Goal: Task Accomplishment & Management: Complete application form

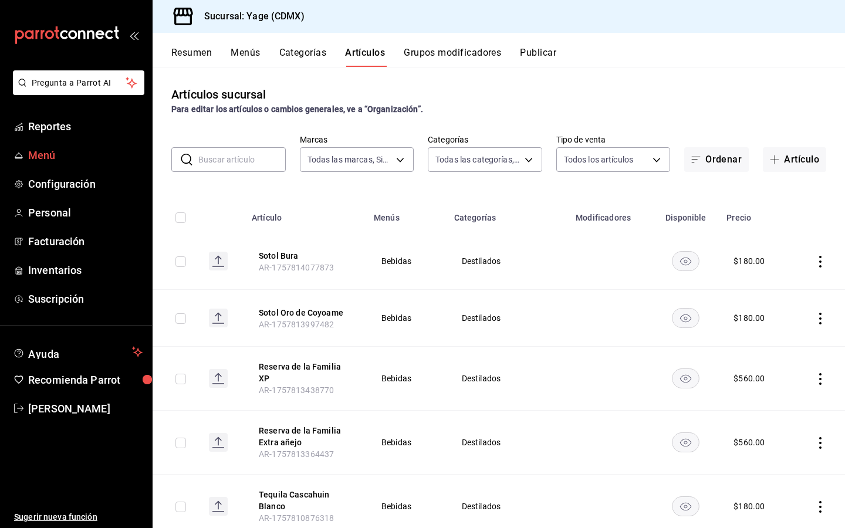
click at [42, 150] on span "Menú" at bounding box center [85, 155] width 114 height 16
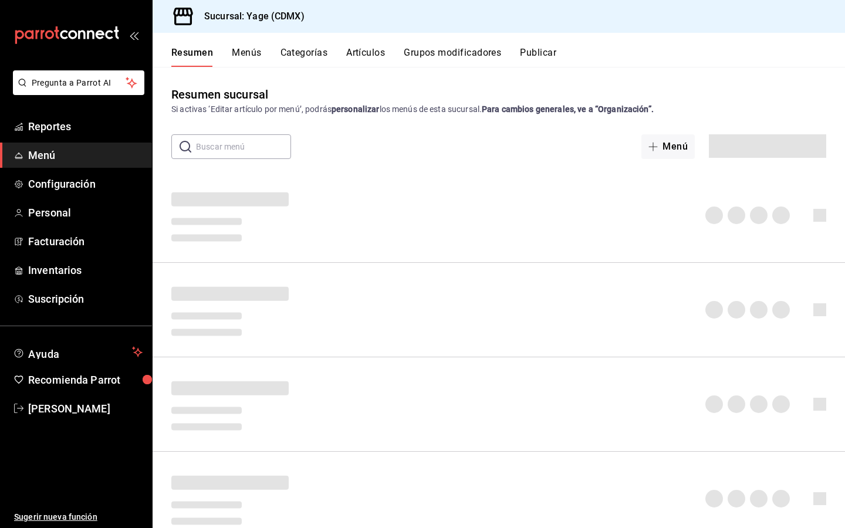
click at [249, 55] on button "Menús" at bounding box center [246, 57] width 29 height 20
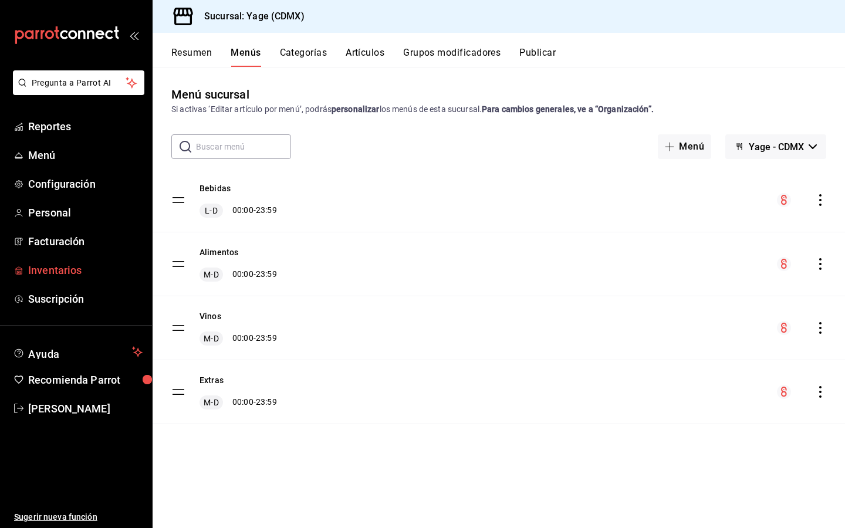
click at [58, 270] on span "Inventarios" at bounding box center [85, 270] width 114 height 16
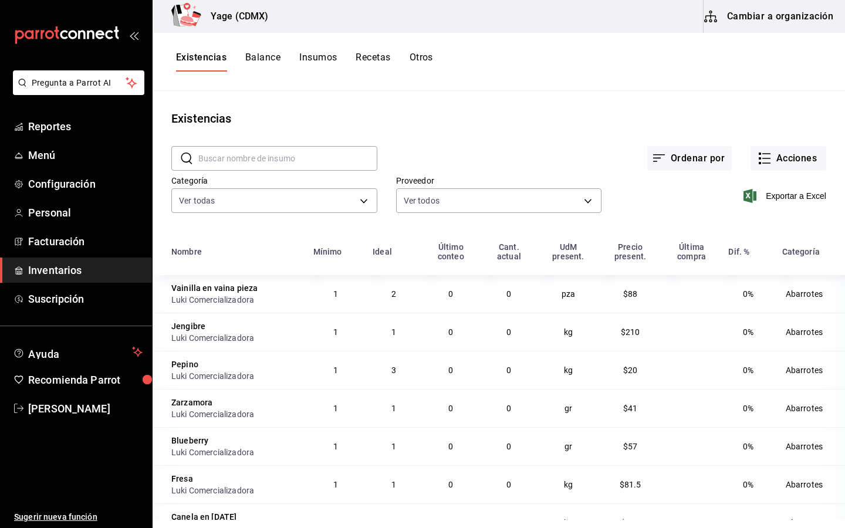
click at [380, 61] on button "Recetas" at bounding box center [373, 62] width 35 height 20
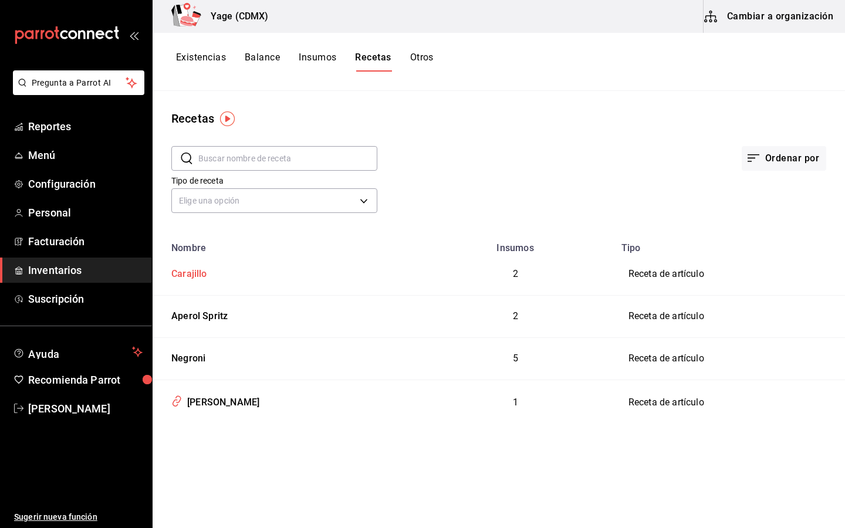
click at [191, 272] on div "Carajillo" at bounding box center [187, 272] width 41 height 18
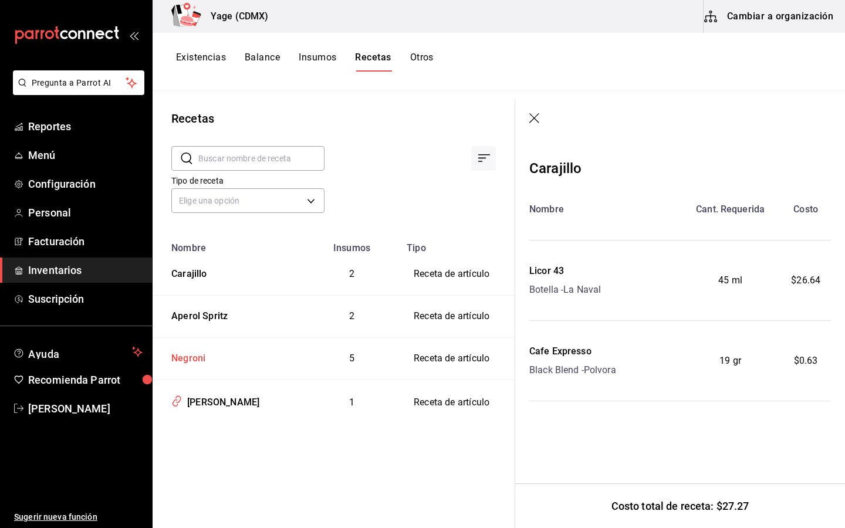
click at [185, 362] on div "Negroni" at bounding box center [186, 357] width 39 height 18
click at [198, 356] on div "Negroni" at bounding box center [186, 357] width 39 height 18
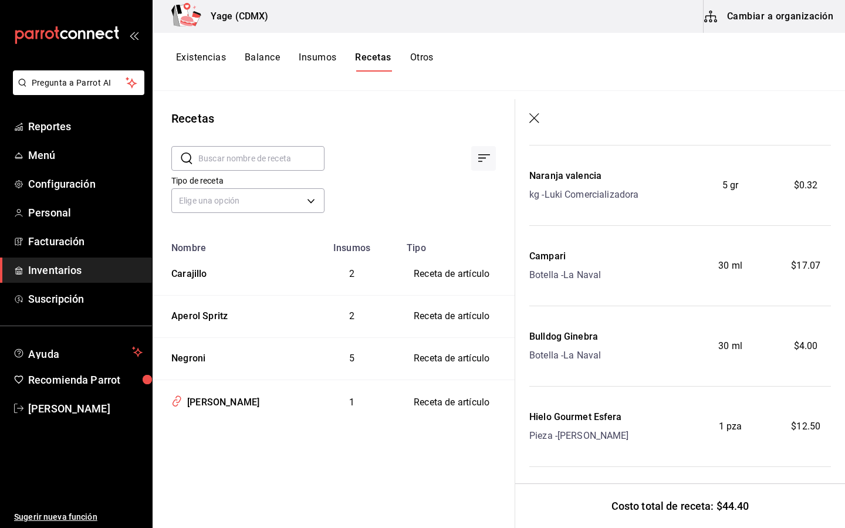
scroll to position [104, 0]
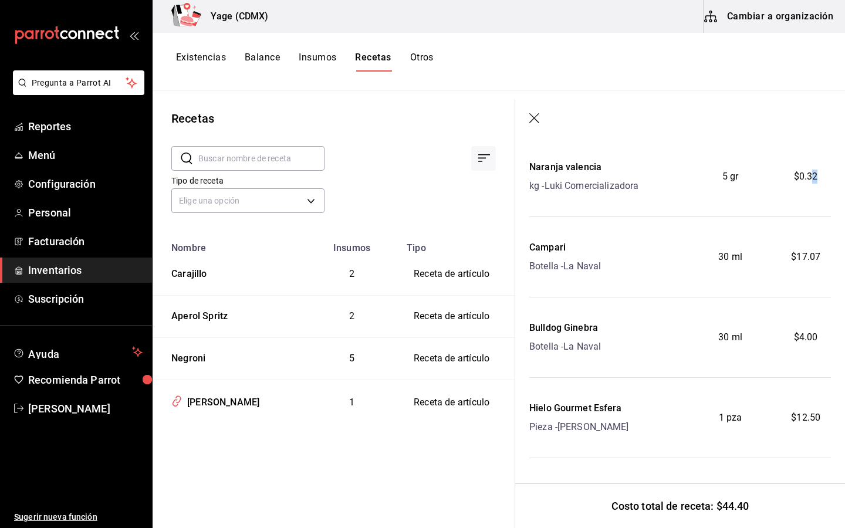
drag, startPoint x: 811, startPoint y: 171, endPoint x: 824, endPoint y: 175, distance: 13.6
click at [824, 175] on div "$0.32" at bounding box center [806, 176] width 50 height 33
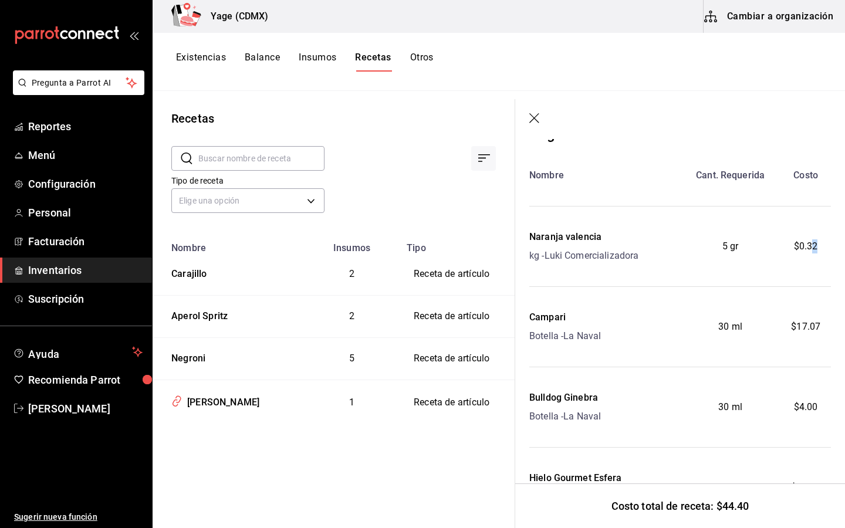
scroll to position [0, 0]
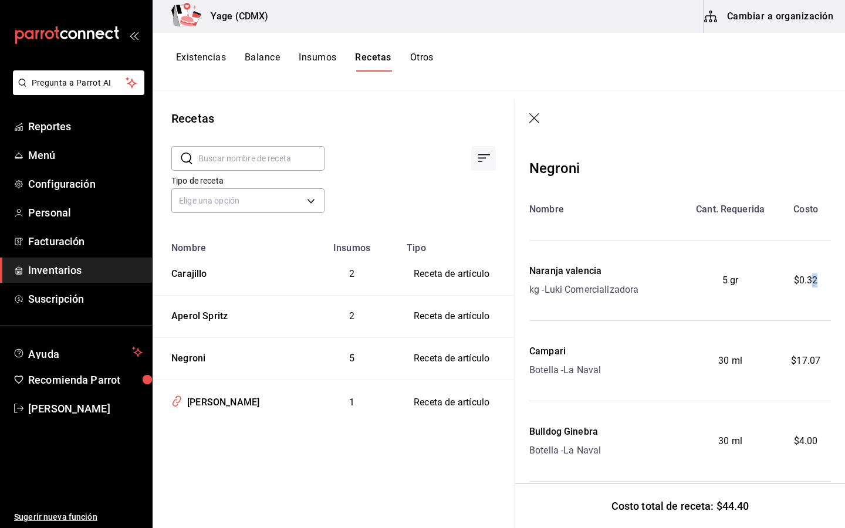
click at [538, 116] on icon "button" at bounding box center [536, 119] width 12 height 12
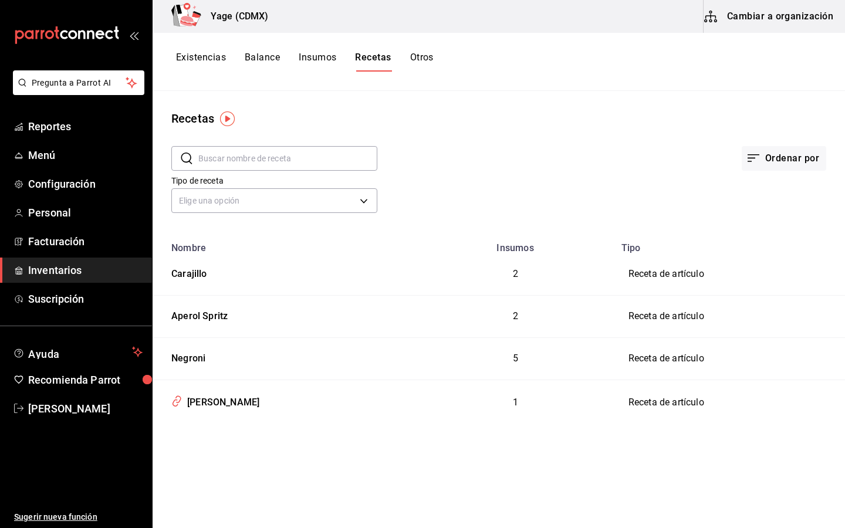
click at [799, 15] on button "Cambiar a organización" at bounding box center [770, 16] width 132 height 33
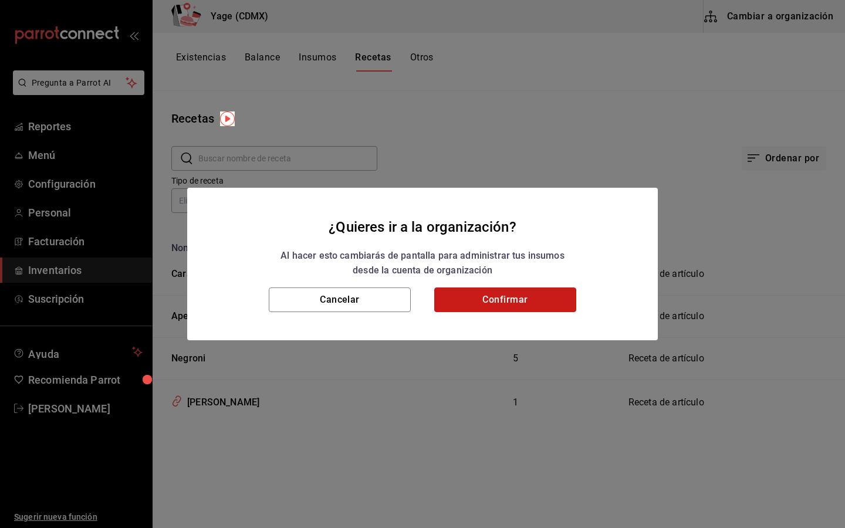
click at [548, 295] on button "Confirmar" at bounding box center [505, 300] width 142 height 25
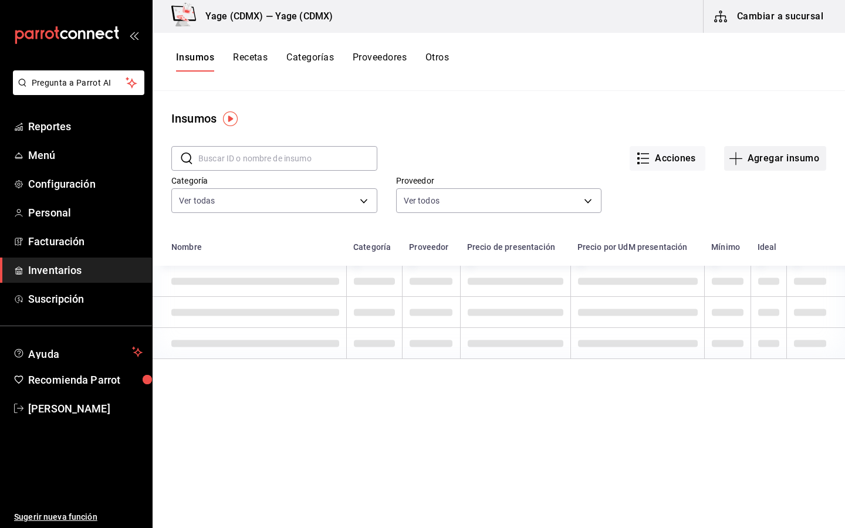
click at [759, 166] on button "Agregar insumo" at bounding box center [776, 158] width 102 height 25
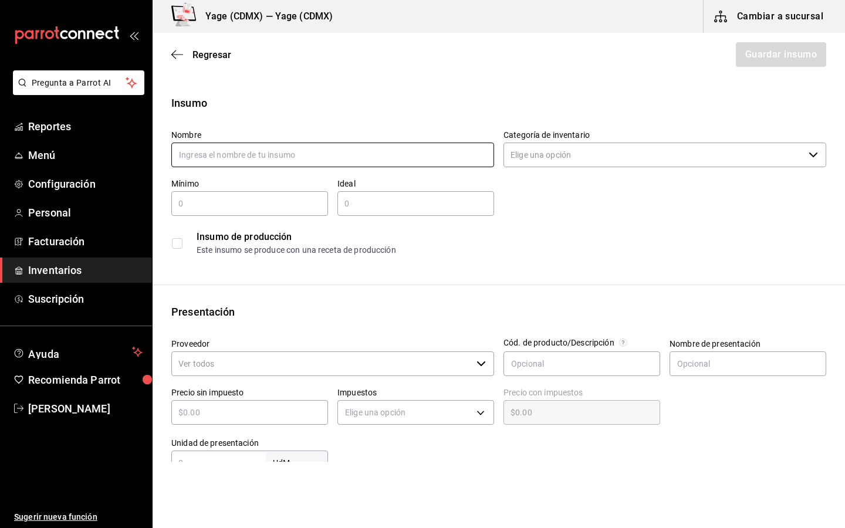
click at [445, 161] on input "text" at bounding box center [332, 155] width 323 height 25
type input "M"
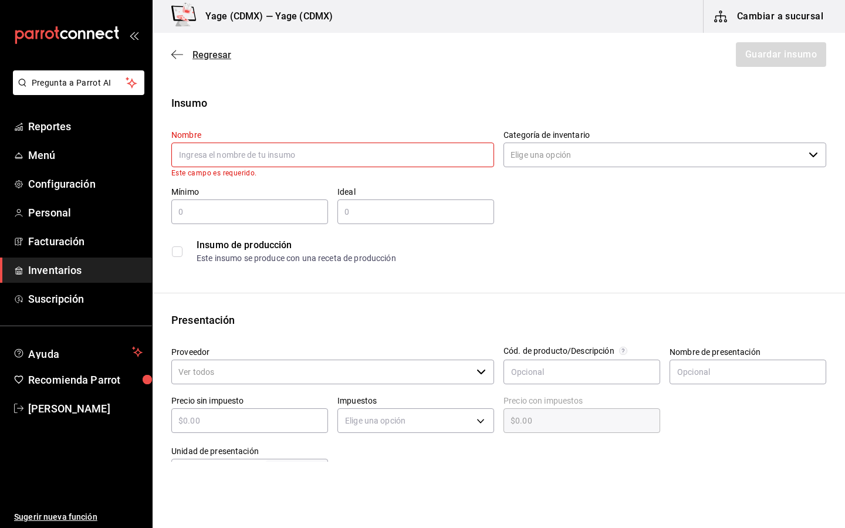
click at [194, 54] on span "Regresar" at bounding box center [212, 54] width 39 height 11
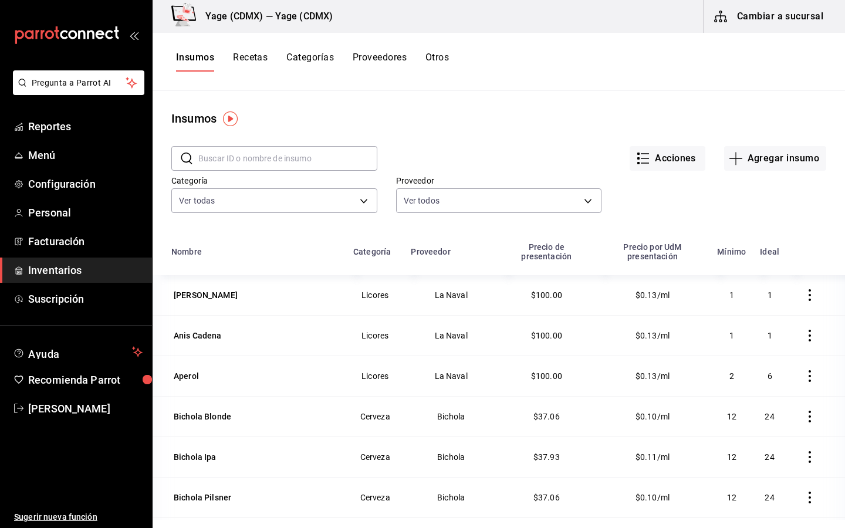
click at [258, 60] on button "Recetas" at bounding box center [250, 62] width 35 height 20
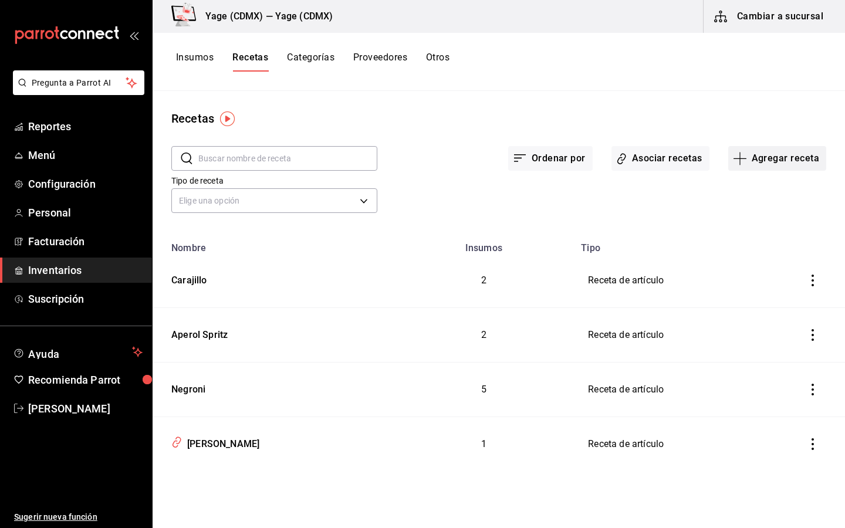
click at [794, 160] on button "Agregar receta" at bounding box center [778, 158] width 98 height 25
click at [745, 195] on span "Receta" at bounding box center [777, 191] width 99 height 12
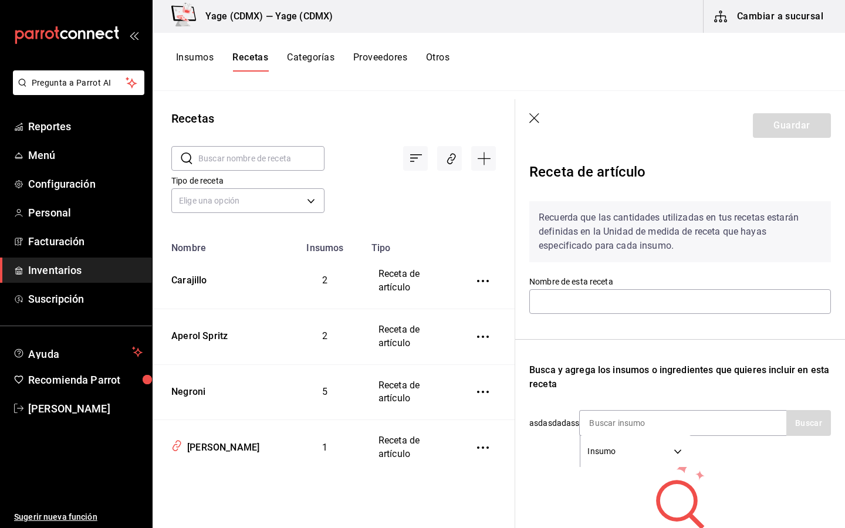
click at [241, 161] on input "text" at bounding box center [261, 158] width 126 height 23
click at [549, 297] on input "text" at bounding box center [681, 301] width 302 height 25
type input "Dry Martini"
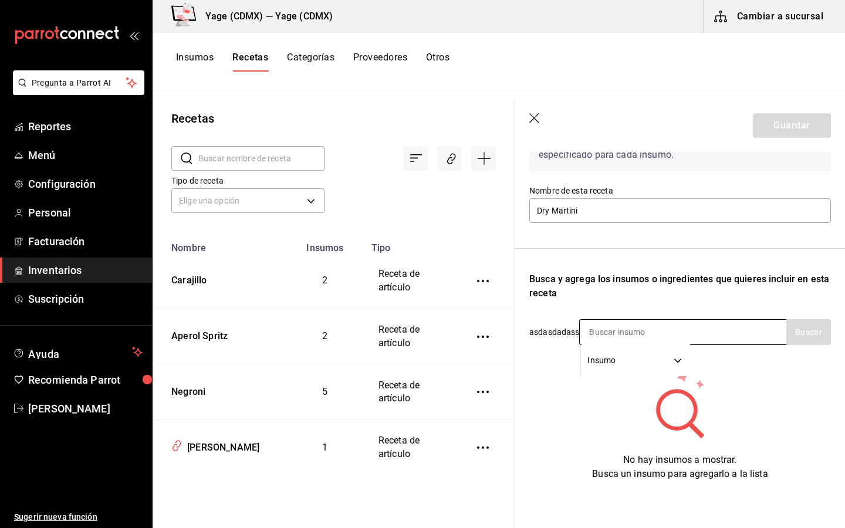
click at [665, 362] on body "Pregunta a Parrot AI Reportes Menú Configuración Personal Facturación Inventari…" at bounding box center [422, 260] width 845 height 520
click at [603, 422] on li "Insumo" at bounding box center [636, 419] width 110 height 19
click at [656, 330] on input at bounding box center [638, 332] width 117 height 25
type input "G"
type input "Bulldog"
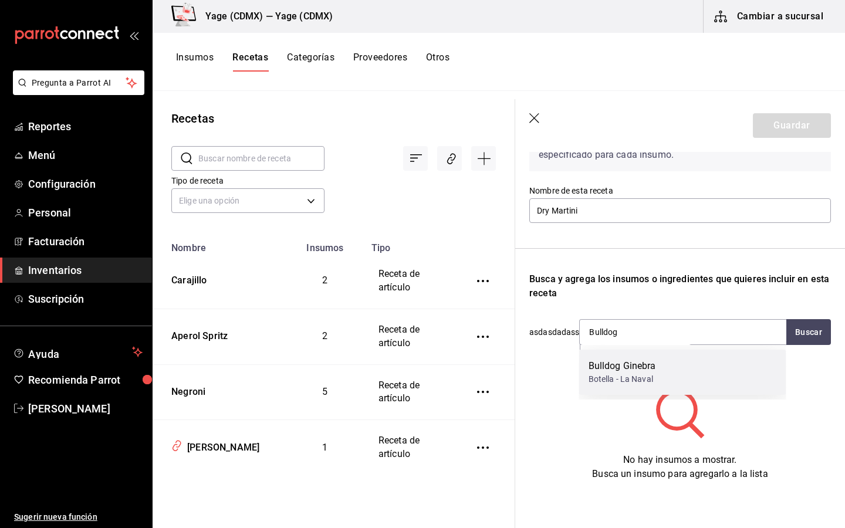
click at [601, 370] on div "Bulldog Ginebra" at bounding box center [623, 366] width 68 height 14
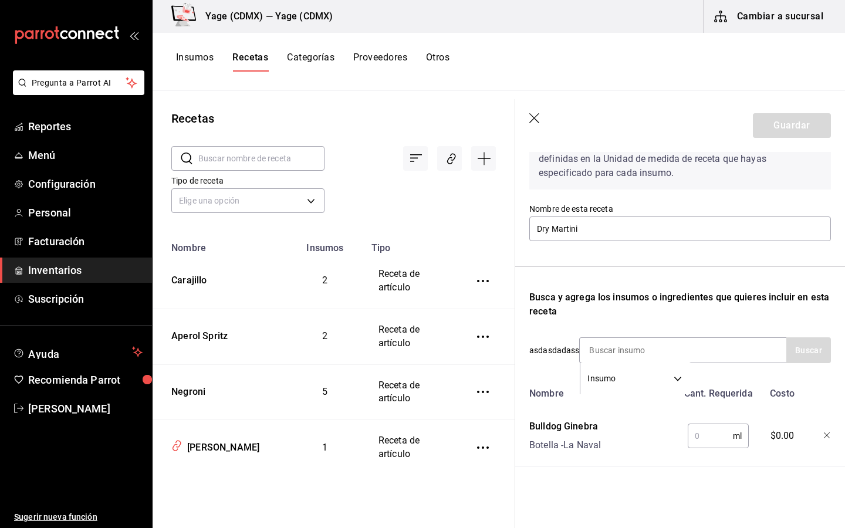
scroll to position [73, 0]
click at [709, 442] on input "text" at bounding box center [710, 436] width 45 height 23
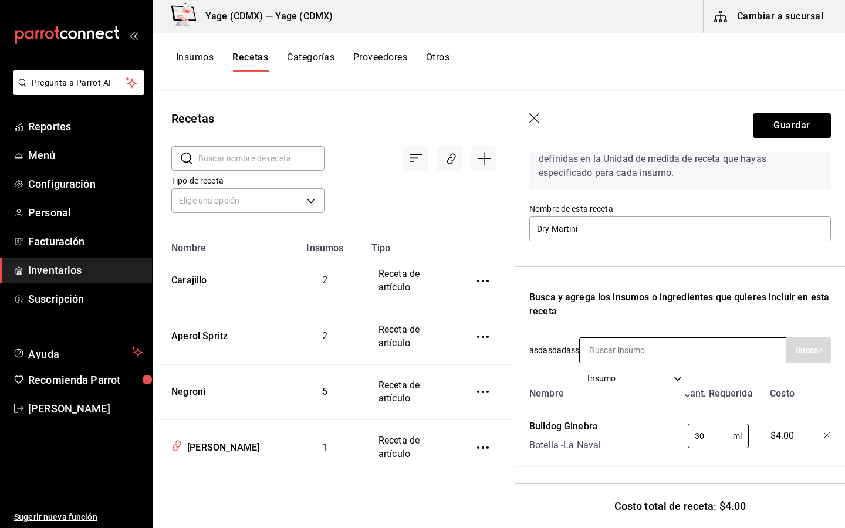
type input "3"
type input "60"
click at [662, 352] on input at bounding box center [638, 350] width 117 height 25
type input "vermut"
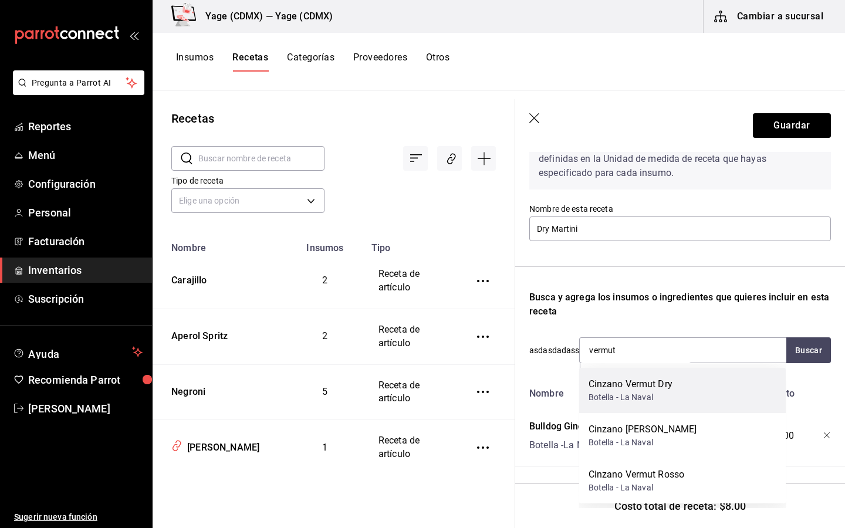
click at [668, 386] on div "Cinzano Vermut Dry" at bounding box center [631, 385] width 84 height 14
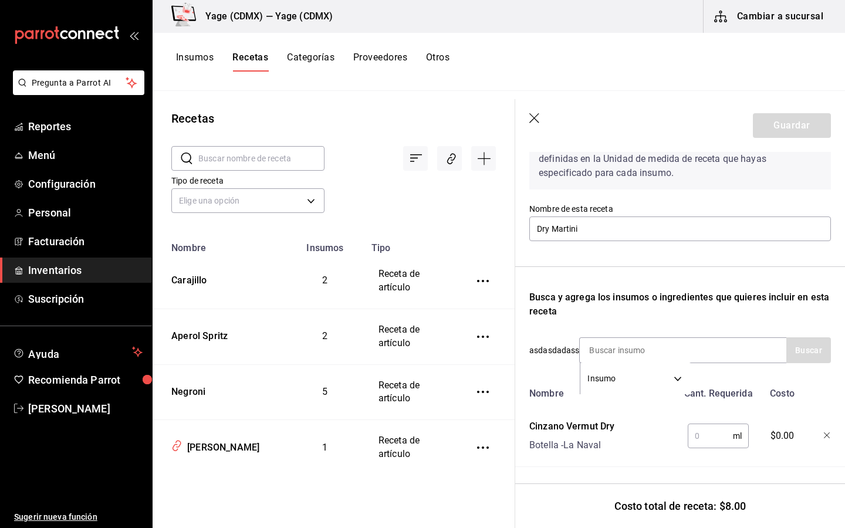
click at [716, 439] on input "text" at bounding box center [710, 436] width 45 height 23
type input "15"
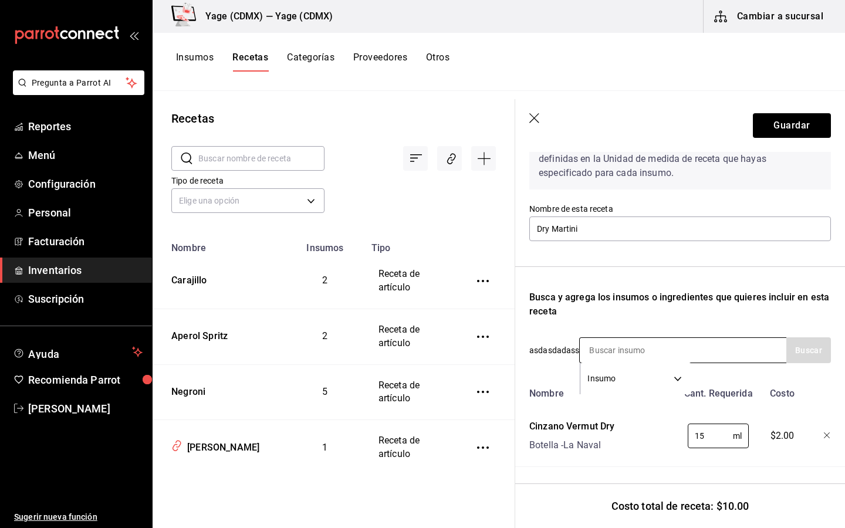
click at [637, 354] on input at bounding box center [638, 350] width 117 height 25
type input "hielo"
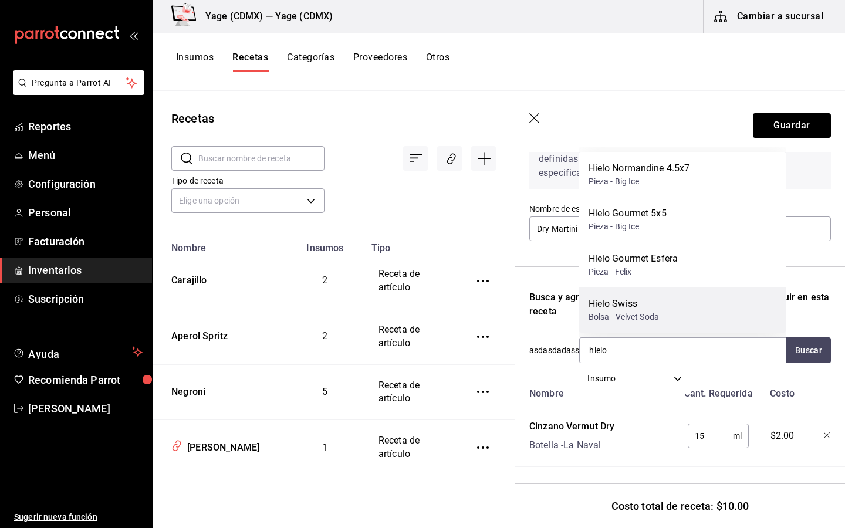
click at [626, 313] on div "Bolsa - Velvet Soda" at bounding box center [624, 317] width 71 height 12
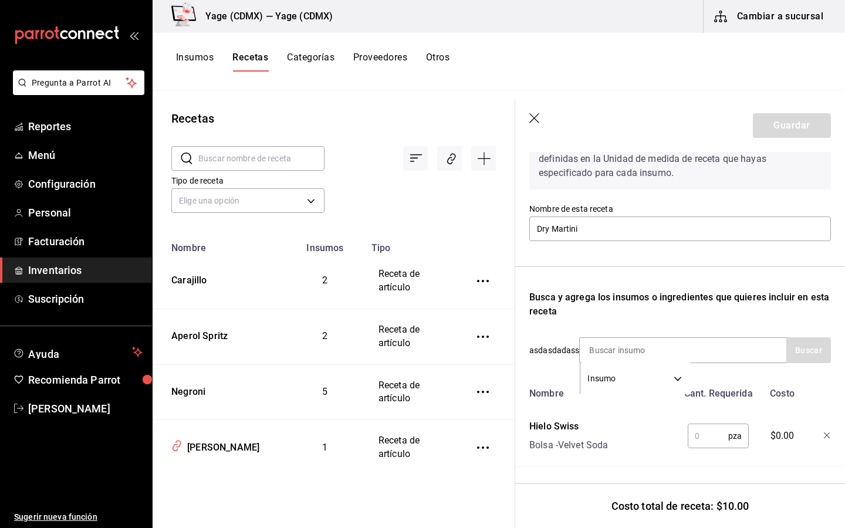
click at [705, 439] on input "text" at bounding box center [708, 436] width 41 height 23
click at [616, 449] on div "Hielo Swiss Bolsa - Velvet Soda" at bounding box center [601, 434] width 153 height 38
click at [827, 434] on icon "button" at bounding box center [827, 436] width 7 height 7
click at [636, 347] on input at bounding box center [638, 350] width 117 height 25
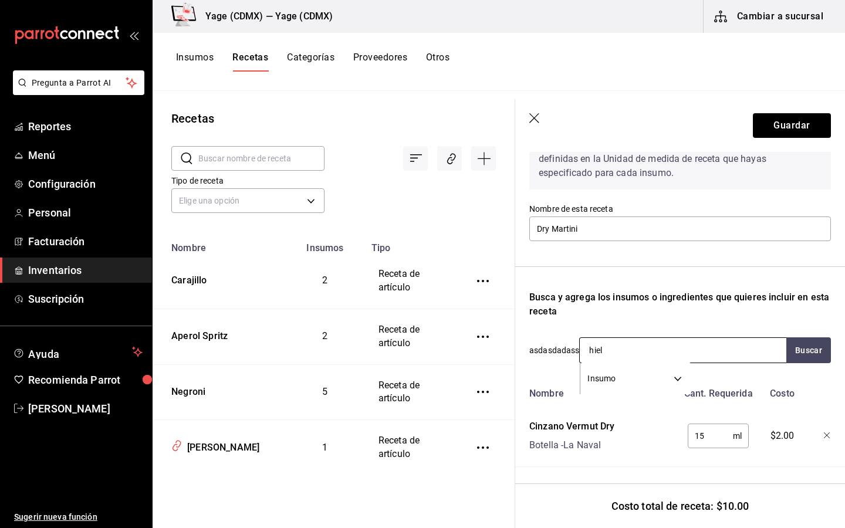
type input "hielo"
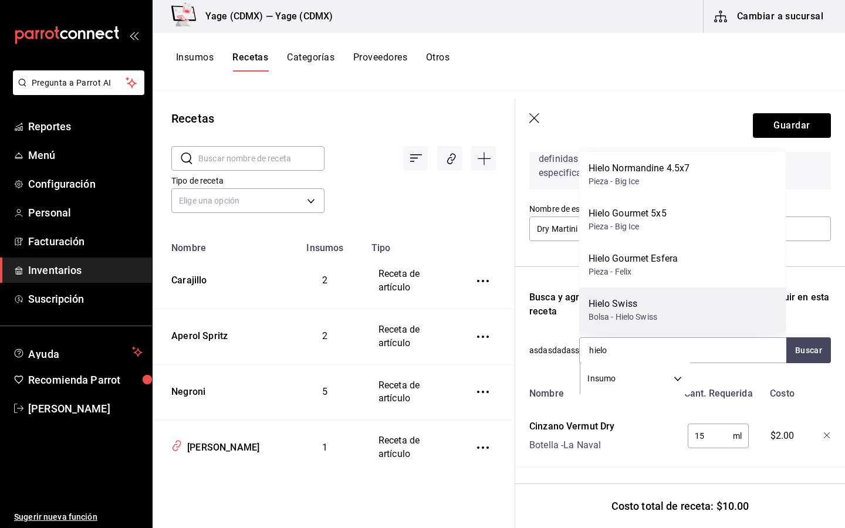
click at [679, 308] on div "Hielo Swiss Bolsa - Hielo Swiss" at bounding box center [683, 310] width 207 height 45
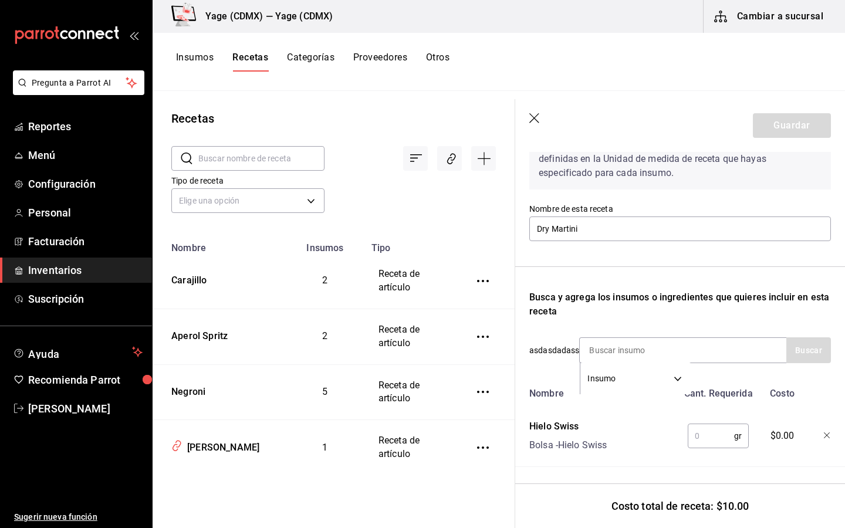
click at [706, 438] on input "text" at bounding box center [711, 436] width 46 height 23
type input "150"
click at [786, 311] on div "Busca y agrega los insumos o ingredientes que quieres incluir en esta receta" at bounding box center [681, 305] width 302 height 28
click at [678, 328] on div "Recuerda que las cantidades utilizadas en tus recetas estarán definidas en la U…" at bounding box center [681, 354] width 302 height 471
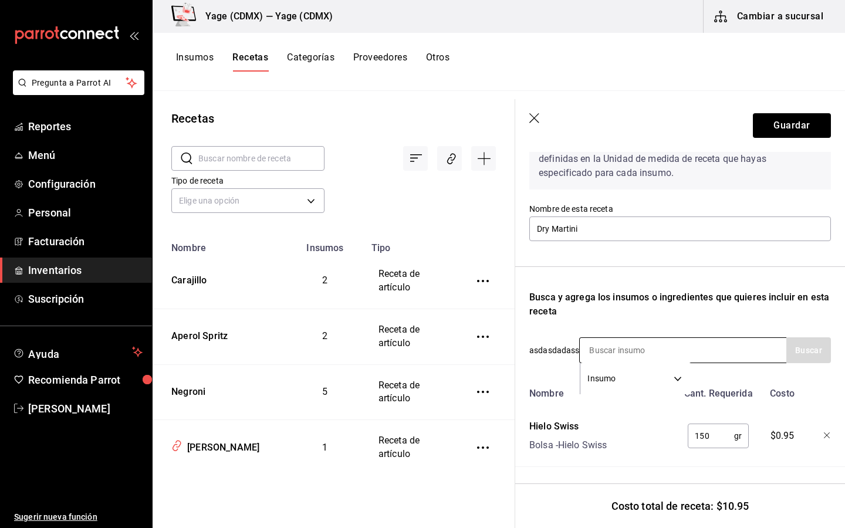
click at [639, 348] on input at bounding box center [638, 350] width 117 height 25
click at [807, 353] on button "Buscar" at bounding box center [809, 351] width 45 height 26
type input "a"
type input "aceituna"
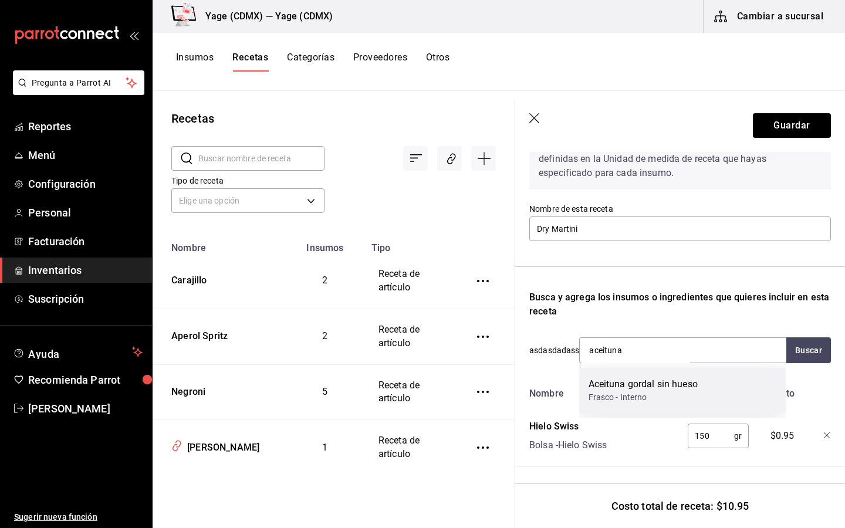
click at [652, 396] on div "Frasco - Interno" at bounding box center [643, 398] width 109 height 12
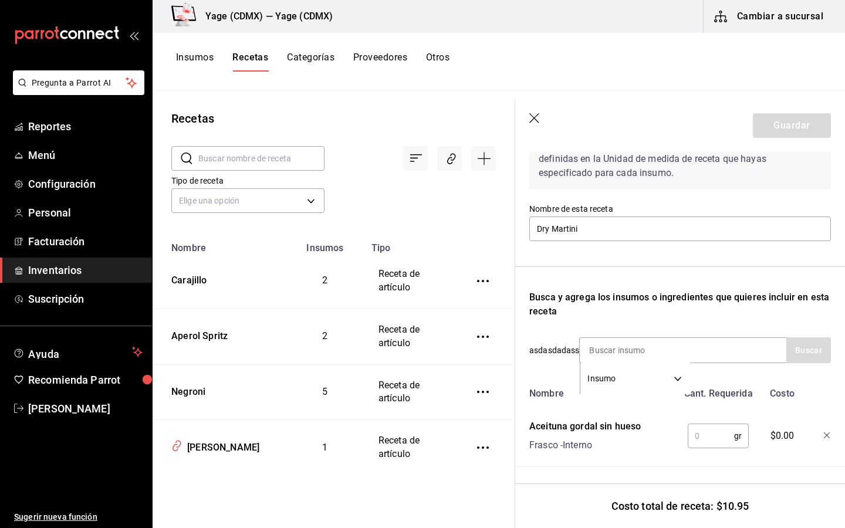
click at [705, 436] on input "text" at bounding box center [711, 436] width 46 height 23
click at [806, 408] on div "Nombre Cant. Requerida Costo Aceituna gordal sin hueso Frasco - Interno 10 gr ​…" at bounding box center [681, 517] width 302 height 270
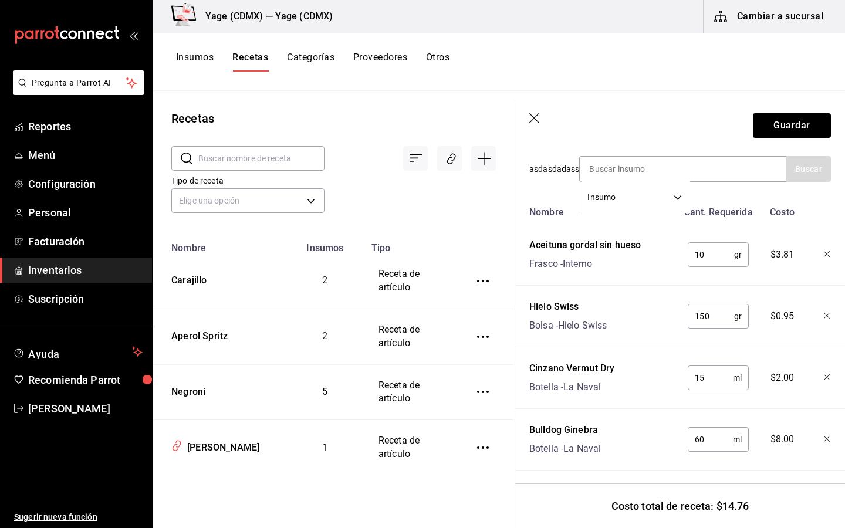
scroll to position [258, 0]
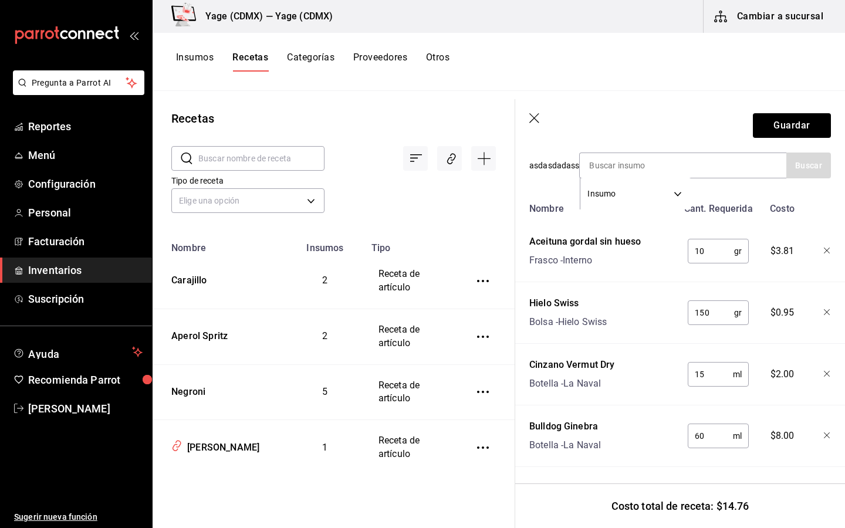
click at [716, 255] on input "10" at bounding box center [711, 251] width 46 height 23
type input "13"
click at [809, 282] on div "Nombre Cant. Requerida Costo Aceituna gordal sin hueso Frasco - Interno 13 gr ​…" at bounding box center [681, 332] width 302 height 270
click at [792, 130] on button "Guardar" at bounding box center [792, 125] width 78 height 25
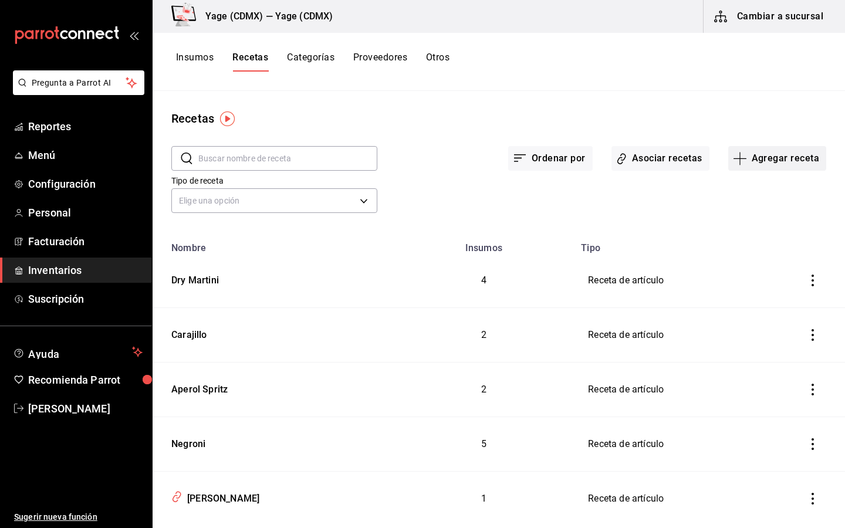
click at [769, 155] on button "Agregar receta" at bounding box center [778, 158] width 98 height 25
click at [201, 391] on div at bounding box center [422, 264] width 845 height 528
click at [204, 393] on div "Aperol Spritz" at bounding box center [197, 388] width 61 height 18
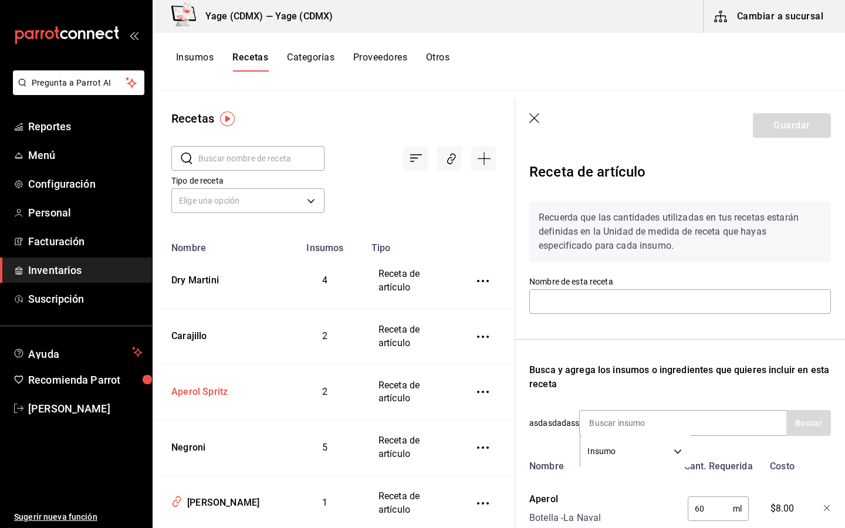
type input "Aperol Spritz"
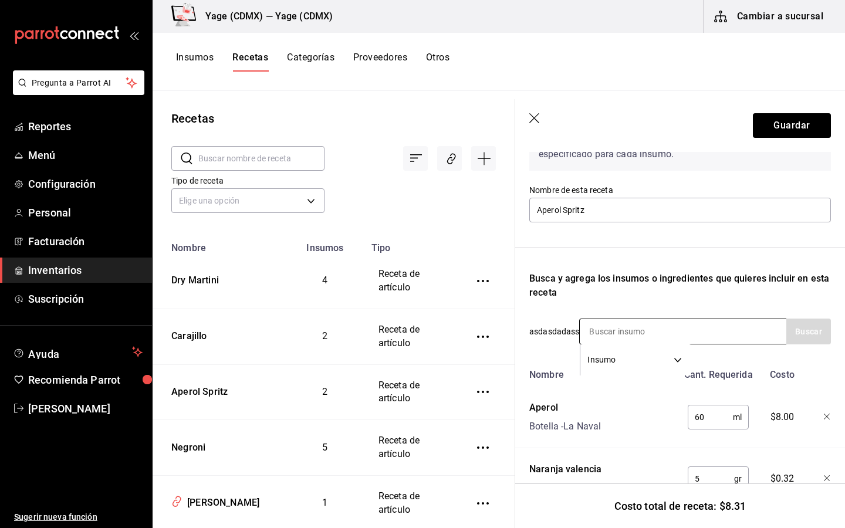
scroll to position [134, 0]
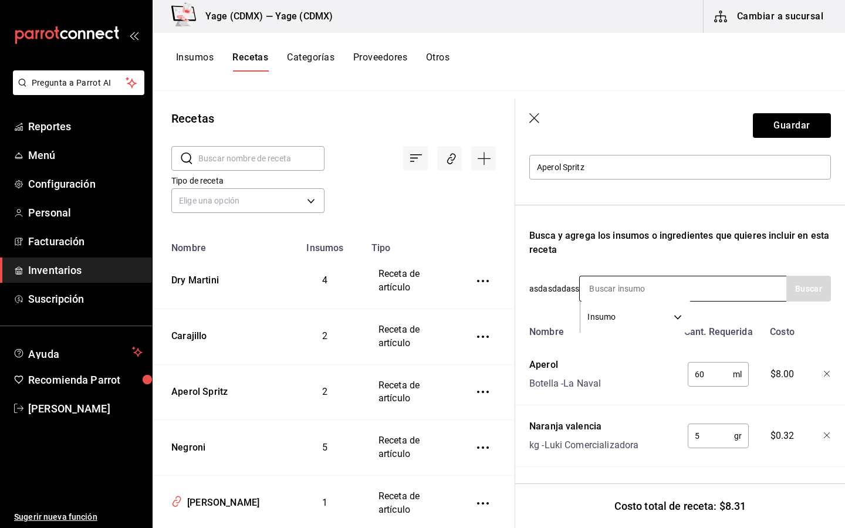
click at [627, 289] on input at bounding box center [638, 289] width 117 height 25
type input "v"
type input "e"
type input "cinzano"
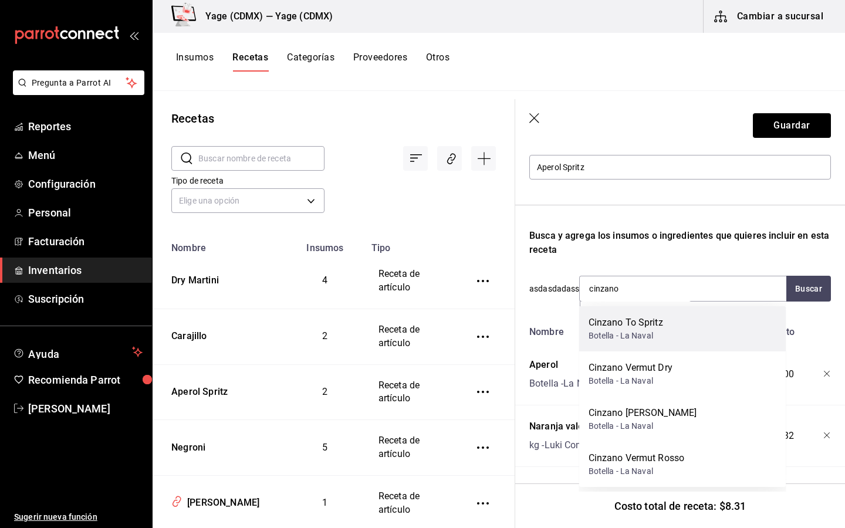
click at [676, 318] on div "Cinzano To Spritz Botella - La Naval" at bounding box center [683, 328] width 207 height 45
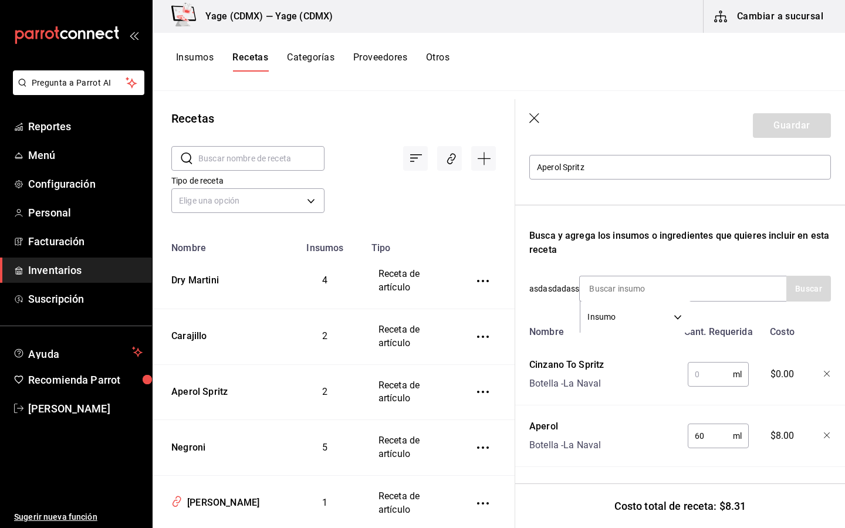
scroll to position [142, 0]
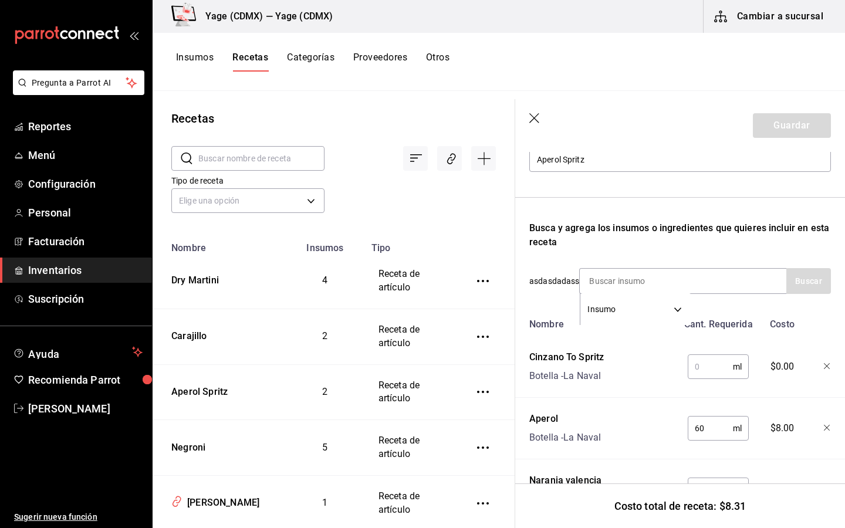
click at [719, 368] on input "text" at bounding box center [710, 366] width 45 height 23
type input "3"
type input "90"
click at [659, 389] on div "Nombre Cant. Requerida Costo Cinzano To Spritz Botella - La Naval 90 ml ​ $24.8…" at bounding box center [681, 417] width 302 height 208
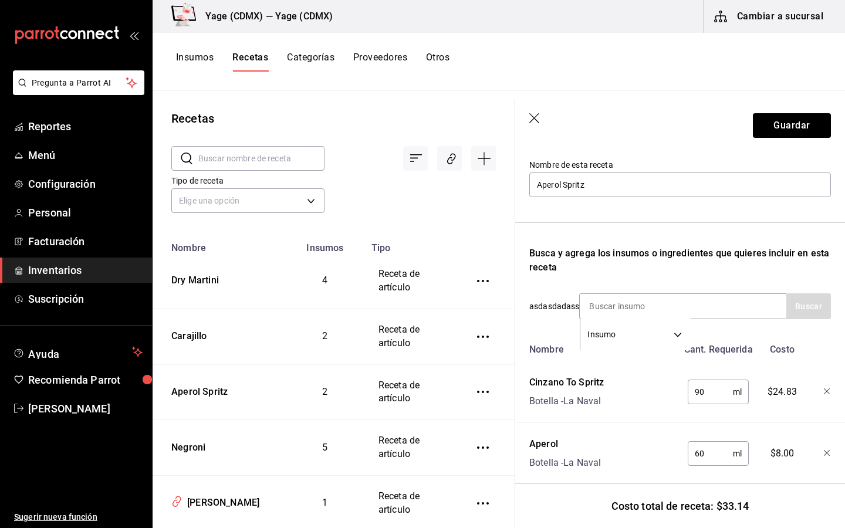
scroll to position [112, 0]
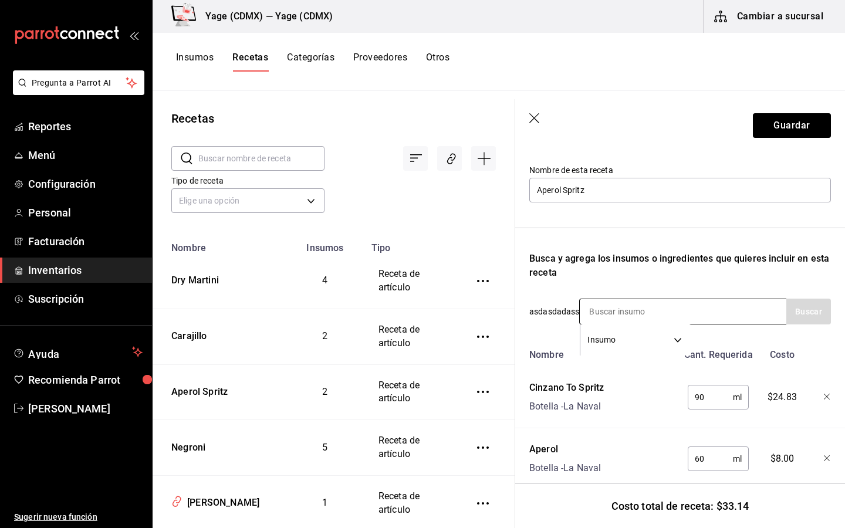
click at [652, 308] on input at bounding box center [638, 311] width 117 height 25
type input "m"
type input "t"
type input "peñafiel"
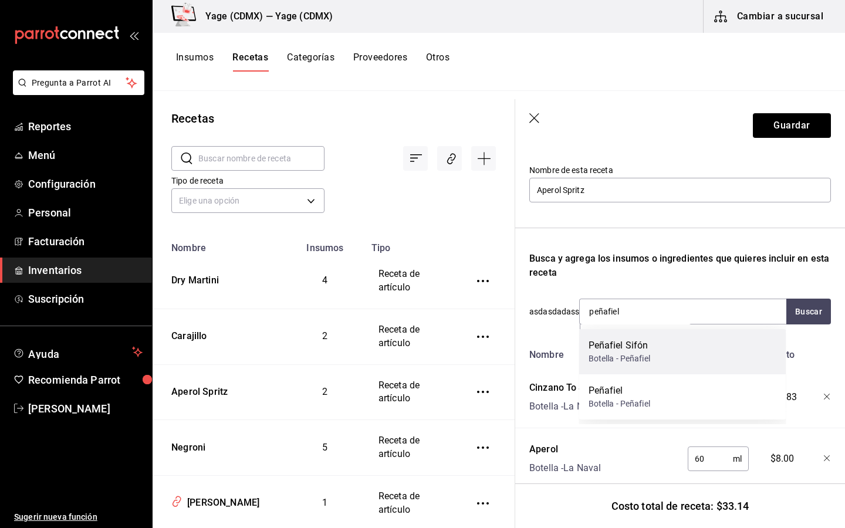
click at [634, 367] on div "Peñafiel Sifón Botella - Peñafiel" at bounding box center [683, 351] width 207 height 45
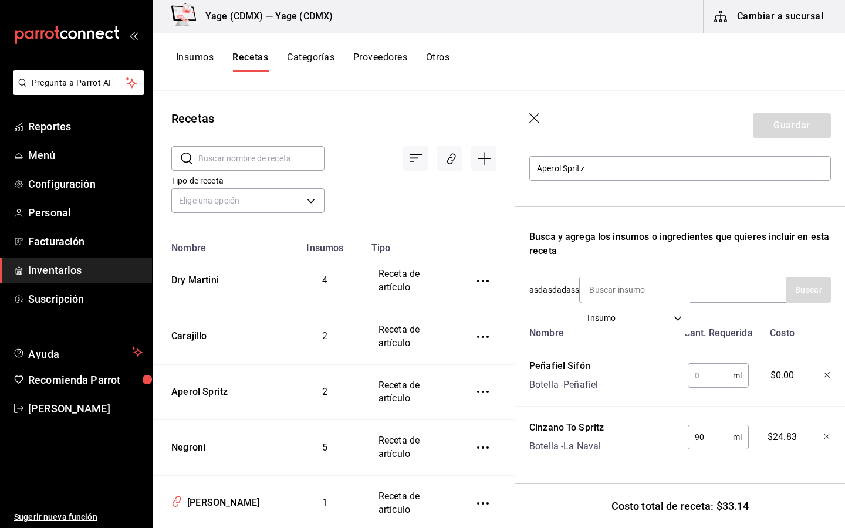
scroll to position [137, 0]
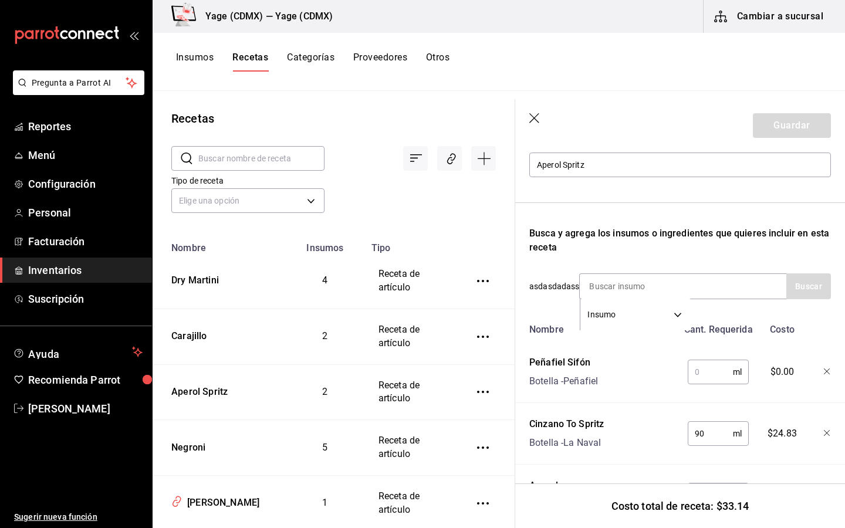
click at [708, 372] on input "text" at bounding box center [710, 372] width 45 height 23
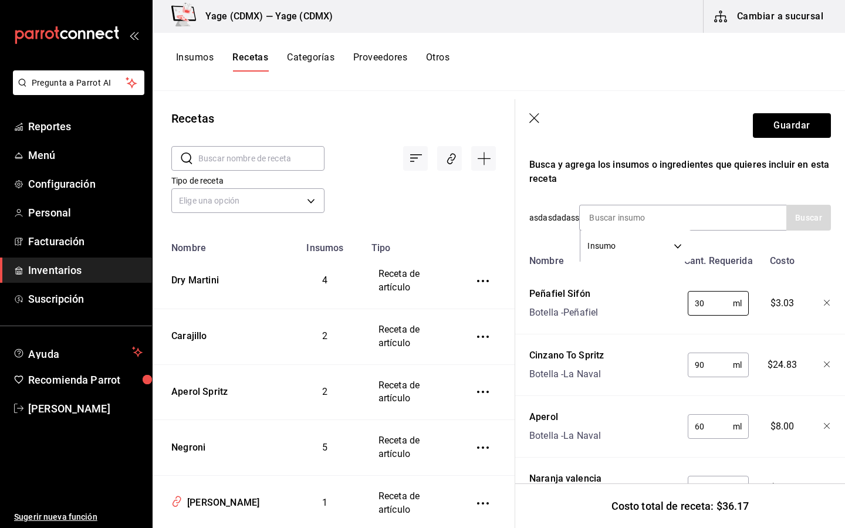
scroll to position [258, 0]
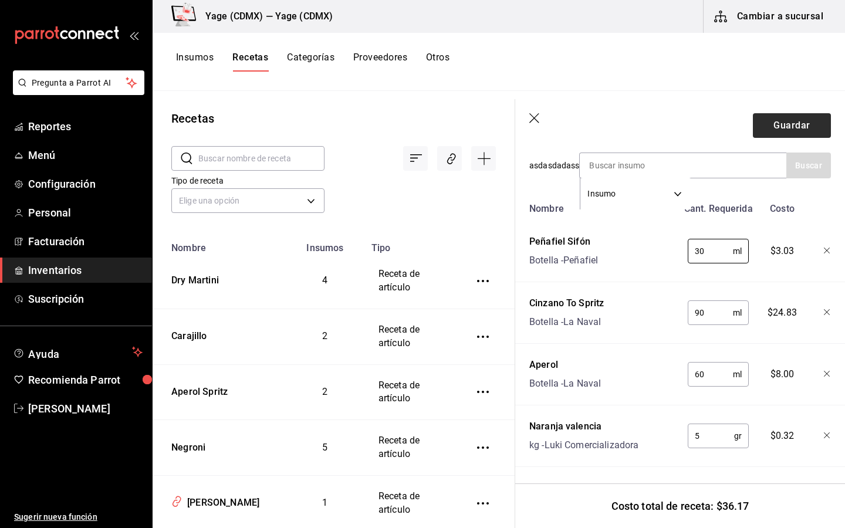
type input "30"
click at [806, 129] on button "Guardar" at bounding box center [792, 125] width 78 height 25
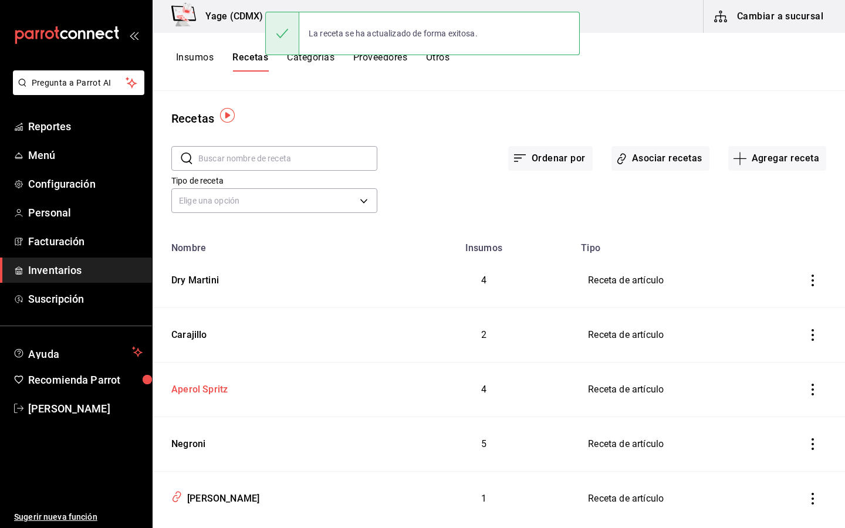
scroll to position [29, 0]
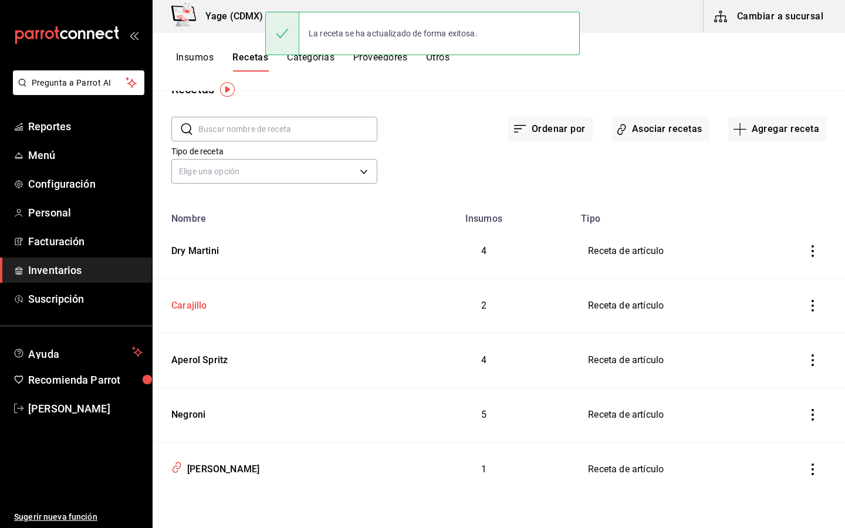
click at [204, 309] on div "Carajillo" at bounding box center [187, 304] width 41 height 18
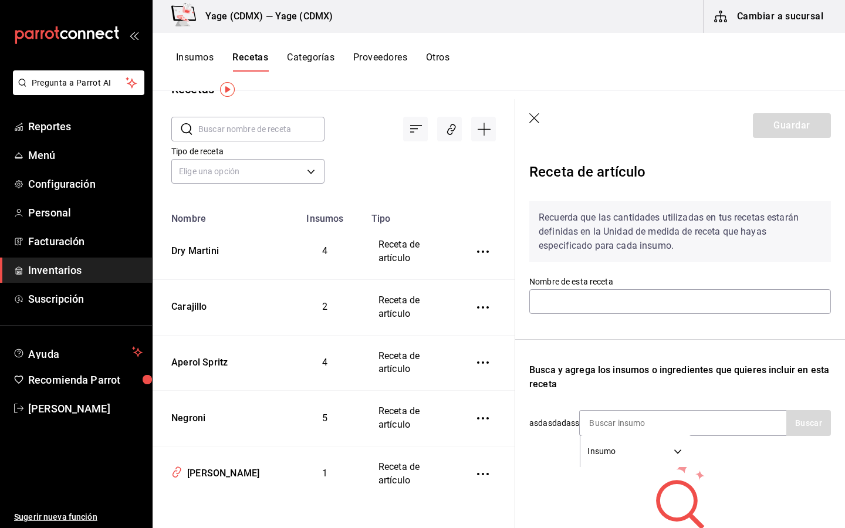
type input "Carajillo"
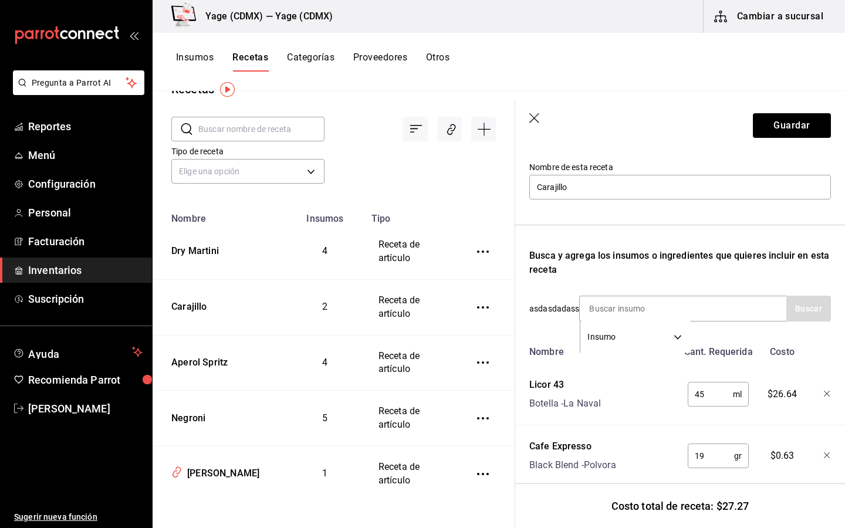
scroll to position [134, 0]
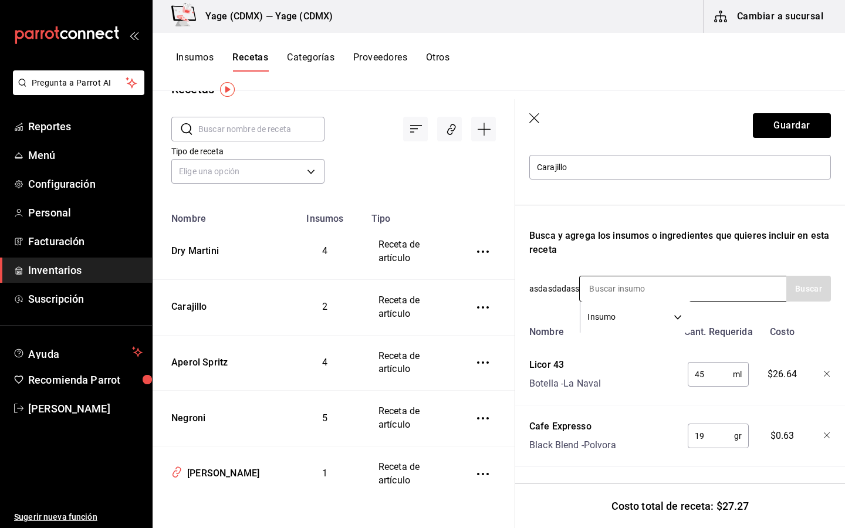
click at [647, 289] on input at bounding box center [638, 289] width 117 height 25
type input "hielo"
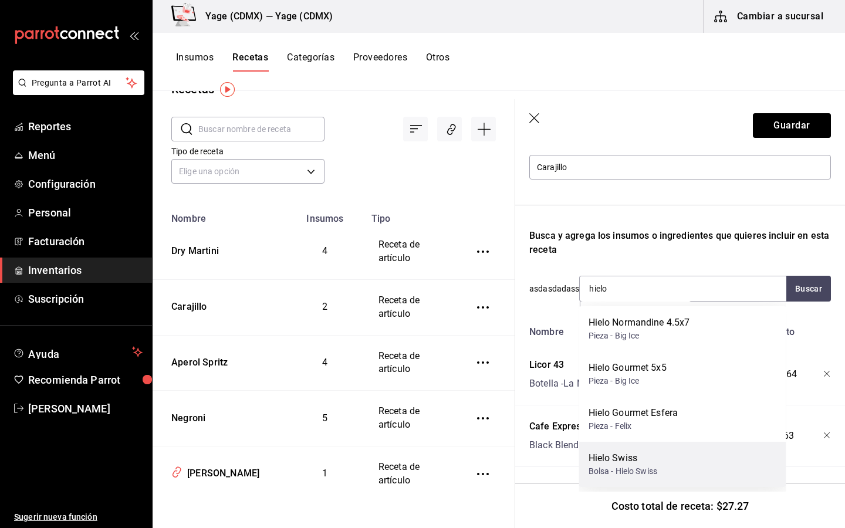
click at [634, 457] on div "Hielo Swiss" at bounding box center [623, 459] width 69 height 14
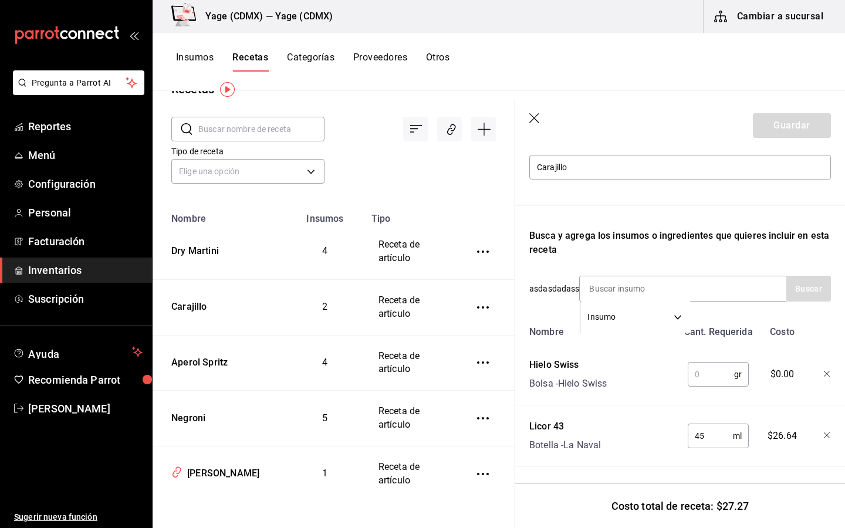
click at [719, 372] on input "text" at bounding box center [711, 374] width 46 height 23
type input "150"
click at [809, 119] on button "Guardar" at bounding box center [792, 125] width 78 height 25
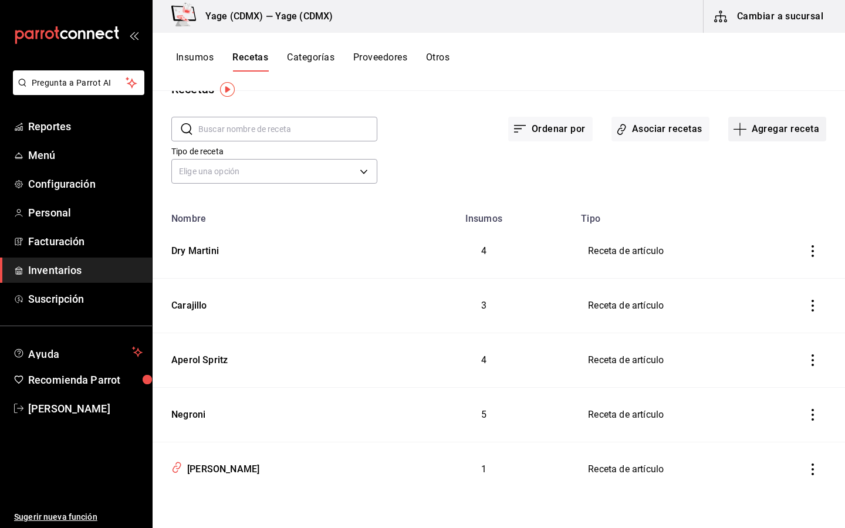
click at [775, 125] on button "Agregar receta" at bounding box center [778, 129] width 98 height 25
click at [745, 157] on span "Receta" at bounding box center [777, 162] width 99 height 12
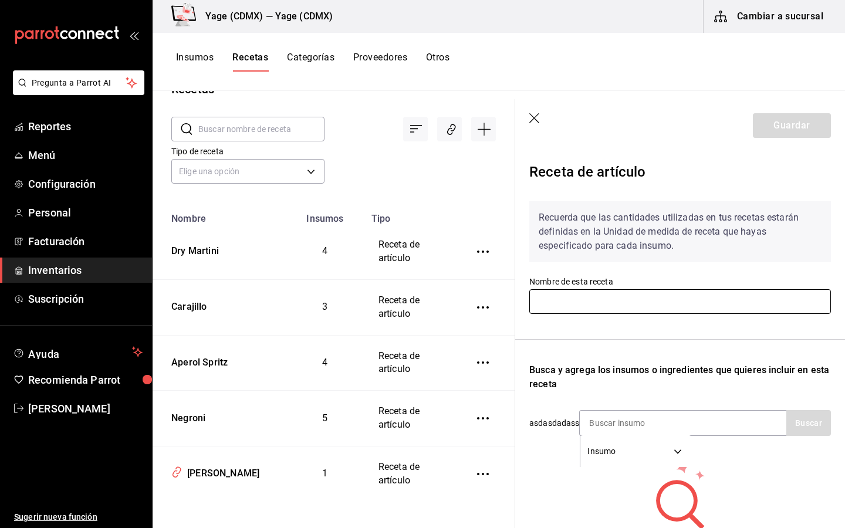
click at [579, 309] on input "text" at bounding box center [681, 301] width 302 height 25
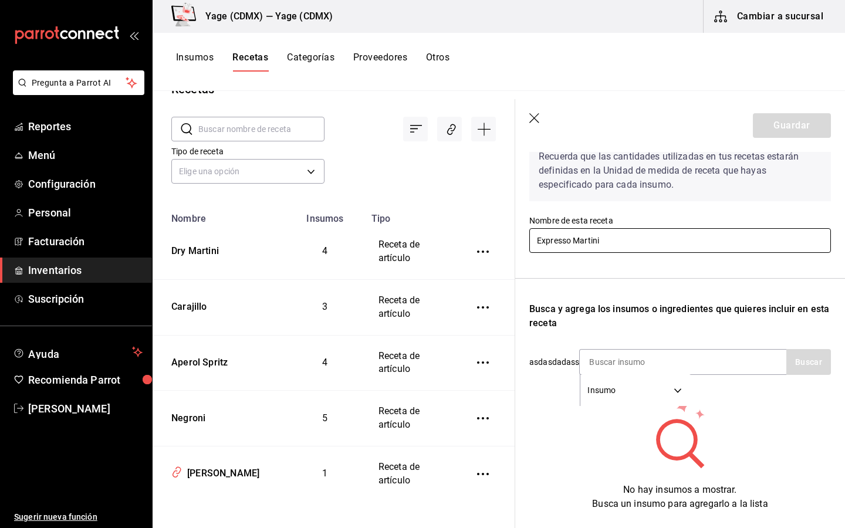
scroll to position [91, 0]
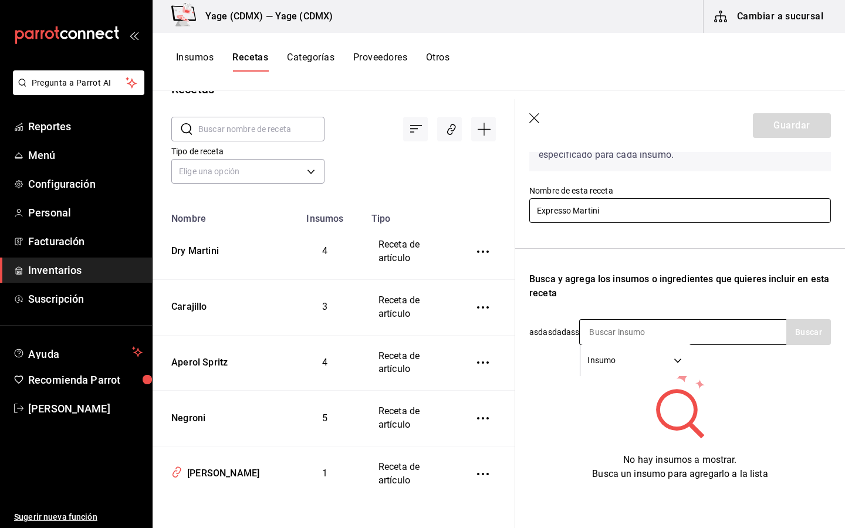
type input "Expresso Martini"
click at [638, 341] on input at bounding box center [638, 332] width 117 height 25
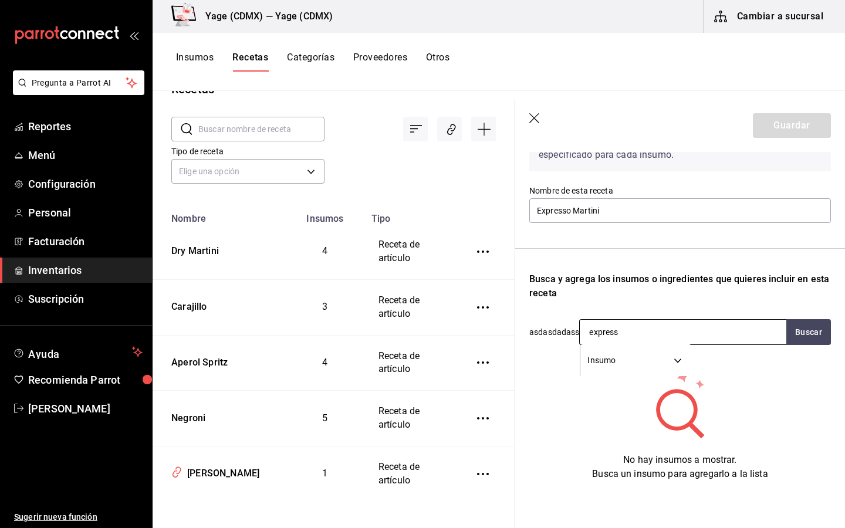
type input "expresso"
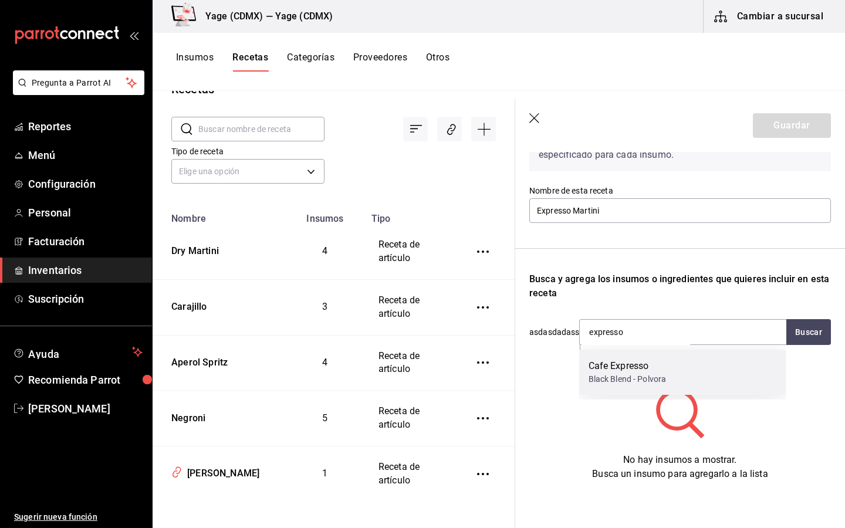
click at [644, 381] on div "Black Blend - Polvora" at bounding box center [628, 379] width 78 height 12
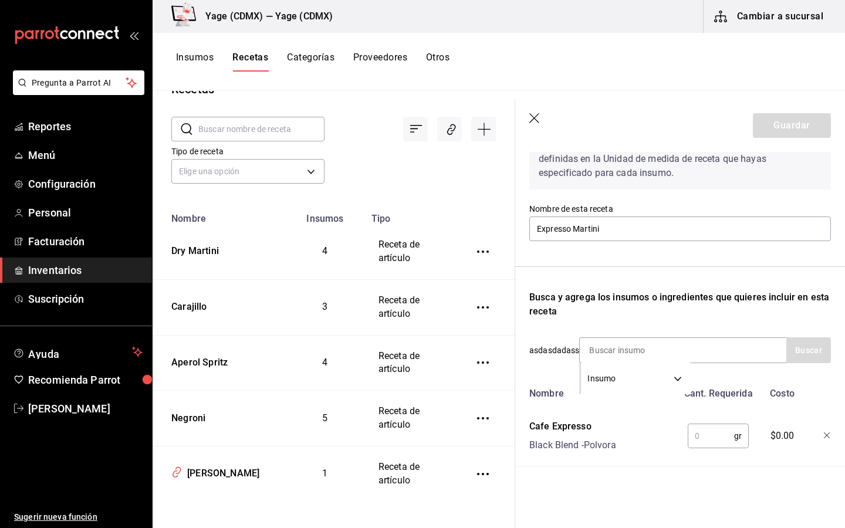
click at [717, 433] on input "text" at bounding box center [711, 436] width 46 height 23
type input "1"
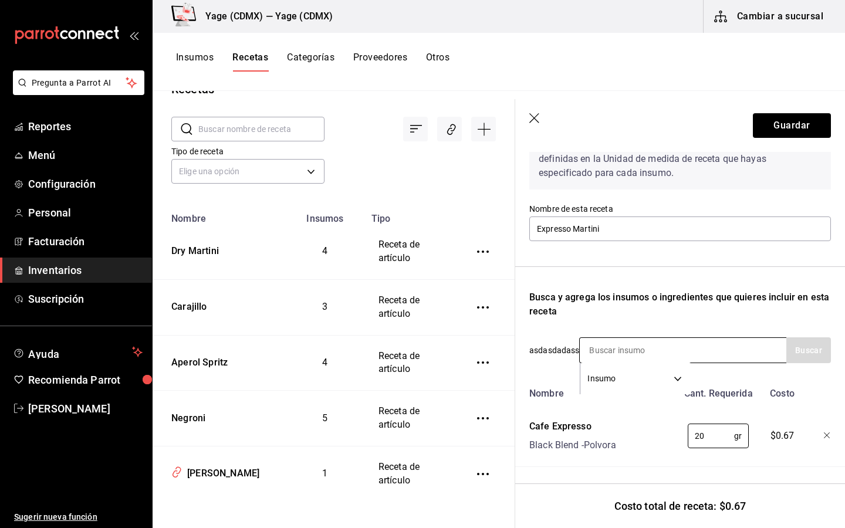
type input "20"
click at [645, 349] on input at bounding box center [638, 350] width 117 height 25
type input "v"
type input "stoli"
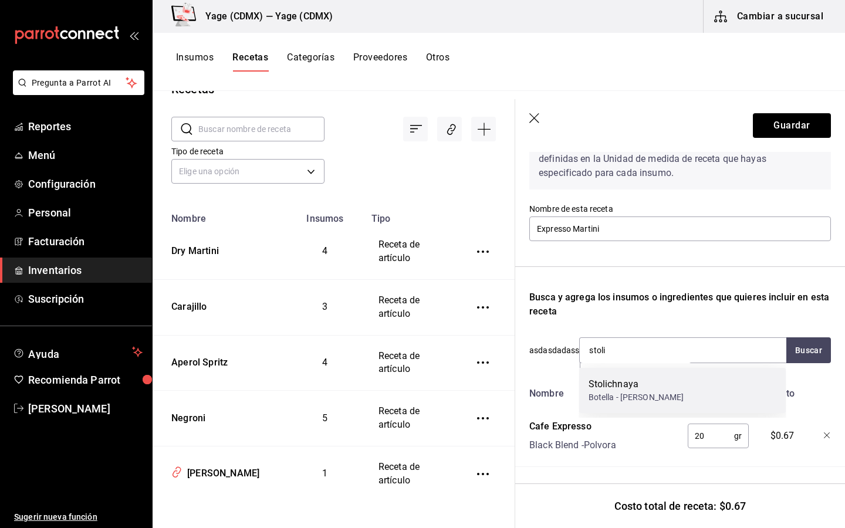
click at [625, 401] on div "Botella - Pedro el Bravo" at bounding box center [637, 398] width 96 height 12
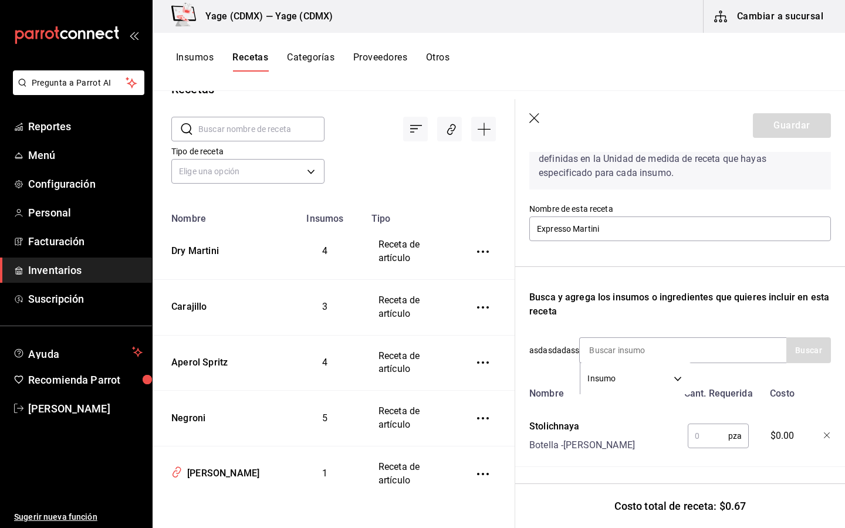
click at [704, 433] on input "text" at bounding box center [708, 436] width 41 height 23
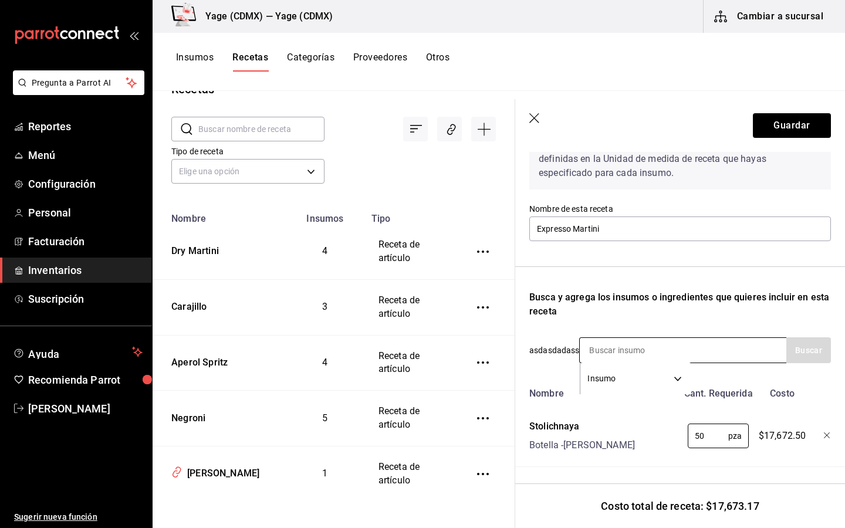
type input "50"
click at [624, 348] on input at bounding box center [638, 350] width 117 height 25
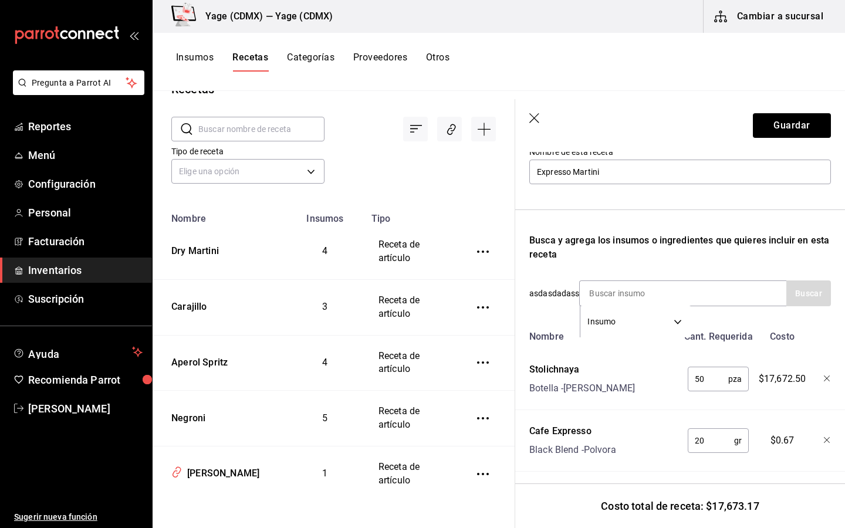
scroll to position [132, 0]
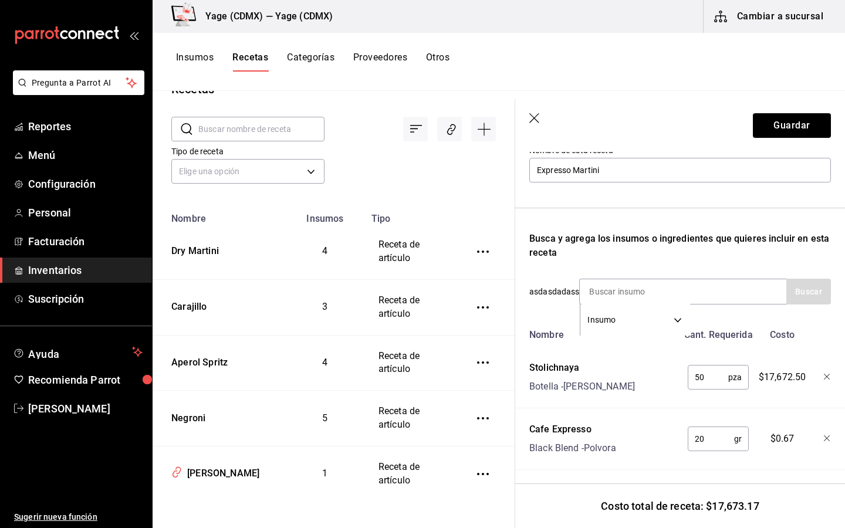
click at [717, 377] on input "50" at bounding box center [708, 377] width 41 height 23
click at [824, 376] on icon "button" at bounding box center [827, 377] width 7 height 7
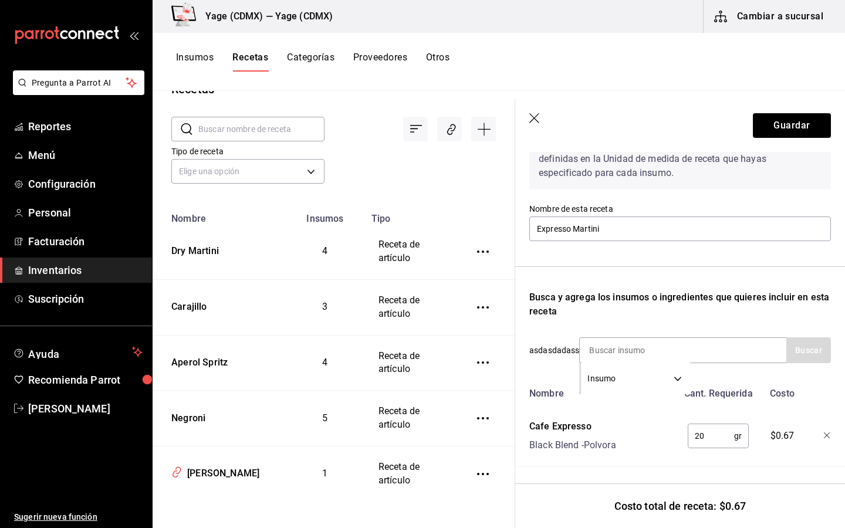
scroll to position [73, 0]
click at [683, 351] on input at bounding box center [638, 350] width 117 height 25
type input "stol"
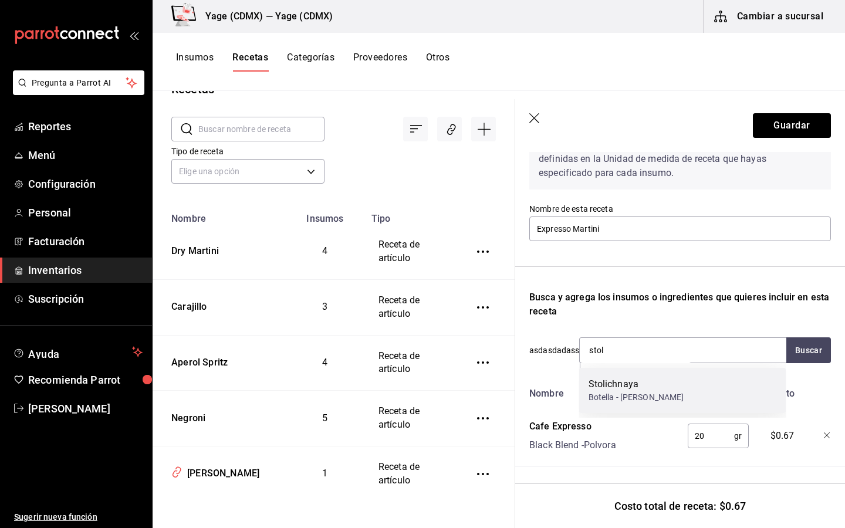
click at [633, 393] on div "Botella - Pedro el Bravo" at bounding box center [637, 398] width 96 height 12
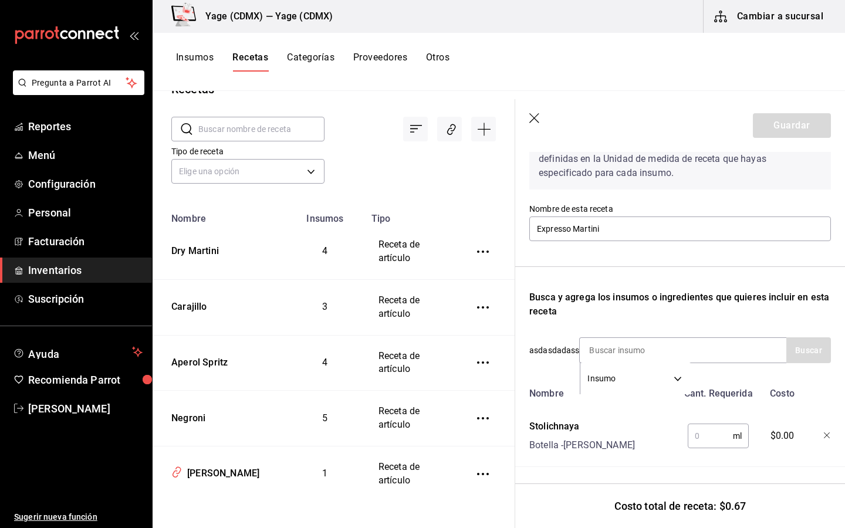
click at [708, 432] on input "text" at bounding box center [710, 436] width 45 height 23
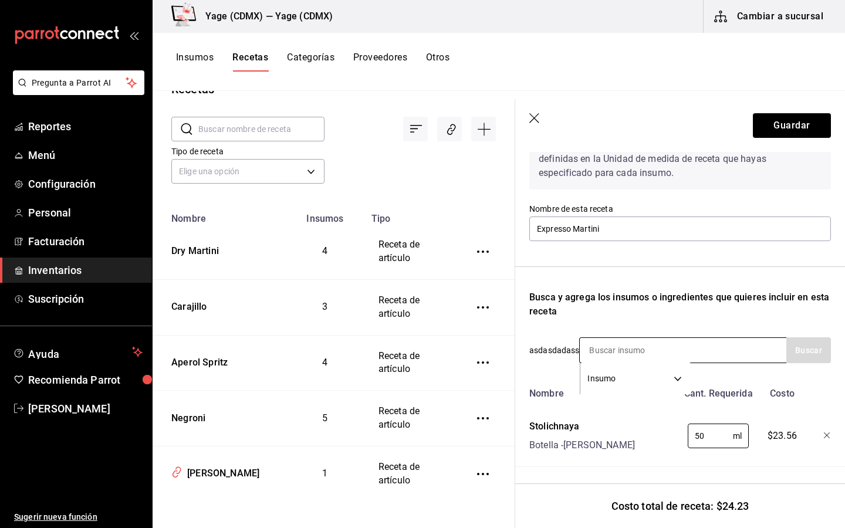
type input "50"
click at [663, 342] on input at bounding box center [638, 350] width 117 height 25
type input "kah"
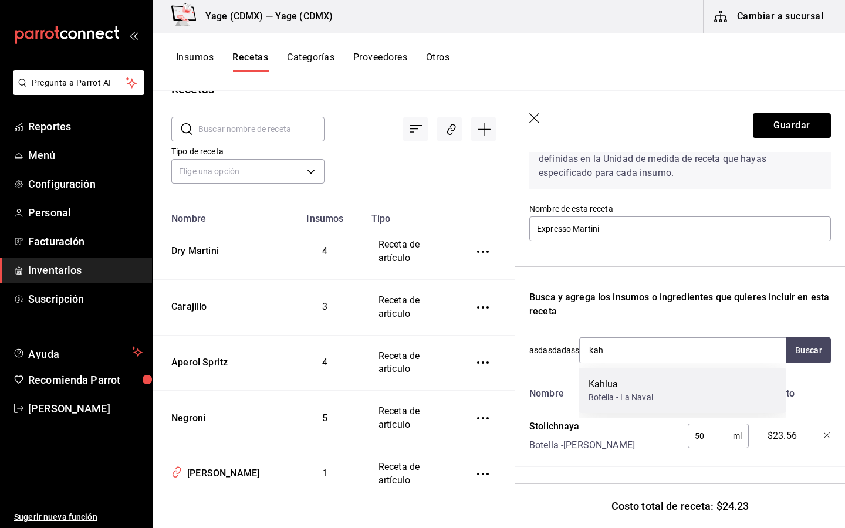
click at [628, 399] on div "Botella - La Naval" at bounding box center [621, 398] width 65 height 12
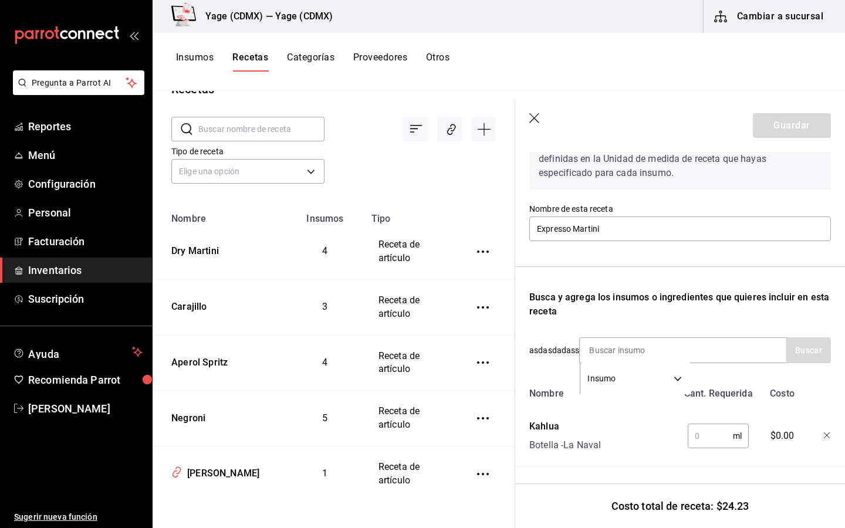
click at [702, 434] on input "text" at bounding box center [710, 436] width 45 height 23
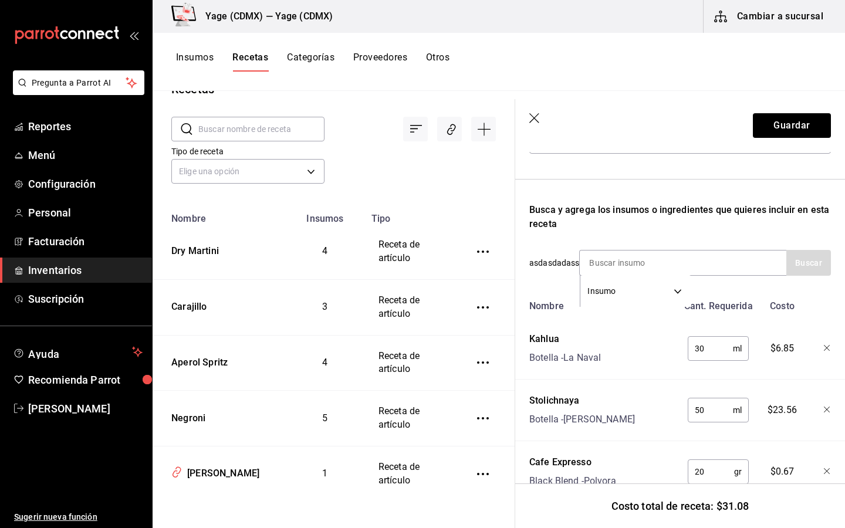
scroll to position [196, 0]
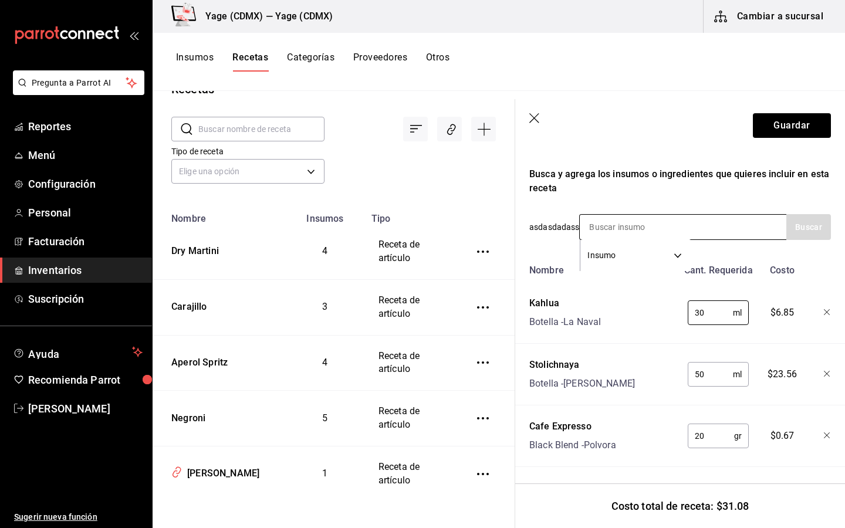
type input "30"
click at [609, 233] on input at bounding box center [638, 227] width 117 height 25
type input "hielo"
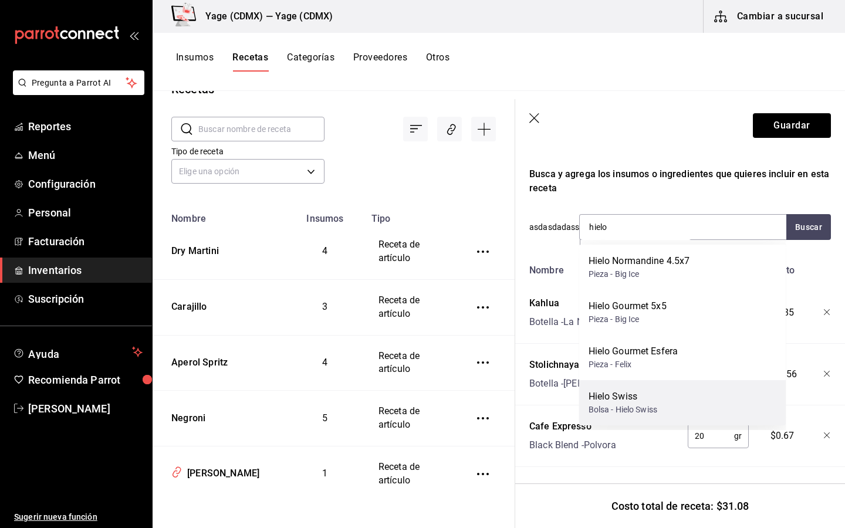
click at [664, 402] on div "Hielo Swiss Bolsa - Hielo Swiss" at bounding box center [683, 402] width 207 height 45
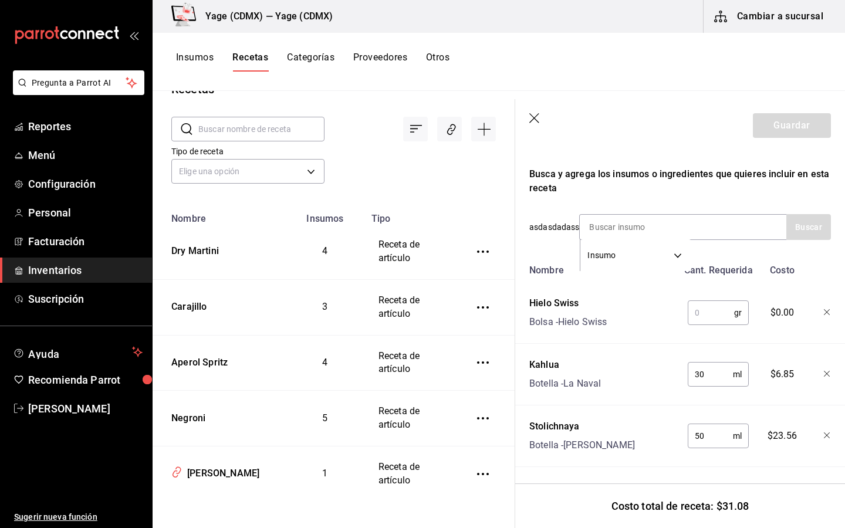
click at [710, 308] on input "text" at bounding box center [711, 312] width 46 height 23
type input "150"
click at [628, 223] on input at bounding box center [638, 227] width 117 height 25
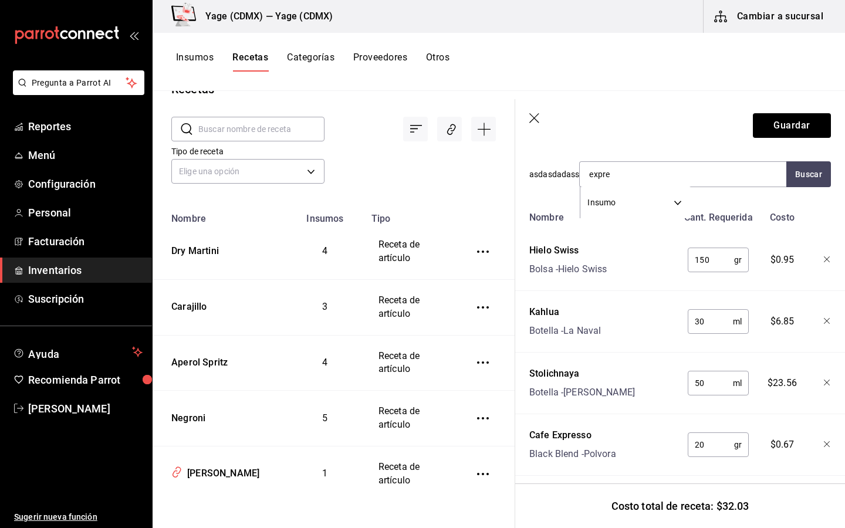
scroll to position [258, 0]
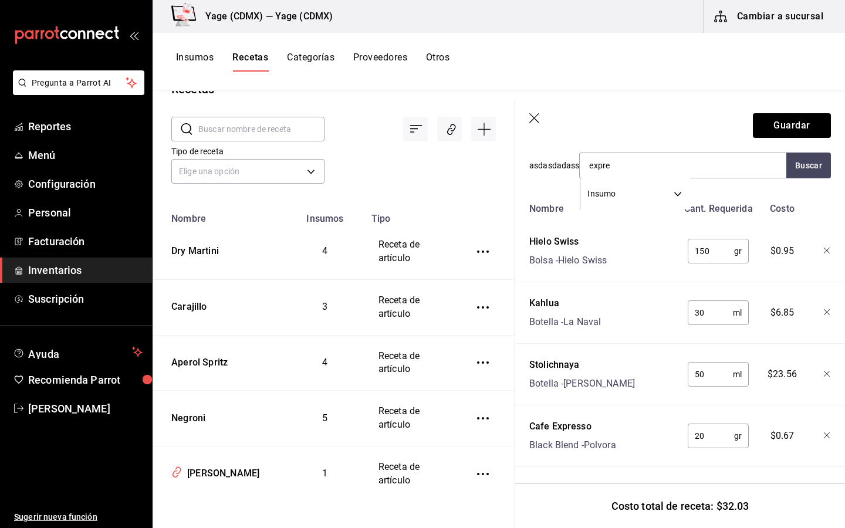
type input "expre"
click at [715, 433] on input "20" at bounding box center [711, 436] width 46 height 23
type input "20.6"
click at [805, 123] on button "Guardar" at bounding box center [792, 125] width 78 height 25
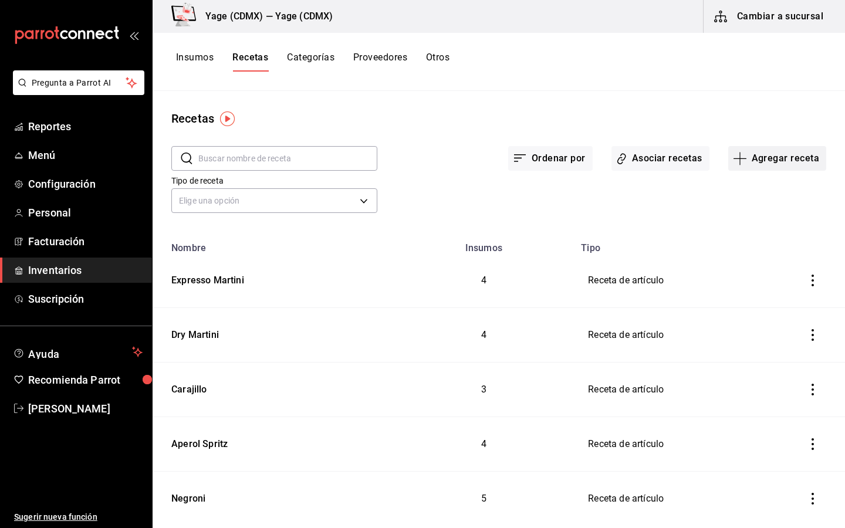
click at [771, 164] on button "Agregar receta" at bounding box center [778, 158] width 98 height 25
click at [759, 185] on span "Receta" at bounding box center [777, 191] width 99 height 12
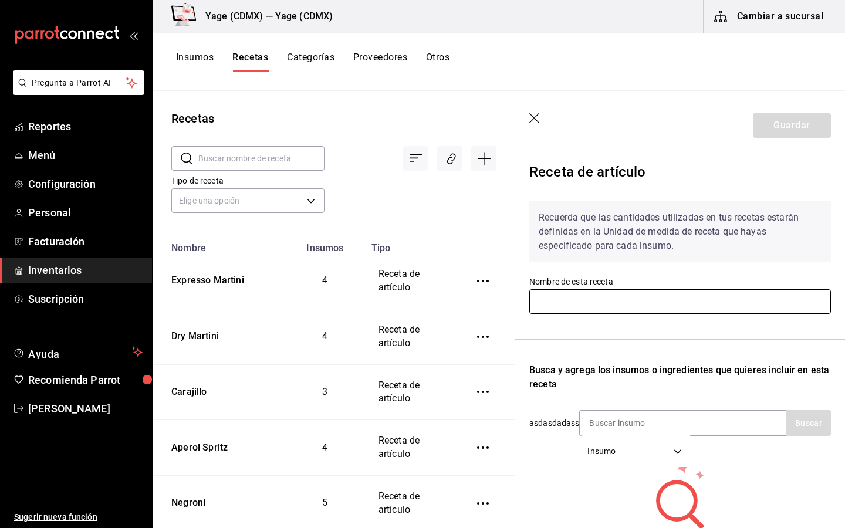
click at [699, 301] on input "text" at bounding box center [681, 301] width 302 height 25
type input "Gin Tonic"
click at [673, 412] on input at bounding box center [638, 423] width 117 height 25
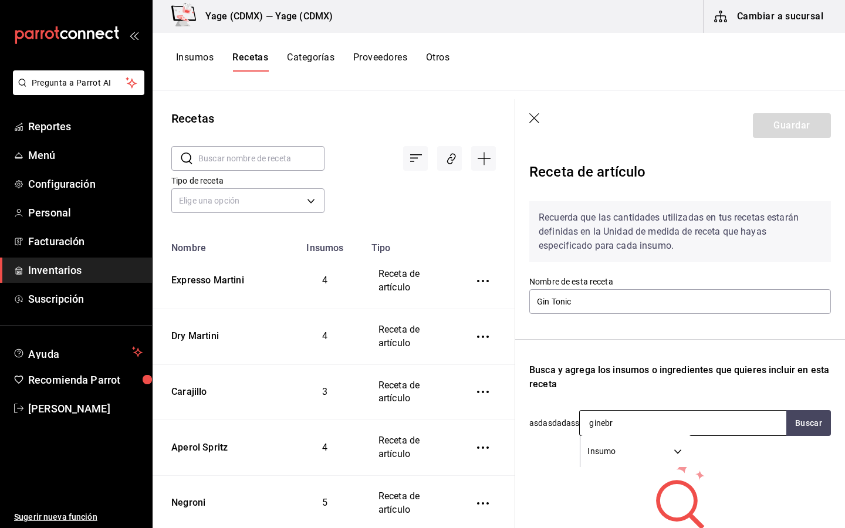
type input "ginebra"
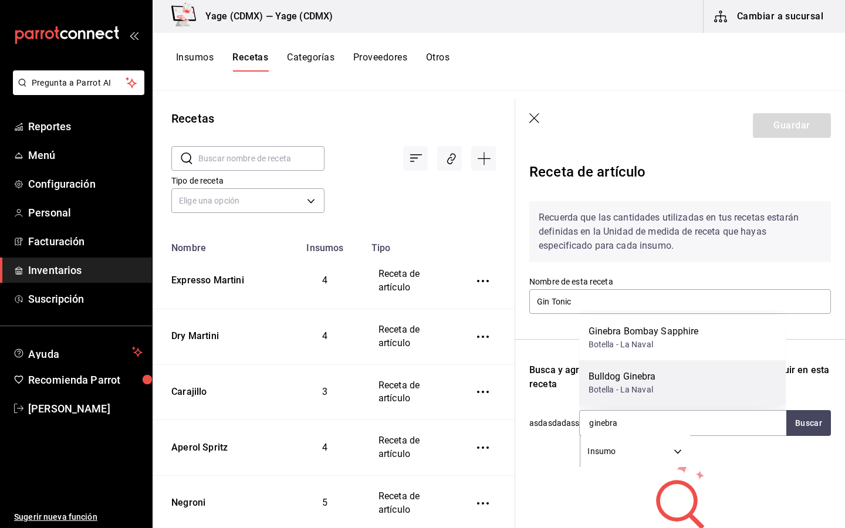
click at [693, 388] on div "Bulldog Ginebra Botella - La Naval" at bounding box center [683, 383] width 207 height 45
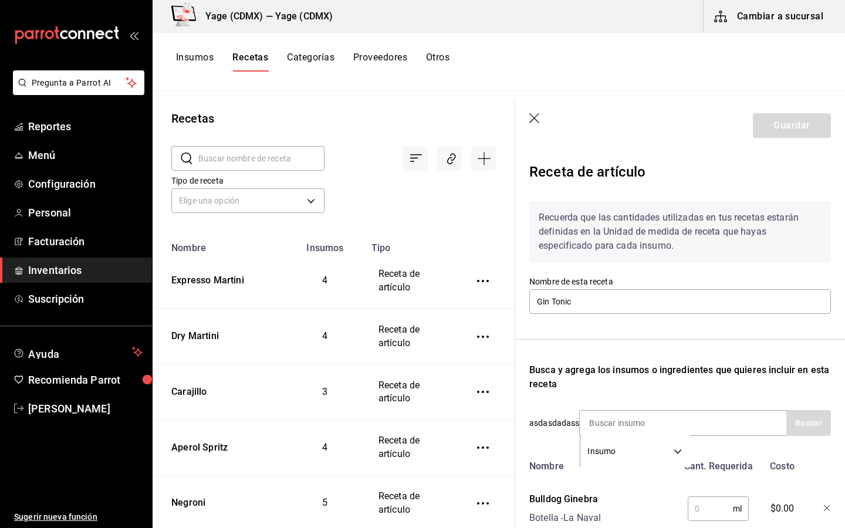
click at [715, 508] on input "text" at bounding box center [710, 508] width 45 height 23
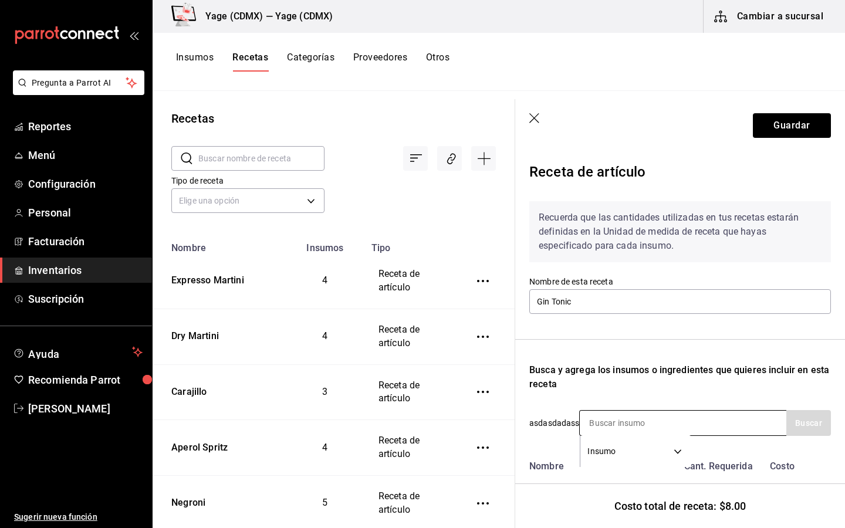
type input "60"
click at [661, 419] on input at bounding box center [638, 423] width 117 height 25
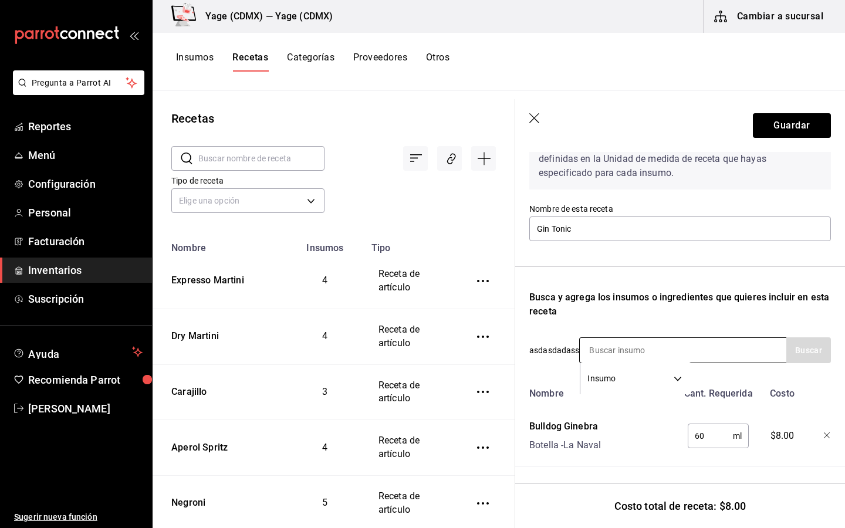
click at [622, 348] on input at bounding box center [638, 350] width 117 height 25
click at [648, 346] on input "s" at bounding box center [638, 350] width 117 height 25
click at [612, 351] on input "s" at bounding box center [638, 350] width 117 height 25
type input "s"
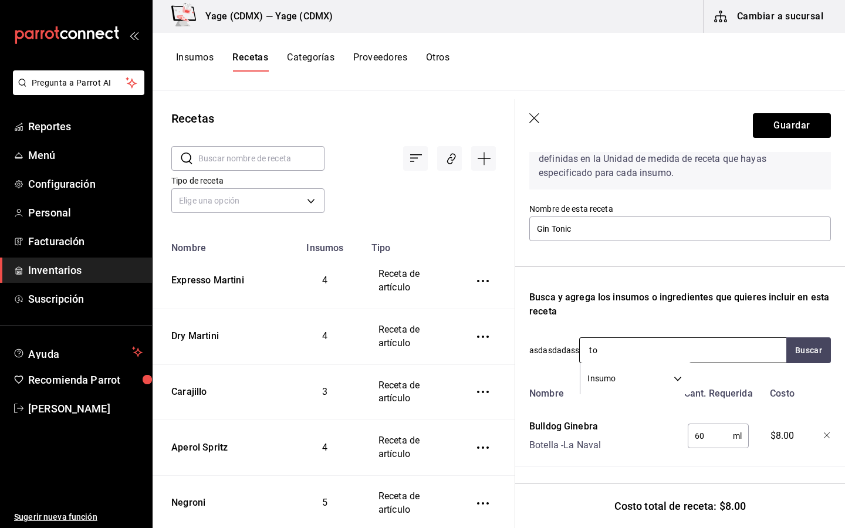
type input "t"
type input "sch"
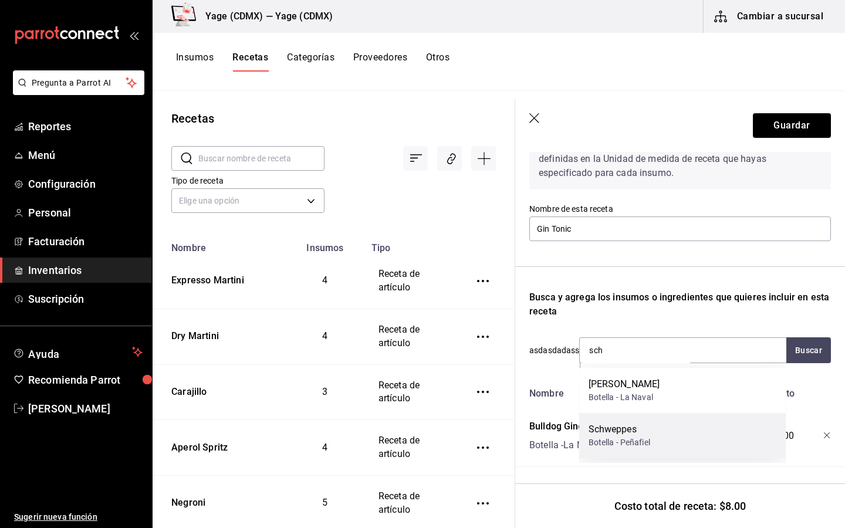
click at [639, 451] on div "Schweppes Botella - Peñafiel" at bounding box center [683, 435] width 207 height 45
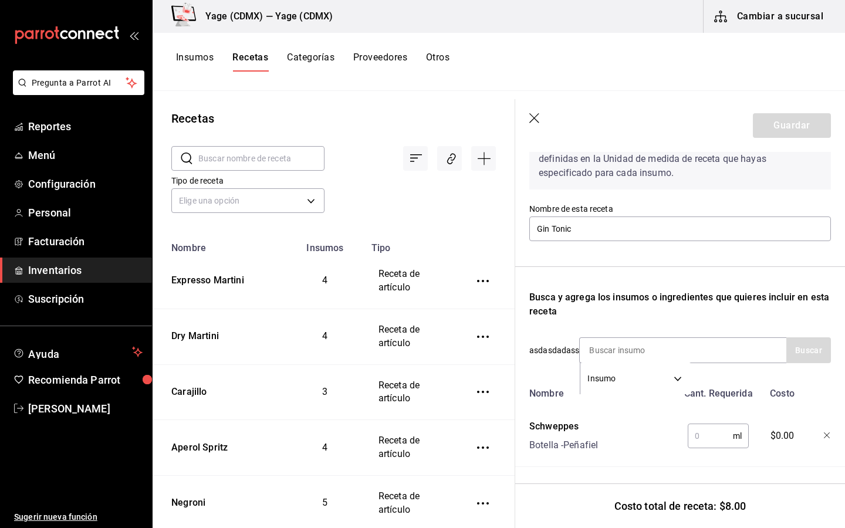
click at [722, 432] on input "text" at bounding box center [710, 436] width 45 height 23
type input "3"
click at [620, 343] on input at bounding box center [638, 350] width 117 height 25
click at [699, 430] on input "text" at bounding box center [710, 436] width 45 height 23
type input "296"
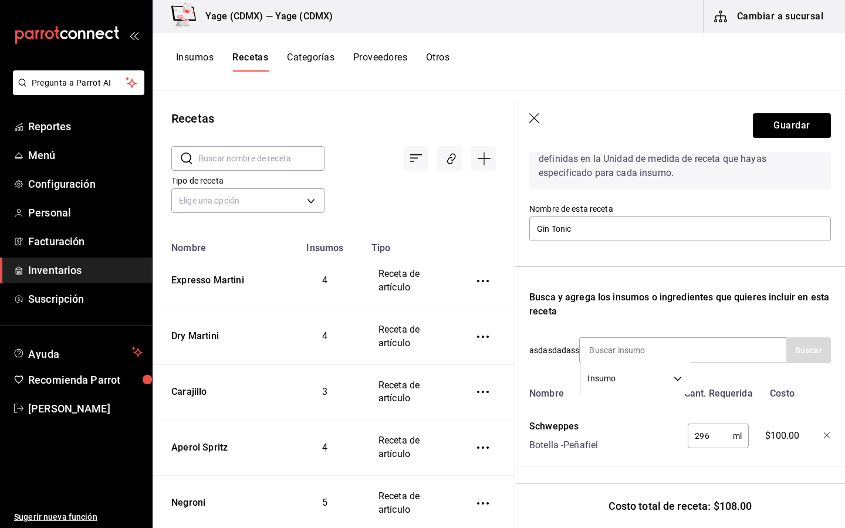
click at [823, 437] on div at bounding box center [819, 434] width 26 height 38
click at [827, 436] on icon "button" at bounding box center [827, 436] width 7 height 7
click at [628, 352] on input at bounding box center [638, 350] width 117 height 25
type input "sch"
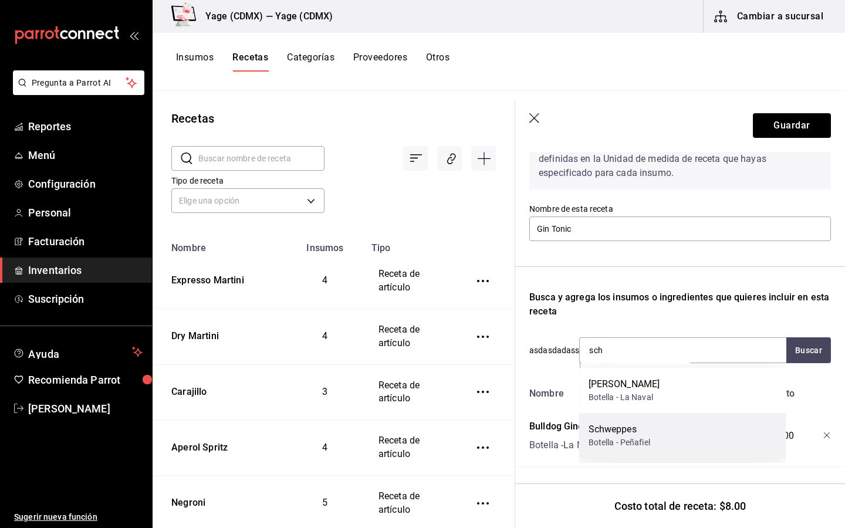
click at [621, 443] on div "Botella - Peñafiel" at bounding box center [620, 443] width 62 height 12
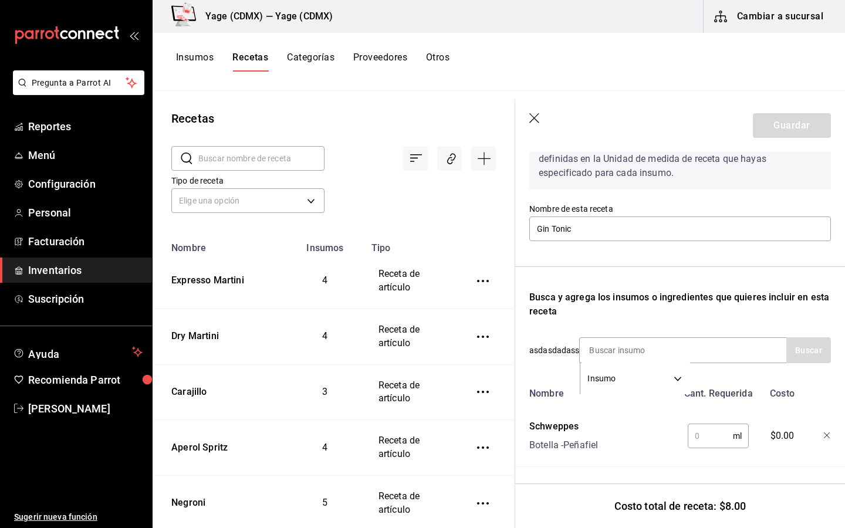
click at [708, 437] on input "text" at bounding box center [710, 436] width 45 height 23
type input "296"
click at [829, 436] on icon "button" at bounding box center [827, 436] width 7 height 7
click at [634, 356] on input at bounding box center [638, 350] width 117 height 25
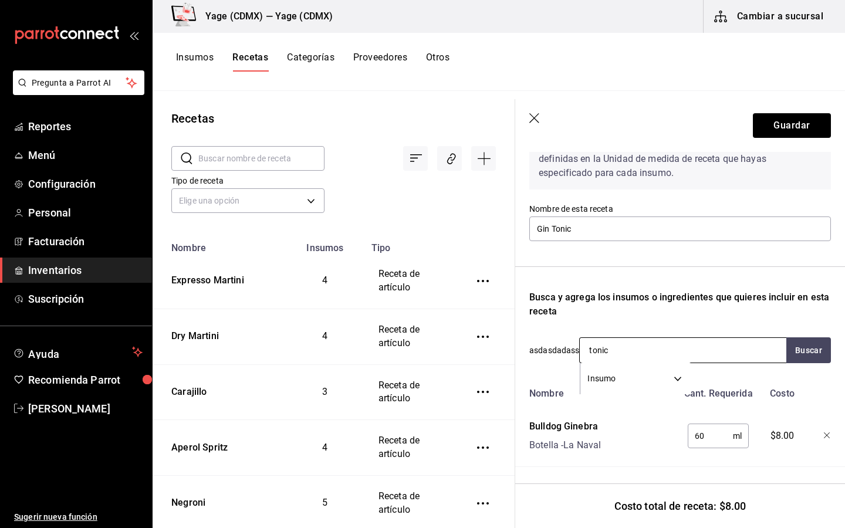
type input "tonica"
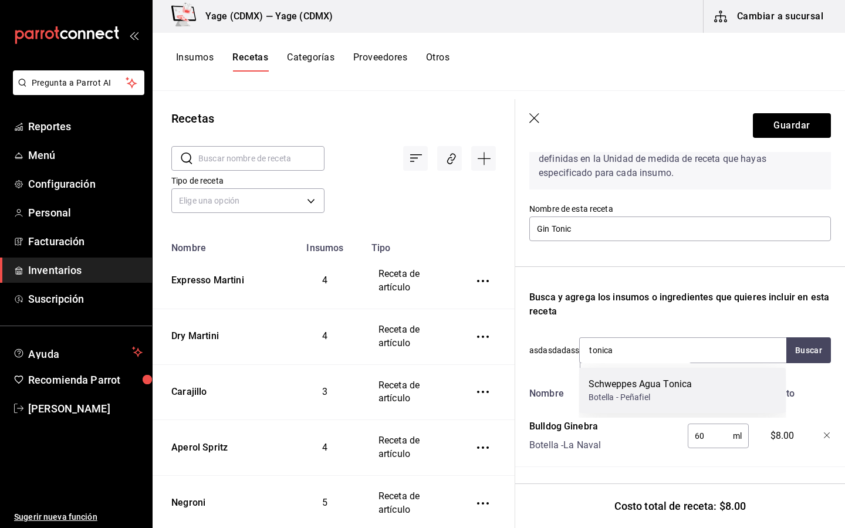
click at [636, 383] on div "Schweppes Agua Tonica" at bounding box center [641, 385] width 104 height 14
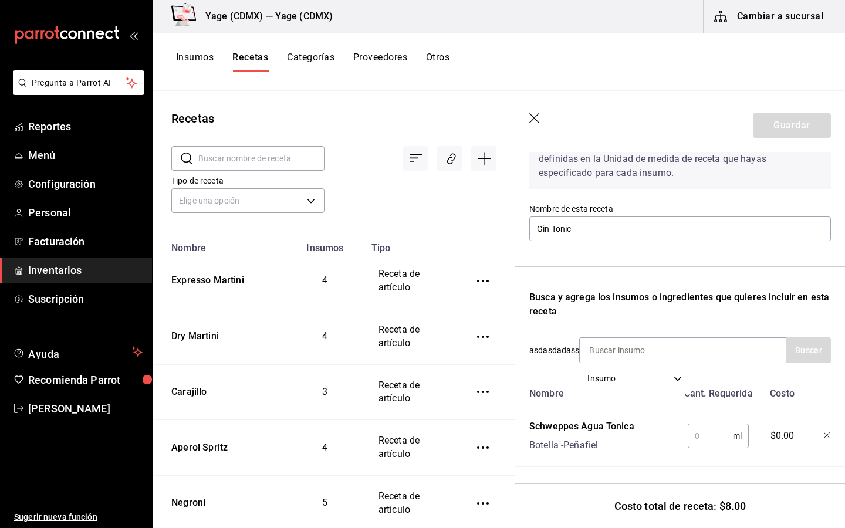
click at [716, 440] on input "text" at bounding box center [710, 436] width 45 height 23
type input "296"
click at [825, 432] on icon "button" at bounding box center [827, 435] width 7 height 7
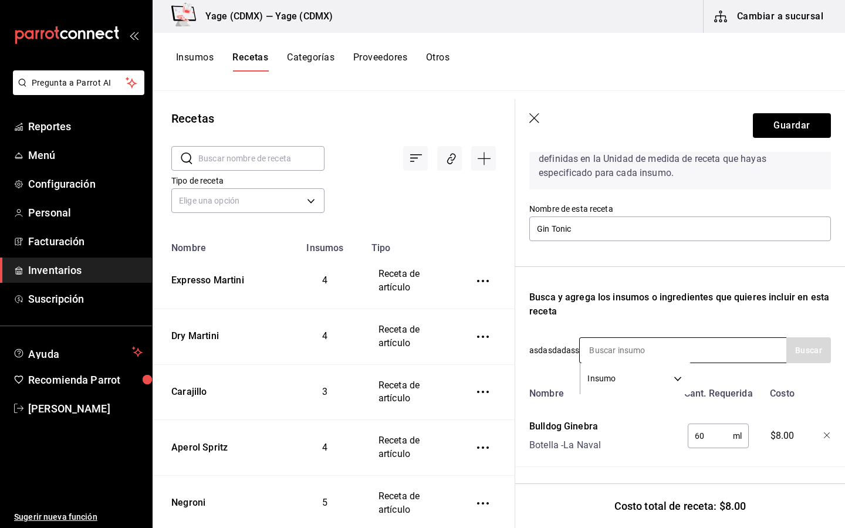
click at [673, 346] on input at bounding box center [638, 350] width 117 height 25
click at [641, 373] on body "Pregunta a Parrot AI Reportes Menú Configuración Personal Facturación Inventari…" at bounding box center [422, 260] width 845 height 520
click at [611, 434] on li "Insumo" at bounding box center [636, 438] width 110 height 19
click at [672, 354] on input at bounding box center [638, 350] width 117 height 25
type input "tonica"
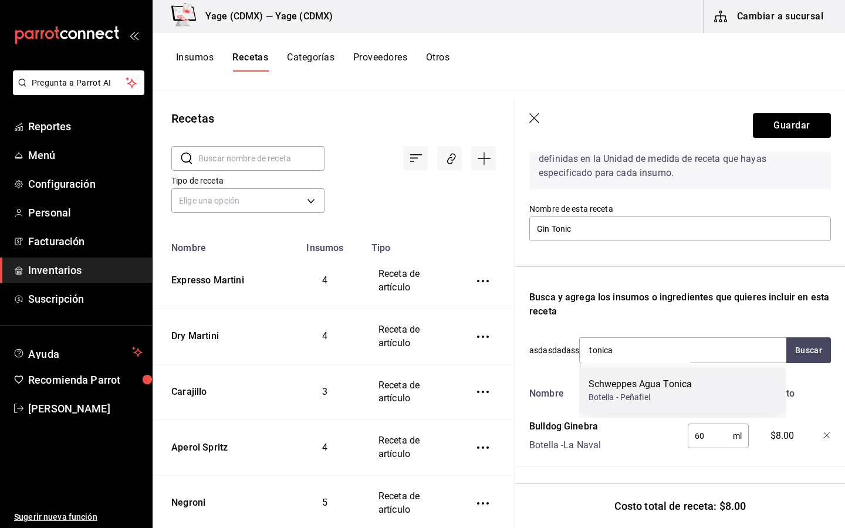
click at [638, 395] on div "Botella - Peñafiel" at bounding box center [641, 398] width 104 height 12
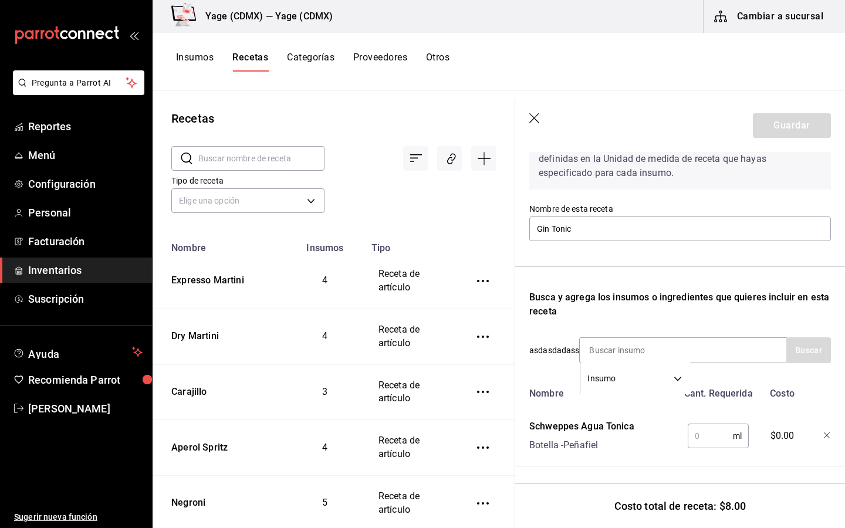
click at [704, 437] on input "text" at bounding box center [710, 436] width 45 height 23
type input "296"
click at [830, 437] on icon "button" at bounding box center [827, 436] width 7 height 7
click at [673, 349] on input at bounding box center [638, 350] width 117 height 25
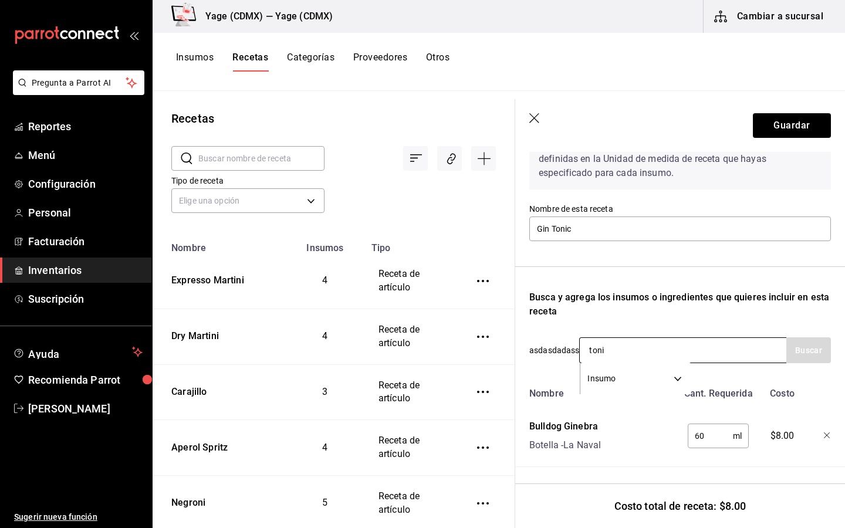
type input "tonic"
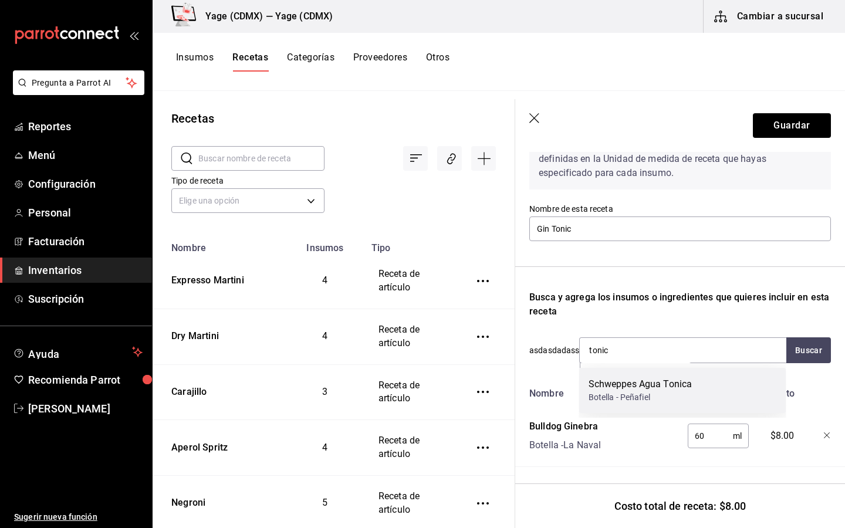
click at [617, 382] on div "Schweppes Agua Tonica" at bounding box center [641, 385] width 104 height 14
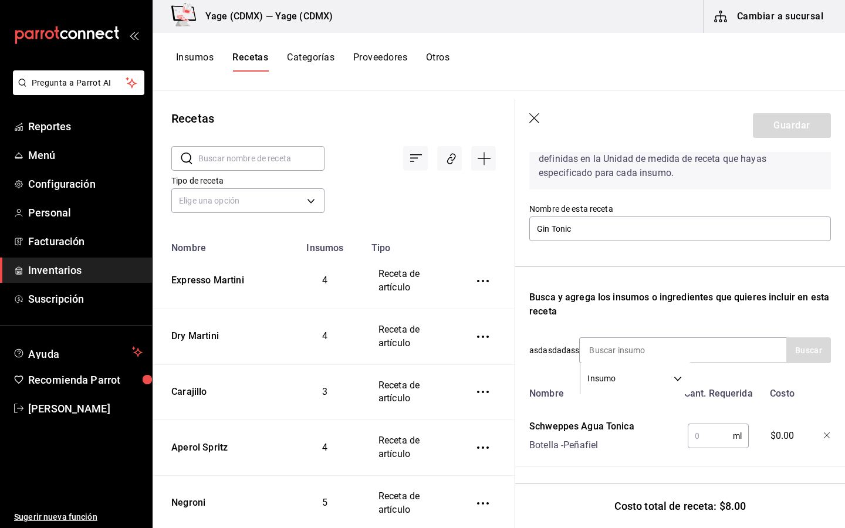
click at [717, 433] on input "text" at bounding box center [710, 436] width 45 height 23
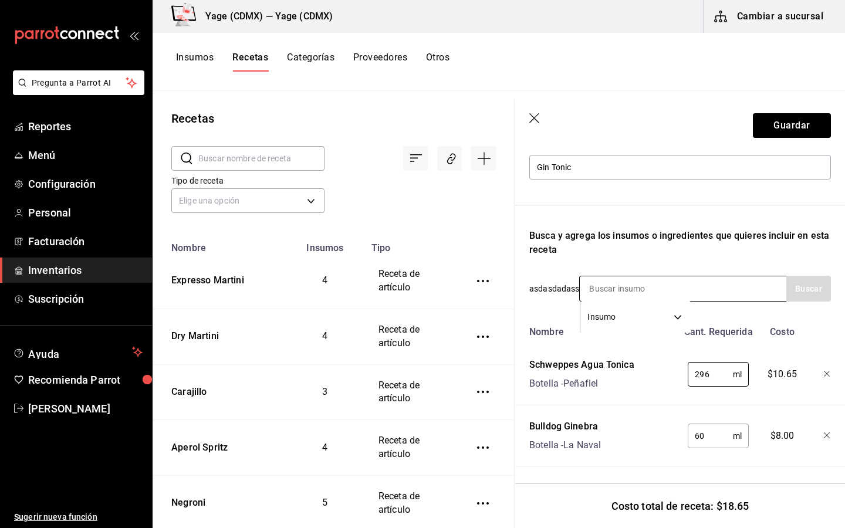
type input "296"
click at [604, 286] on input at bounding box center [638, 289] width 117 height 25
type input "hielo"
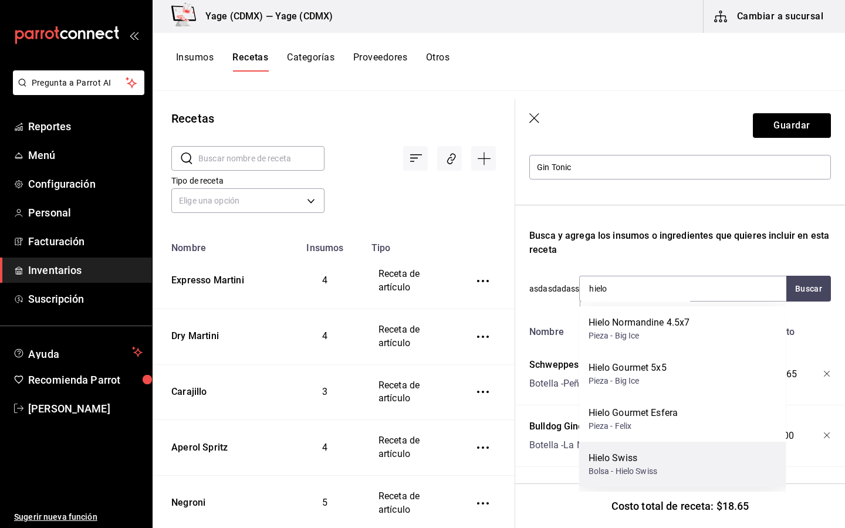
click at [640, 463] on div "Hielo Swiss" at bounding box center [623, 459] width 69 height 14
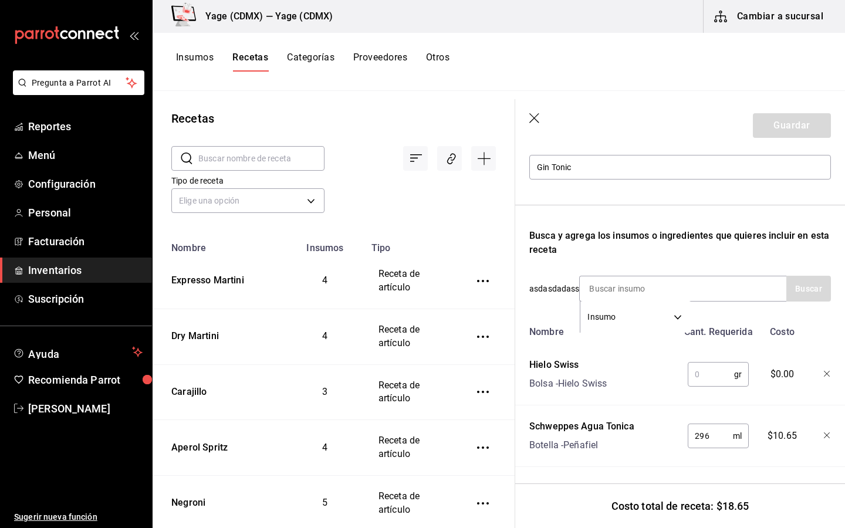
click at [709, 380] on input "text" at bounding box center [711, 374] width 46 height 23
type input "150"
click at [658, 103] on header "Guardar" at bounding box center [681, 125] width 330 height 53
click at [807, 128] on button "Guardar" at bounding box center [792, 125] width 78 height 25
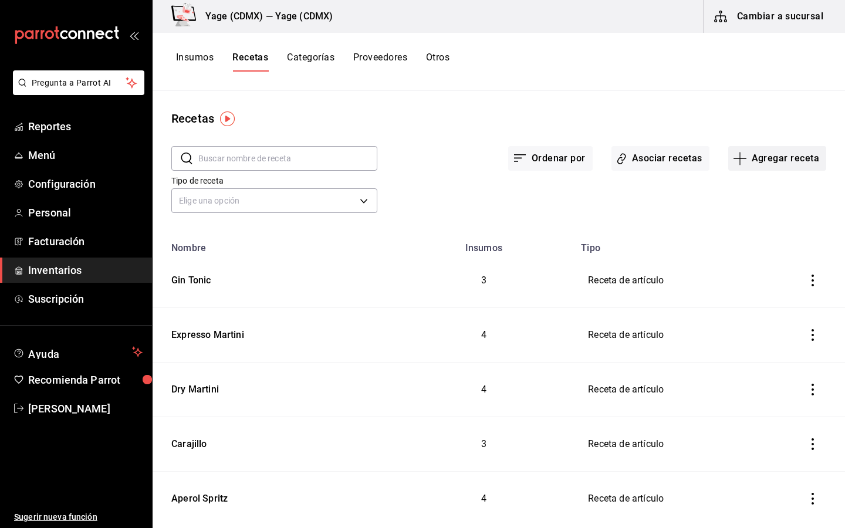
click at [789, 167] on button "Agregar receta" at bounding box center [778, 158] width 98 height 25
click at [750, 186] on span "Receta" at bounding box center [777, 191] width 99 height 12
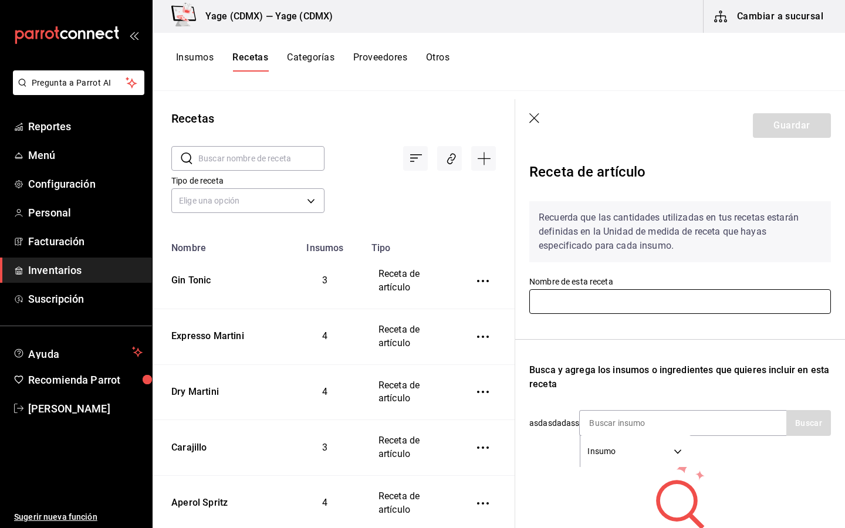
click at [569, 296] on input "text" at bounding box center [681, 301] width 302 height 25
type input "Margarita"
click at [653, 328] on div "Recuerda que las cantidades utilizadas en tus recetas estarán definidas en la U…" at bounding box center [681, 382] width 302 height 380
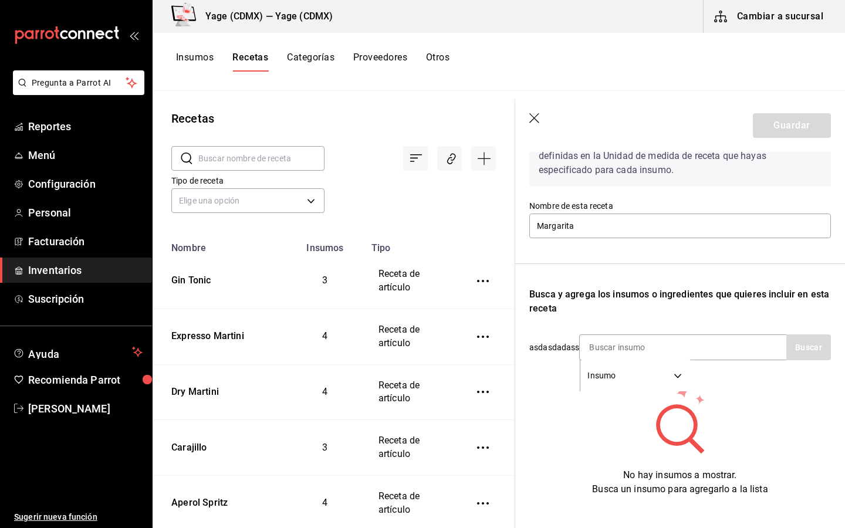
scroll to position [76, 0]
click at [658, 227] on input "Margarita" at bounding box center [681, 225] width 302 height 25
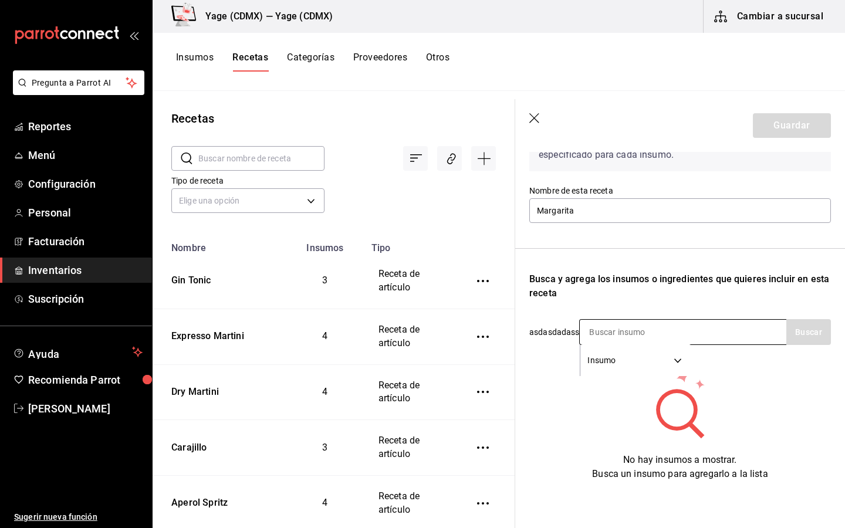
click at [642, 327] on input at bounding box center [638, 332] width 117 height 25
type input "tequile"
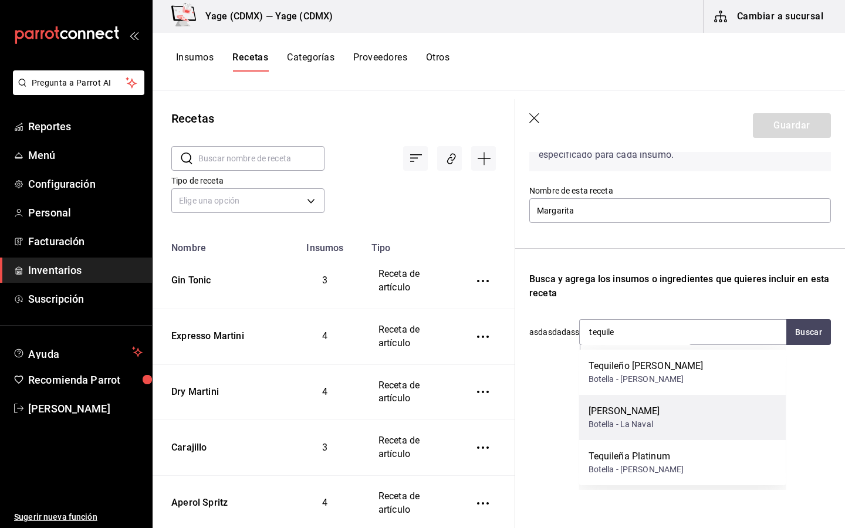
click at [657, 423] on div "Botella - La Naval" at bounding box center [625, 425] width 72 height 12
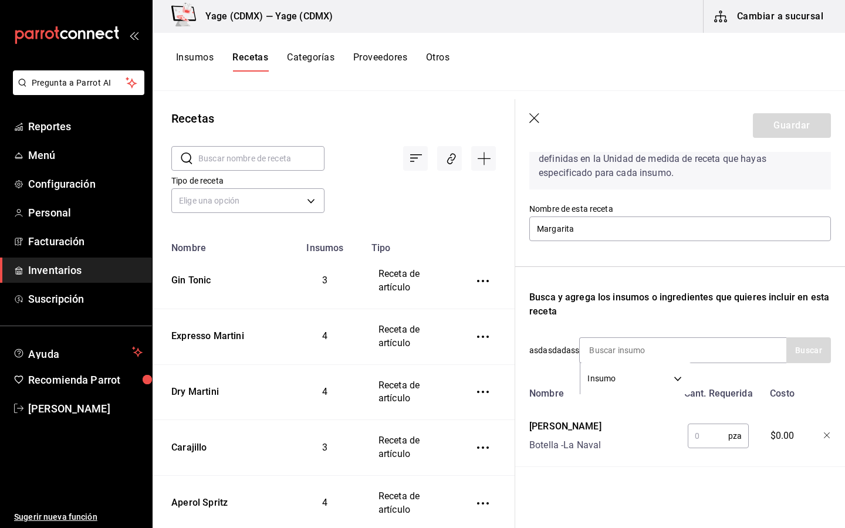
scroll to position [73, 0]
click at [709, 434] on input "text" at bounding box center [708, 436] width 41 height 23
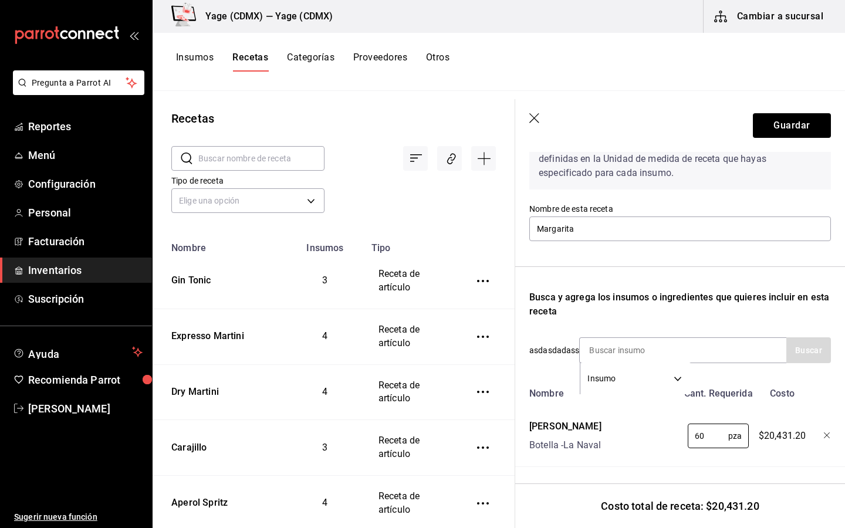
type input "60"
click at [826, 435] on icon "button" at bounding box center [827, 436] width 7 height 7
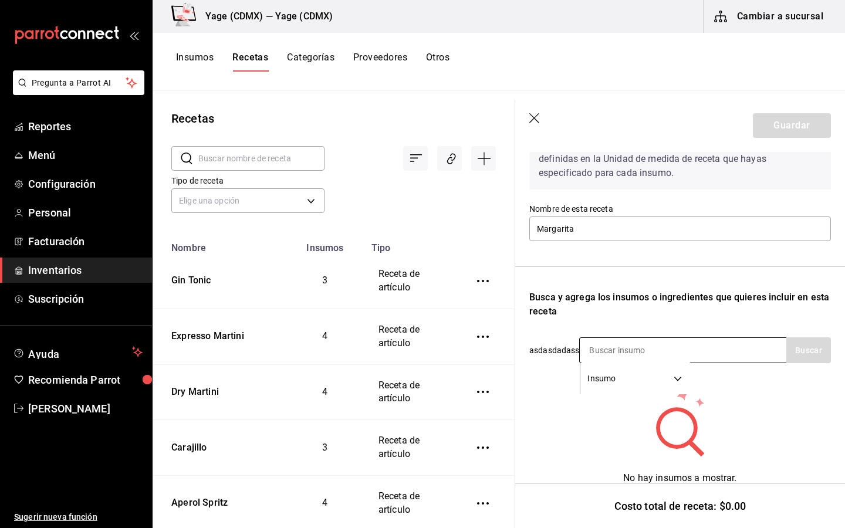
click at [615, 358] on input at bounding box center [638, 350] width 117 height 25
type input "tequile"
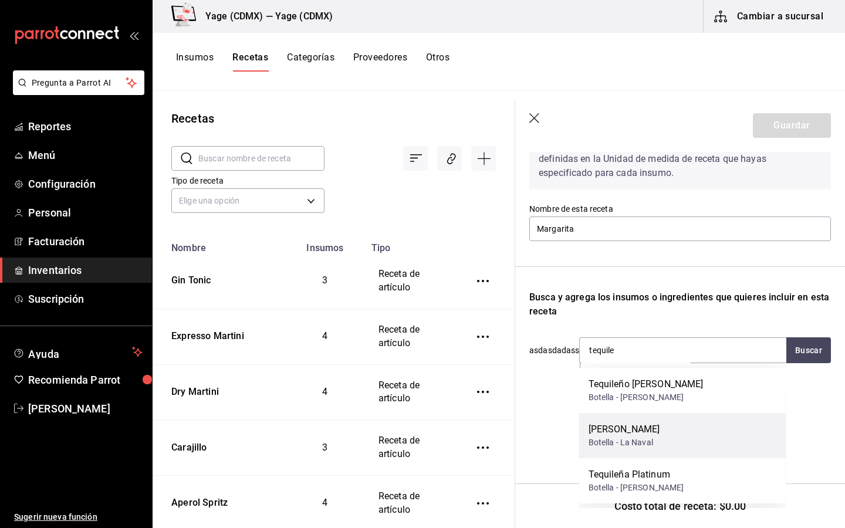
click at [626, 432] on div "[PERSON_NAME]" at bounding box center [625, 430] width 72 height 14
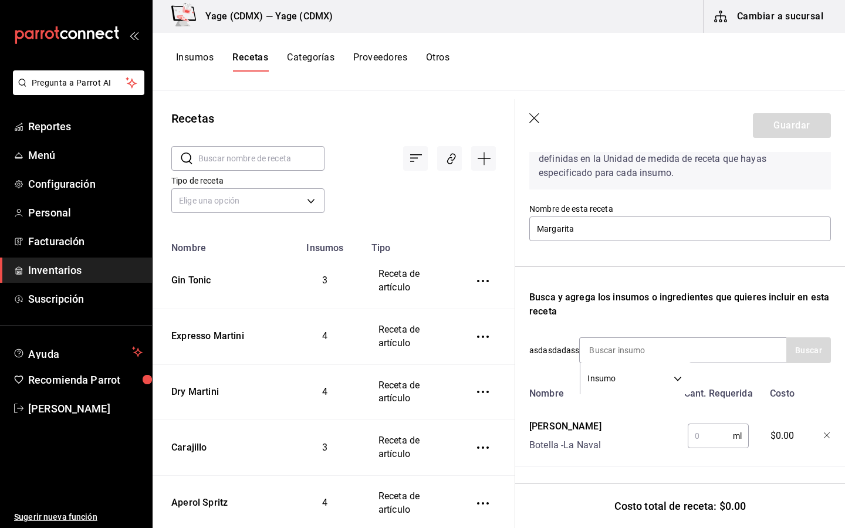
click at [720, 434] on input "text" at bounding box center [710, 436] width 45 height 23
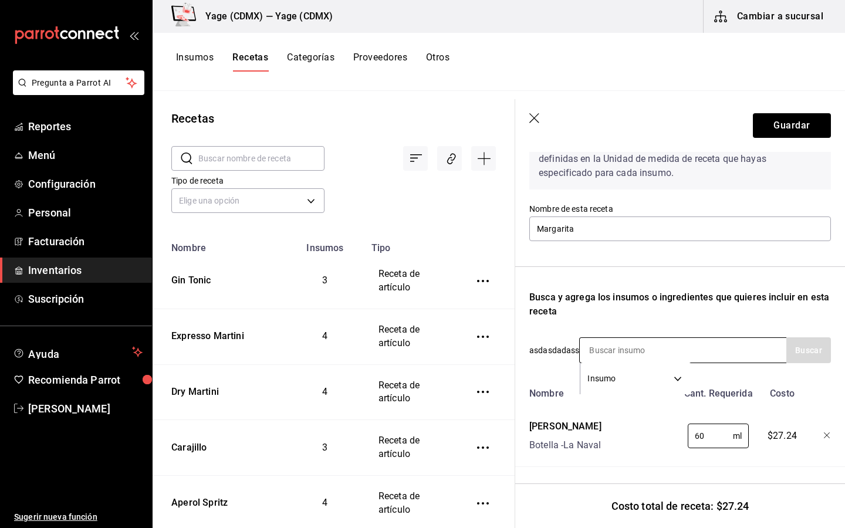
type input "60"
click at [654, 355] on input at bounding box center [638, 350] width 117 height 25
type input "j"
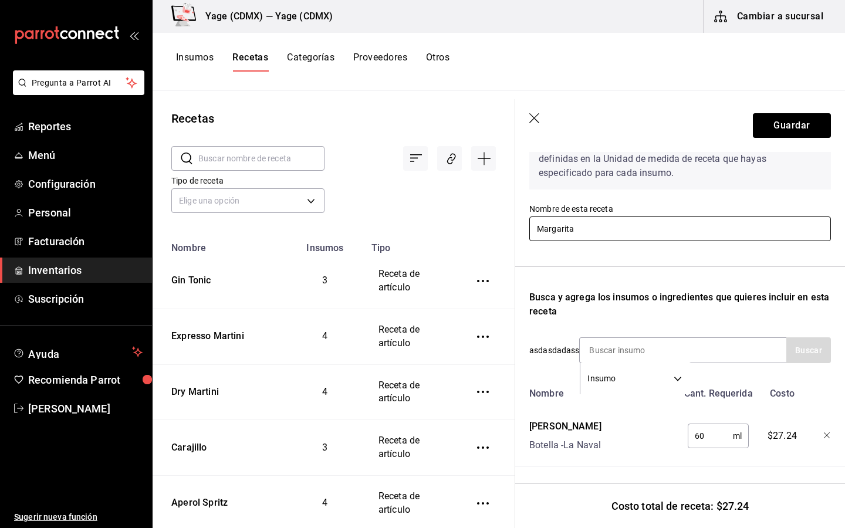
click at [595, 237] on input "Margarita" at bounding box center [681, 229] width 302 height 25
type input "M"
click at [621, 228] on input "St Germain" at bounding box center [681, 229] width 302 height 25
type input "St Germain Spritz"
click at [826, 433] on icon "button" at bounding box center [827, 436] width 7 height 7
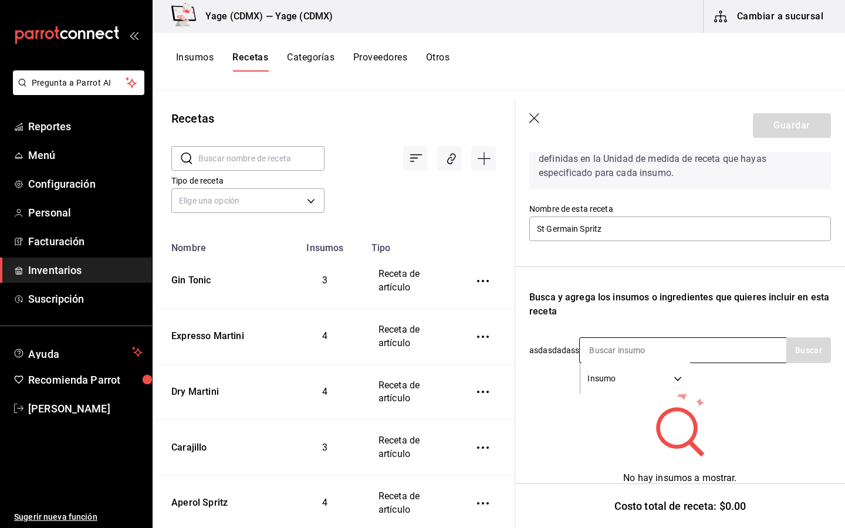
click at [618, 350] on input at bounding box center [638, 350] width 117 height 25
type input "st germain"
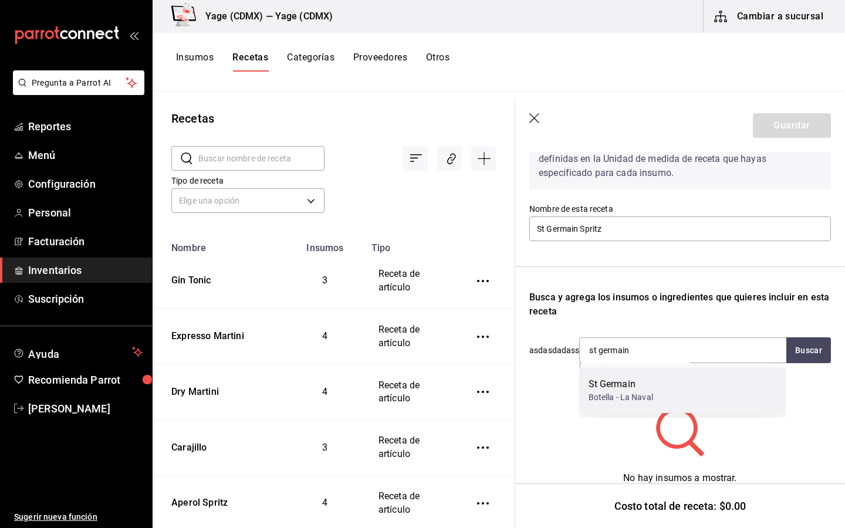
click at [599, 386] on div "St Germain" at bounding box center [621, 385] width 65 height 14
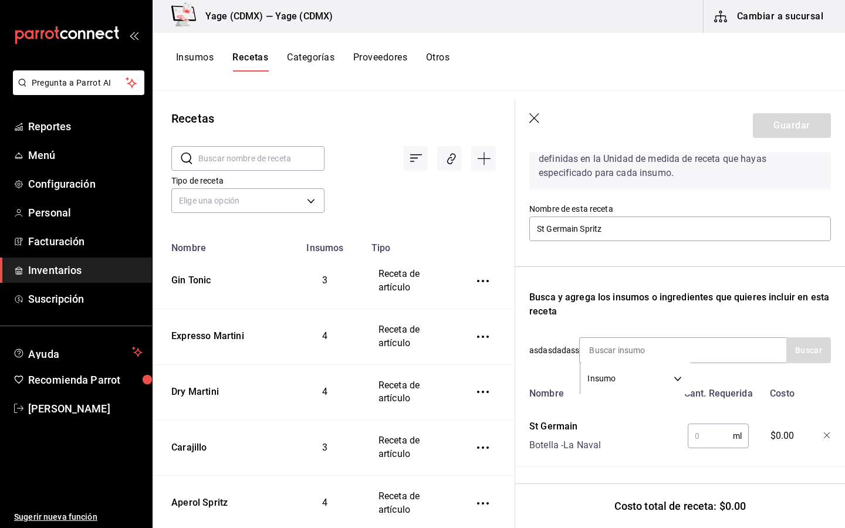
click at [726, 435] on input "text" at bounding box center [710, 436] width 45 height 23
type input "6"
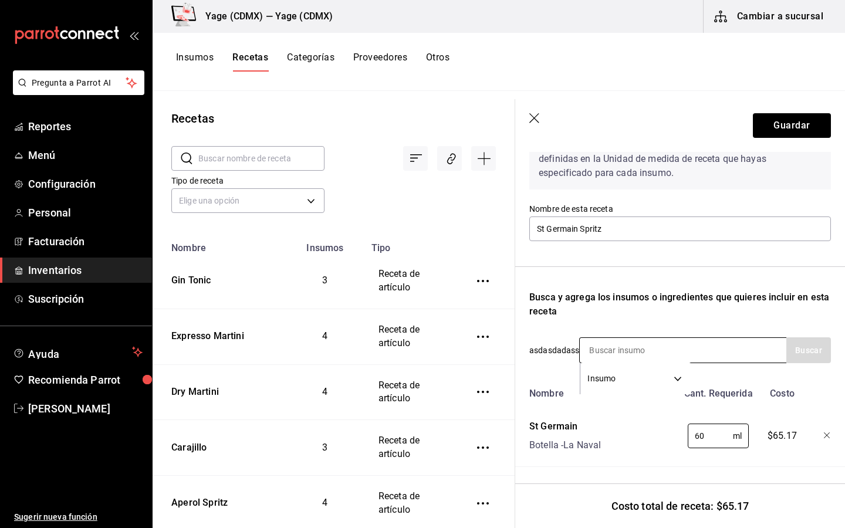
type input "60"
click at [701, 358] on div "Insumo SUPPLY" at bounding box center [683, 351] width 207 height 26
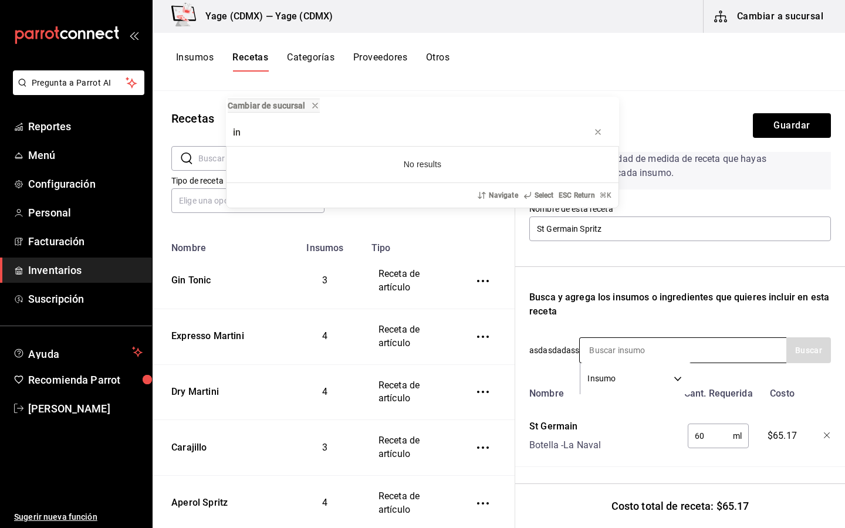
type input "i"
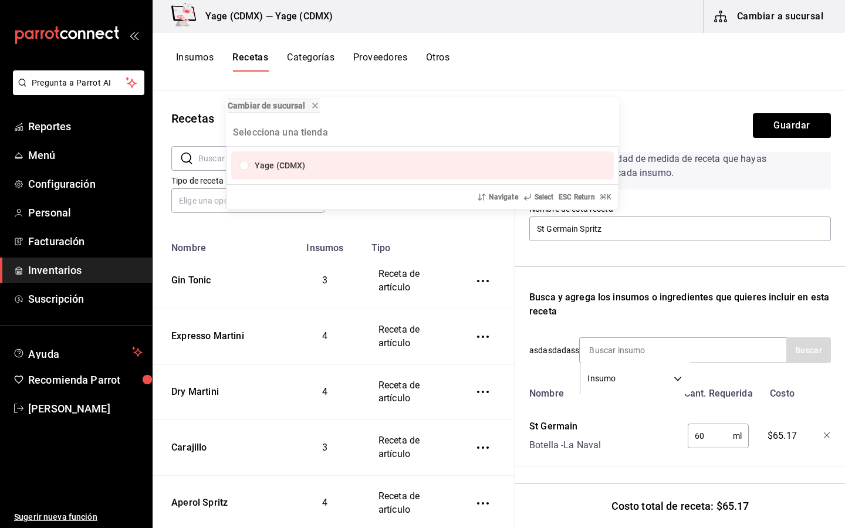
click at [678, 344] on div "Cambiar de sucursal Yage (CDMX) Navigate Select ESC Return ⌘ K" at bounding box center [422, 264] width 845 height 528
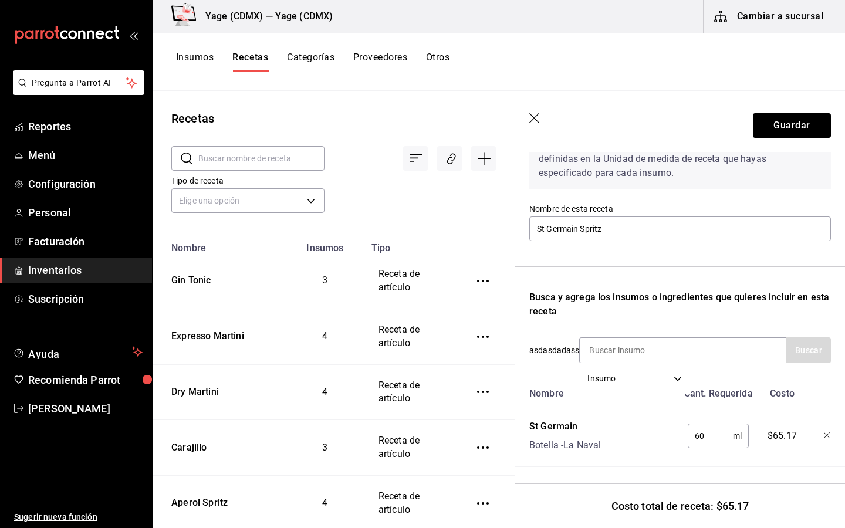
click at [651, 349] on input at bounding box center [638, 350] width 117 height 25
type input "cinza"
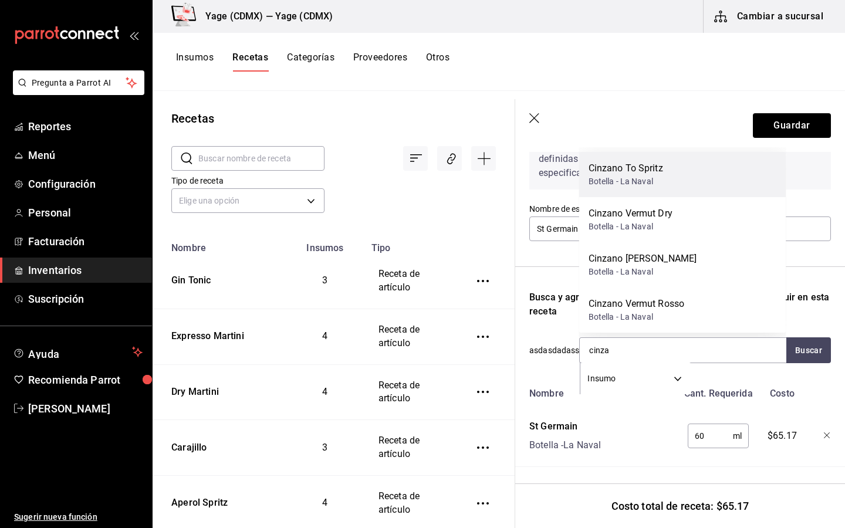
click at [699, 164] on div "Cinzano To Spritz Botella - La Naval" at bounding box center [683, 174] width 207 height 45
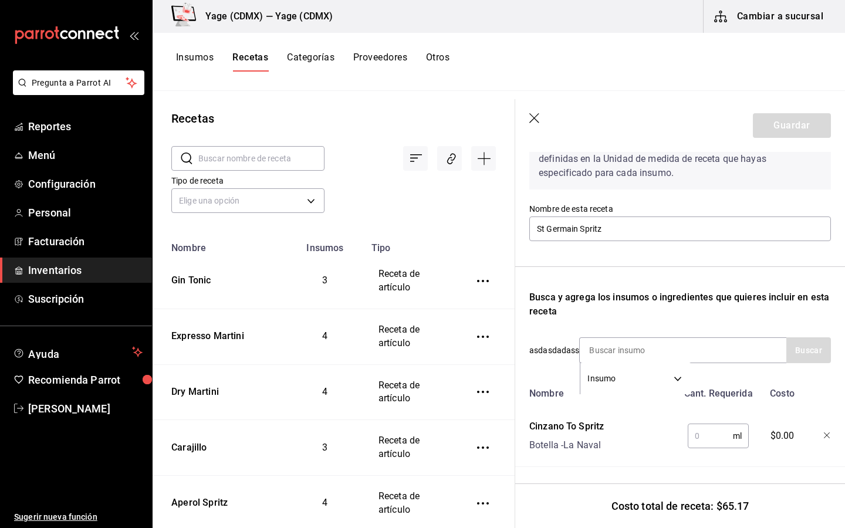
click at [739, 434] on div "ml ​" at bounding box center [718, 436] width 61 height 25
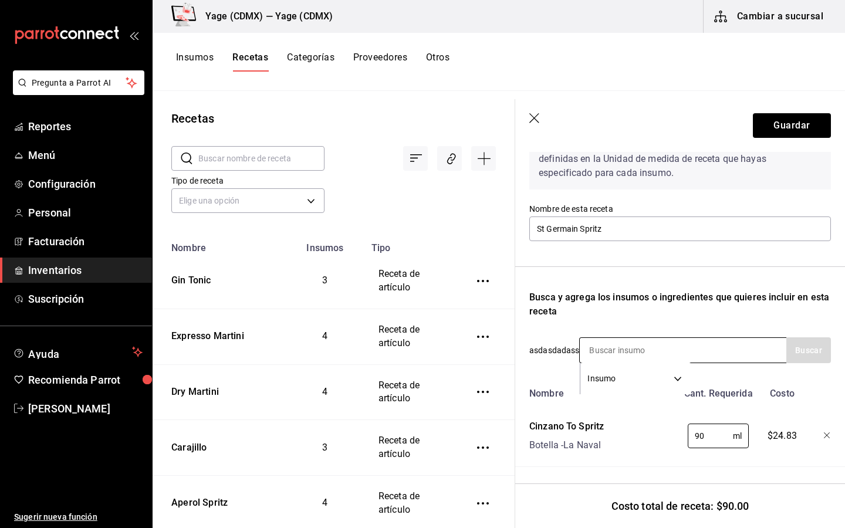
type input "90"
click at [606, 356] on input at bounding box center [638, 350] width 117 height 25
type input "t"
type input "peñafiel"
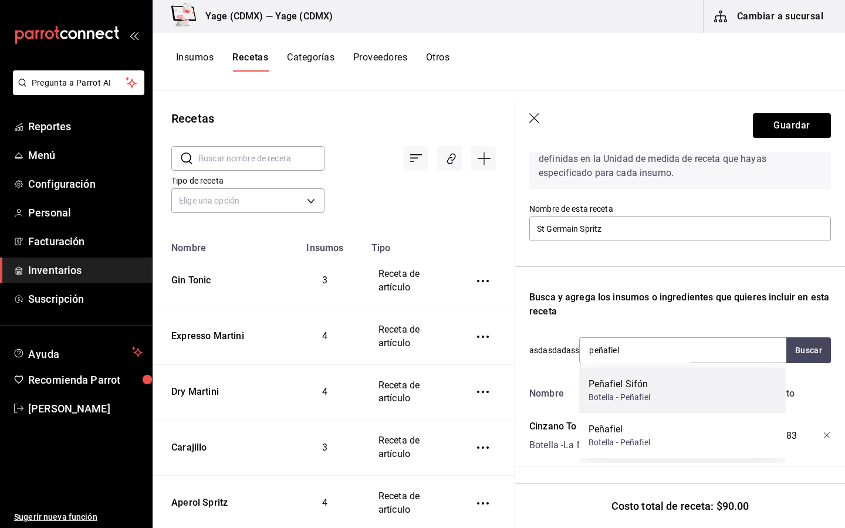
click at [604, 395] on div "Botella - Peñafiel" at bounding box center [620, 398] width 62 height 12
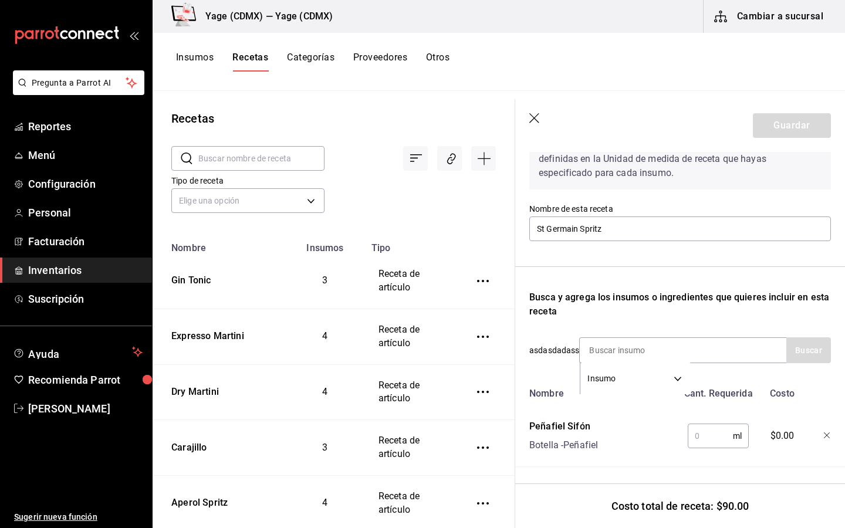
click at [696, 439] on input "text" at bounding box center [710, 436] width 45 height 23
type input "30"
click at [681, 339] on input at bounding box center [638, 350] width 117 height 25
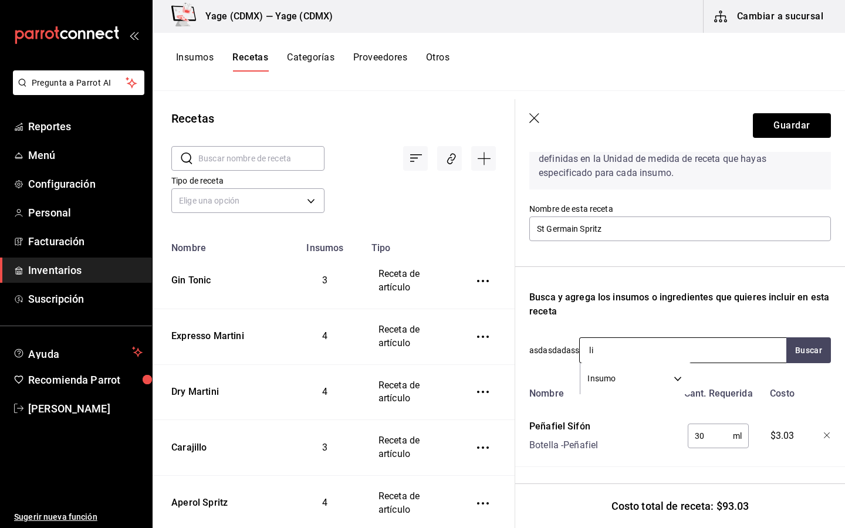
type input "l"
type input "amarillo"
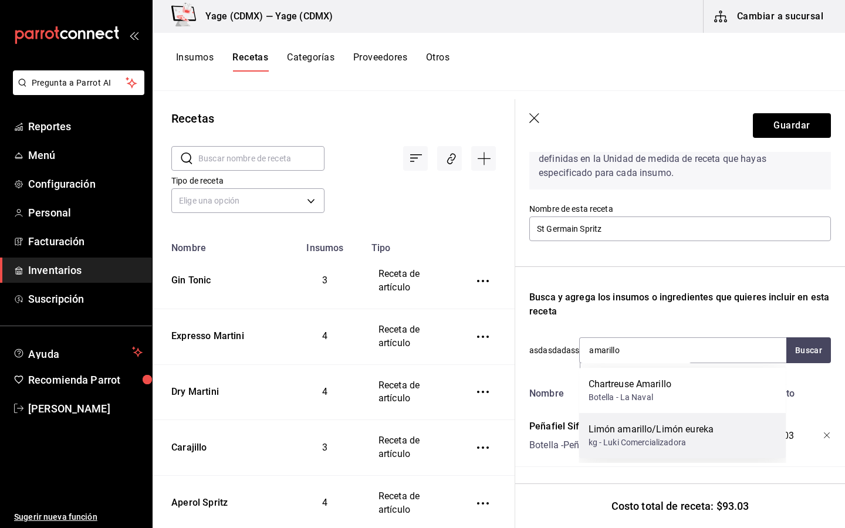
click at [665, 437] on div "kg - Luki Comercializadora" at bounding box center [652, 443] width 126 height 12
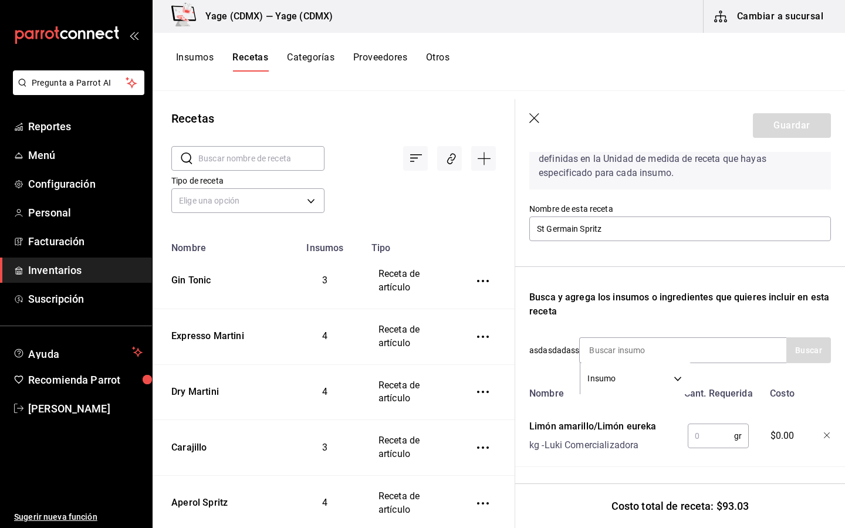
click at [723, 444] on input "text" at bounding box center [711, 436] width 46 height 23
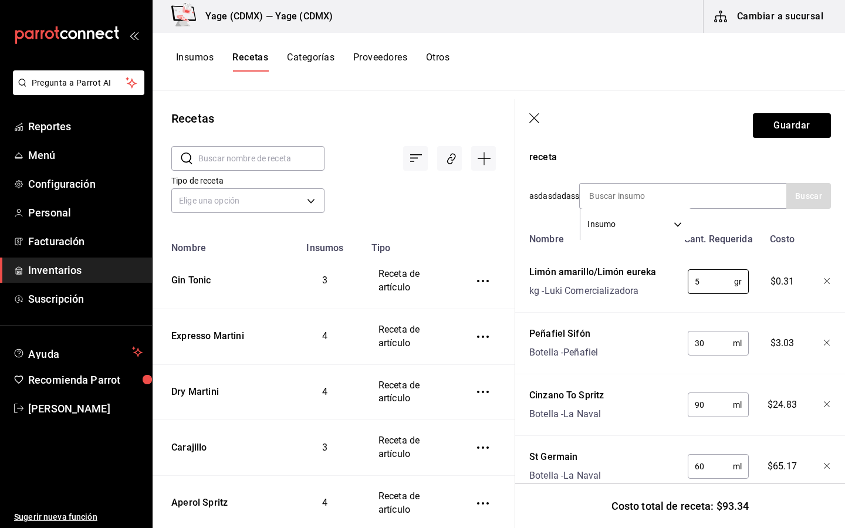
scroll to position [258, 0]
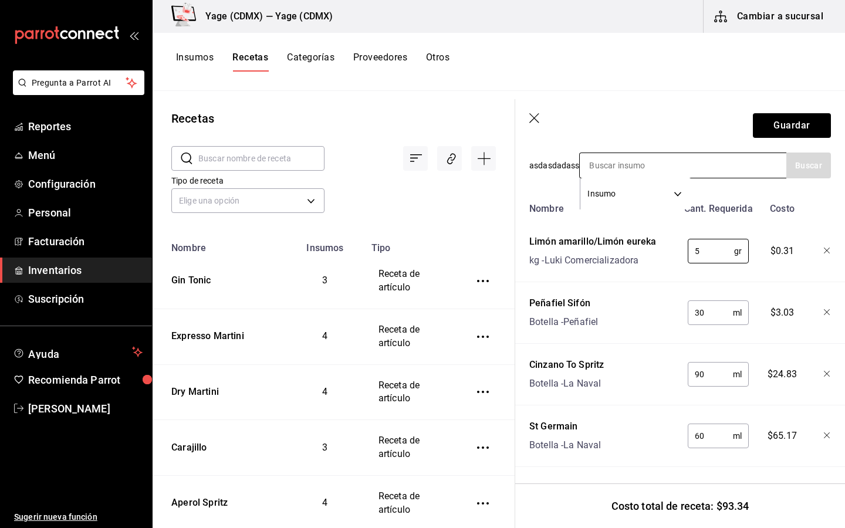
type input "5"
click at [652, 170] on input at bounding box center [638, 165] width 117 height 25
type input "hielo"
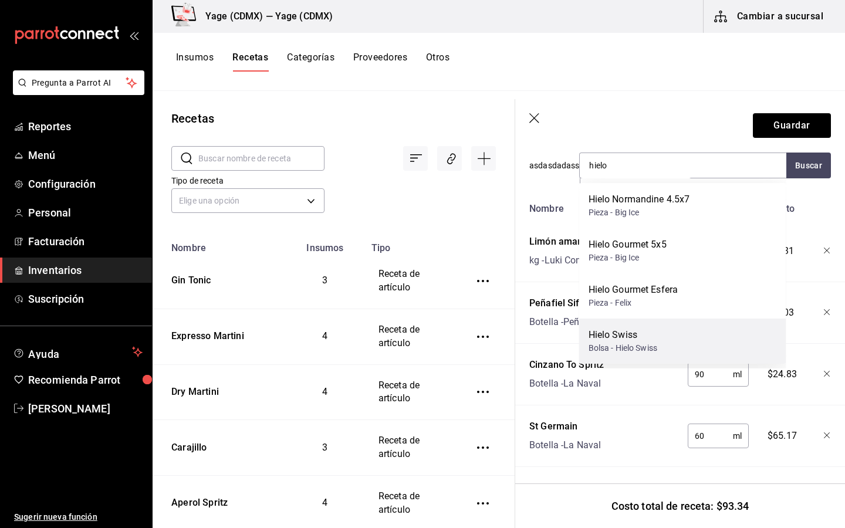
click at [624, 328] on div "Hielo Swiss" at bounding box center [623, 335] width 69 height 14
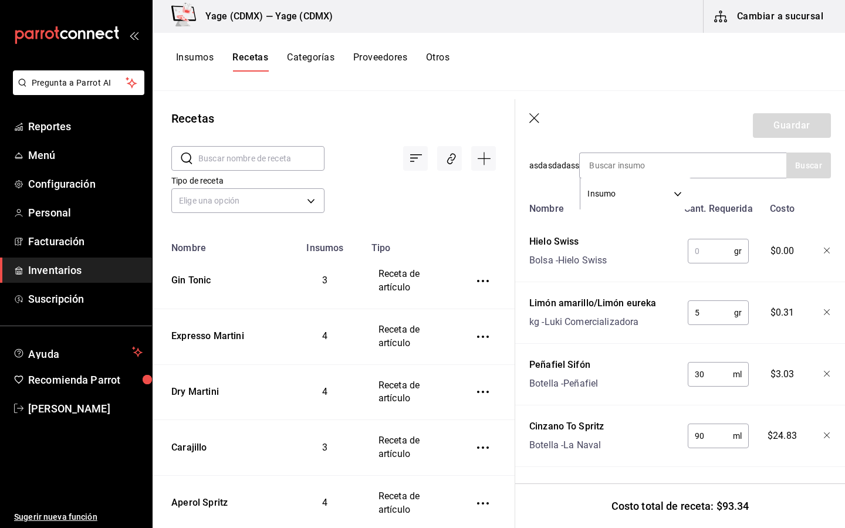
click at [711, 244] on input "text" at bounding box center [711, 251] width 46 height 23
type input "150"
click at [789, 125] on button "Guardar" at bounding box center [792, 125] width 78 height 25
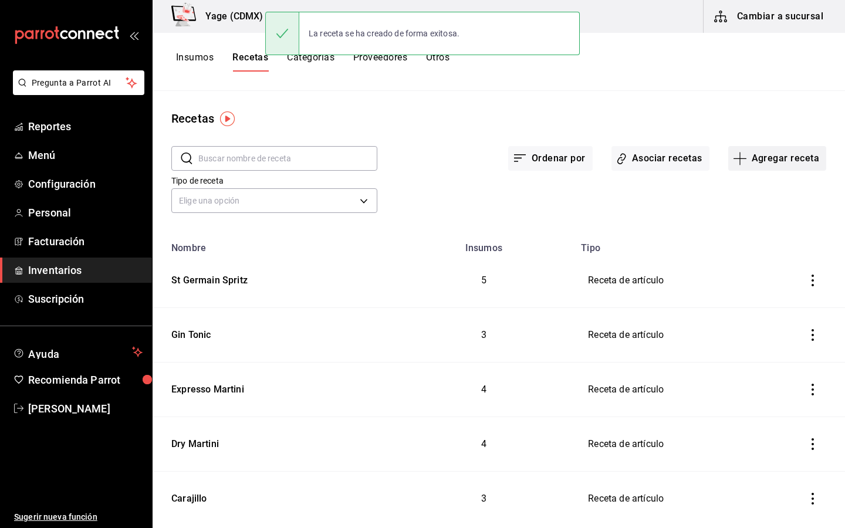
click at [767, 151] on button "Agregar receta" at bounding box center [778, 158] width 98 height 25
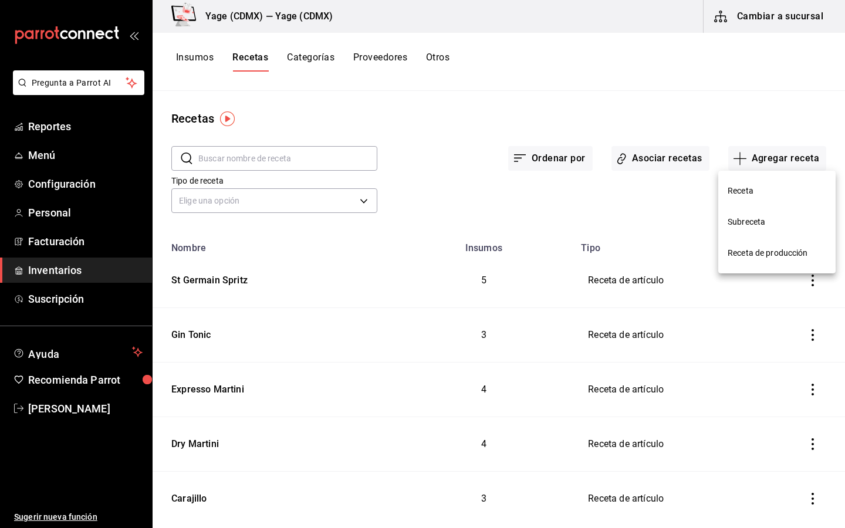
click at [750, 180] on li "Receta" at bounding box center [777, 191] width 117 height 31
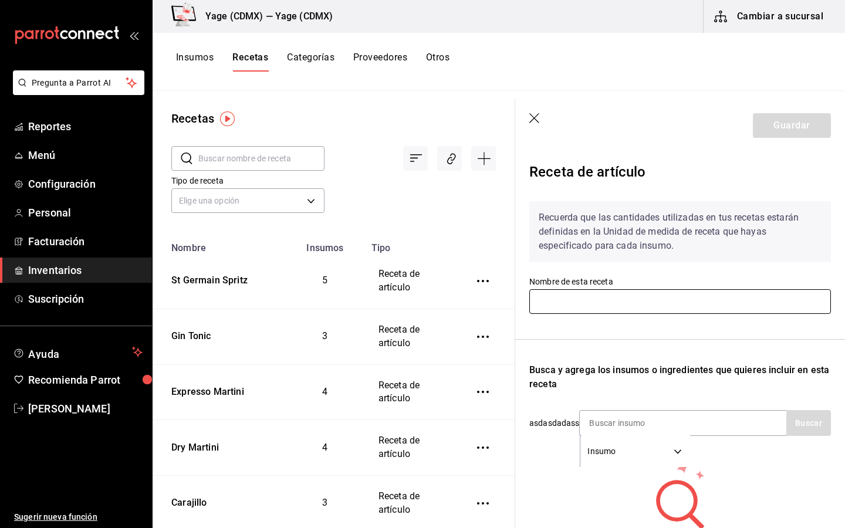
click at [577, 301] on input "text" at bounding box center [681, 301] width 302 height 25
type input "Salvia Apiana"
click at [612, 433] on input at bounding box center [638, 423] width 117 height 25
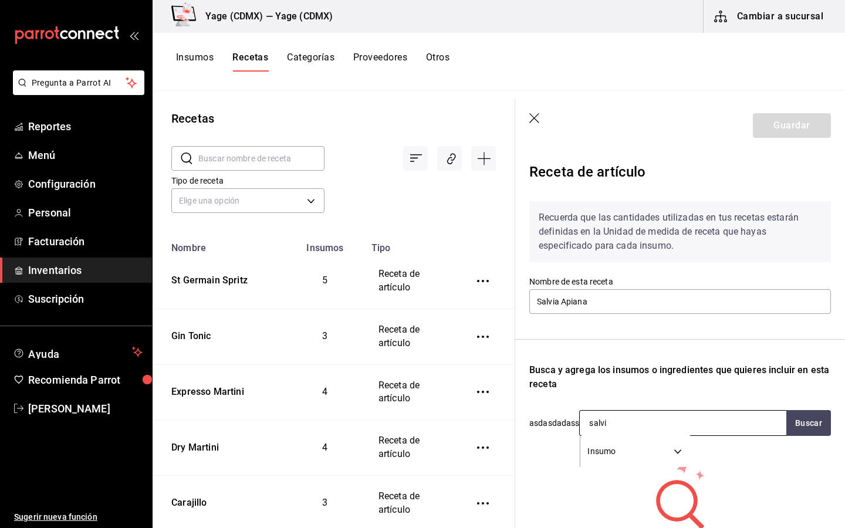
type input "salvia"
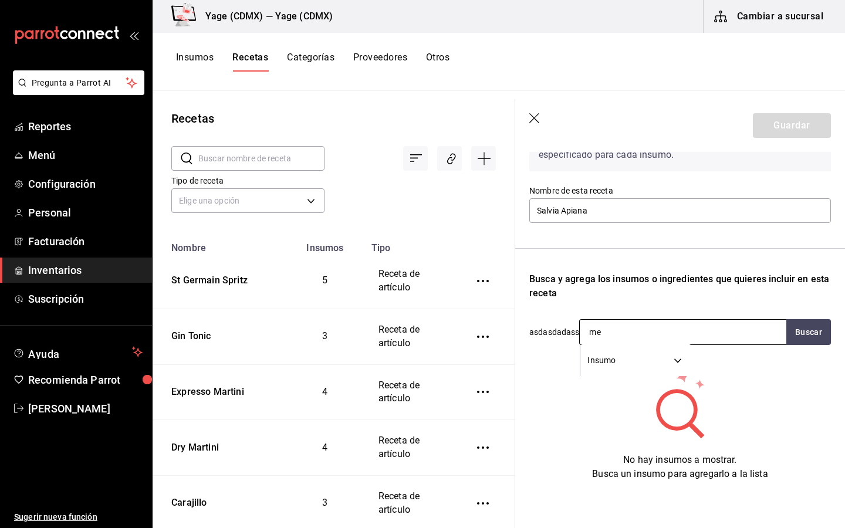
type input "m"
type input "mezcal"
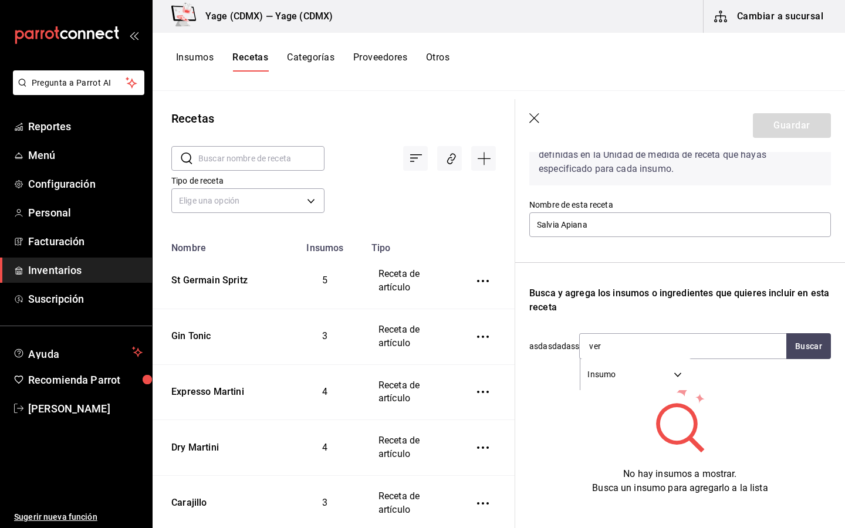
type input "verm"
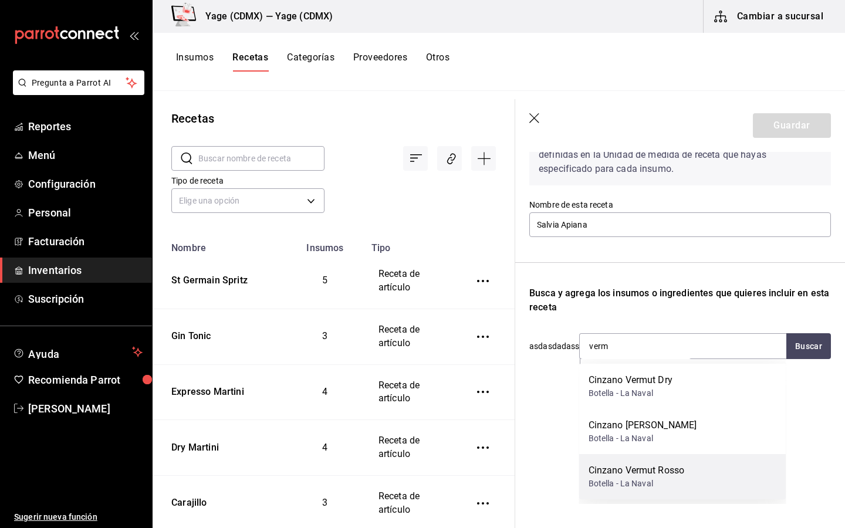
click at [632, 484] on div "Botella - La Naval" at bounding box center [637, 484] width 96 height 12
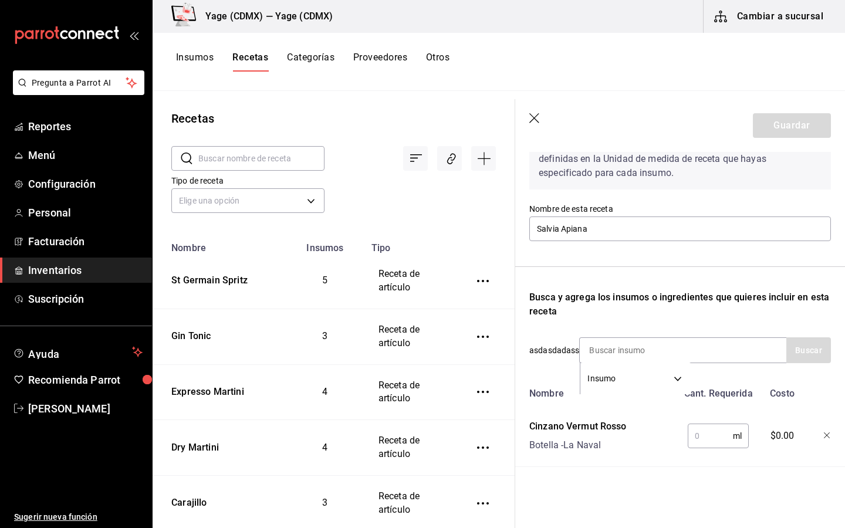
scroll to position [73, 0]
click at [702, 430] on input "text" at bounding box center [710, 436] width 45 height 23
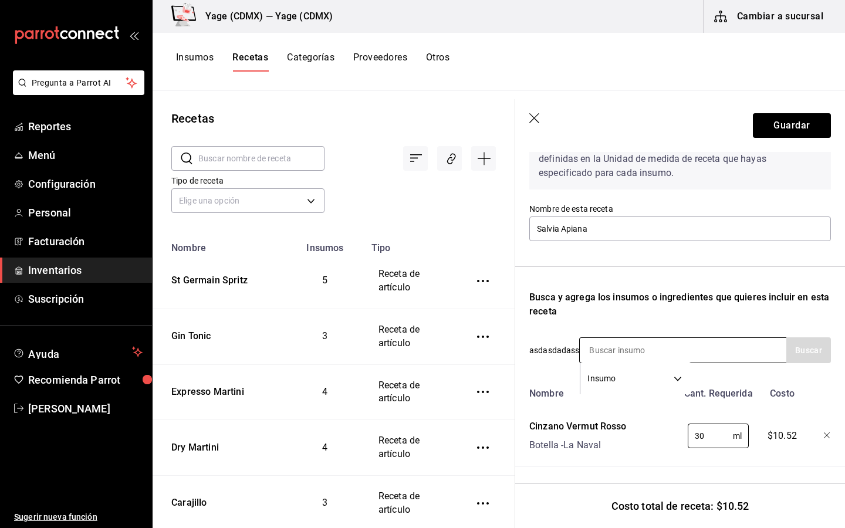
type input "30"
click at [666, 350] on input at bounding box center [638, 350] width 117 height 25
type input "m"
type input "e"
type input "m"
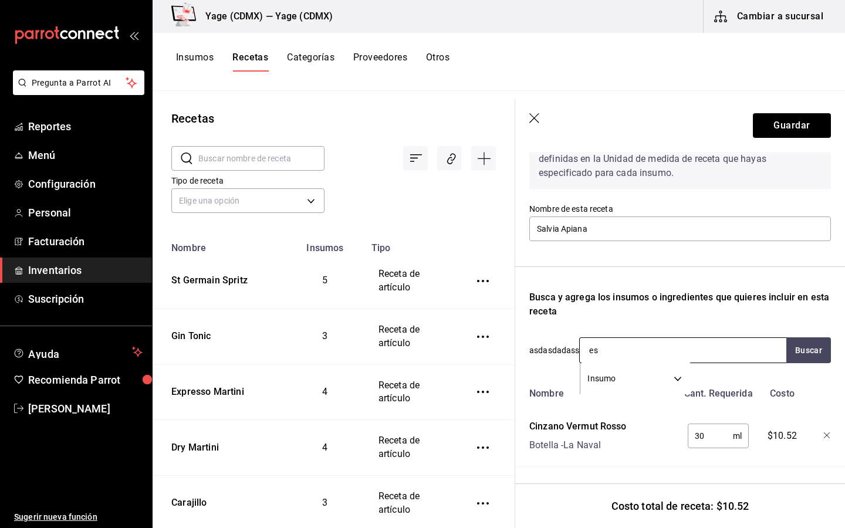
type input "e"
type input "campa"
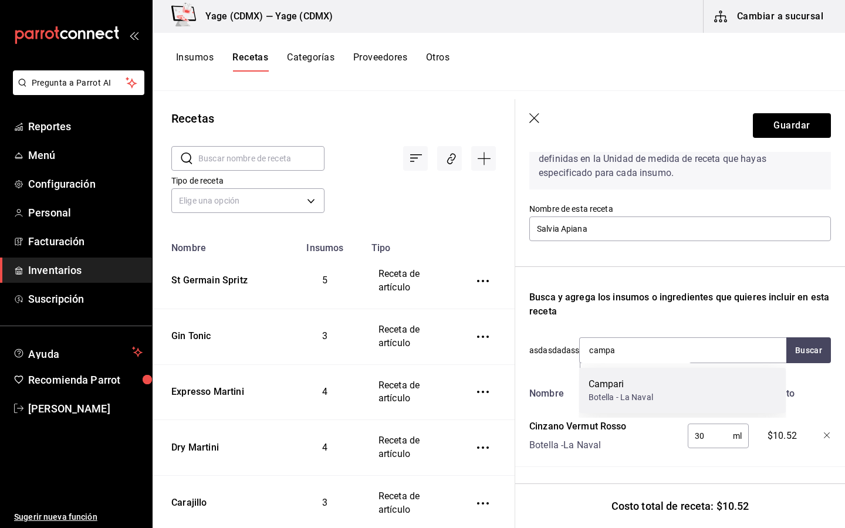
click at [623, 393] on div "Botella - La Naval" at bounding box center [621, 398] width 65 height 12
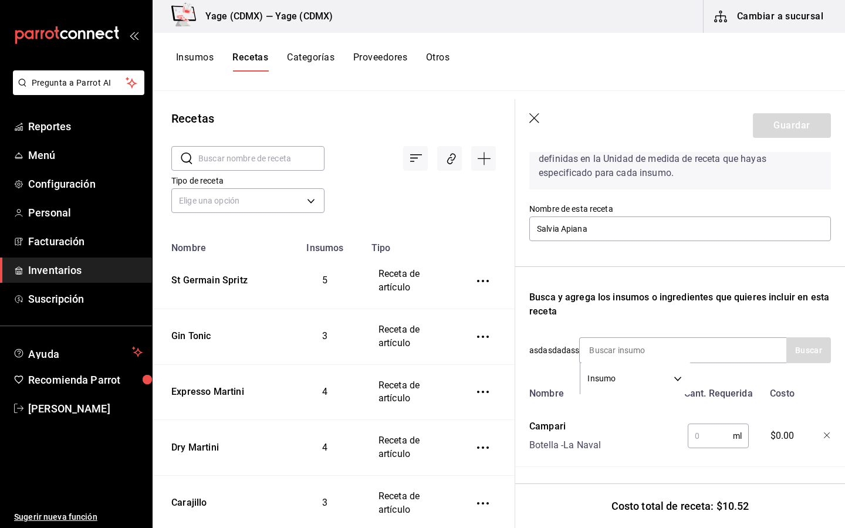
click at [698, 432] on input "text" at bounding box center [710, 436] width 45 height 23
type input "30"
click at [665, 355] on input at bounding box center [638, 350] width 117 height 25
type input "e"
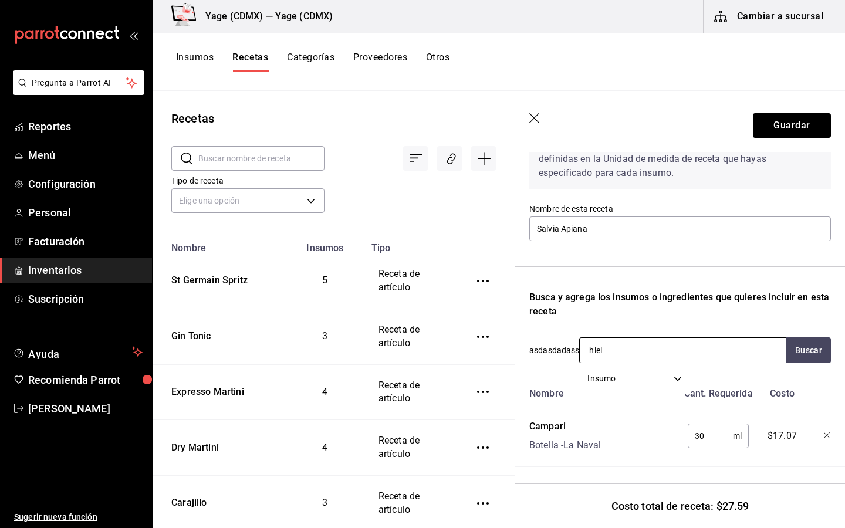
type input "hielo"
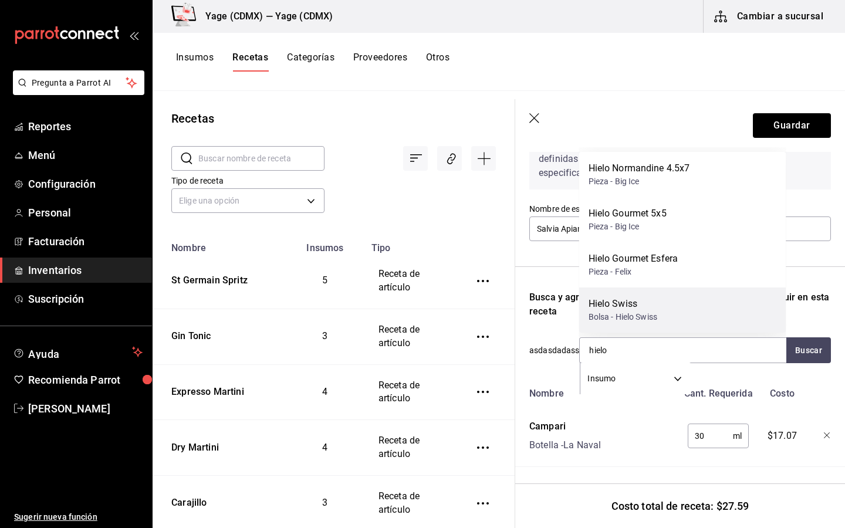
click at [638, 329] on div "Hielo Swiss Bolsa - Hielo Swiss" at bounding box center [683, 310] width 207 height 45
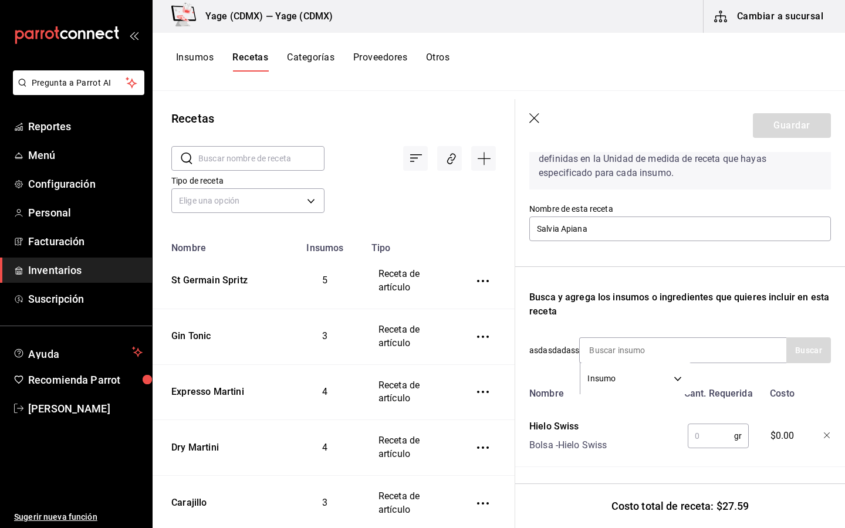
click at [722, 434] on input "text" at bounding box center [711, 436] width 46 height 23
type input "5"
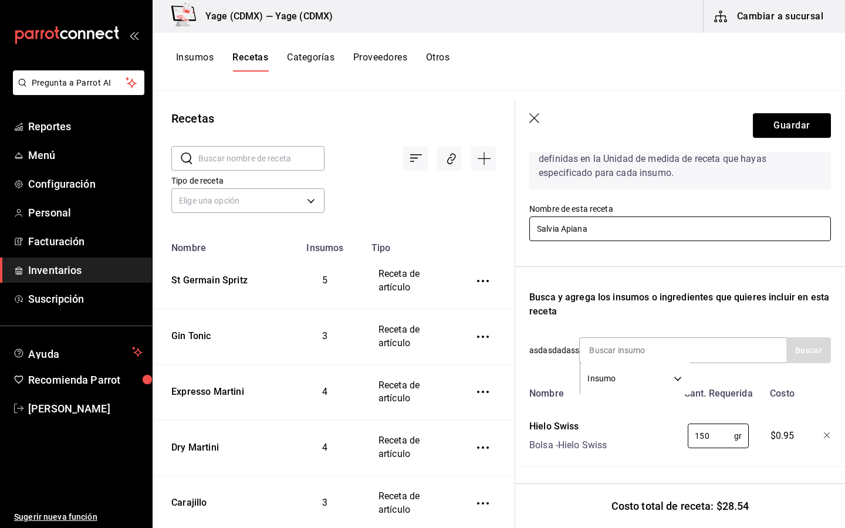
type input "150"
click at [647, 231] on input "Salvia Apiana" at bounding box center [681, 229] width 302 height 25
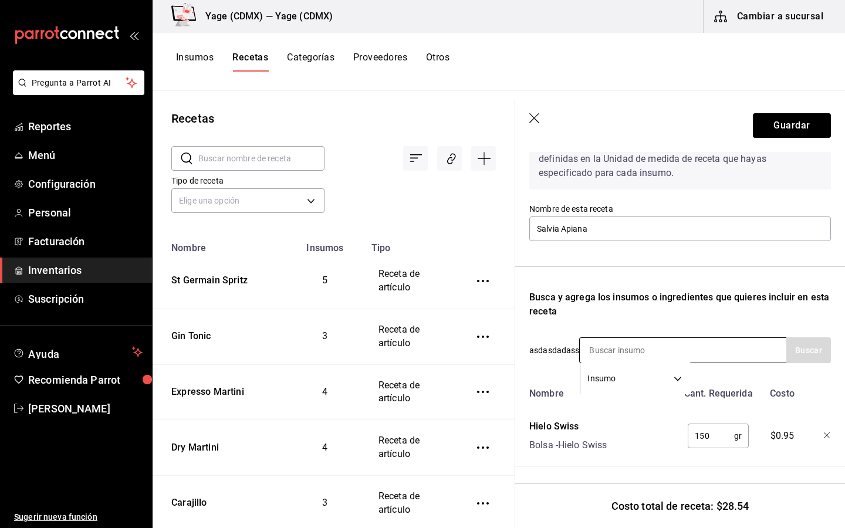
click at [623, 344] on input at bounding box center [638, 350] width 117 height 25
type input "naranja"
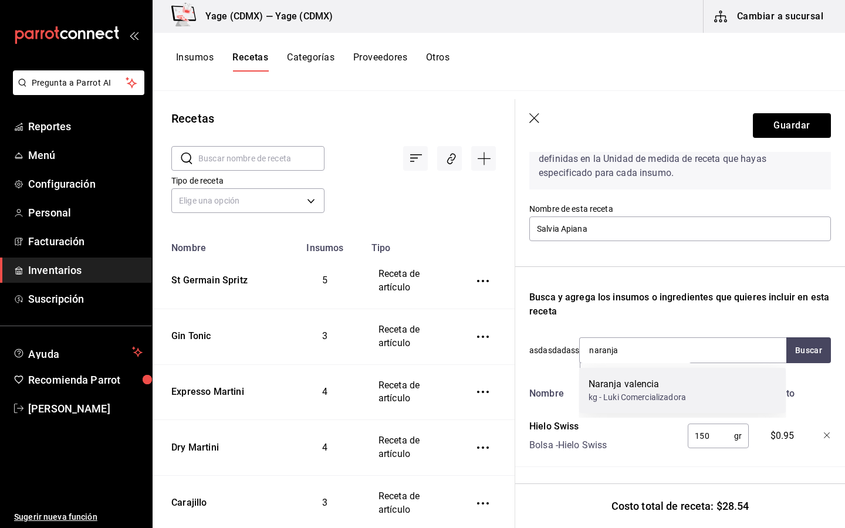
click at [694, 380] on div "Naranja valencia kg - Luki Comercializadora" at bounding box center [683, 390] width 207 height 45
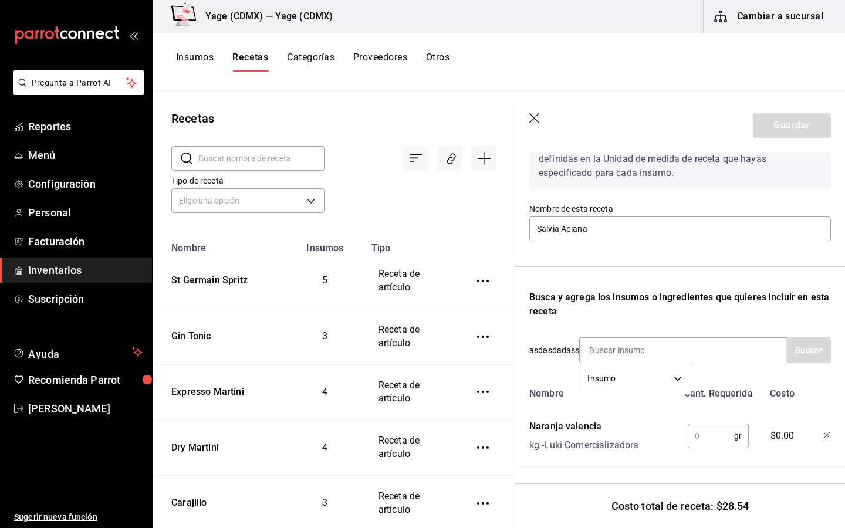
click at [705, 442] on input "text" at bounding box center [711, 436] width 46 height 23
type input "5"
click at [673, 360] on input at bounding box center [638, 350] width 117 height 25
click at [600, 353] on input at bounding box center [638, 350] width 117 height 25
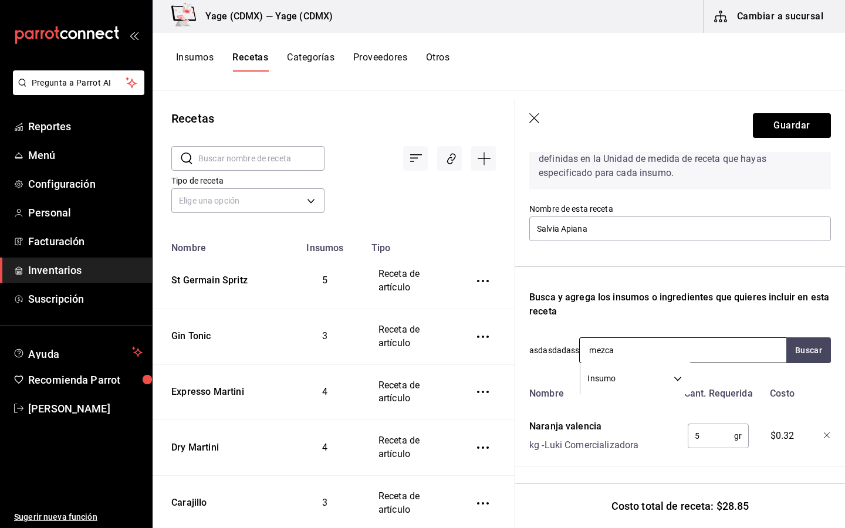
type input "mezcal"
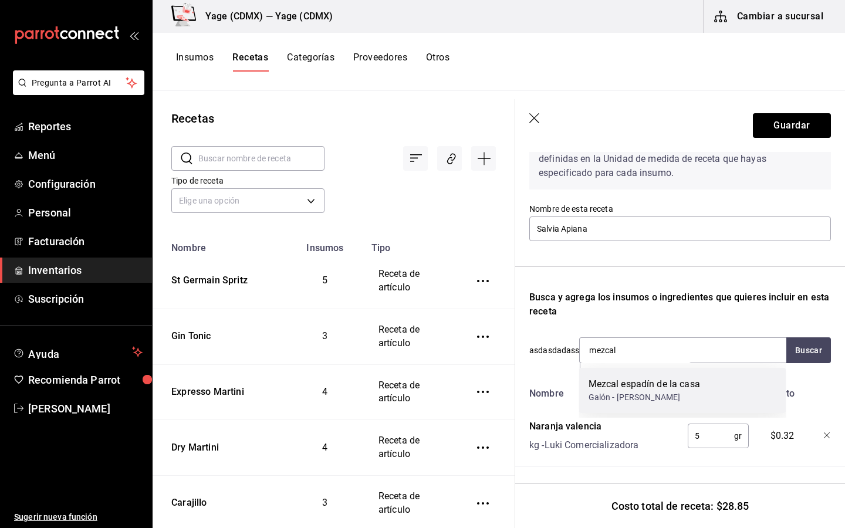
click at [608, 380] on div "Mezcal espadín de la casa" at bounding box center [645, 385] width 112 height 14
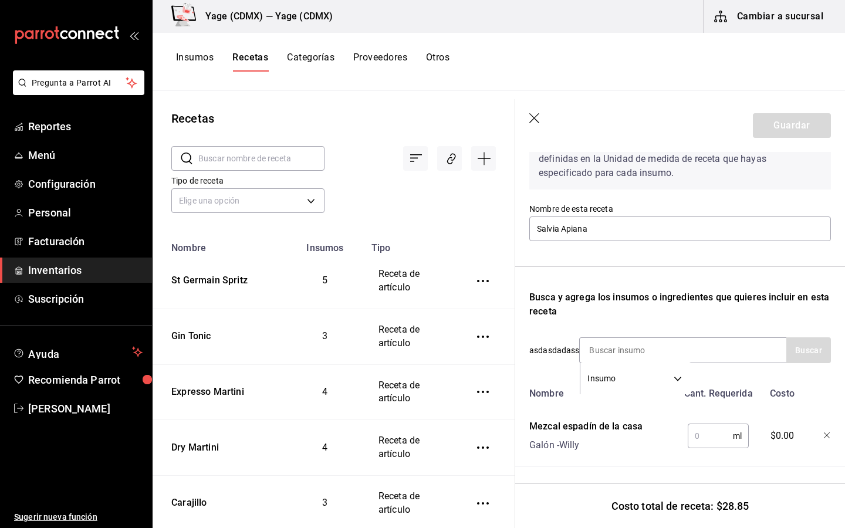
click at [708, 436] on input "text" at bounding box center [710, 436] width 45 height 23
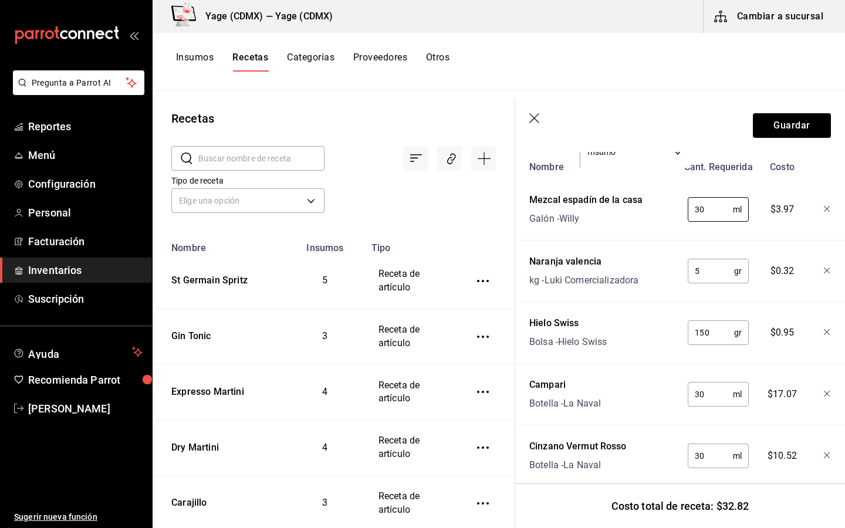
scroll to position [319, 0]
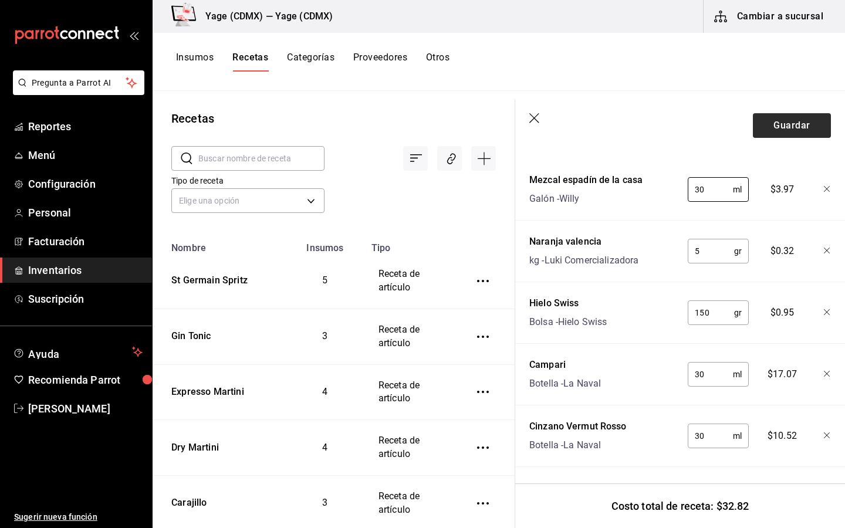
type input "30"
click at [797, 133] on button "Guardar" at bounding box center [792, 125] width 78 height 25
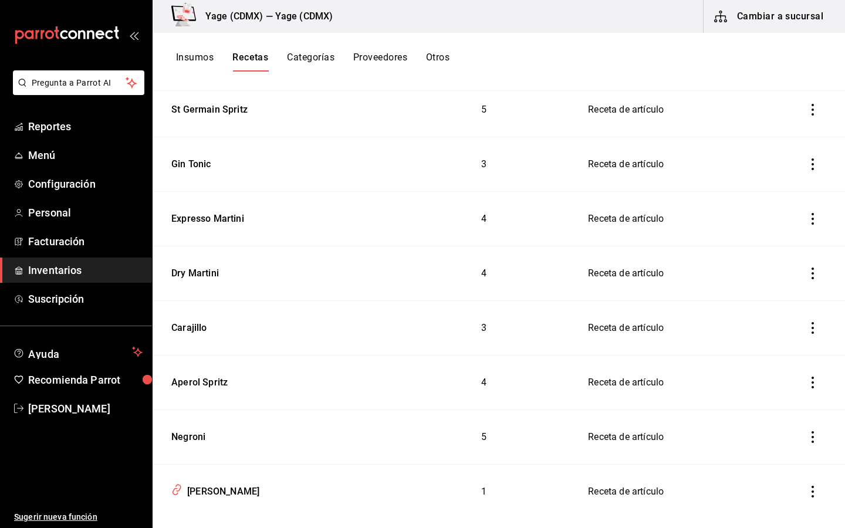
scroll to position [227, 0]
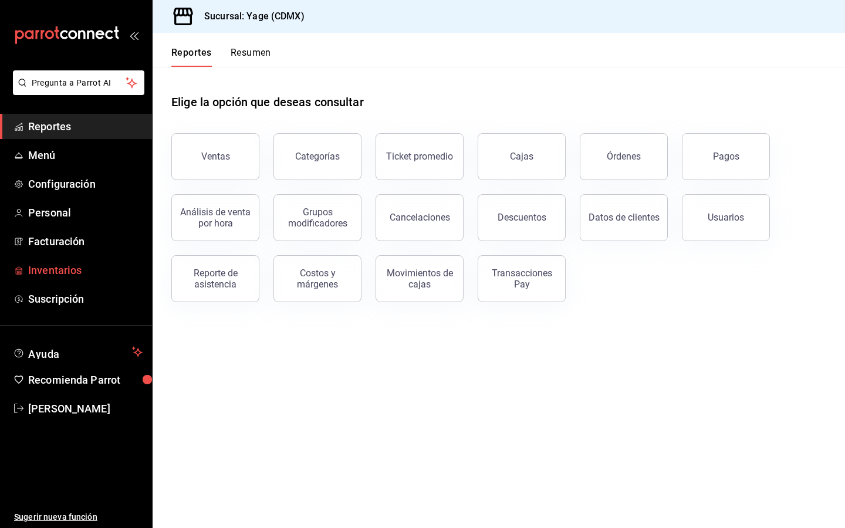
click at [64, 267] on span "Inventarios" at bounding box center [85, 270] width 114 height 16
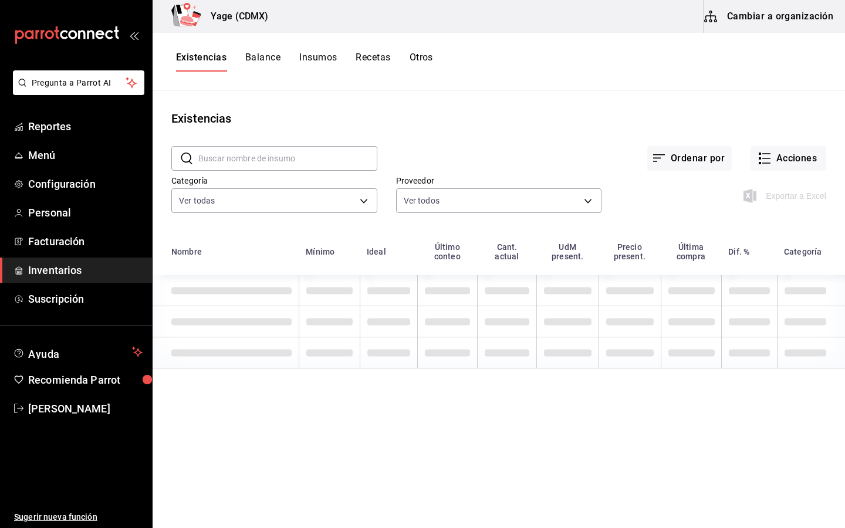
click at [271, 163] on input "text" at bounding box center [287, 158] width 179 height 23
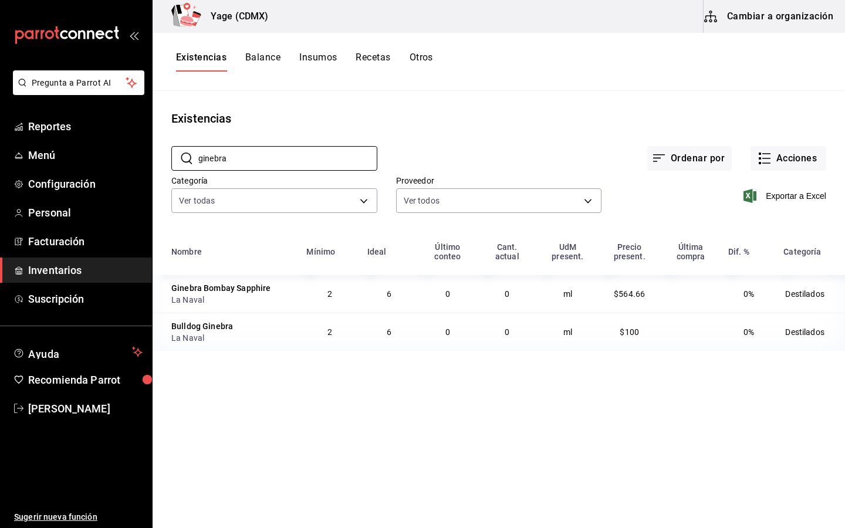
click at [206, 332] on div "Bulldog Ginebra" at bounding box center [202, 327] width 62 height 12
click at [625, 334] on span "$100" at bounding box center [629, 332] width 19 height 9
click at [247, 165] on input "ginebra" at bounding box center [287, 158] width 179 height 23
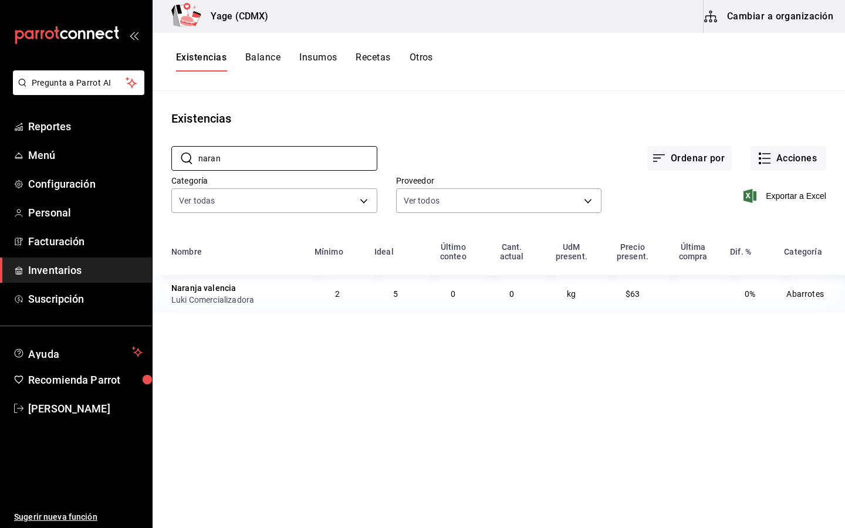
type input "naran"
click at [49, 271] on span "Inventarios" at bounding box center [85, 270] width 114 height 16
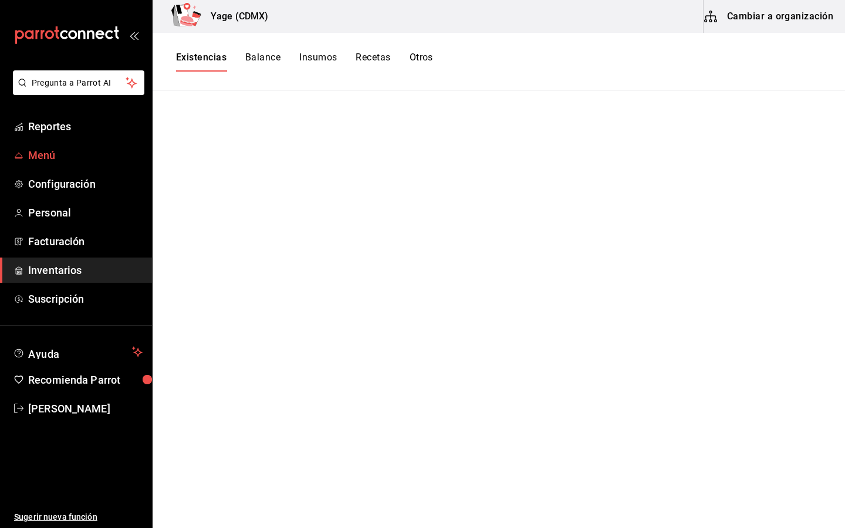
click at [49, 153] on span "Menú" at bounding box center [85, 155] width 114 height 16
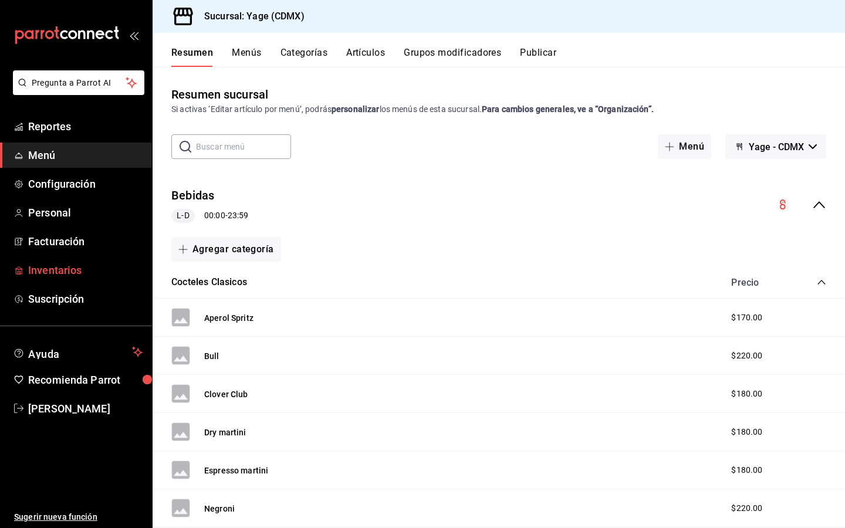
click at [60, 276] on span "Inventarios" at bounding box center [85, 270] width 114 height 16
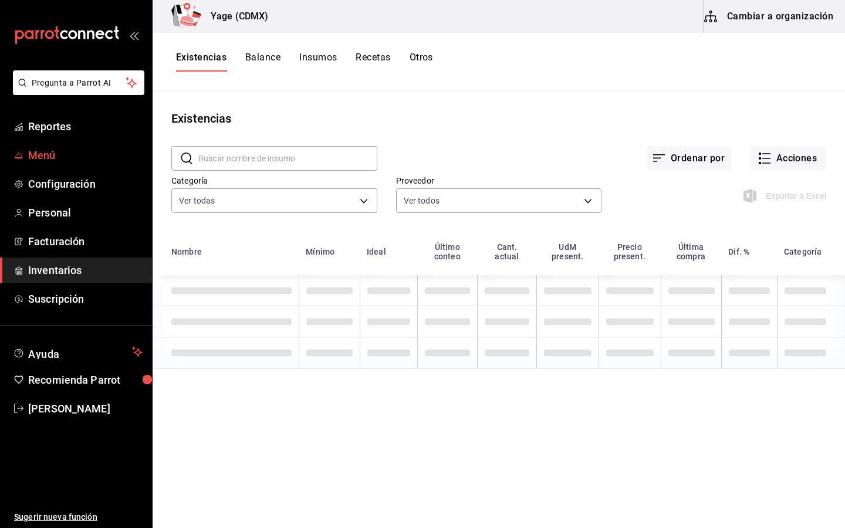
click at [113, 154] on span "Menú" at bounding box center [85, 155] width 114 height 16
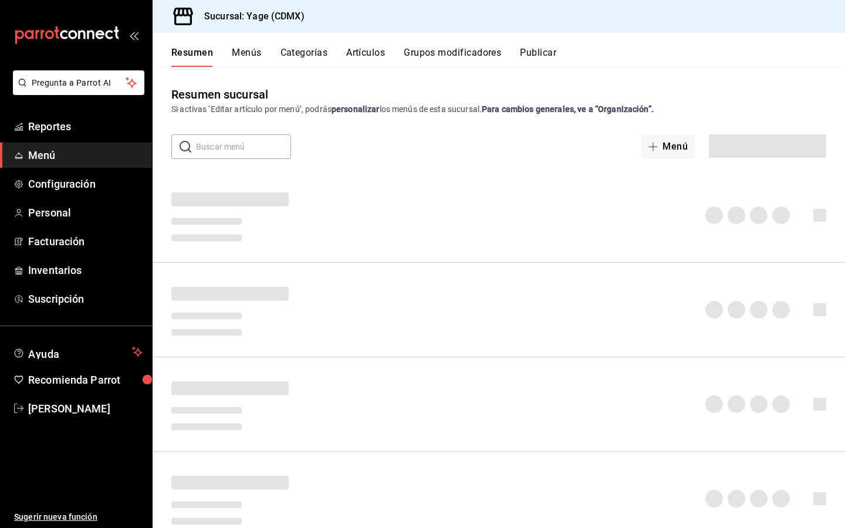
click at [278, 140] on input "text" at bounding box center [243, 146] width 95 height 23
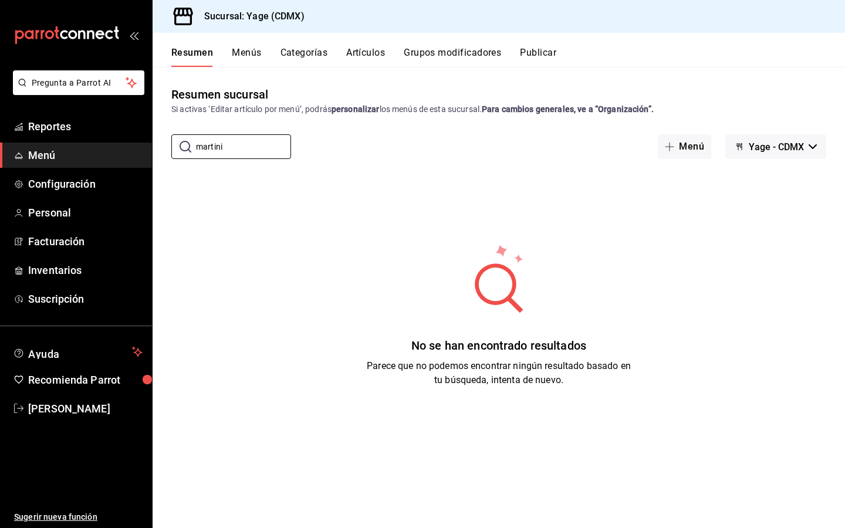
type input "martini"
click at [85, 159] on span "Menú" at bounding box center [85, 155] width 114 height 16
click at [691, 150] on button "Menú" at bounding box center [684, 146] width 53 height 25
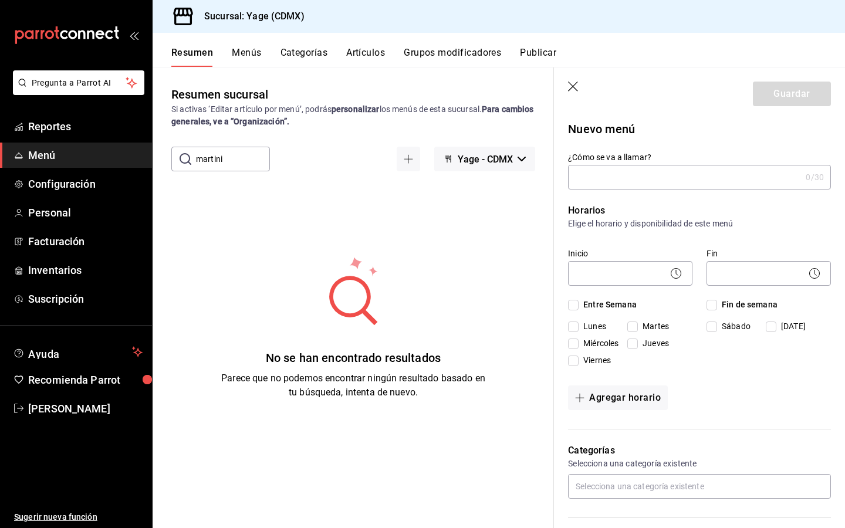
click at [574, 89] on icon "button" at bounding box center [574, 88] width 12 height 12
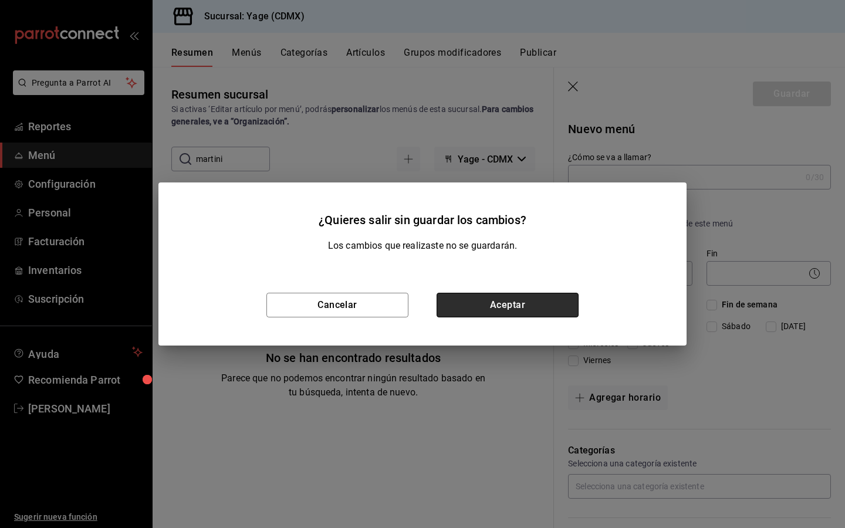
click at [477, 310] on button "Aceptar" at bounding box center [508, 305] width 142 height 25
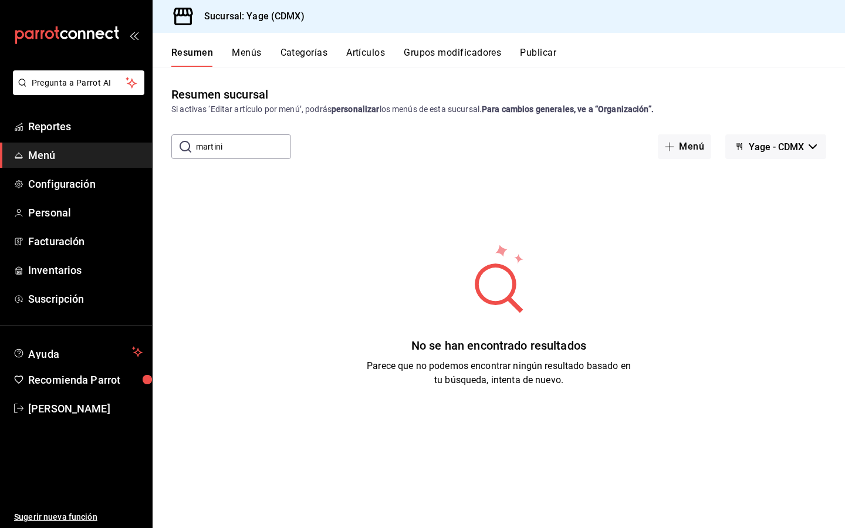
click at [252, 140] on input "martini" at bounding box center [243, 146] width 95 height 23
click at [250, 140] on input "martini" at bounding box center [243, 146] width 95 height 23
click at [95, 146] on link "Menú" at bounding box center [76, 155] width 152 height 25
click at [709, 153] on button "Menú" at bounding box center [684, 146] width 53 height 25
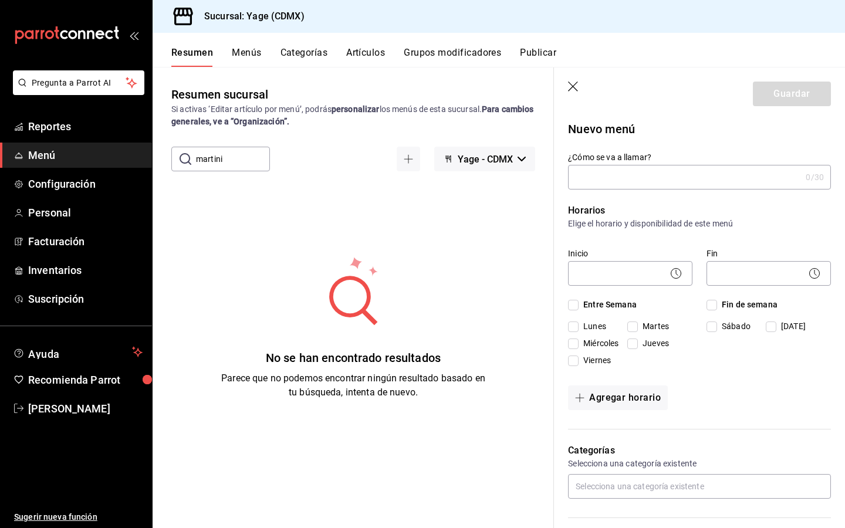
click at [318, 175] on div "Resumen sucursal Si activas ‘Editar artículo por menú’, podrás personalizar los…" at bounding box center [354, 307] width 402 height 442
click at [574, 81] on header "Guardar" at bounding box center [699, 92] width 291 height 48
click at [576, 85] on icon "button" at bounding box center [574, 88] width 12 height 12
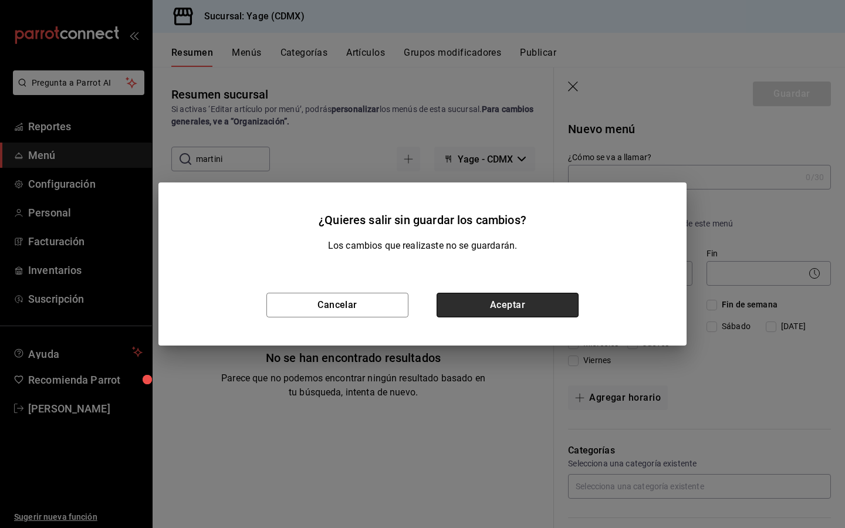
click at [521, 296] on button "Aceptar" at bounding box center [508, 305] width 142 height 25
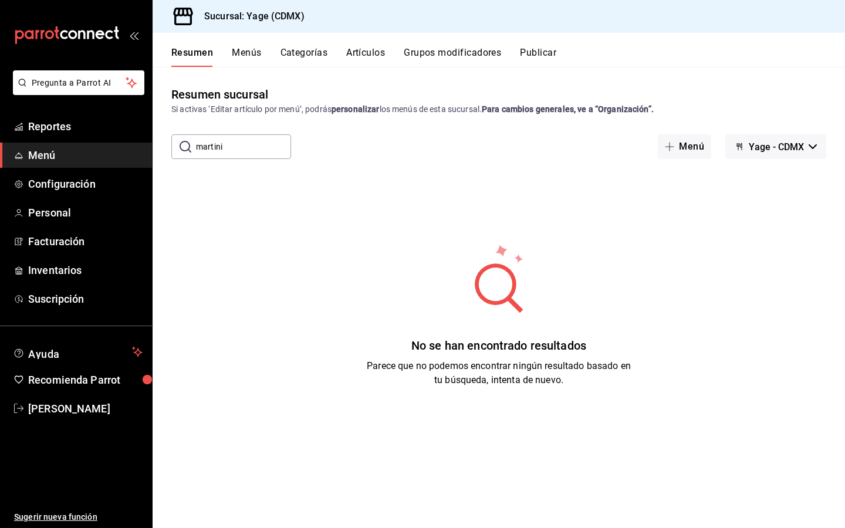
click at [231, 149] on input "martini" at bounding box center [243, 146] width 95 height 23
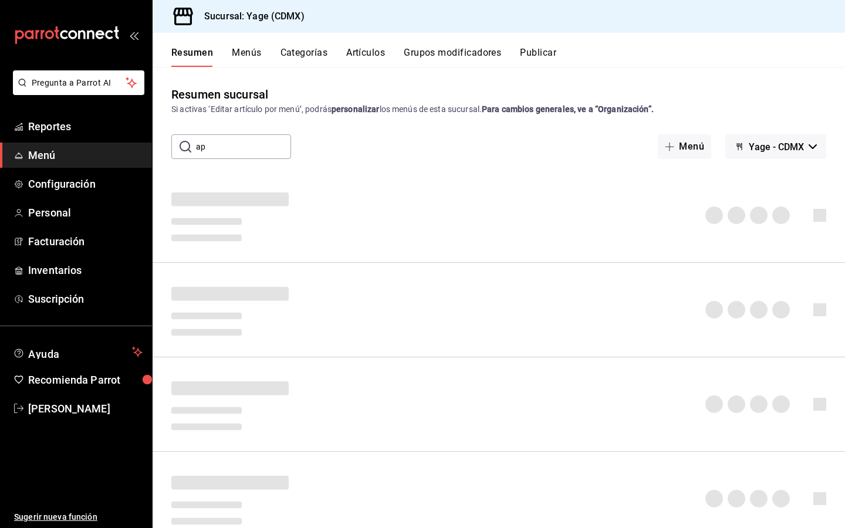
type input "a"
click at [241, 55] on button "Menús" at bounding box center [246, 57] width 29 height 20
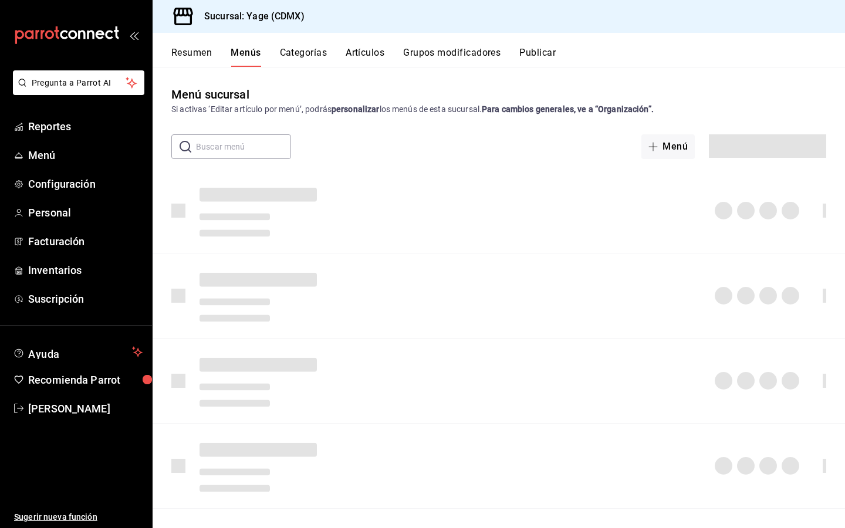
click at [249, 146] on input "text" at bounding box center [243, 146] width 95 height 23
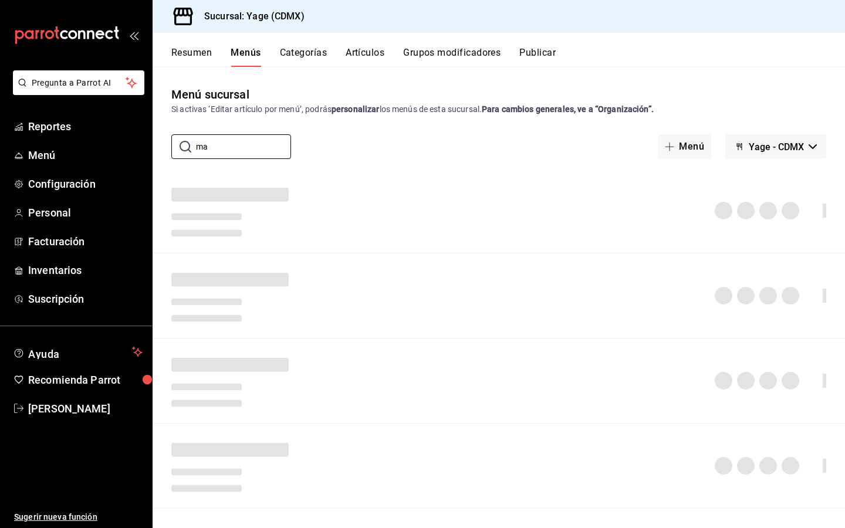
type input "m"
type input "a"
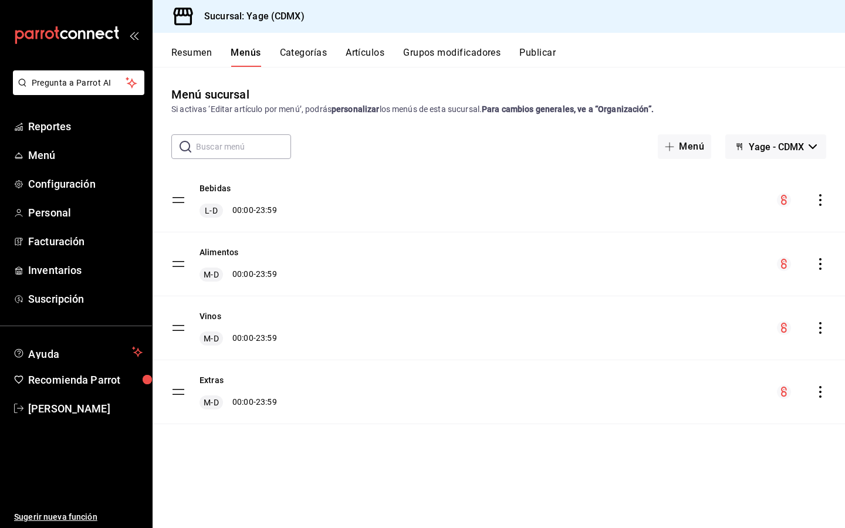
click at [358, 55] on button "Artículos" at bounding box center [365, 57] width 39 height 20
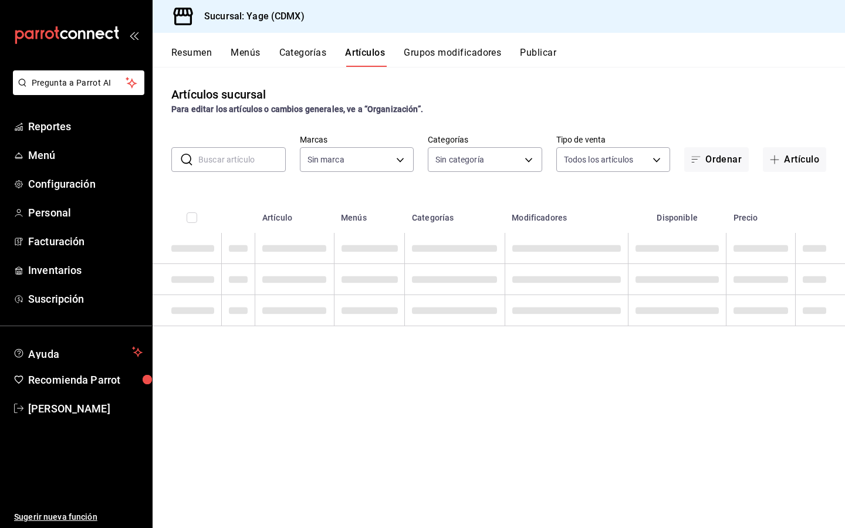
type input "06cb0a64-8285-4c72-99c3-503af89b09b3"
click at [235, 157] on input "text" at bounding box center [241, 159] width 87 height 23
type input "c70509a1-2b1c-448b-a787-19f224bac728,17d59858-184d-4a7d-ae1b-e5b9eb919c5d,bf2a3…"
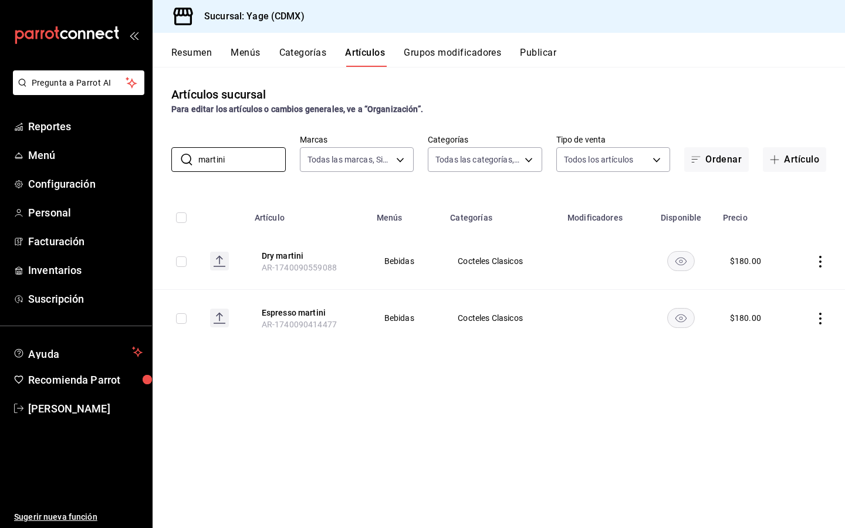
type input "martini"
click at [39, 207] on span "Personal" at bounding box center [85, 213] width 114 height 16
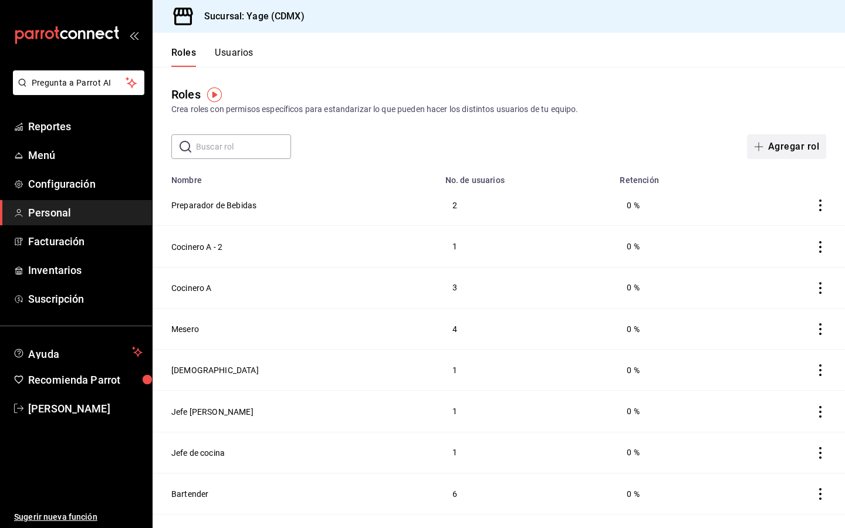
click at [773, 144] on button "Agregar rol" at bounding box center [786, 146] width 79 height 25
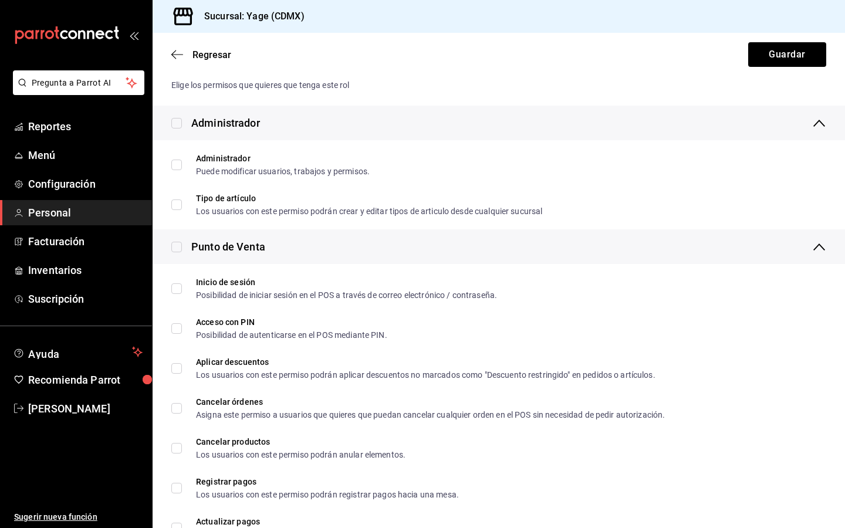
scroll to position [194, 0]
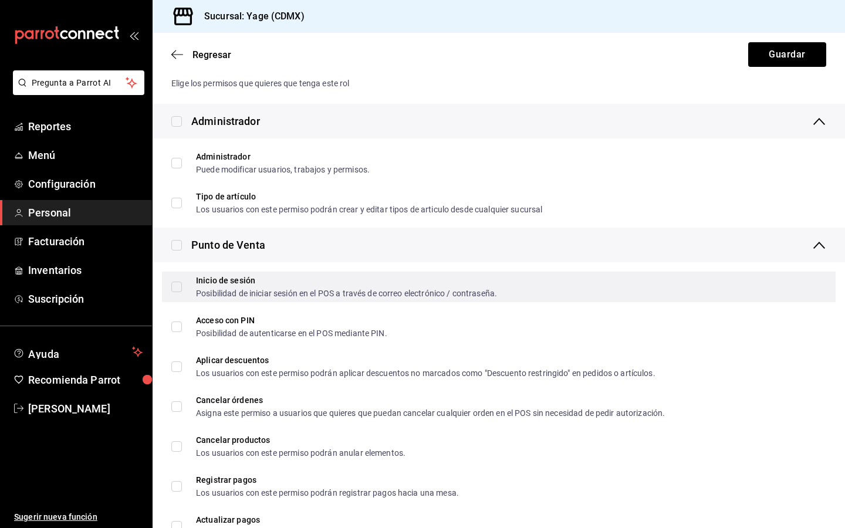
type input "Bartender"
click at [179, 289] on input "Inicio de sesión Posibilidad de iniciar sesión en el POS a través de correo ele…" at bounding box center [176, 287] width 11 height 11
checkbox input "true"
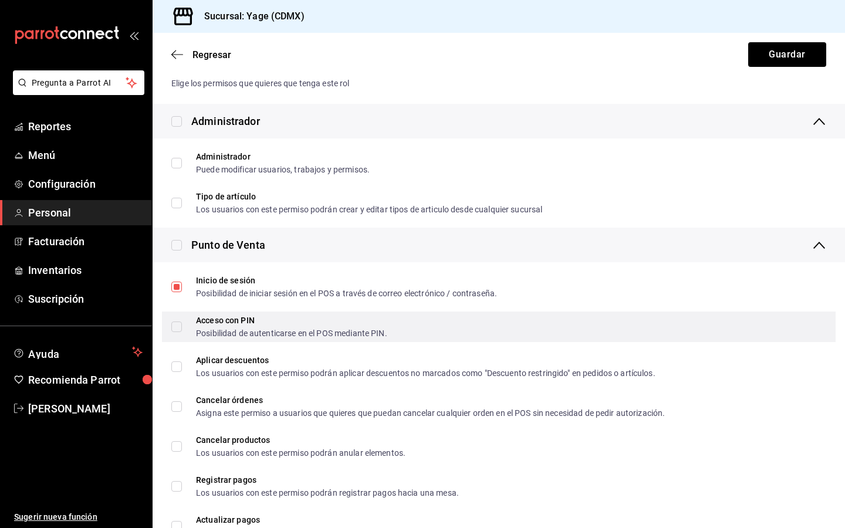
click at [180, 331] on input "Acceso con PIN Posibilidad de autenticarse en el POS mediante PIN." at bounding box center [176, 327] width 11 height 11
checkbox input "true"
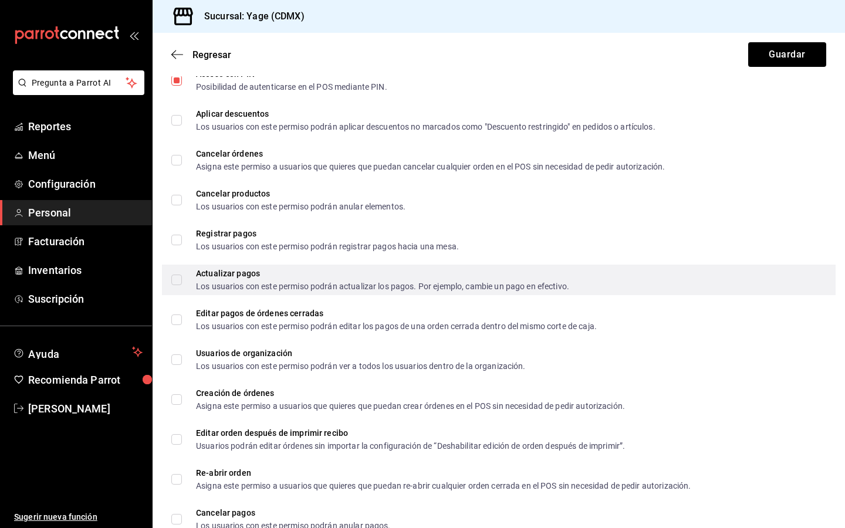
scroll to position [447, 0]
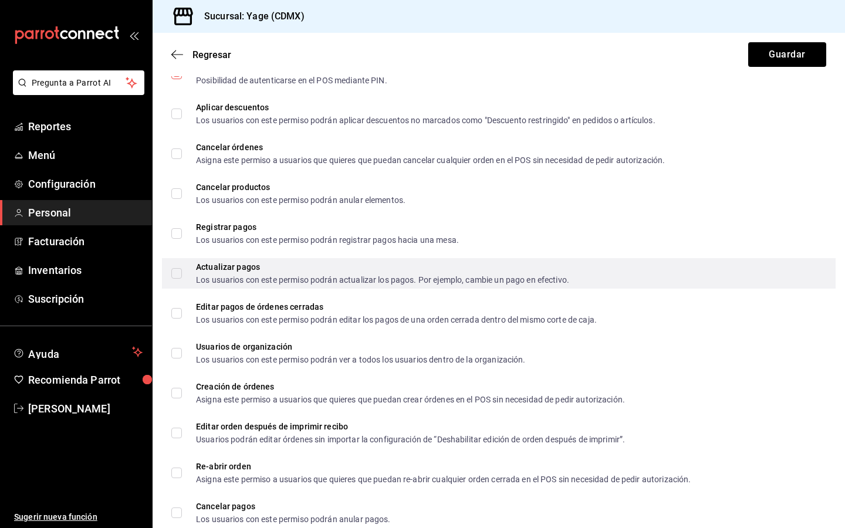
click at [179, 394] on input "Creación de órdenes Asigna este permiso a usuarios que quieres que puedan crear…" at bounding box center [176, 393] width 11 height 11
checkbox input "true"
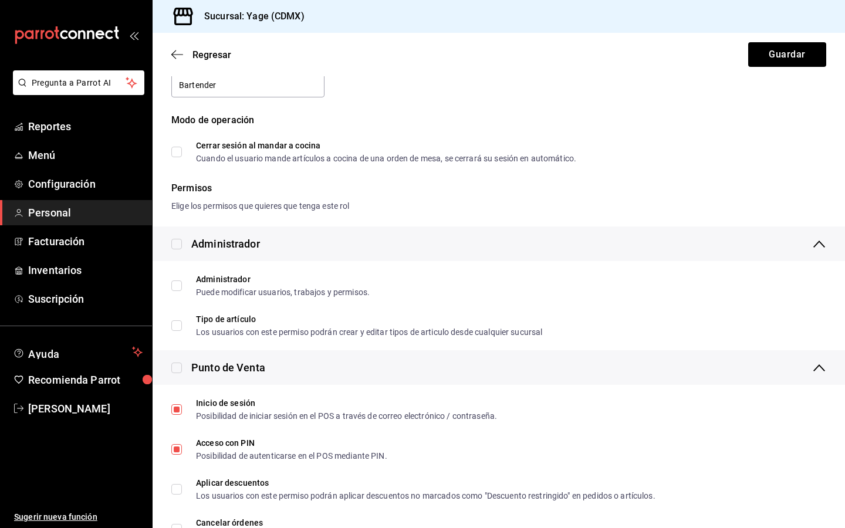
scroll to position [72, 0]
click at [797, 49] on button "Guardar" at bounding box center [788, 54] width 78 height 25
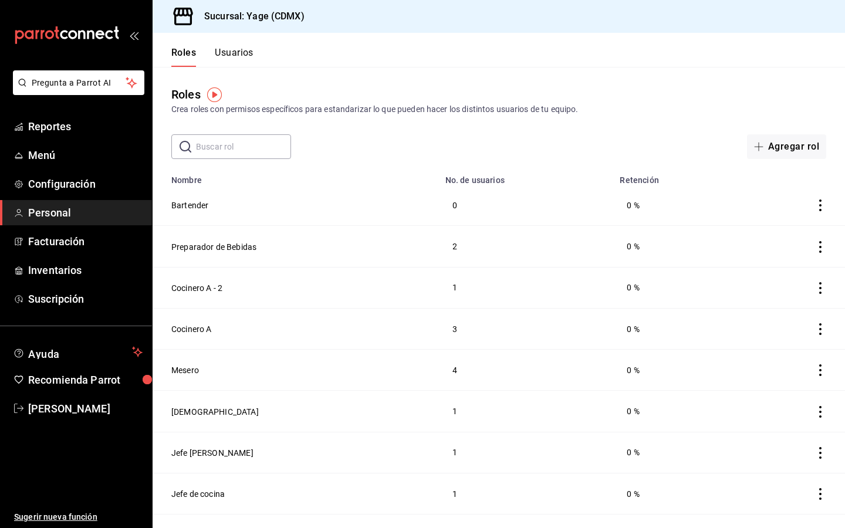
click at [820, 210] on icon "actions" at bounding box center [821, 206] width 2 height 12
click at [793, 218] on li "Eliminar" at bounding box center [777, 222] width 99 height 33
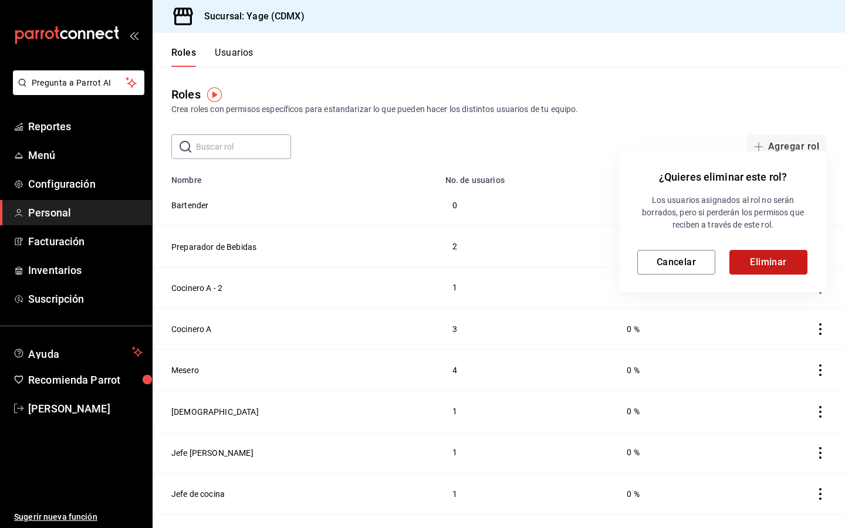
click at [749, 261] on button "Eliminar" at bounding box center [769, 262] width 78 height 25
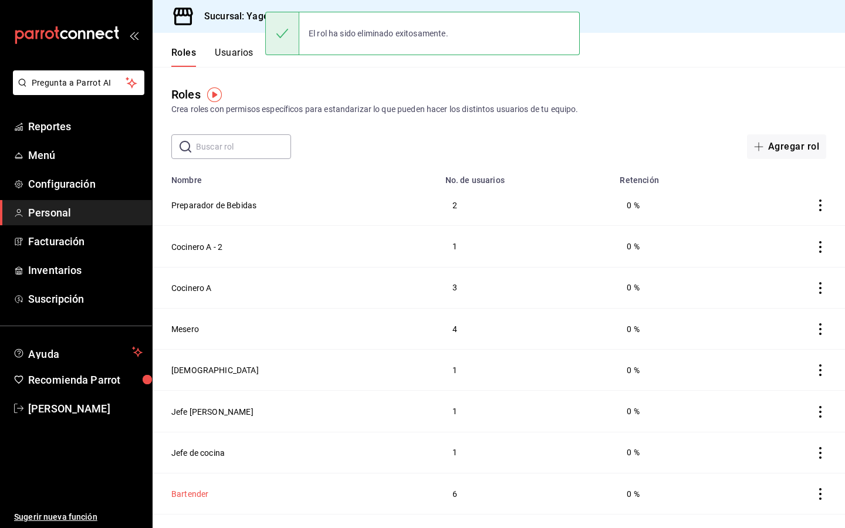
click at [194, 493] on button "Bartender" at bounding box center [189, 495] width 37 height 12
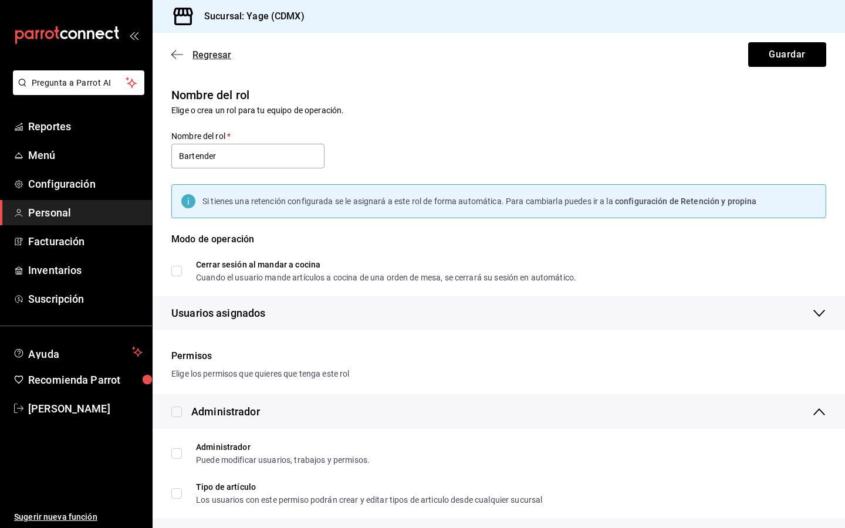
click at [178, 55] on icon "button" at bounding box center [177, 54] width 12 height 11
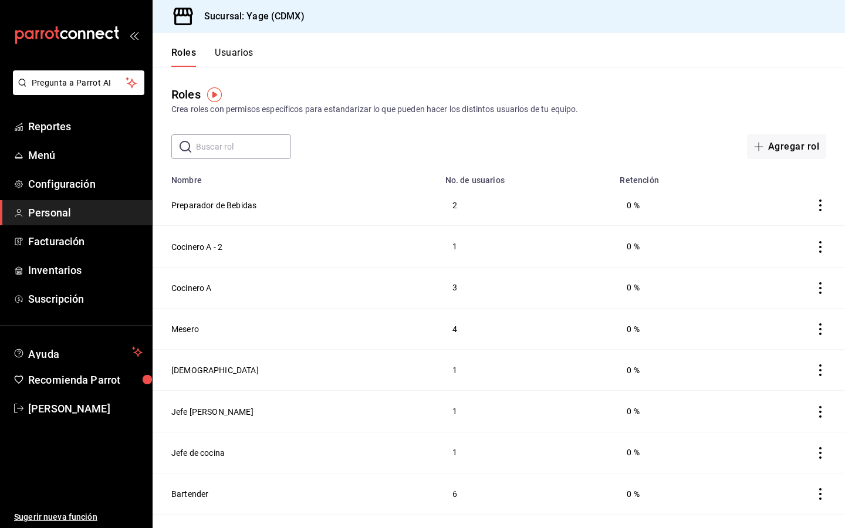
click at [238, 58] on button "Usuarios" at bounding box center [234, 57] width 39 height 20
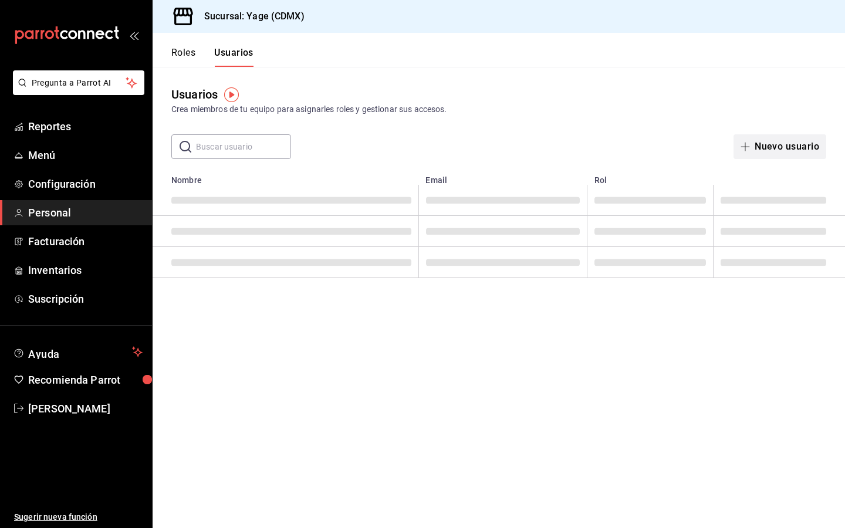
click at [757, 149] on button "Nuevo usuario" at bounding box center [780, 146] width 93 height 25
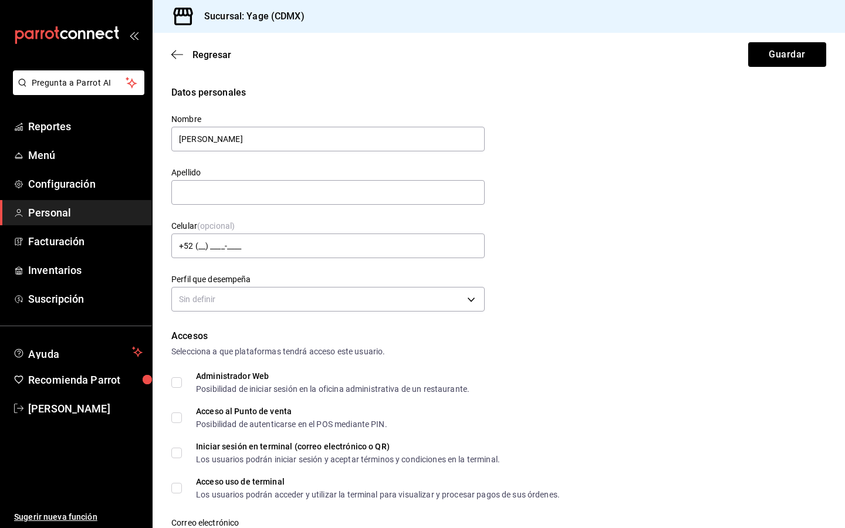
type input "Angel"
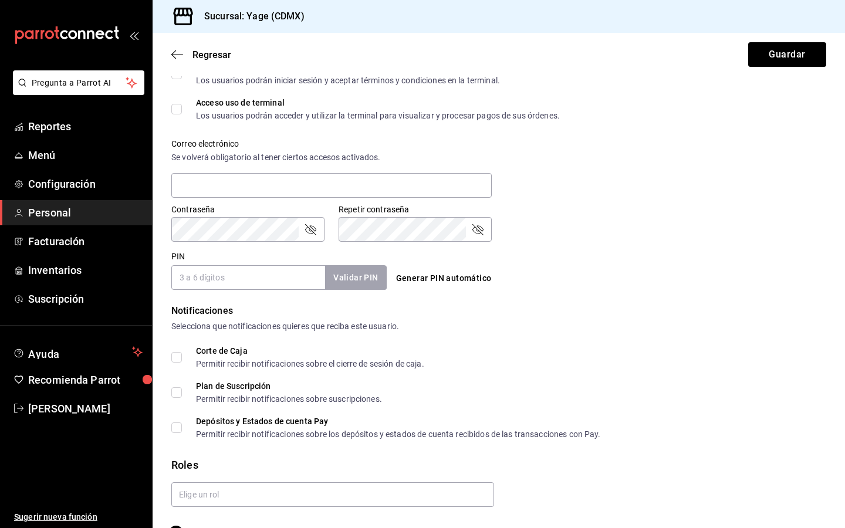
scroll to position [410, 0]
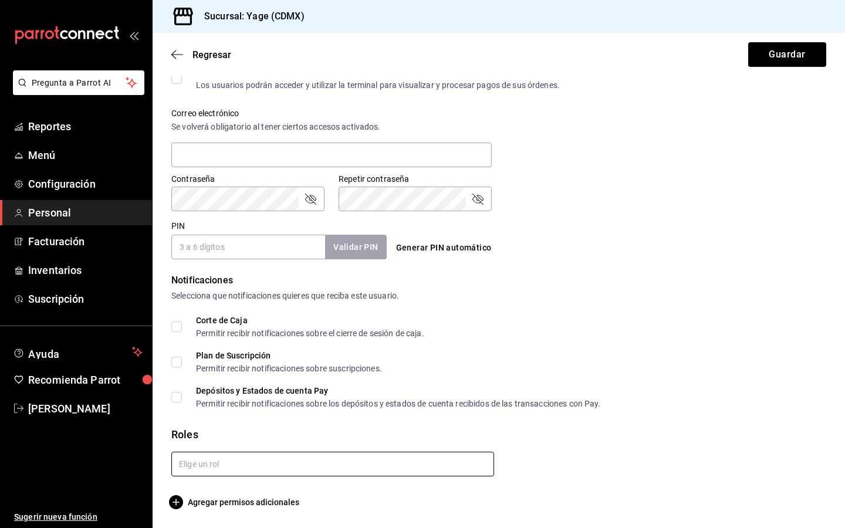
type input "Nuñez"
click at [207, 465] on input "text" at bounding box center [332, 464] width 323 height 25
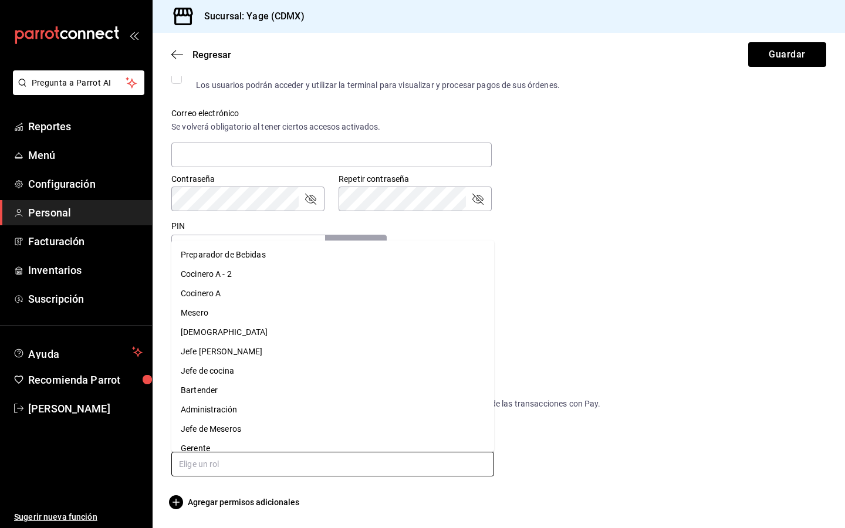
click at [216, 388] on li "Bartender" at bounding box center [332, 390] width 323 height 19
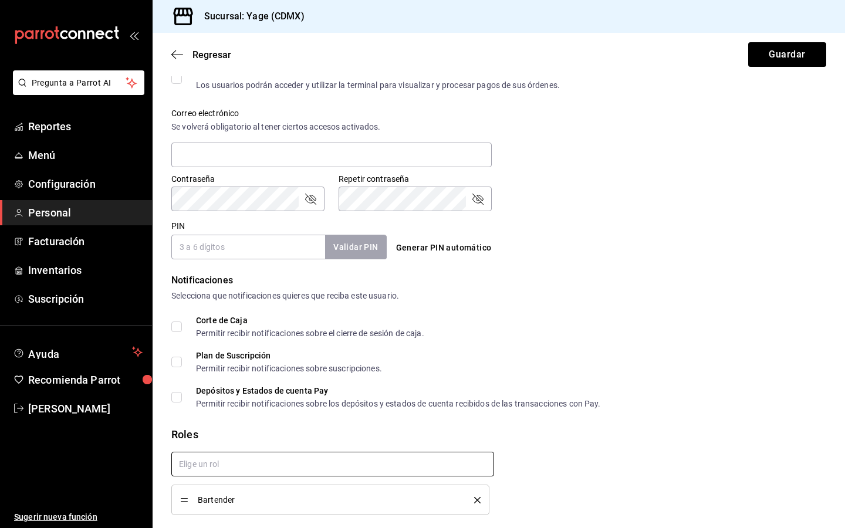
checkbox input "true"
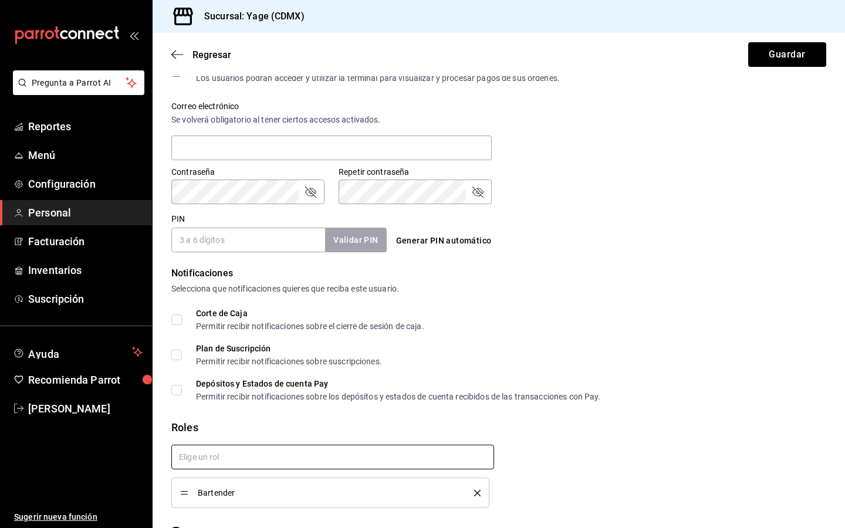
scroll to position [419, 0]
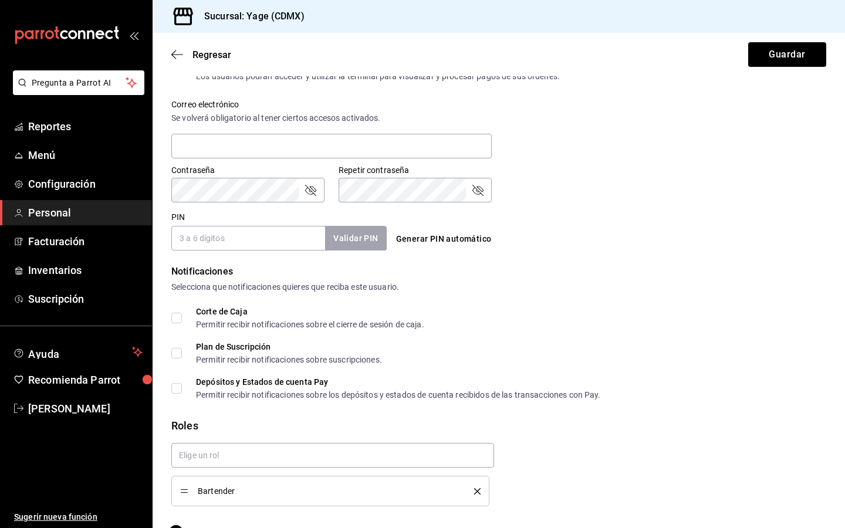
click at [273, 230] on input "PIN" at bounding box center [248, 238] width 154 height 25
click at [502, 267] on form "Datos personales Nombre Angel Apellido Nuñez Celular (opcional) +52 (__) ____-_…" at bounding box center [498, 103] width 655 height 873
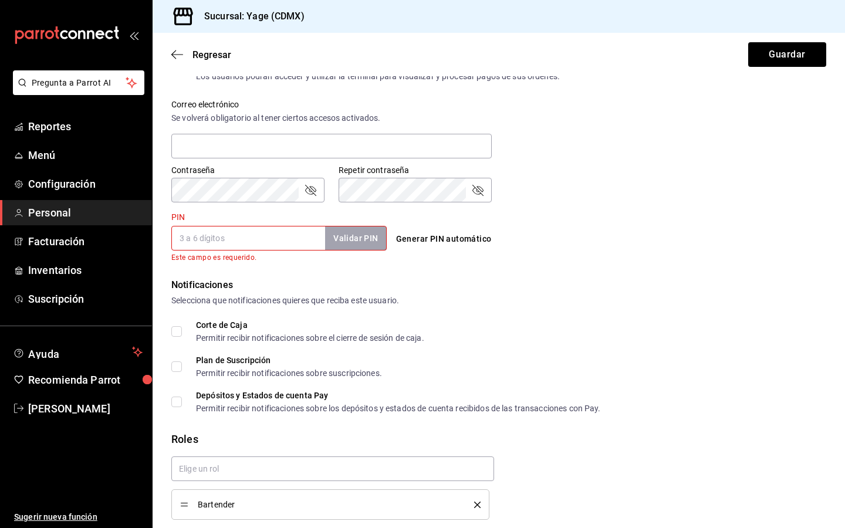
click at [293, 240] on input "PIN" at bounding box center [248, 238] width 154 height 25
type input "2396"
click at [449, 241] on button "Generar PIN automático" at bounding box center [444, 239] width 105 height 22
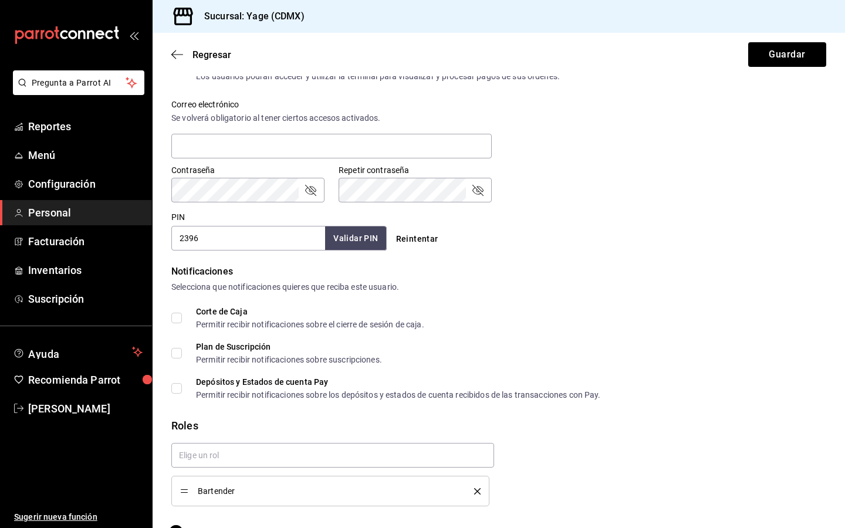
click at [519, 289] on div "Selecciona que notificaciones quieres que reciba este usuario." at bounding box center [498, 287] width 655 height 12
click at [308, 192] on icon "passwordField" at bounding box center [311, 190] width 14 height 14
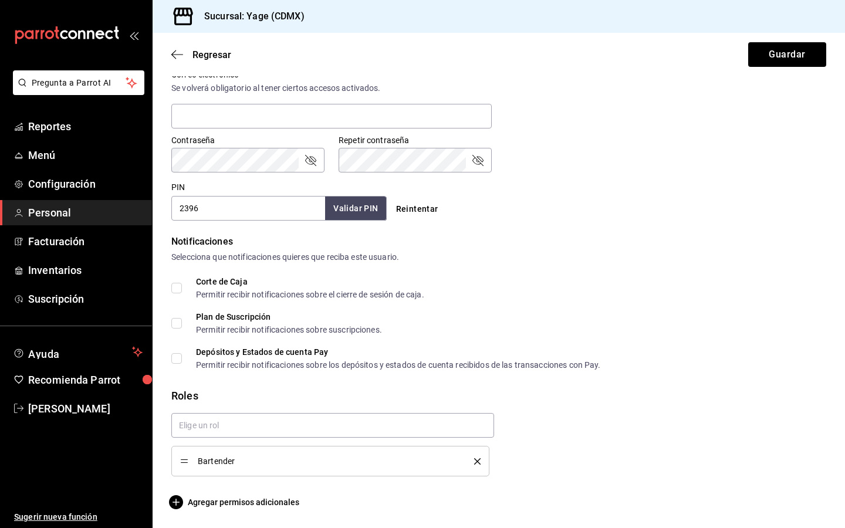
click at [654, 180] on div "PIN 2396 Validar PIN ​ Reintentar" at bounding box center [497, 198] width 660 height 43
click at [349, 210] on button "Validar PIN" at bounding box center [355, 208] width 62 height 25
click at [734, 56] on div "Regresar Guardar" at bounding box center [499, 54] width 693 height 43
click at [778, 55] on button "Guardar" at bounding box center [788, 54] width 78 height 25
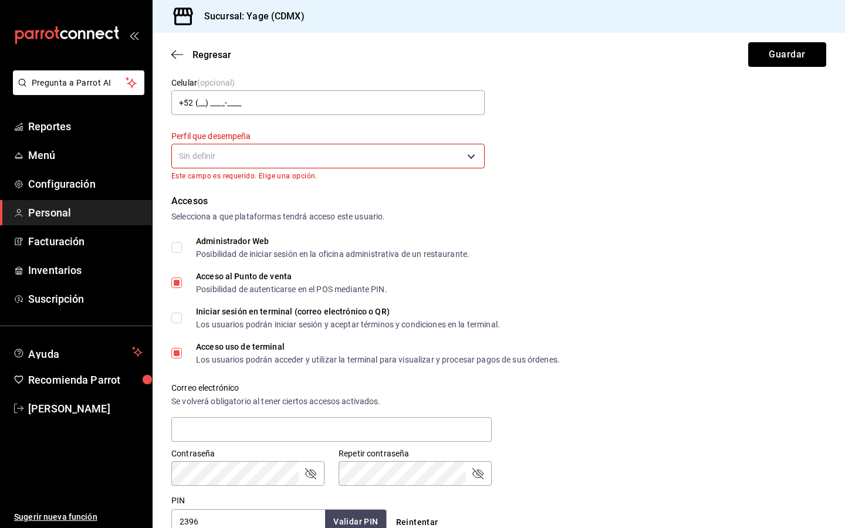
scroll to position [0, 0]
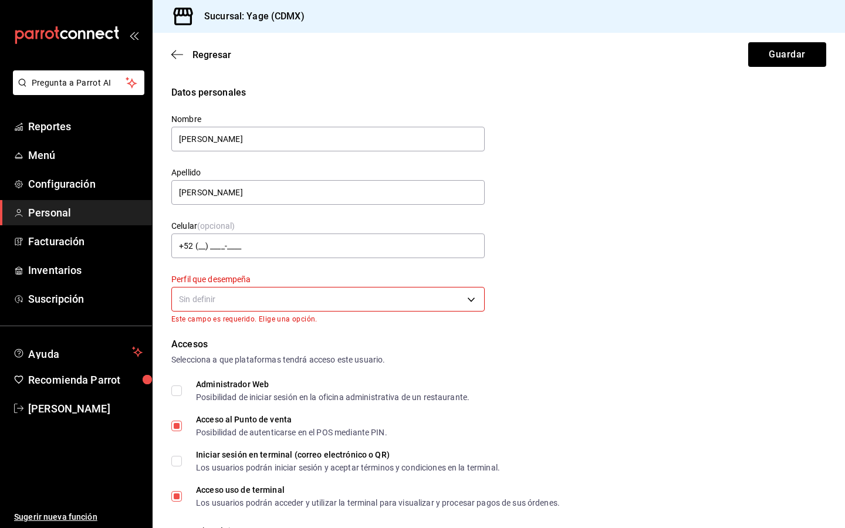
click at [473, 294] on body "Pregunta a Parrot AI Reportes Menú Configuración Personal Facturación Inventari…" at bounding box center [422, 264] width 845 height 528
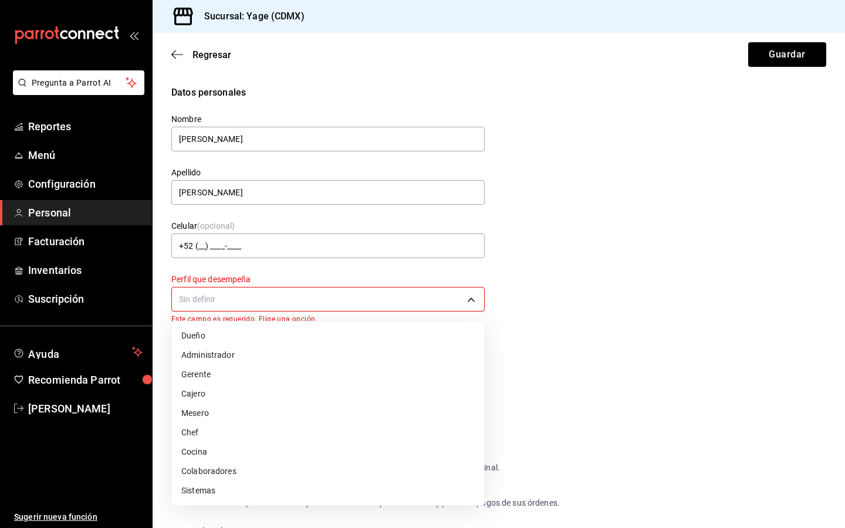
click at [283, 469] on li "Colaboradores" at bounding box center [328, 471] width 312 height 19
type input "STAFF"
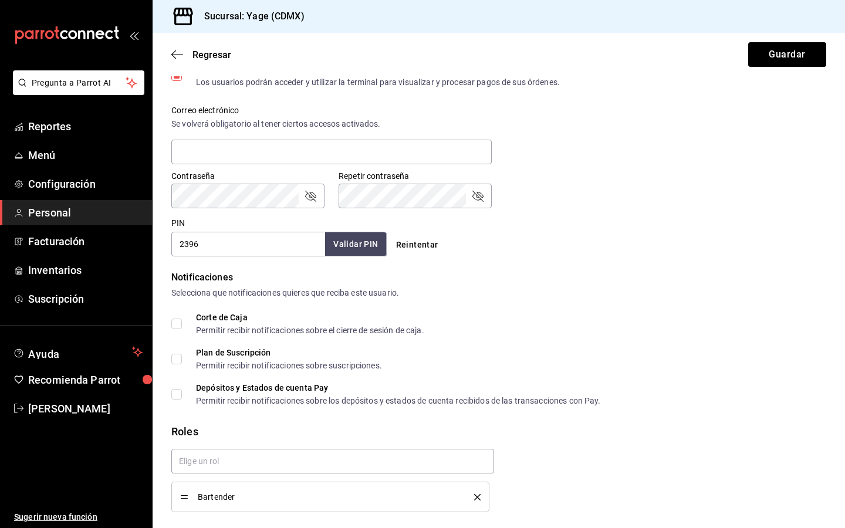
scroll to position [449, 0]
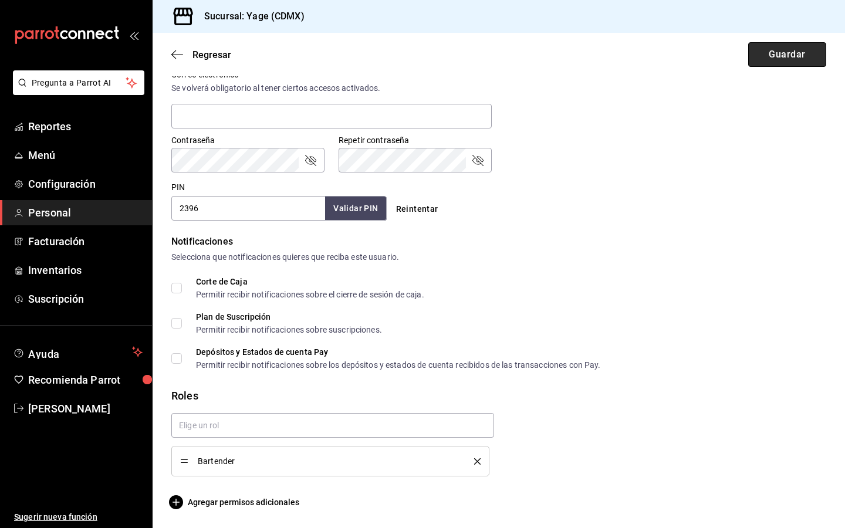
click at [792, 58] on button "Guardar" at bounding box center [788, 54] width 78 height 25
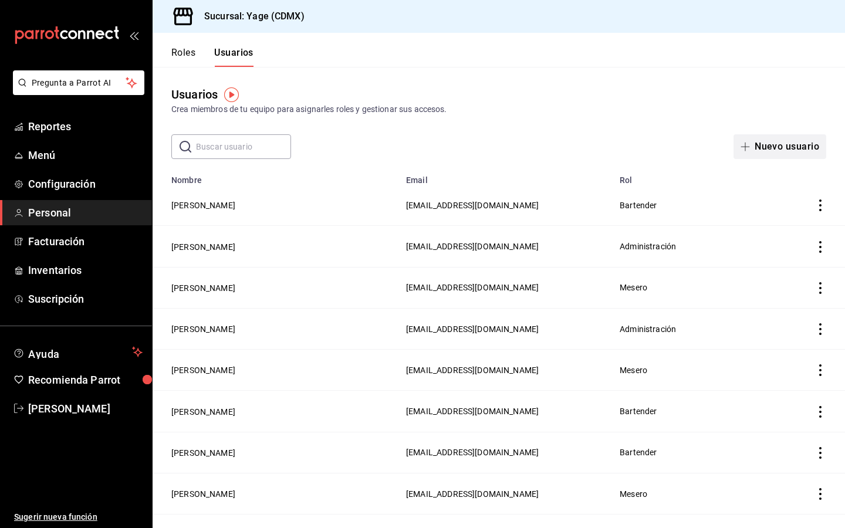
click at [789, 142] on button "Nuevo usuario" at bounding box center [780, 146] width 93 height 25
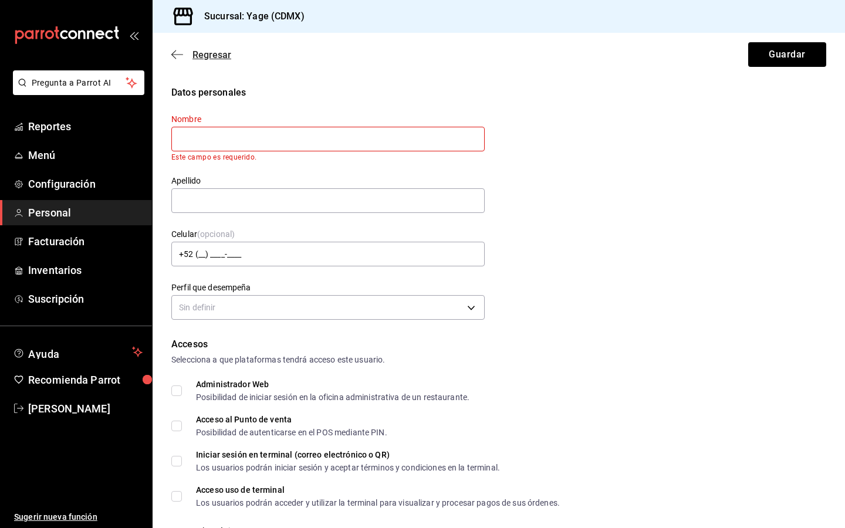
click at [194, 57] on span "Regresar" at bounding box center [212, 54] width 39 height 11
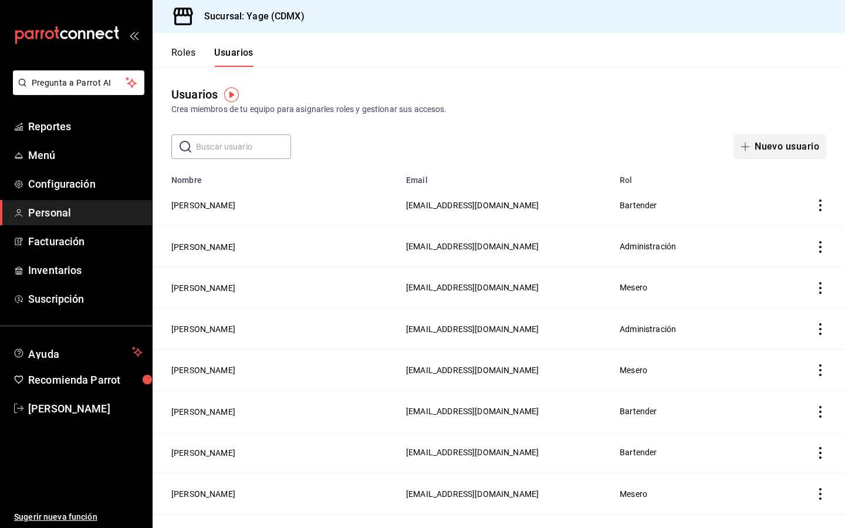
click at [755, 148] on span "button" at bounding box center [748, 146] width 14 height 9
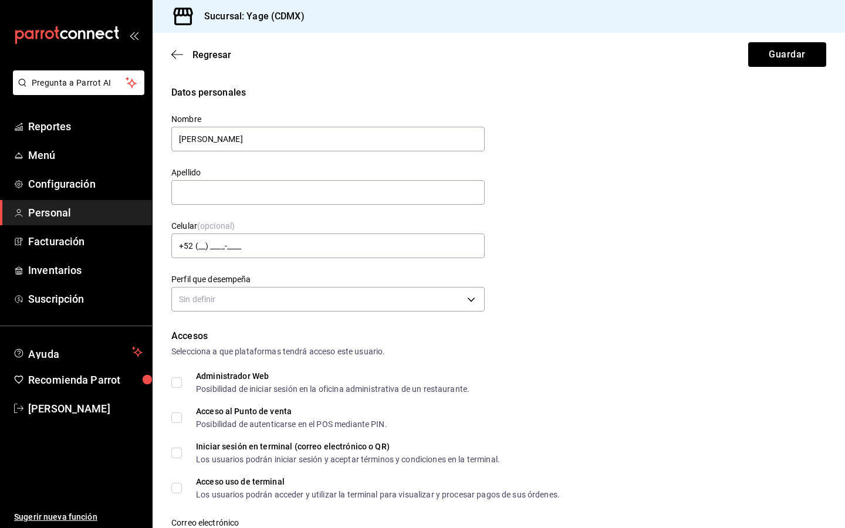
type input "Natalia"
type input "c"
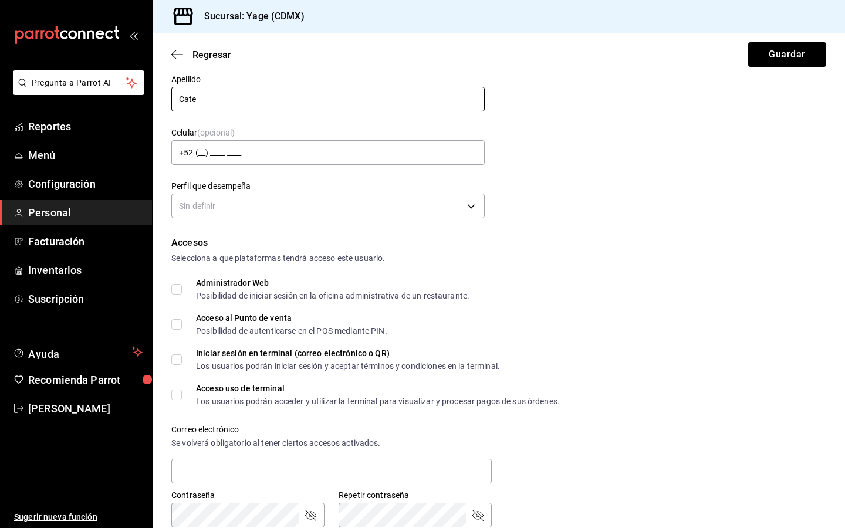
scroll to position [103, 0]
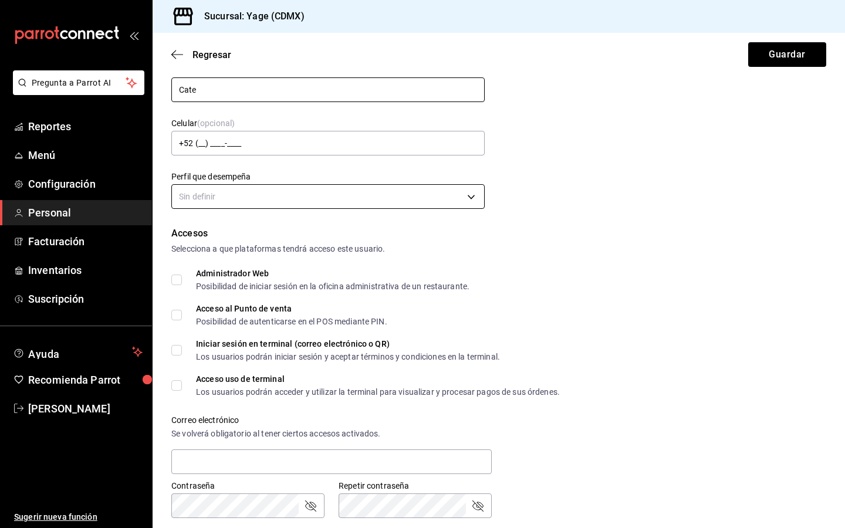
type input "Cate"
click at [480, 193] on body "Pregunta a Parrot AI Reportes Menú Configuración Personal Facturación Inventari…" at bounding box center [422, 264] width 845 height 528
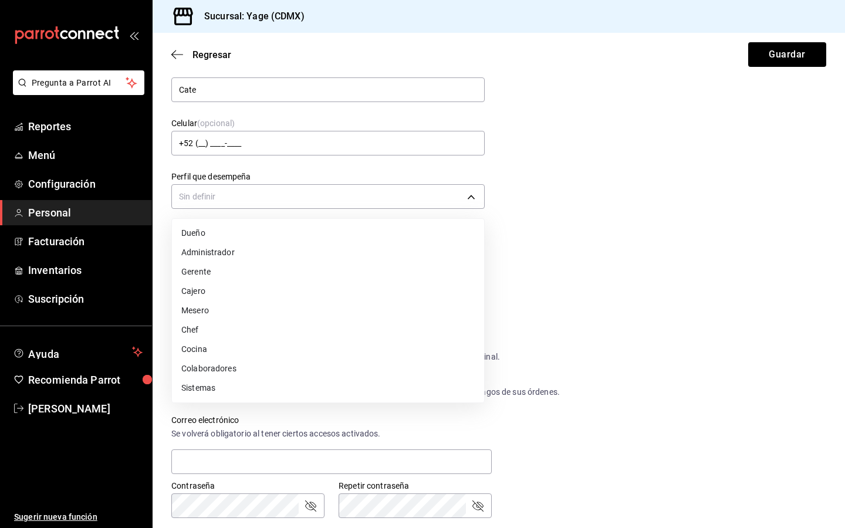
click at [386, 312] on li "Mesero" at bounding box center [328, 310] width 312 height 19
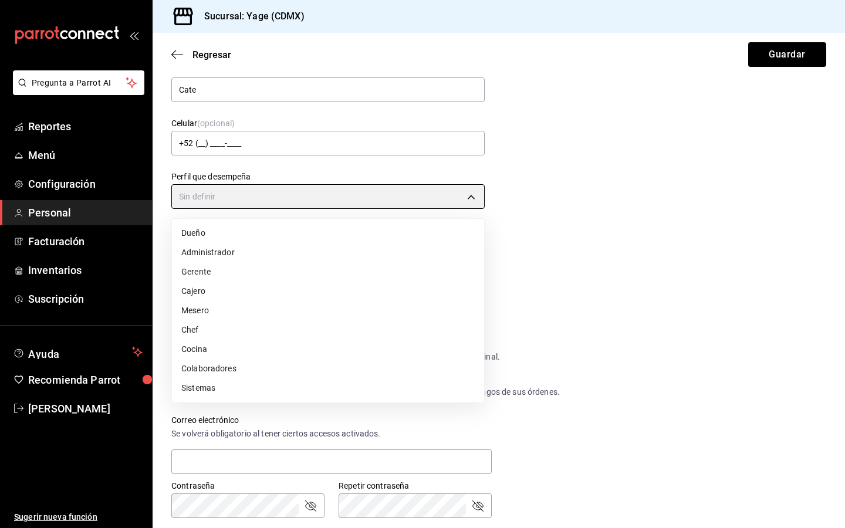
type input "WAITER"
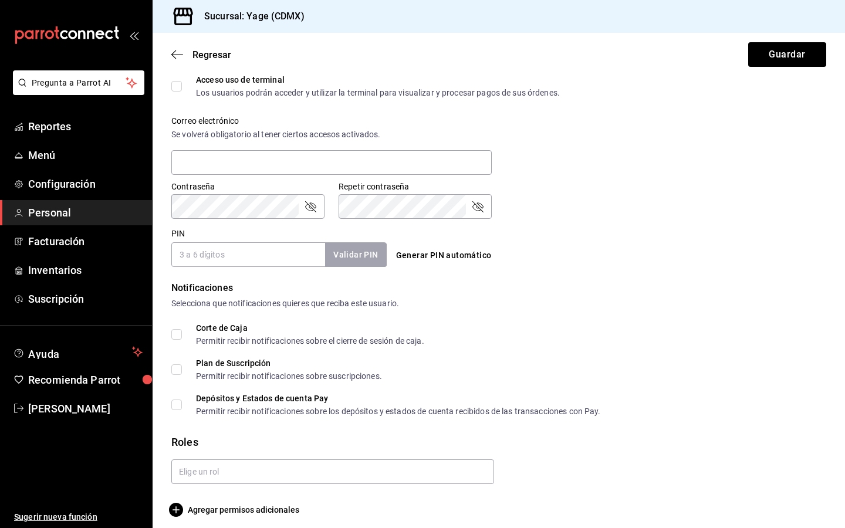
scroll to position [409, 0]
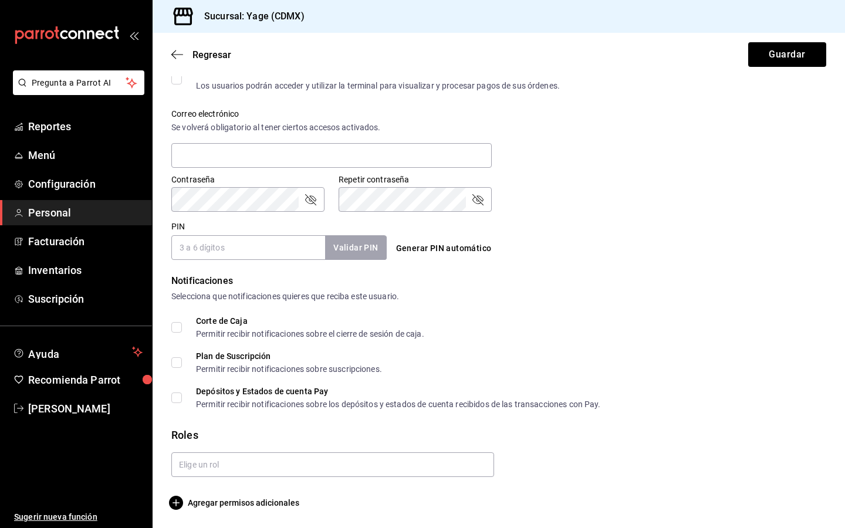
click at [240, 244] on input "PIN" at bounding box center [248, 247] width 154 height 25
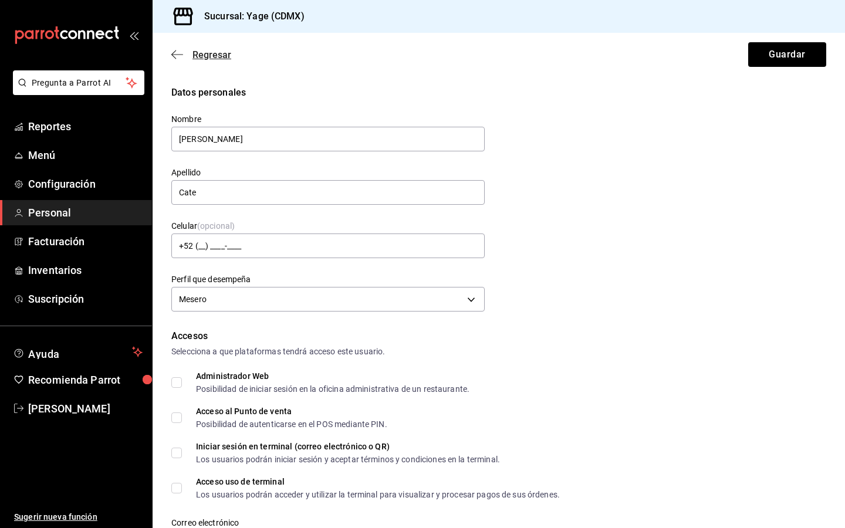
click at [173, 54] on icon "button" at bounding box center [177, 54] width 12 height 1
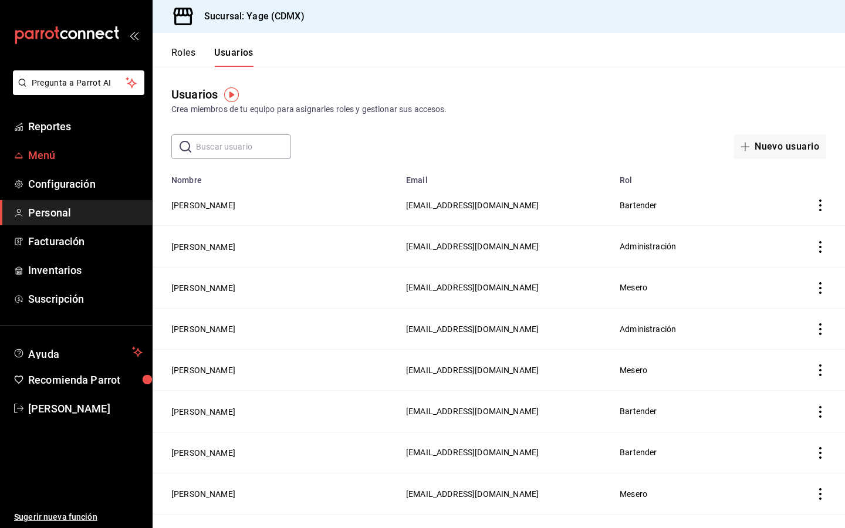
click at [52, 161] on span "Menú" at bounding box center [85, 155] width 114 height 16
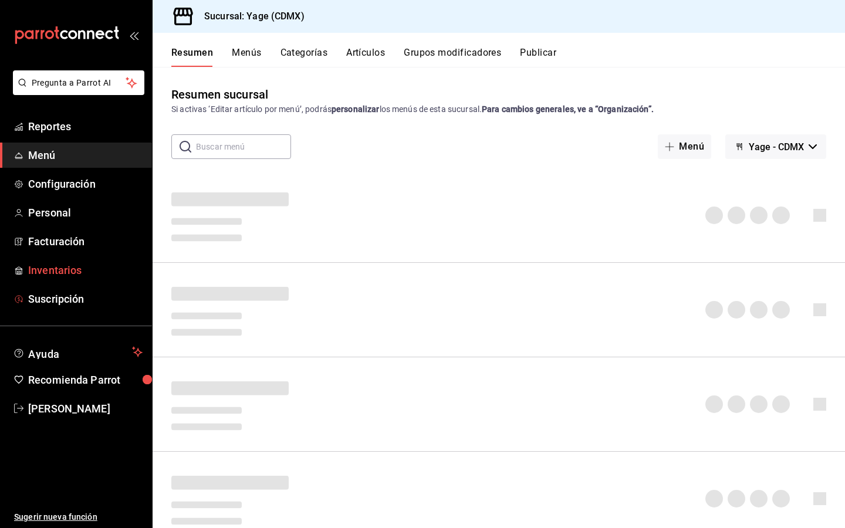
click at [65, 269] on span "Inventarios" at bounding box center [85, 270] width 114 height 16
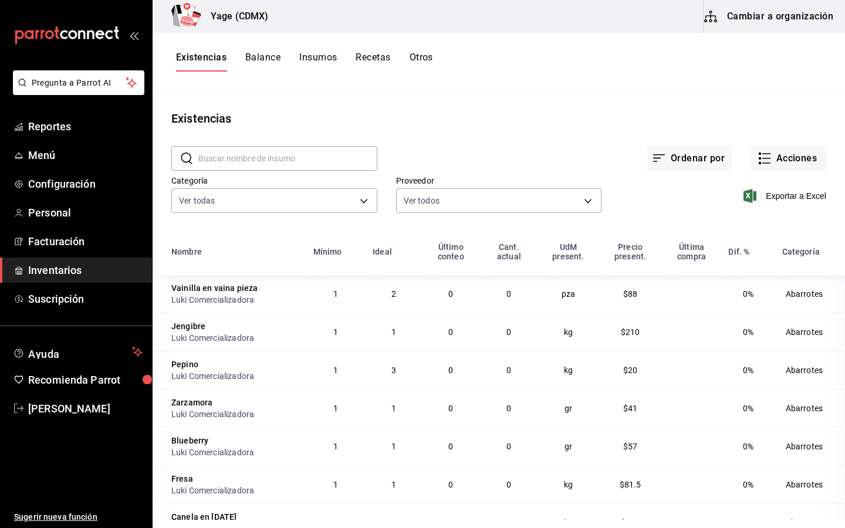
click at [314, 151] on input "text" at bounding box center [287, 158] width 179 height 23
type input "hielo"
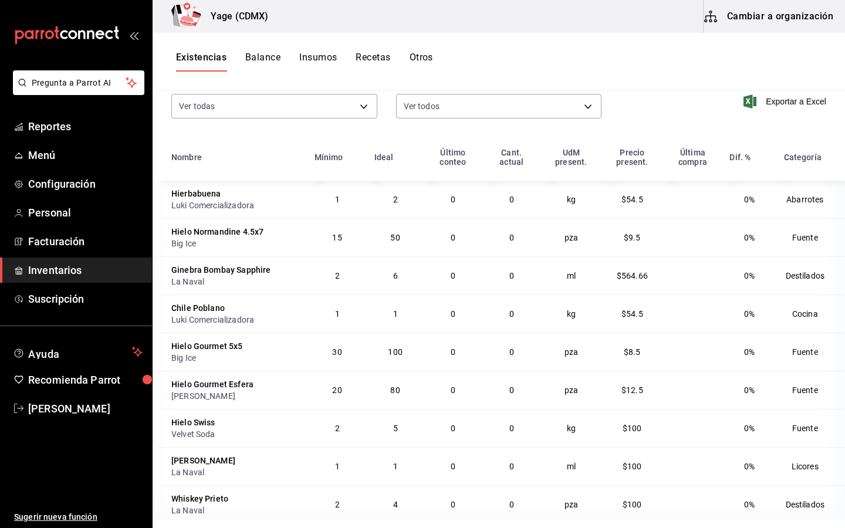
scroll to position [103, 0]
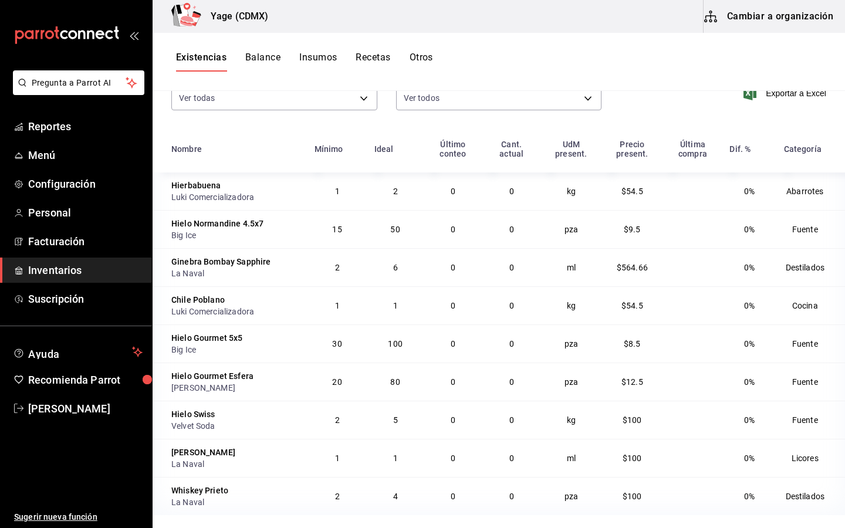
click at [196, 413] on div "Hielo Swiss" at bounding box center [193, 415] width 44 height 12
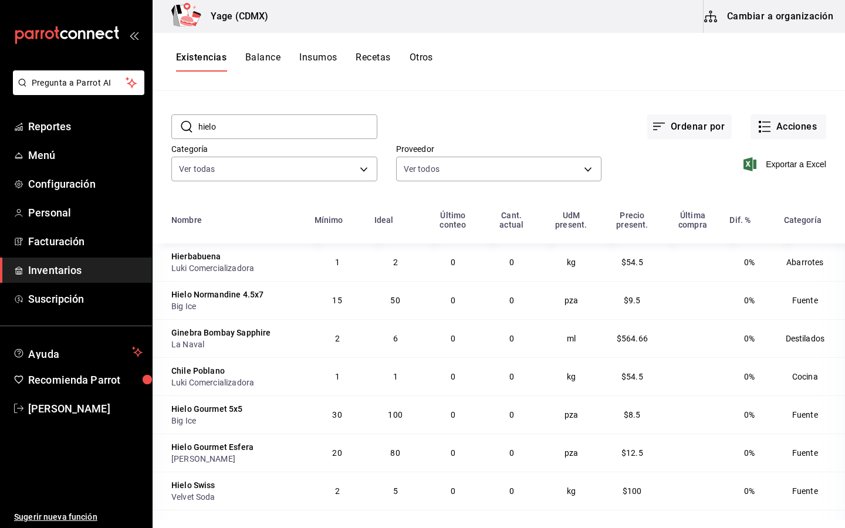
scroll to position [0, 0]
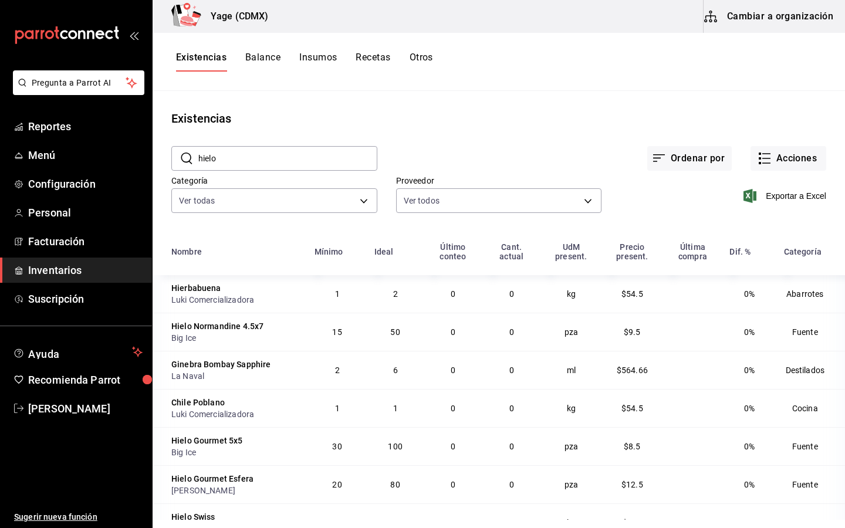
click at [758, 8] on button "Cambiar a organización" at bounding box center [770, 16] width 132 height 33
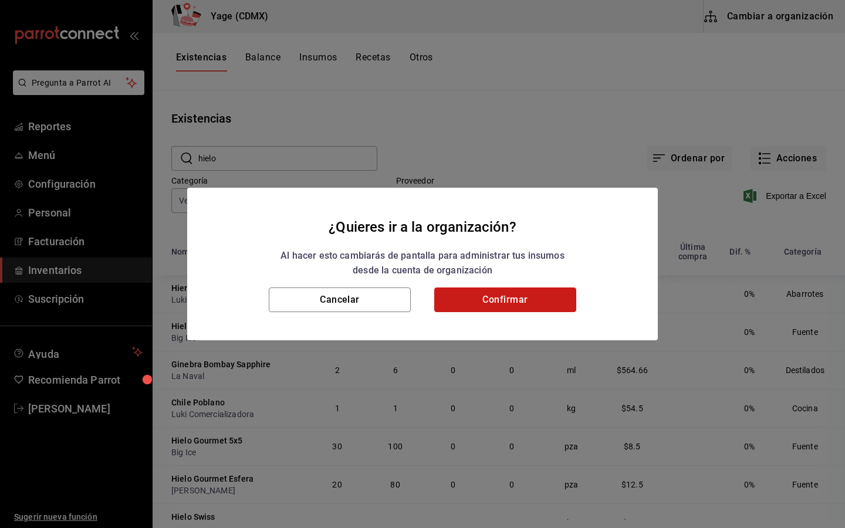
click at [501, 289] on button "Confirmar" at bounding box center [505, 300] width 142 height 25
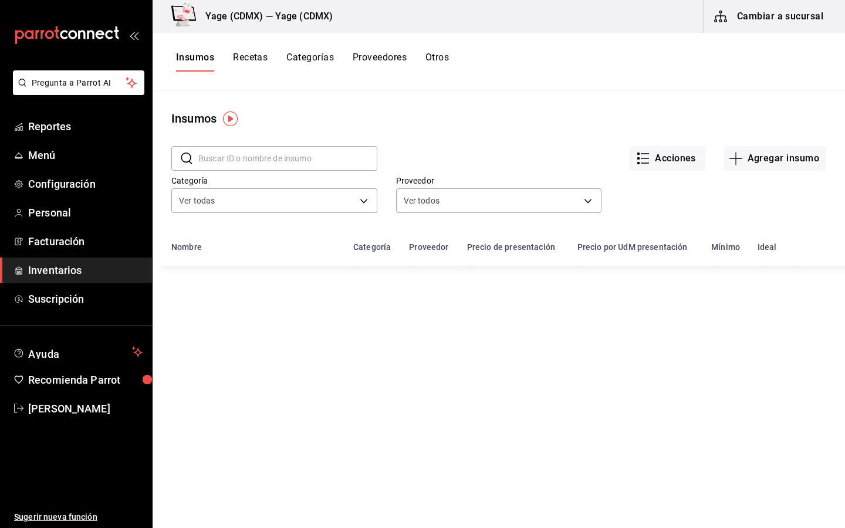
click at [300, 156] on input "text" at bounding box center [287, 158] width 179 height 23
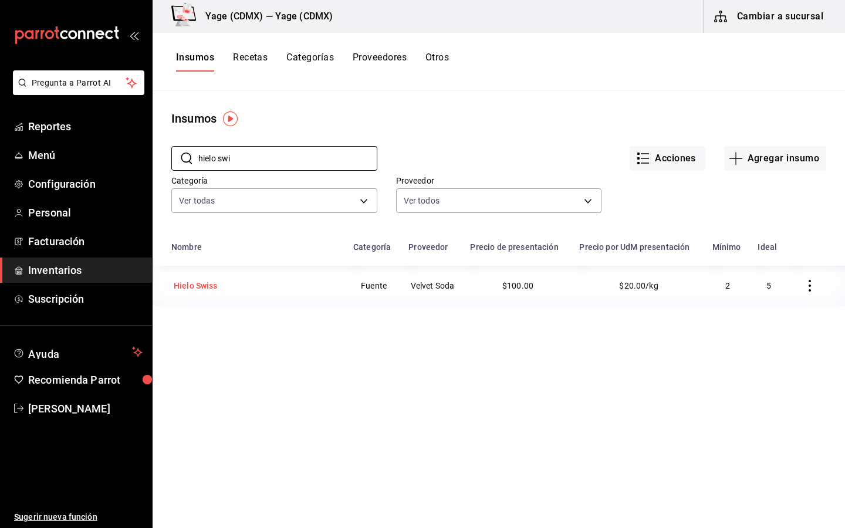
type input "hielo swi"
click at [185, 287] on div "Hielo Swiss" at bounding box center [196, 286] width 44 height 12
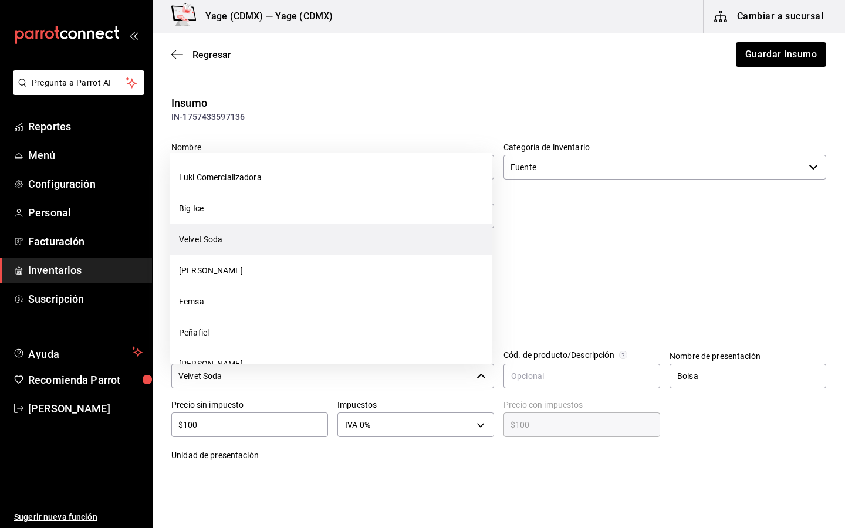
click at [304, 375] on input "Velvet Soda" at bounding box center [321, 376] width 301 height 25
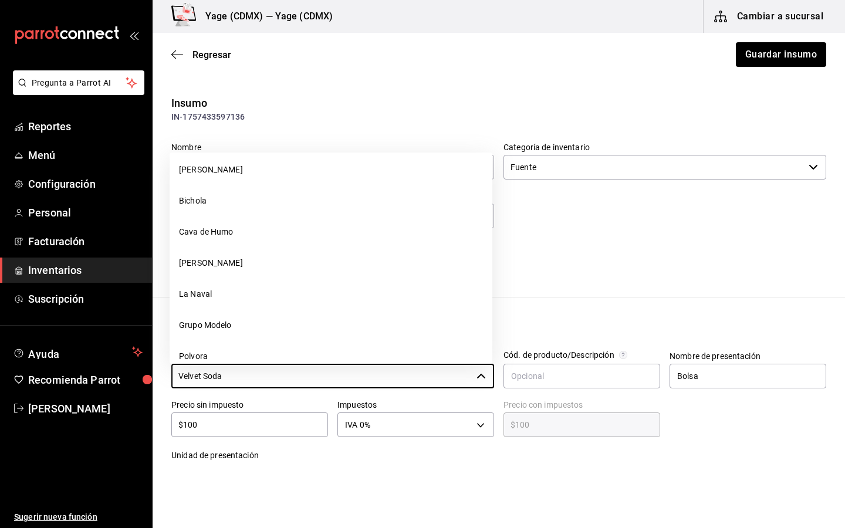
scroll to position [203, 0]
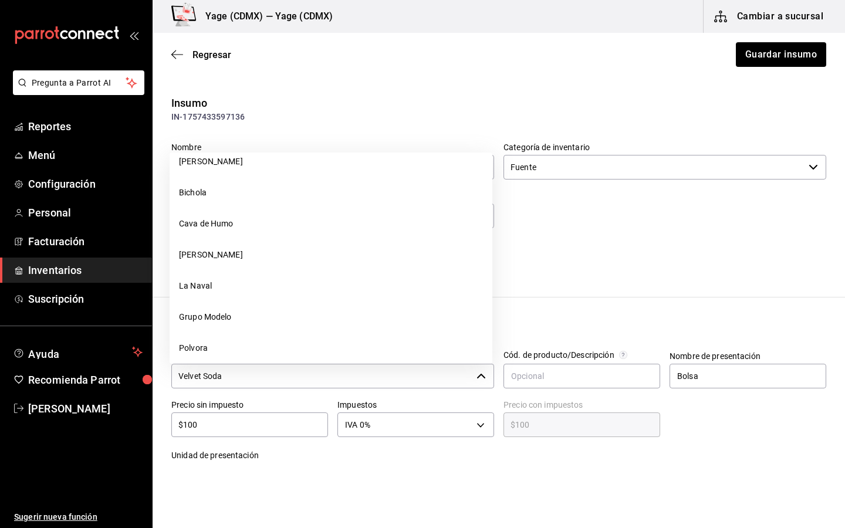
click at [284, 371] on input "Velvet Soda" at bounding box center [321, 376] width 301 height 25
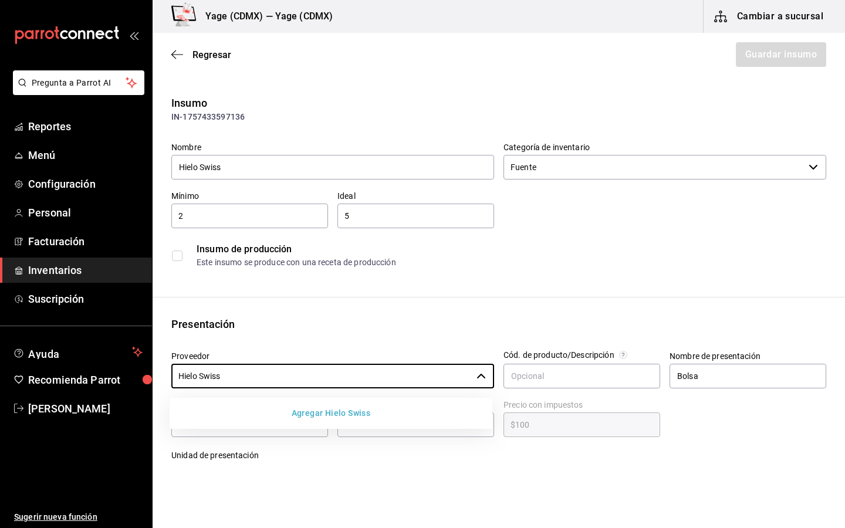
type input "Hielo Swiss"
click at [317, 409] on button "Agregar Hielo Swiss" at bounding box center [331, 414] width 314 height 22
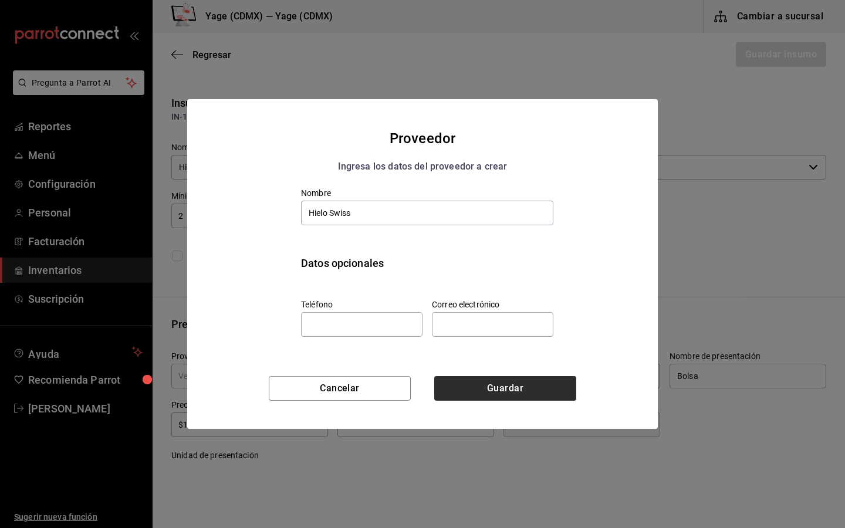
type input "Hielo Swiss"
click at [497, 390] on button "Guardar" at bounding box center [505, 388] width 142 height 25
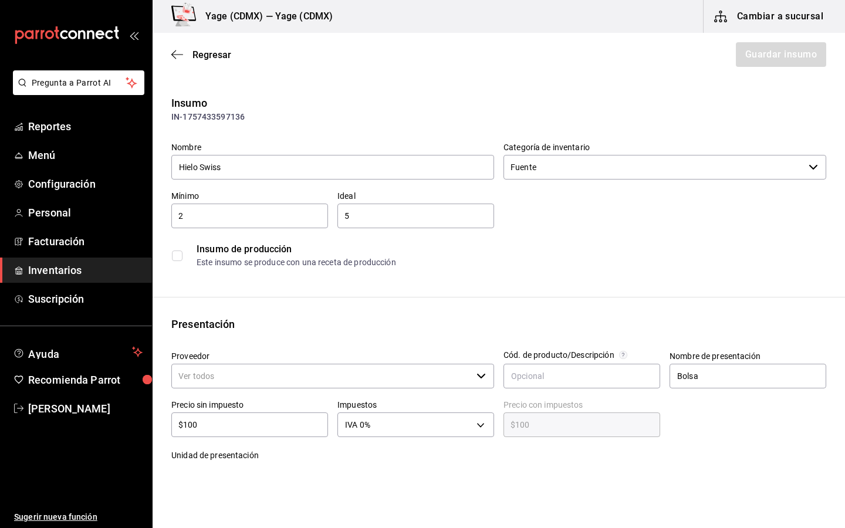
click at [319, 454] on label "Unidad de presentación" at bounding box center [249, 456] width 157 height 8
click at [231, 459] on label "Unidad de presentación" at bounding box center [249, 456] width 157 height 8
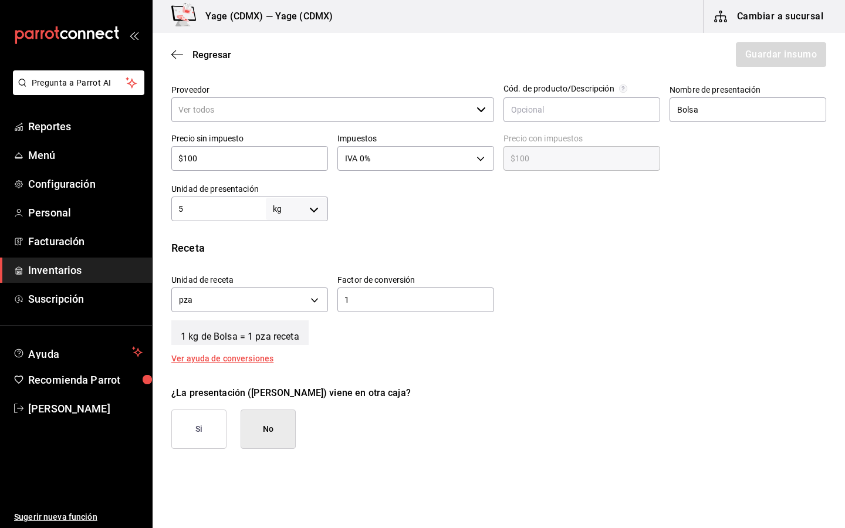
scroll to position [196, 0]
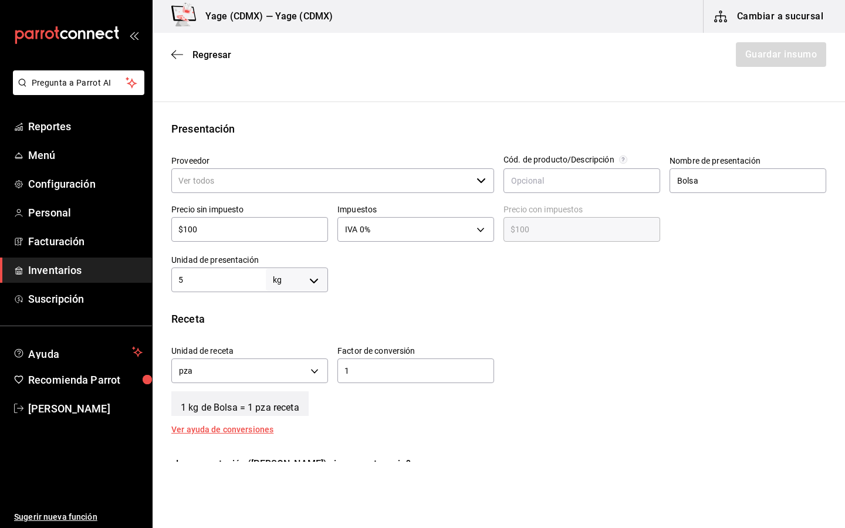
click at [210, 274] on input "5" at bounding box center [218, 280] width 95 height 14
type input "15"
click at [221, 228] on input "$100" at bounding box center [249, 230] width 157 height 14
type input "$10"
type input "$10.00"
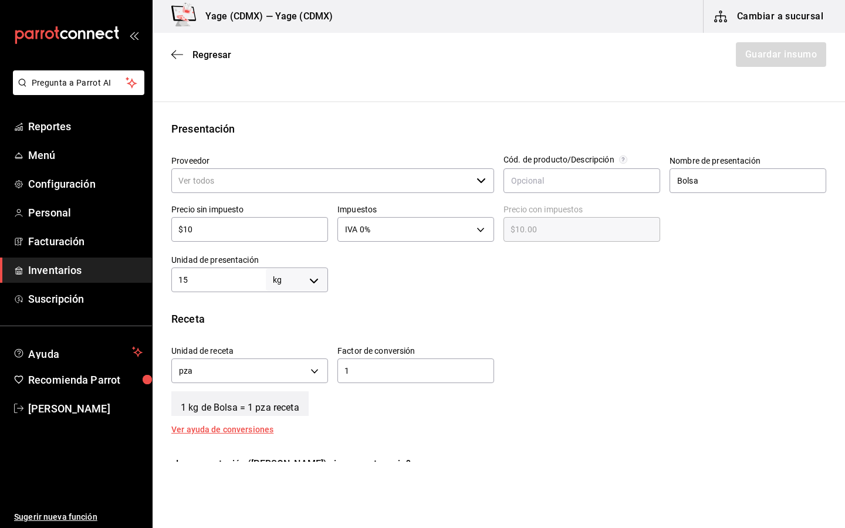
type input "$1"
type input "$1.00"
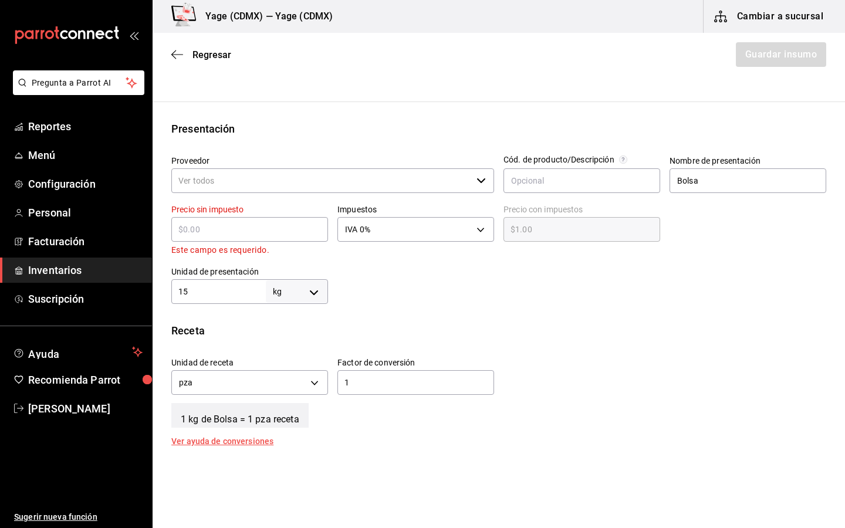
type input "$0.00"
type input "$95"
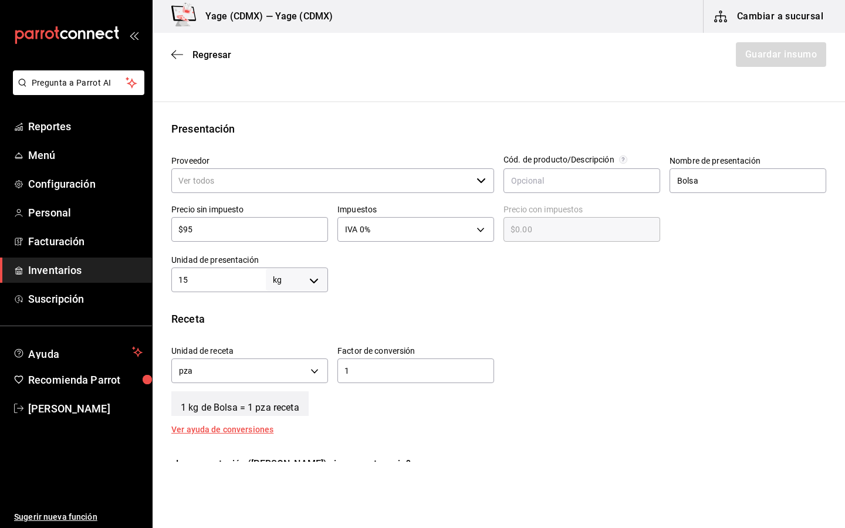
type input "$95.00"
type input "$95"
click at [568, 287] on div at bounding box center [577, 268] width 498 height 47
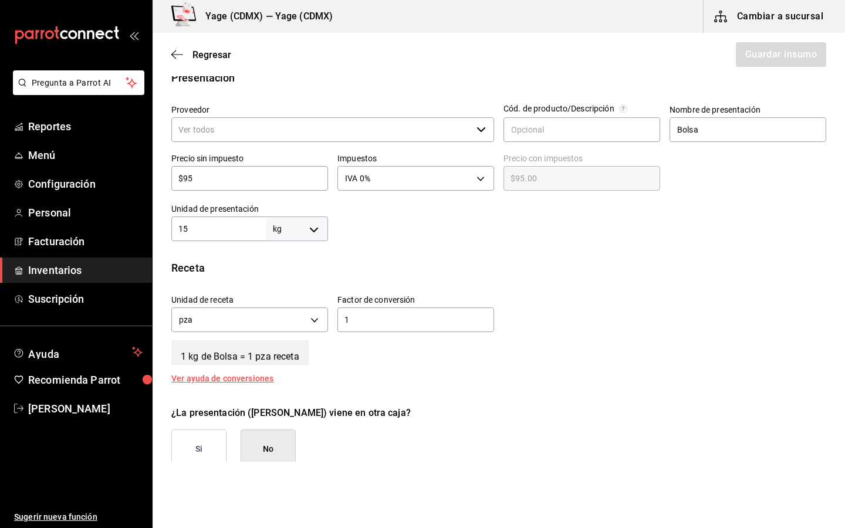
scroll to position [250, 0]
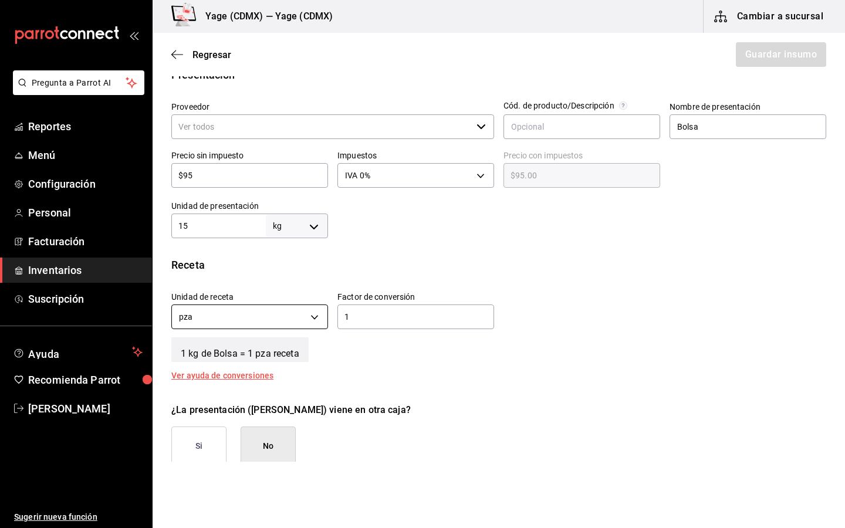
click at [311, 316] on body "Pregunta a Parrot AI Reportes Menú Configuración Personal Facturación Inventari…" at bounding box center [422, 231] width 845 height 462
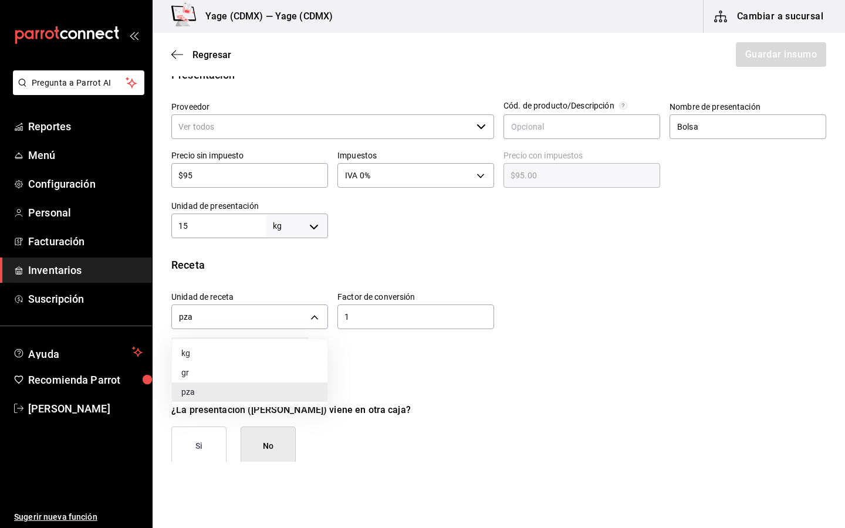
click at [236, 378] on li "gr" at bounding box center [250, 372] width 156 height 19
type input "GRAM"
type input "15,000"
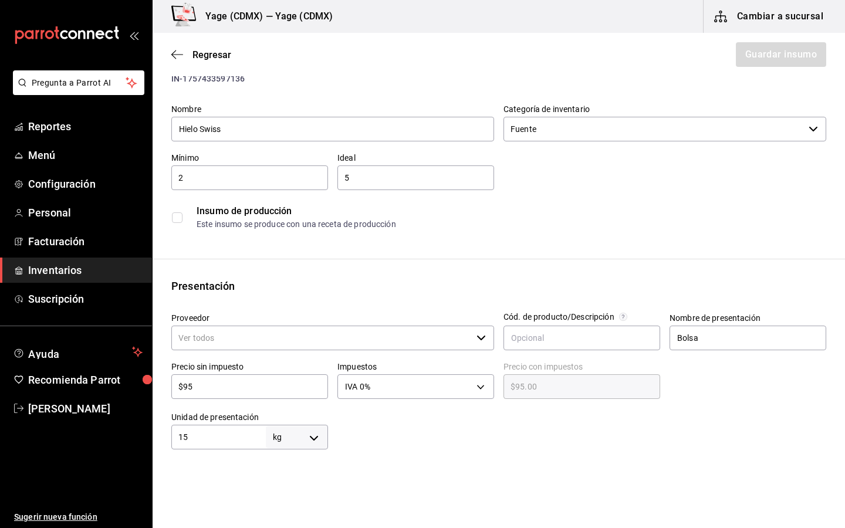
scroll to position [36, 0]
click at [462, 427] on div at bounding box center [577, 428] width 498 height 47
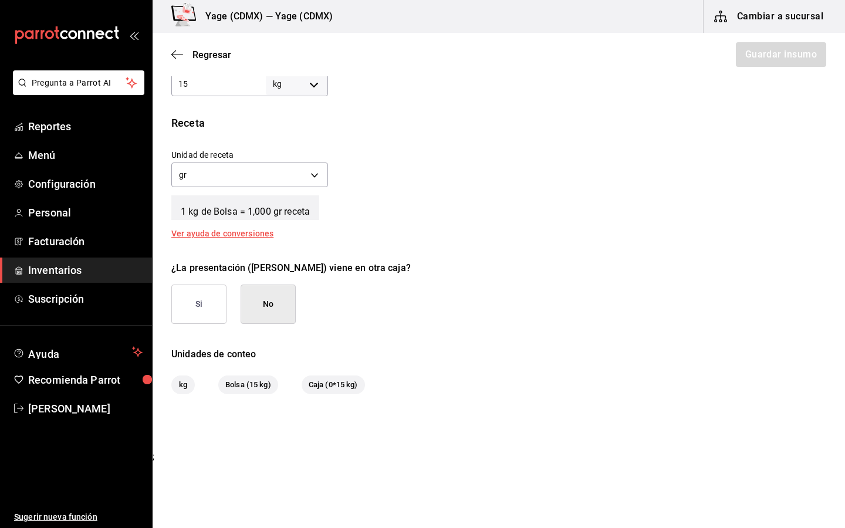
scroll to position [392, 0]
click at [277, 289] on button "No" at bounding box center [268, 303] width 55 height 39
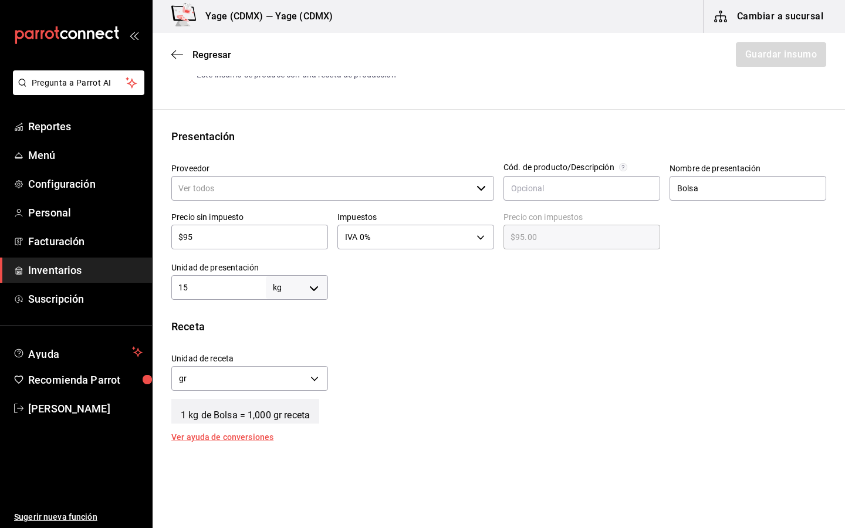
scroll to position [186, 0]
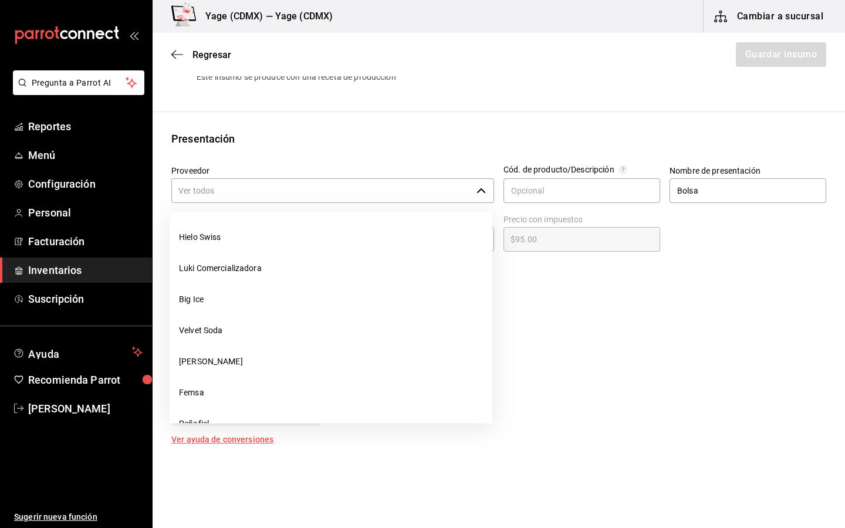
click at [425, 193] on input "Proveedor" at bounding box center [321, 190] width 301 height 25
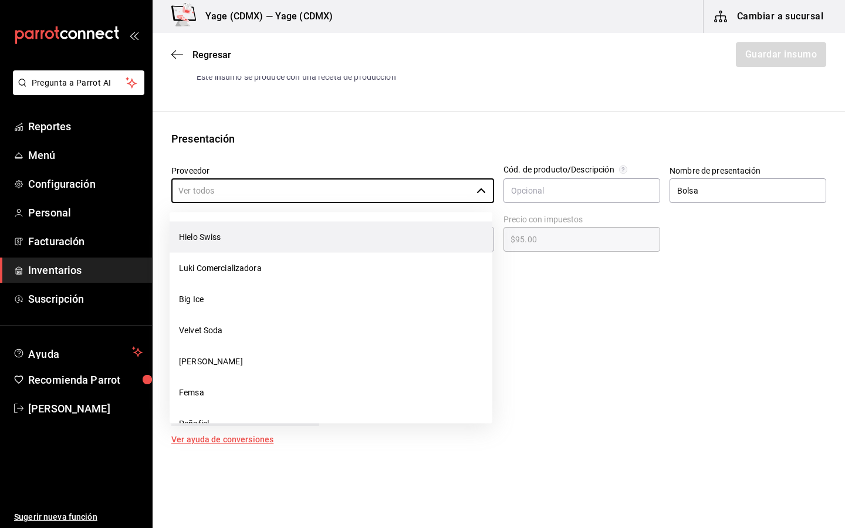
click at [321, 233] on li "Hielo Swiss" at bounding box center [331, 237] width 323 height 31
type input "Hielo Swiss"
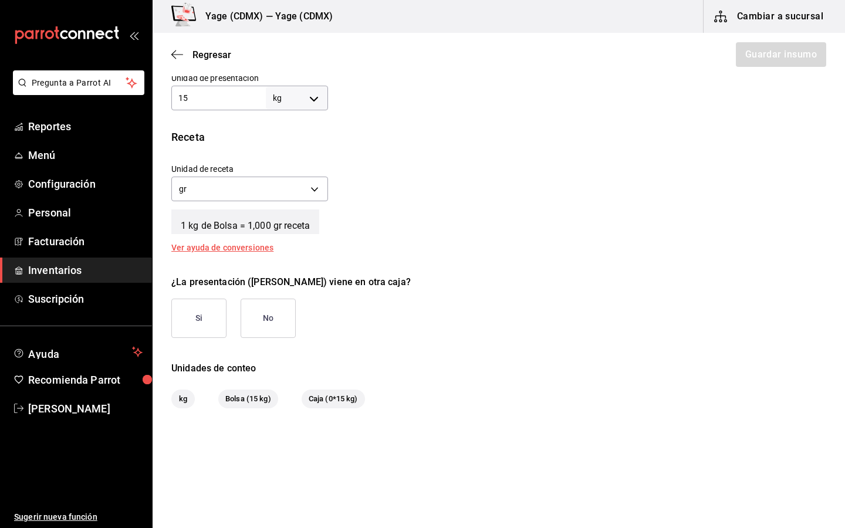
scroll to position [392, 0]
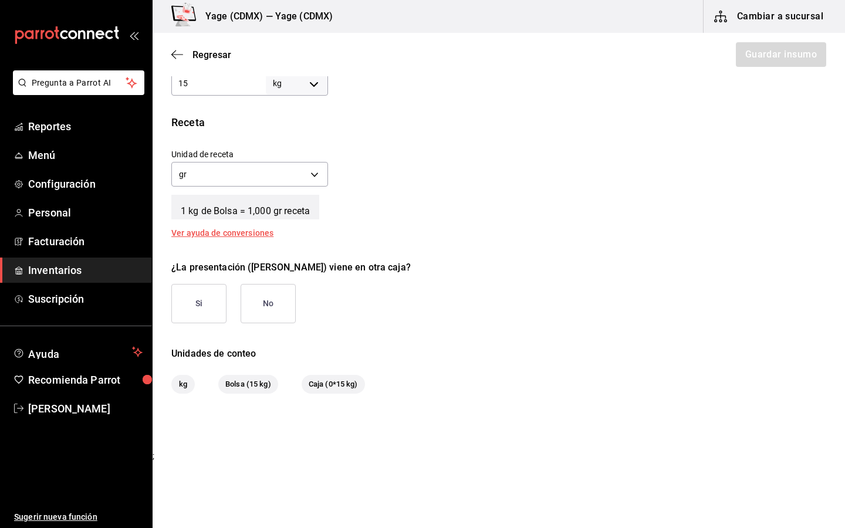
click at [267, 329] on div "Insumo IN-1757433597136 Nombre Hielo Swiss Categoría de inventario Fuente ​ Mín…" at bounding box center [499, 48] width 693 height 691
click at [269, 307] on button "No" at bounding box center [268, 303] width 55 height 39
click at [794, 58] on button "Guardar insumo" at bounding box center [781, 54] width 92 height 25
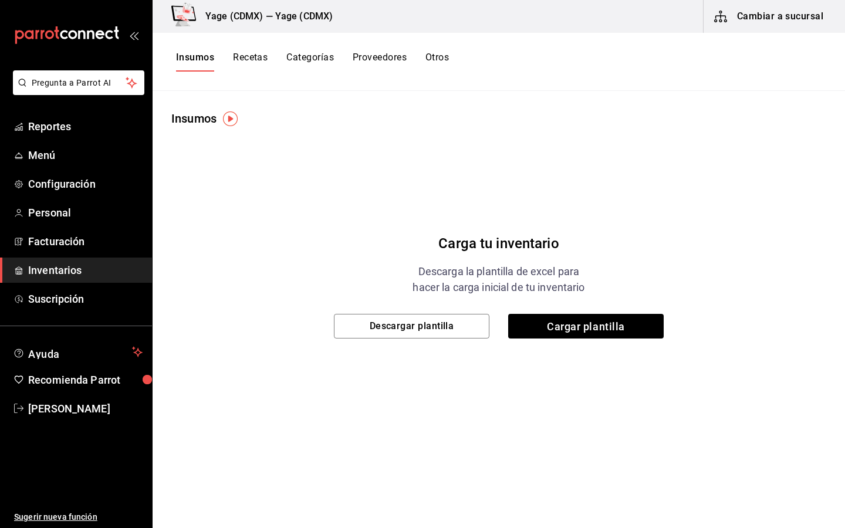
click at [207, 58] on button "Insumos" at bounding box center [195, 62] width 38 height 20
click at [75, 267] on span "Inventarios" at bounding box center [85, 270] width 114 height 16
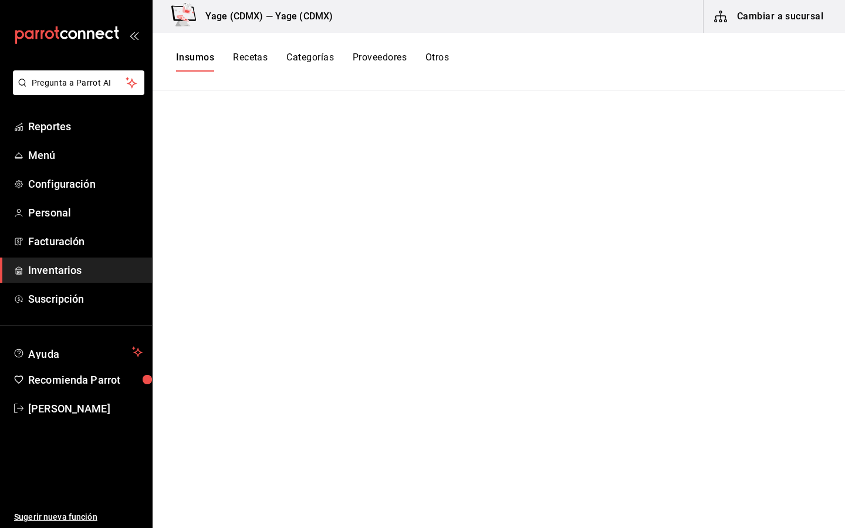
click at [75, 269] on span "Inventarios" at bounding box center [85, 270] width 114 height 16
click at [201, 53] on button "Insumos" at bounding box center [195, 62] width 38 height 20
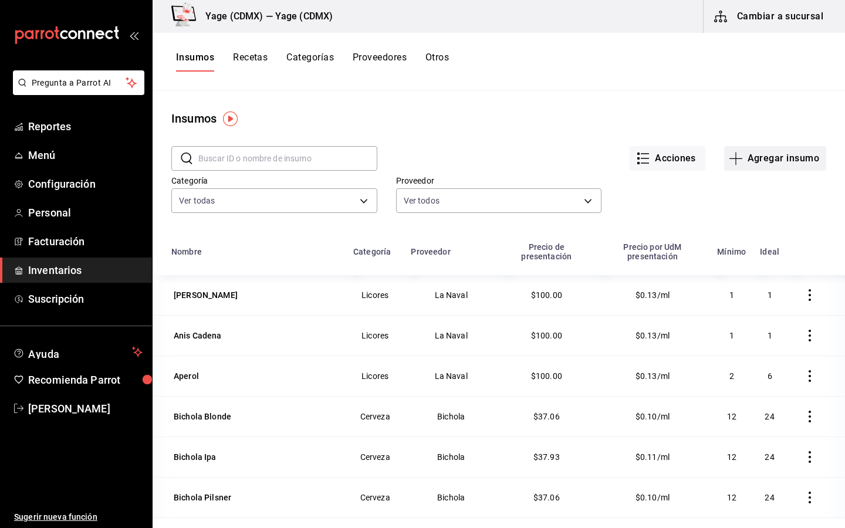
click at [779, 152] on button "Agregar insumo" at bounding box center [776, 158] width 102 height 25
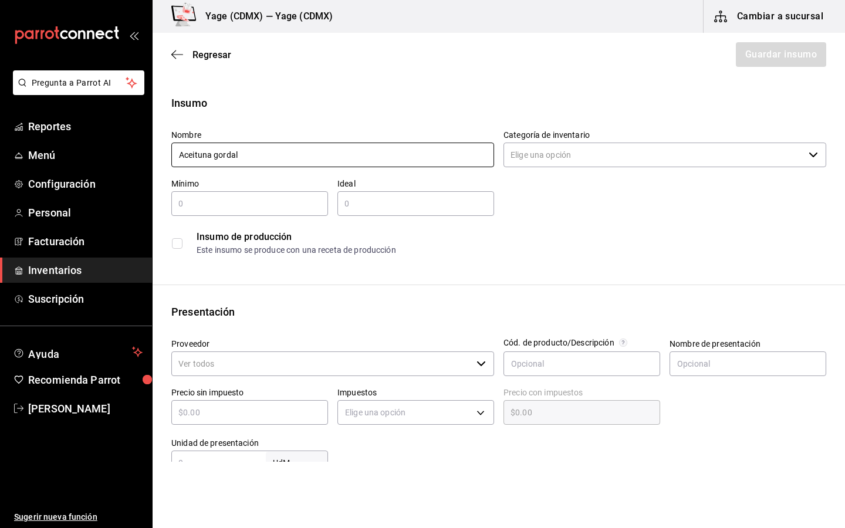
click at [309, 153] on input "Aceituna gordal" at bounding box center [332, 155] width 323 height 25
type input "Aceituna gordal sin hueso"
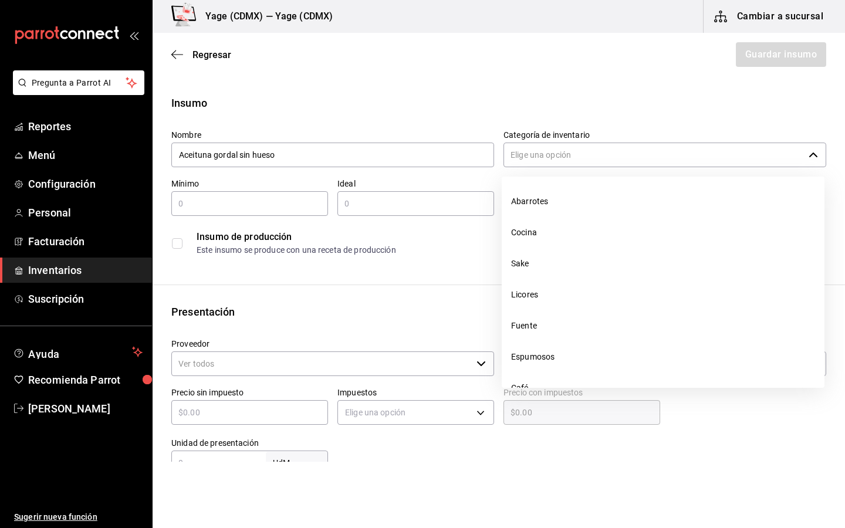
click at [712, 146] on input "Categoría de inventario" at bounding box center [654, 155] width 301 height 25
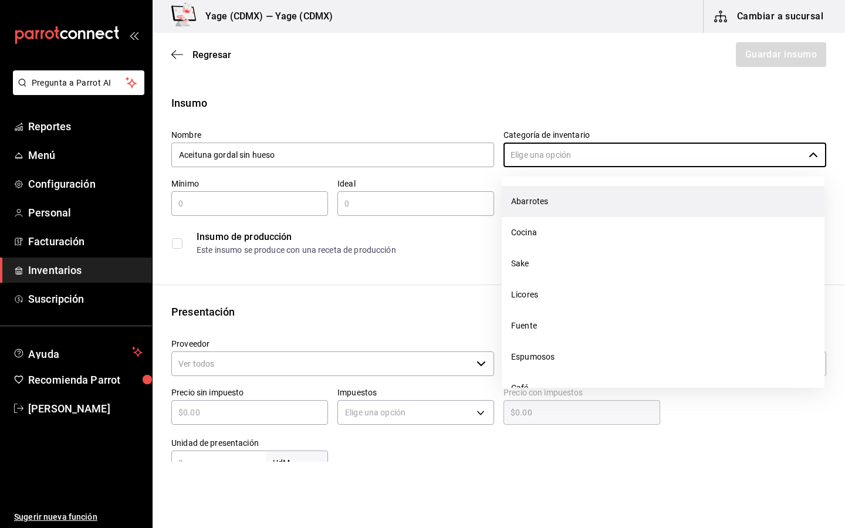
click at [531, 196] on li "Abarrotes" at bounding box center [663, 201] width 323 height 31
type input "Abarrotes"
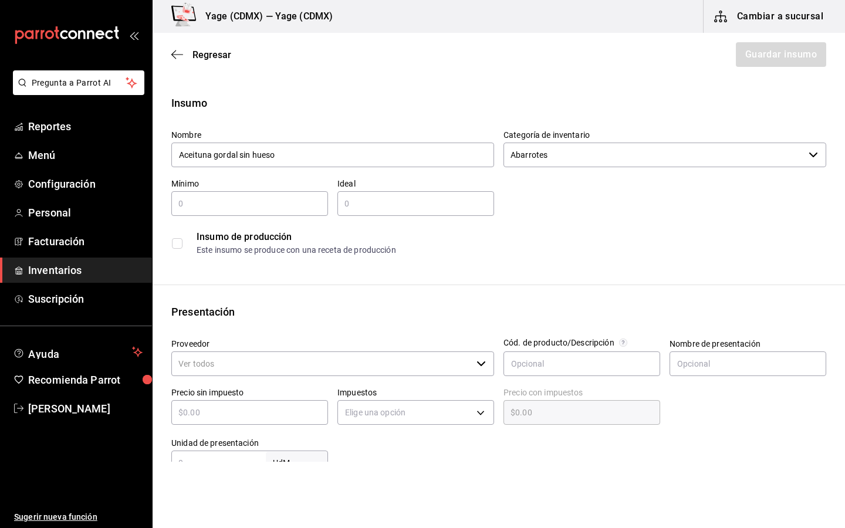
click at [261, 213] on div "​" at bounding box center [249, 203] width 157 height 25
type input "1"
click at [252, 322] on div "Presentación Proveedor ​ Cód. de producto/Descripción Nombre de presentación Pr…" at bounding box center [499, 389] width 693 height 171
click at [238, 353] on input "Proveedor" at bounding box center [321, 364] width 301 height 25
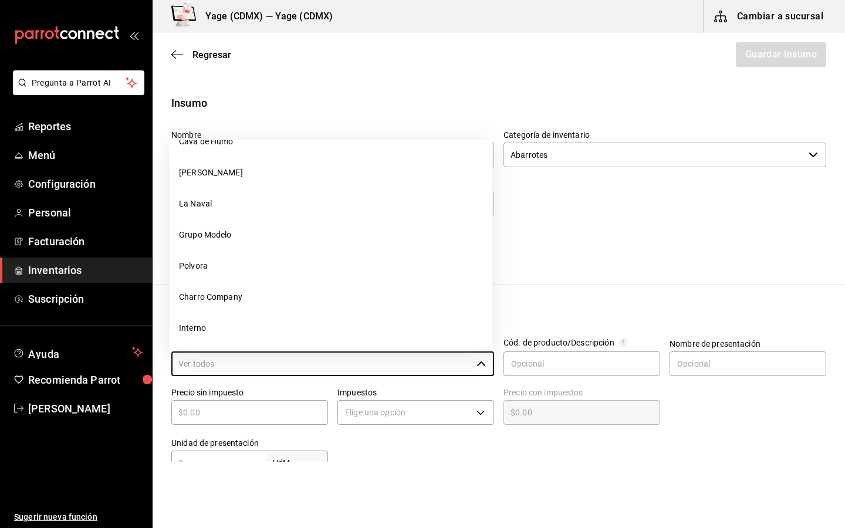
scroll to position [305, 0]
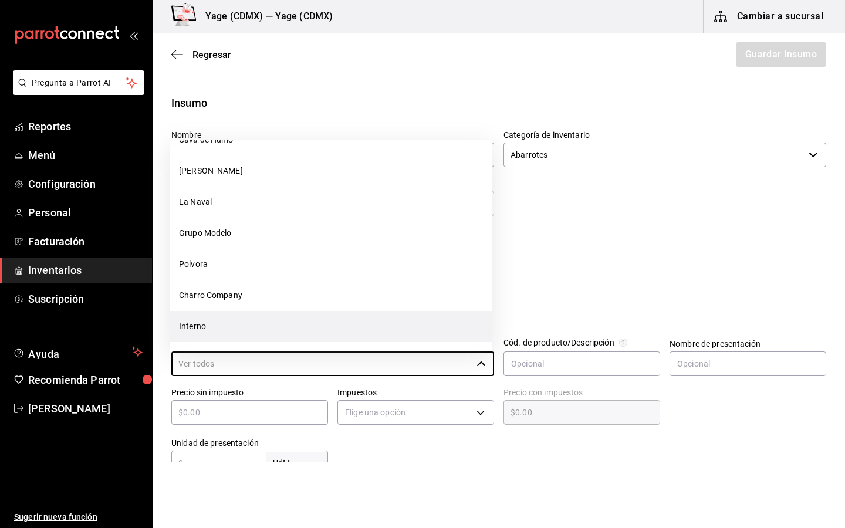
click at [198, 324] on li "Interno" at bounding box center [331, 326] width 323 height 31
type input "Interno"
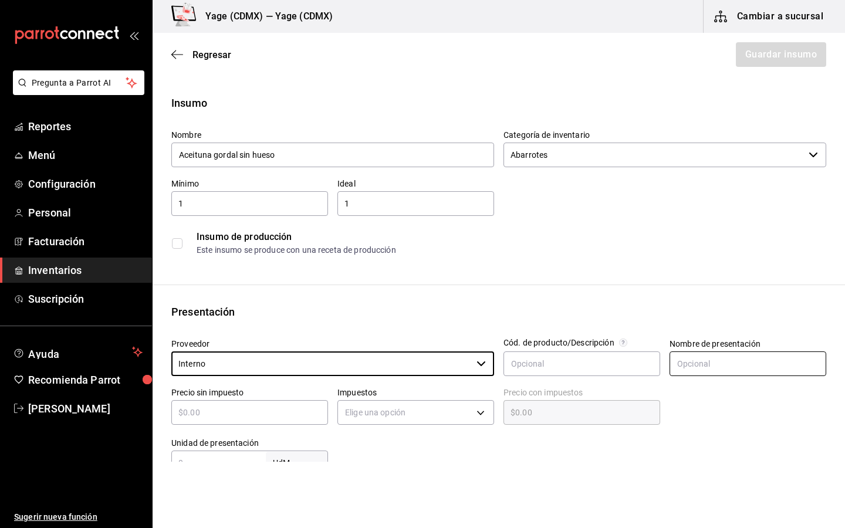
click at [705, 359] on input "text" at bounding box center [748, 364] width 157 height 25
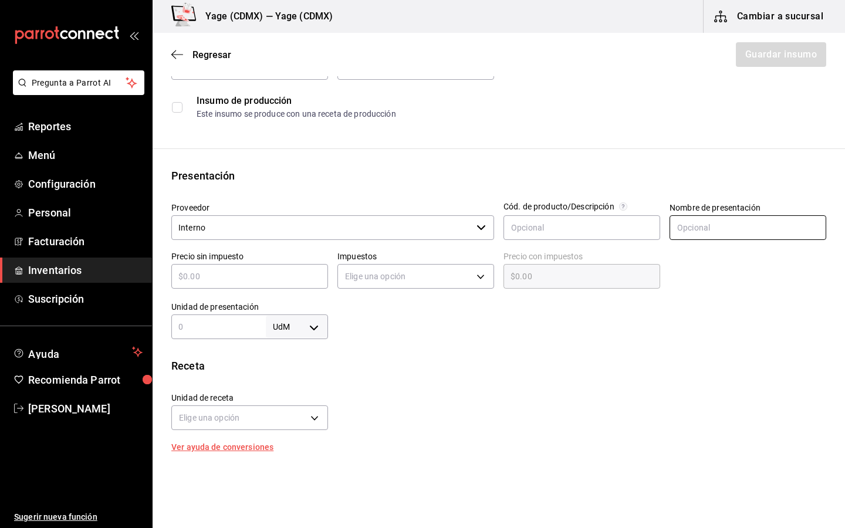
scroll to position [137, 0]
click at [289, 275] on input "text" at bounding box center [249, 276] width 157 height 14
type input "$1"
type input "$1.00"
type input "$14"
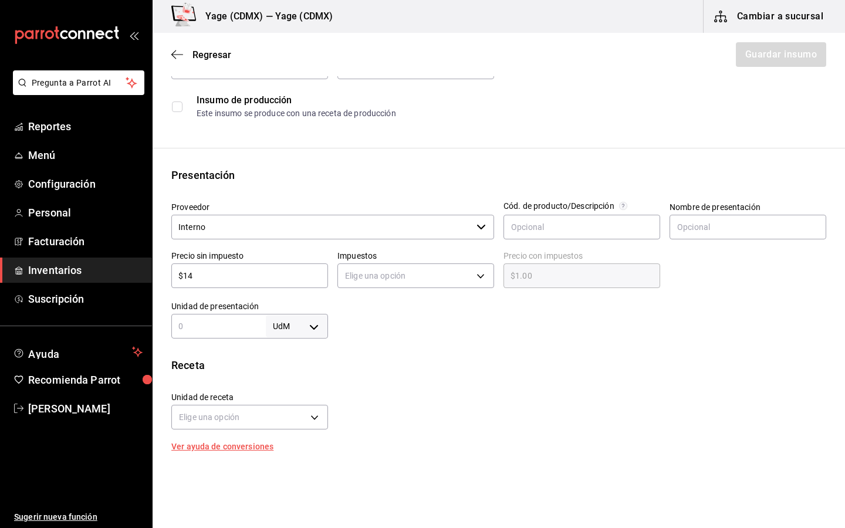
type input "$14.00"
type input "$144"
type input "$144.00"
type input "$1,449"
type input "$1,449.00"
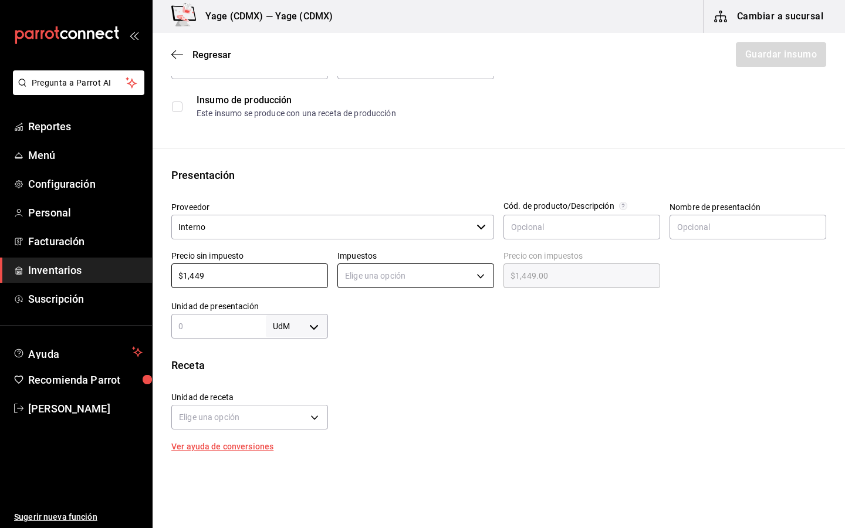
type input "$1,449"
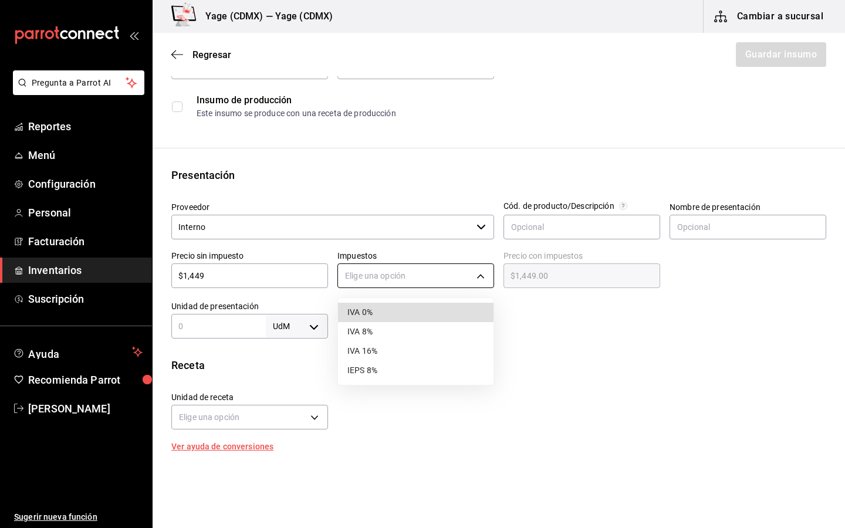
click at [397, 285] on body "Pregunta a Parrot AI Reportes Menú Configuración Personal Facturación Inventari…" at bounding box center [422, 231] width 845 height 462
click at [372, 316] on li "IVA 0%" at bounding box center [416, 312] width 156 height 19
type input "IVA_0"
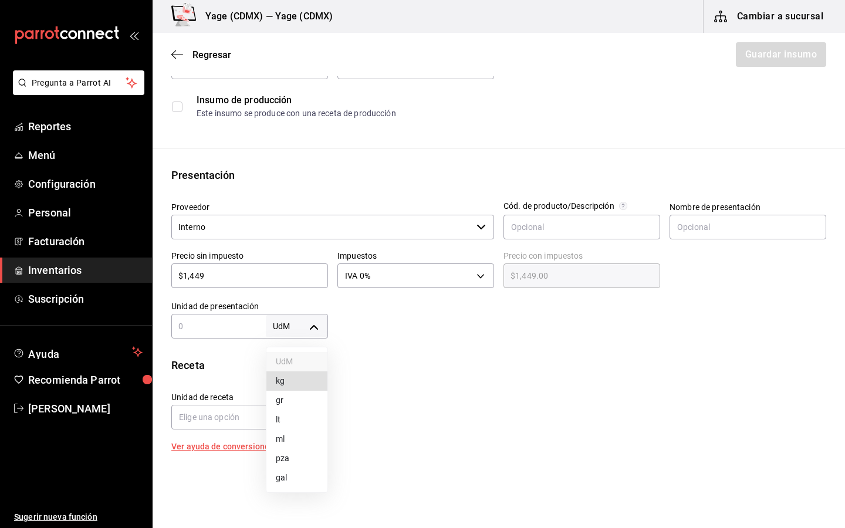
click at [314, 322] on body "Pregunta a Parrot AI Reportes Menú Configuración Personal Facturación Inventari…" at bounding box center [422, 231] width 845 height 462
click at [294, 385] on li "kg" at bounding box center [297, 381] width 61 height 19
type input "KILOGRAM"
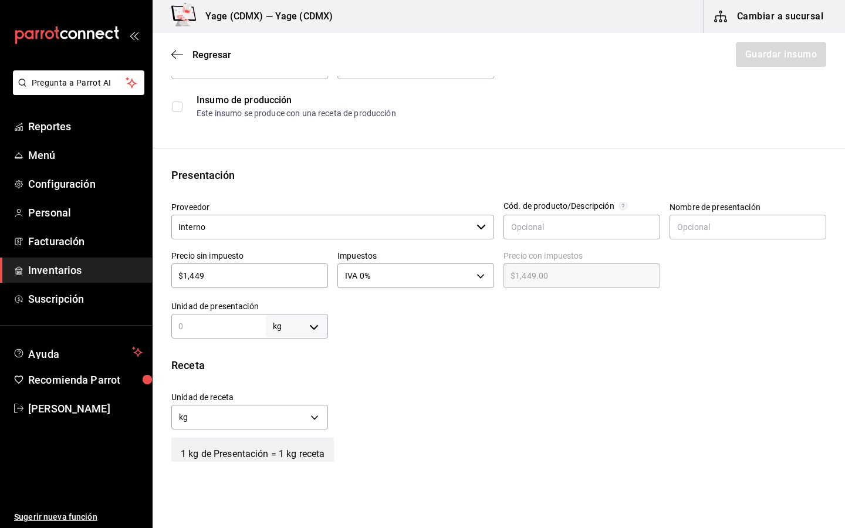
click at [224, 326] on input "text" at bounding box center [218, 326] width 95 height 14
type input "3"
type input "3.8"
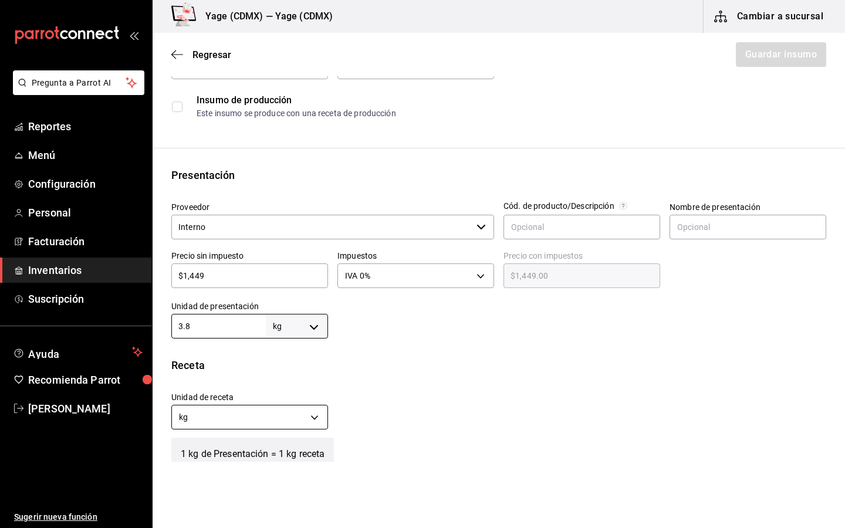
type input "3.8"
click at [280, 416] on body "Pregunta a Parrot AI Reportes Menú Configuración Personal Facturación Inventari…" at bounding box center [422, 231] width 845 height 462
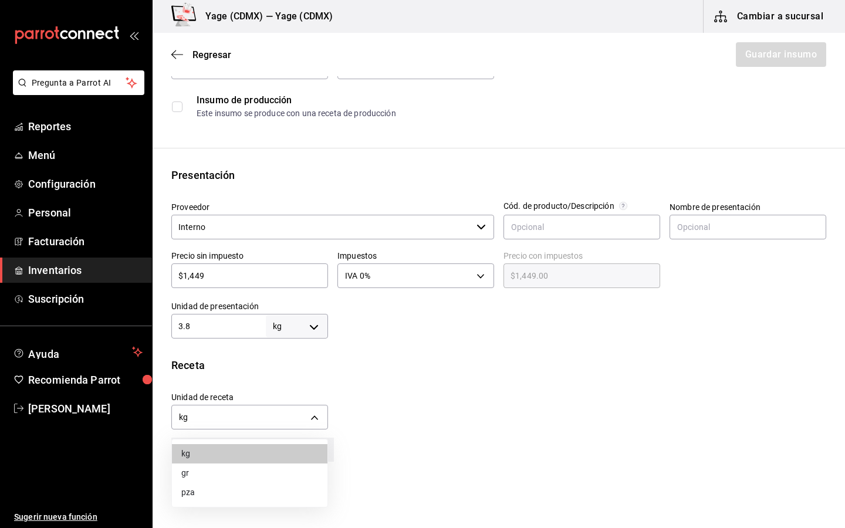
click at [220, 486] on li "pza" at bounding box center [250, 492] width 156 height 19
type input "UNIT"
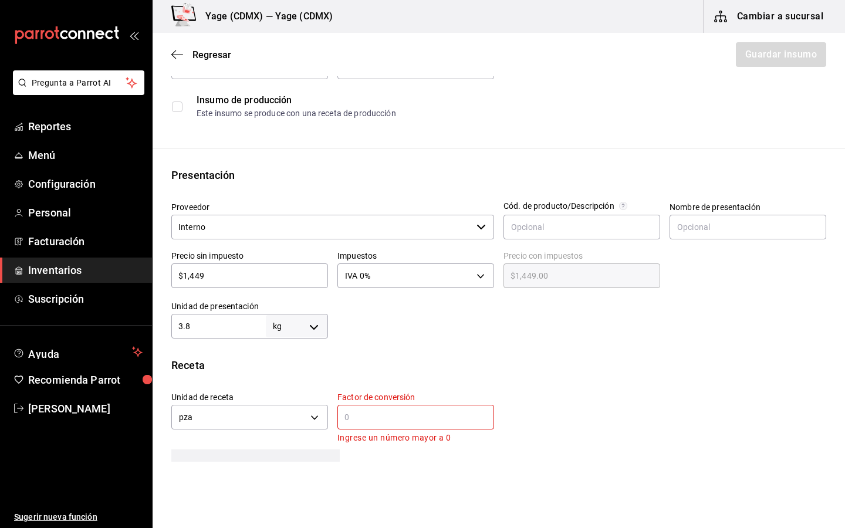
click at [419, 420] on input "text" at bounding box center [416, 417] width 157 height 14
type input "1"
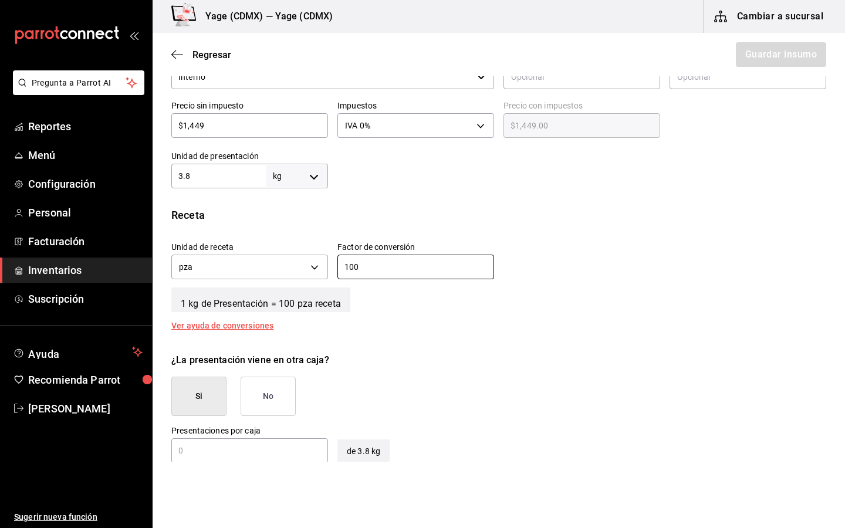
scroll to position [319, 0]
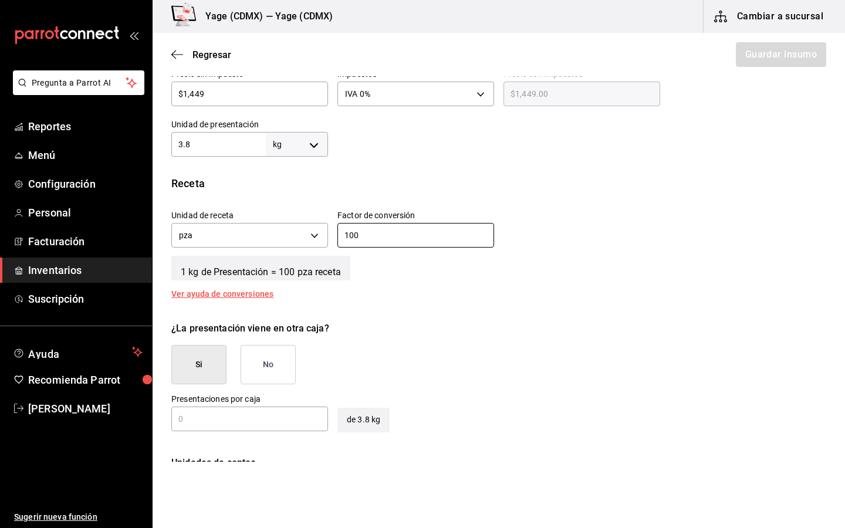
type input "100"
click at [270, 364] on button "No" at bounding box center [268, 364] width 55 height 39
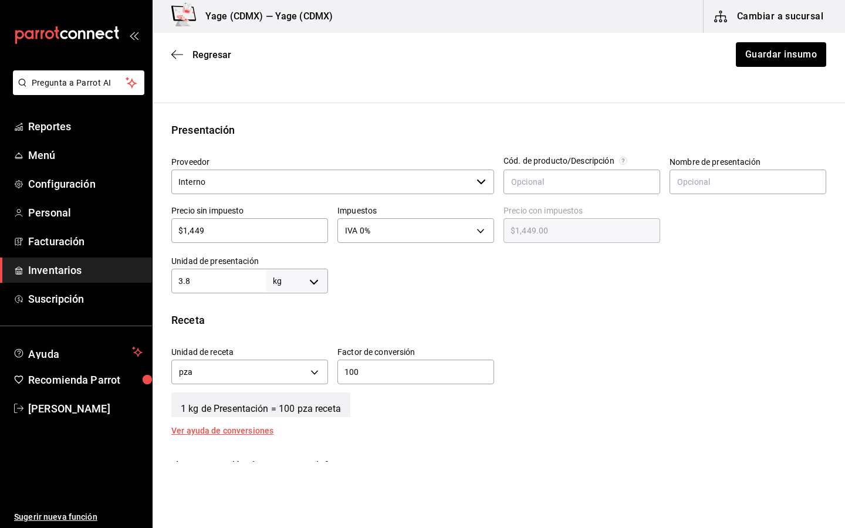
scroll to position [180, 0]
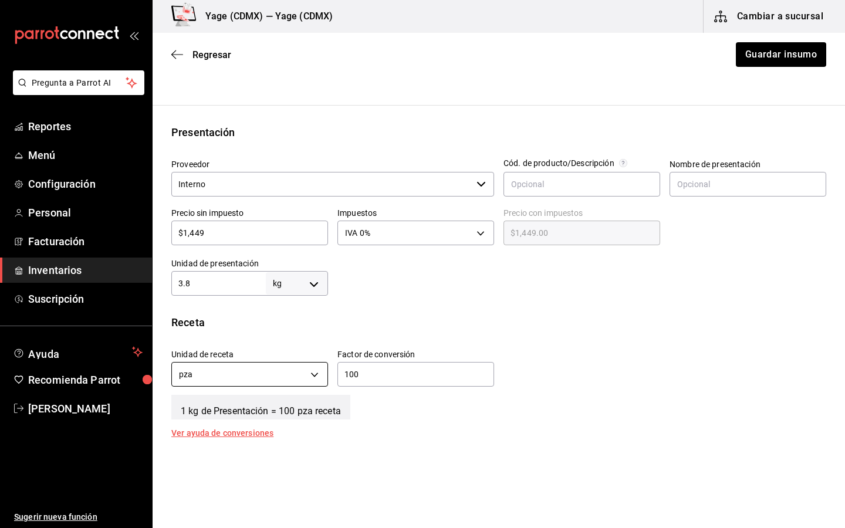
click at [223, 370] on body "Pregunta a Parrot AI Reportes Menú Configuración Personal Facturación Inventari…" at bounding box center [422, 231] width 845 height 462
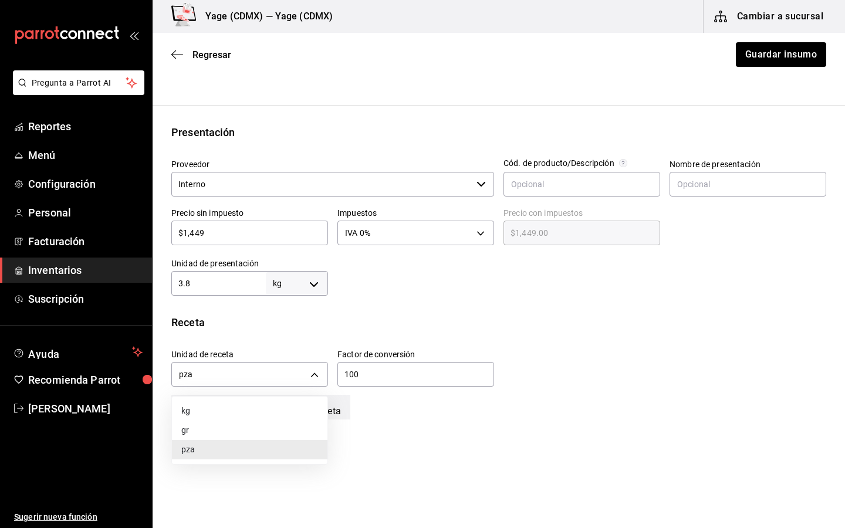
click at [194, 434] on li "gr" at bounding box center [250, 430] width 156 height 19
type input "GRAM"
type input "3,800"
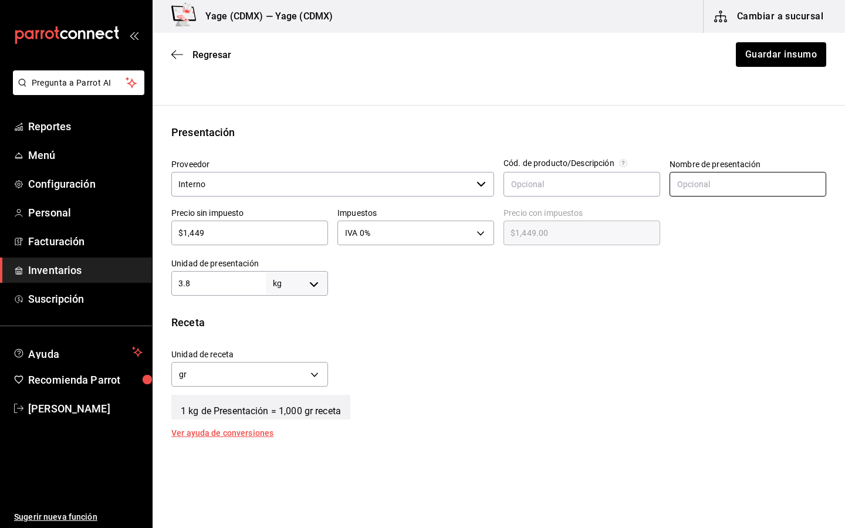
click at [759, 191] on input "text" at bounding box center [748, 184] width 157 height 25
type input "Frasco"
click at [655, 356] on div "Unidad de receta gr GRAM Factor de conversión 3,800 ​" at bounding box center [494, 365] width 665 height 50
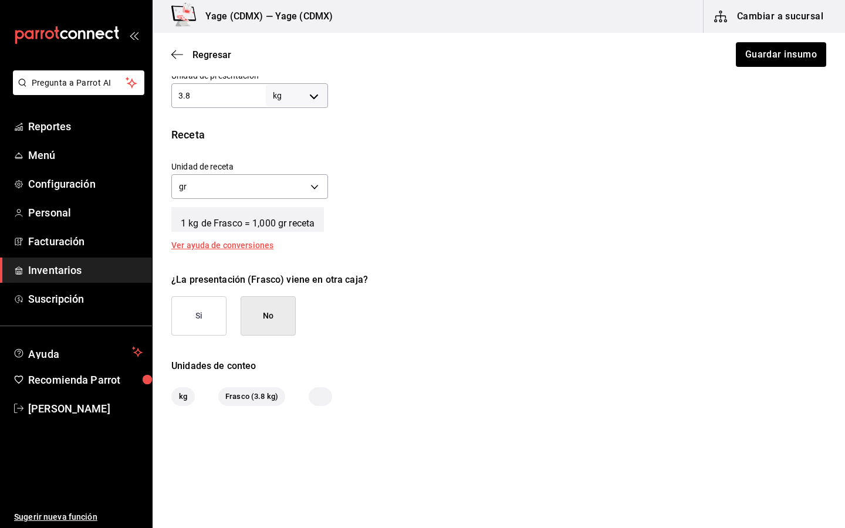
scroll to position [0, 0]
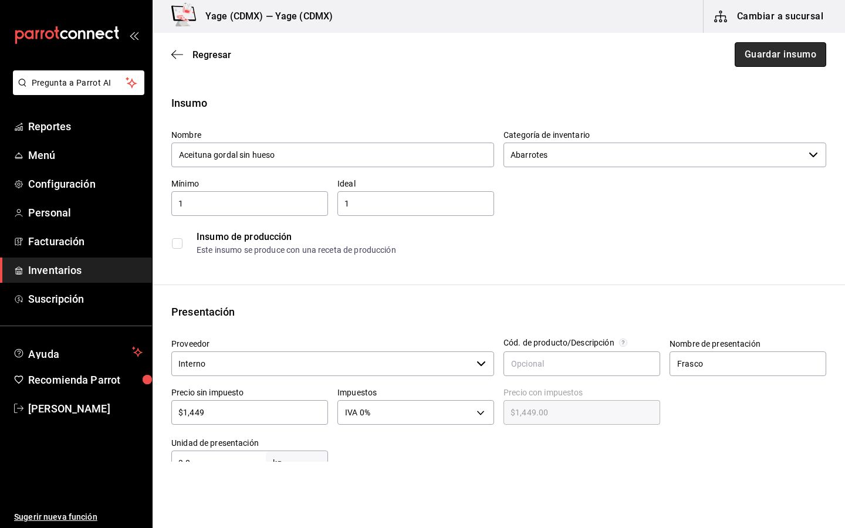
click at [809, 60] on button "Guardar insumo" at bounding box center [781, 54] width 92 height 25
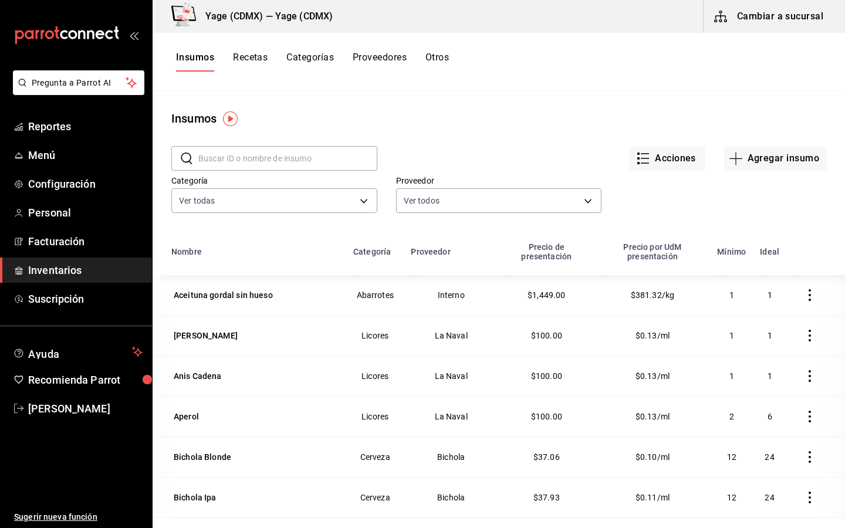
click at [319, 158] on input "text" at bounding box center [287, 158] width 179 height 23
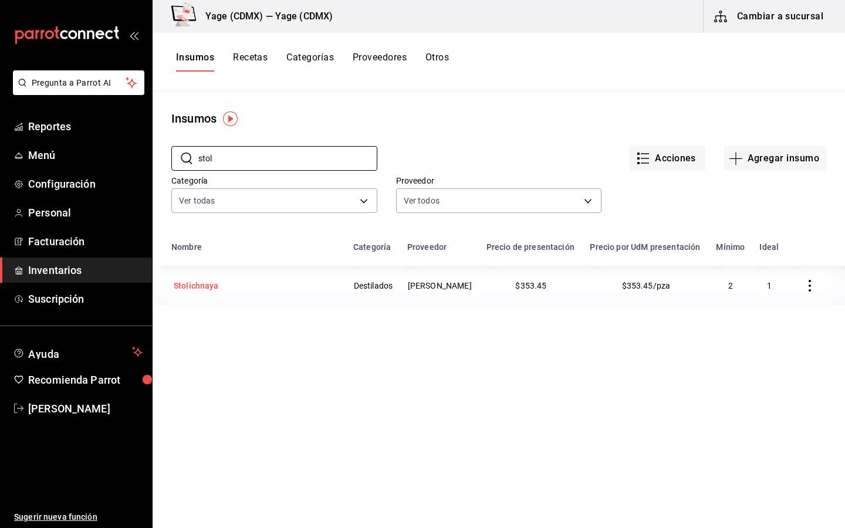
type input "stol"
click at [271, 273] on td "Stolichnaya" at bounding box center [250, 286] width 194 height 40
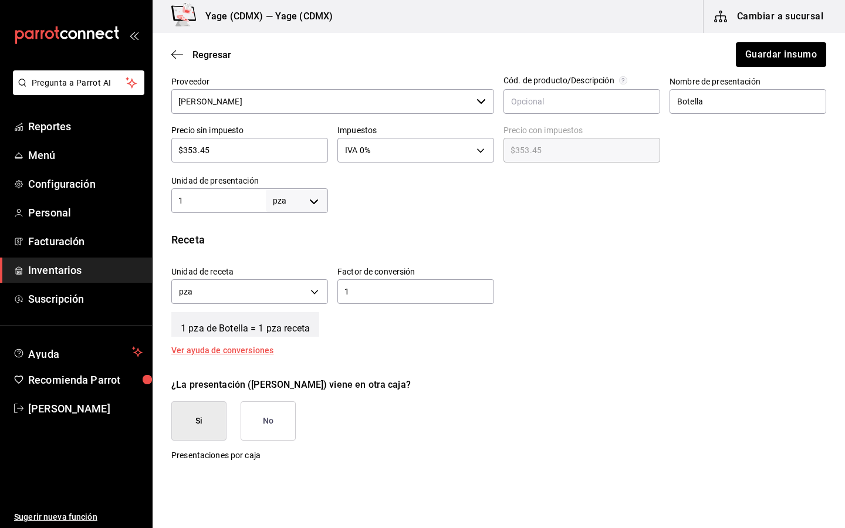
scroll to position [260, 0]
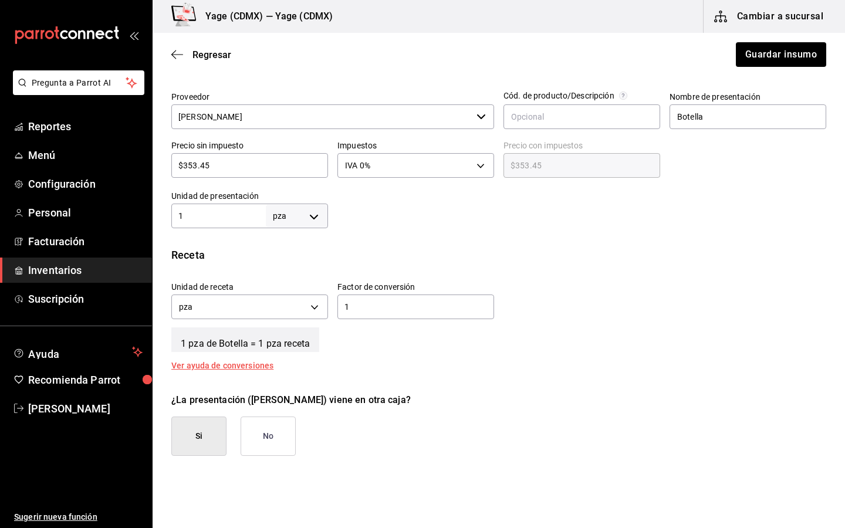
click at [228, 214] on input "1" at bounding box center [218, 216] width 95 height 14
type input "750"
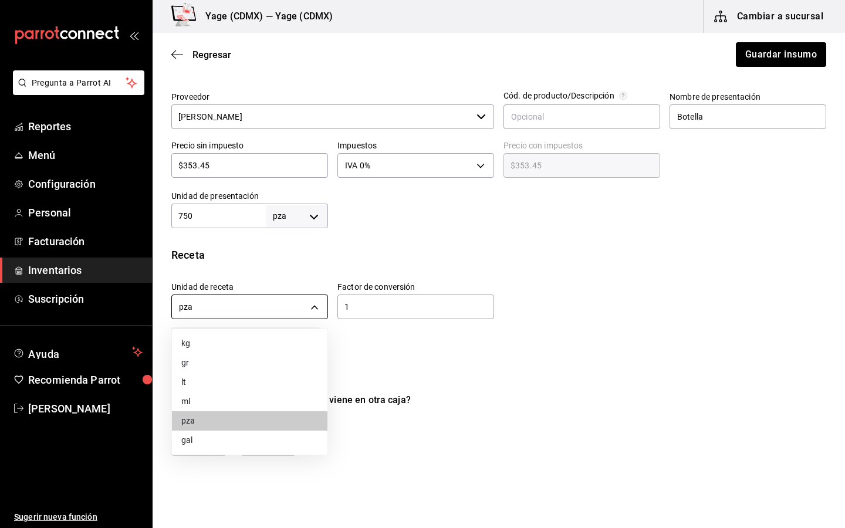
click at [282, 311] on body "Pregunta a Parrot AI Reportes Menú Configuración Personal Facturación Inventari…" at bounding box center [422, 231] width 845 height 462
click at [216, 397] on li "ml" at bounding box center [250, 401] width 156 height 19
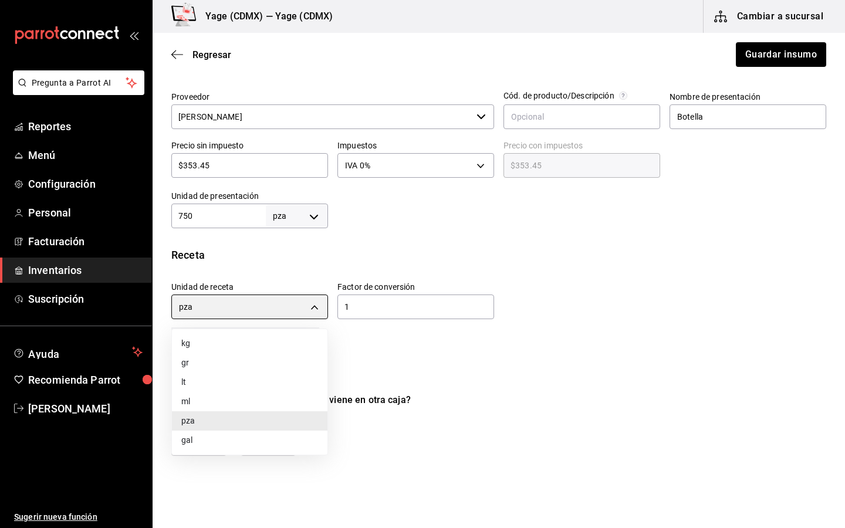
type input "MILLILITER"
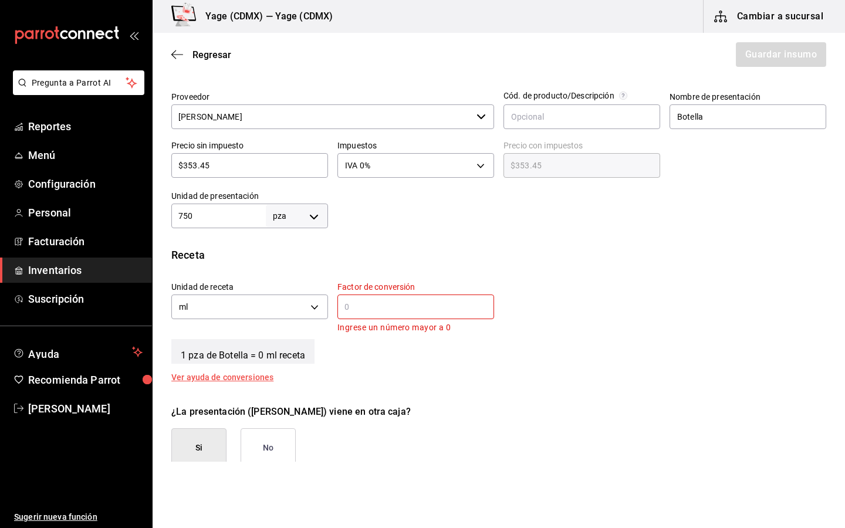
click at [277, 444] on button "No" at bounding box center [268, 448] width 55 height 39
click at [310, 213] on body "Pregunta a Parrot AI Reportes Menú Configuración Personal Facturación Inventari…" at bounding box center [422, 231] width 845 height 462
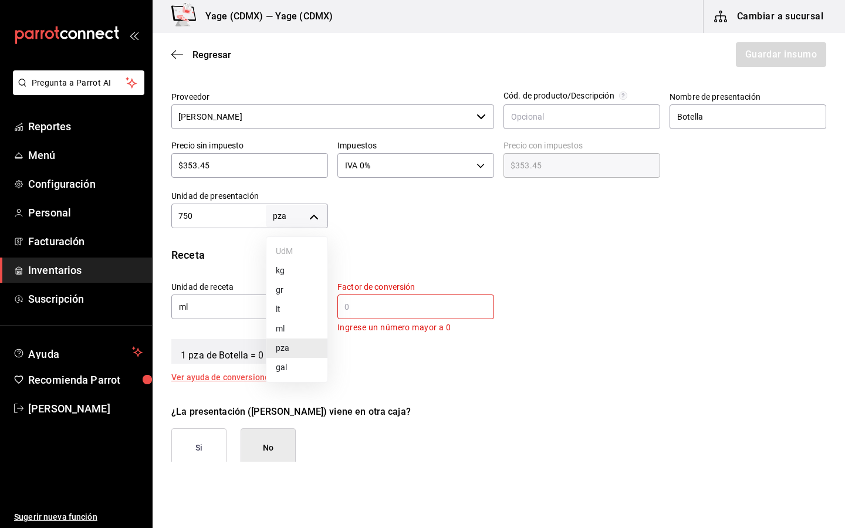
click at [292, 325] on li "ml" at bounding box center [297, 328] width 61 height 19
type input "MILLILITER"
type input "750"
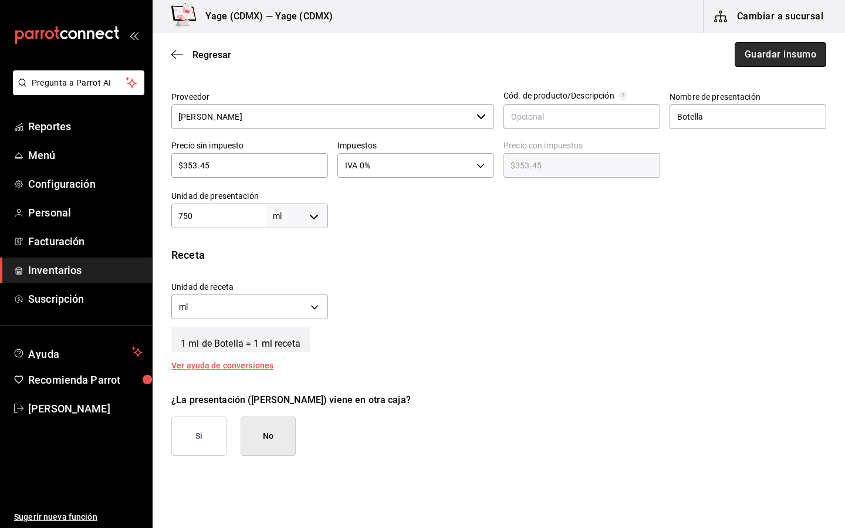
click at [770, 50] on button "Guardar insumo" at bounding box center [781, 54] width 92 height 25
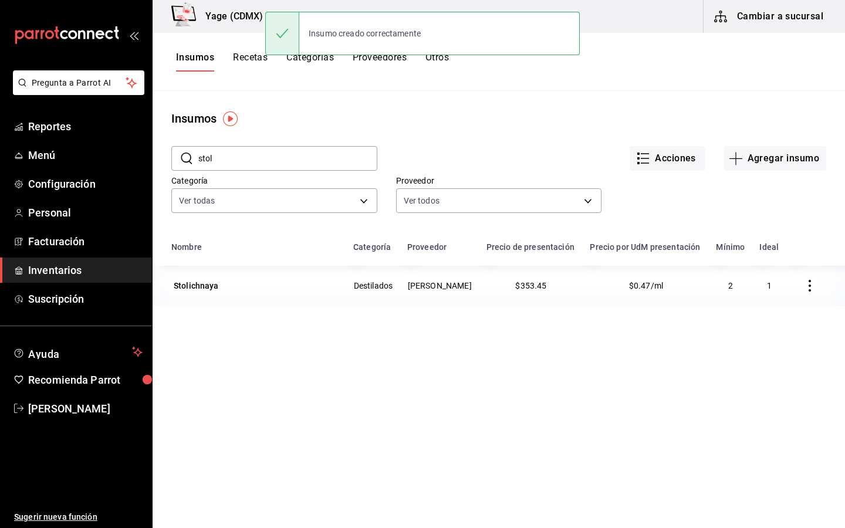
click at [343, 150] on input "stol" at bounding box center [287, 158] width 179 height 23
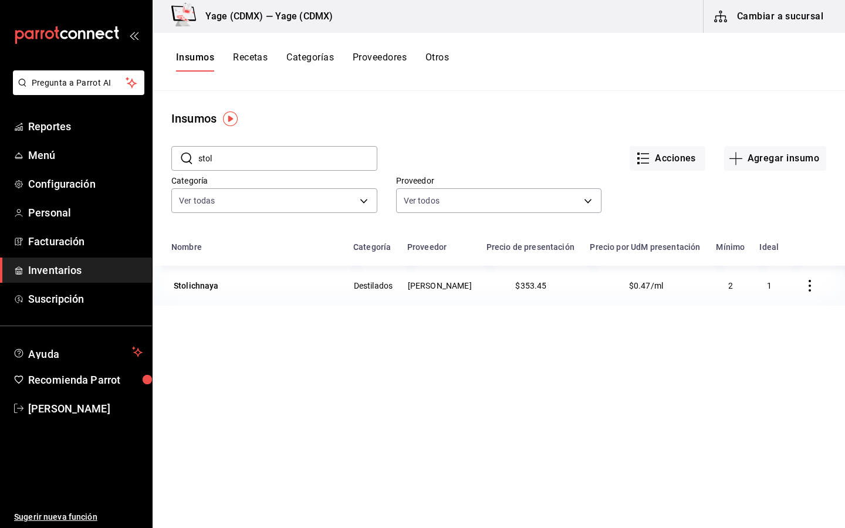
click at [328, 151] on input "stol" at bounding box center [287, 158] width 179 height 23
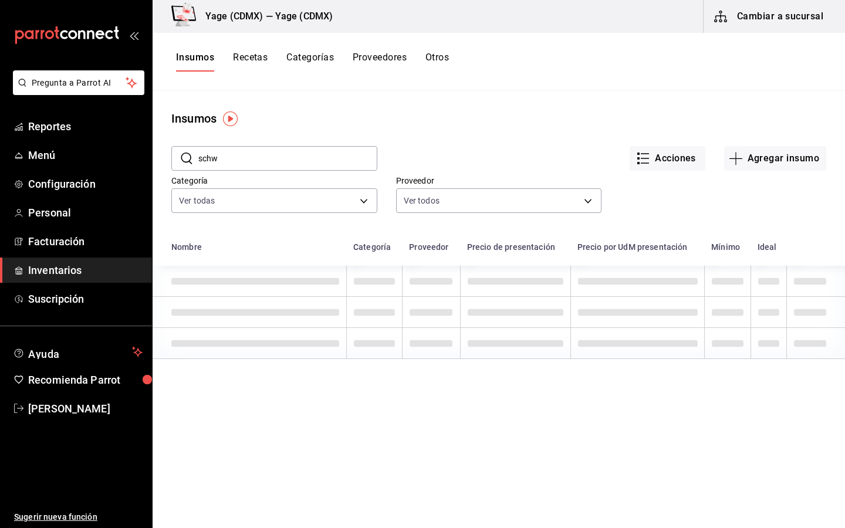
type input "schw"
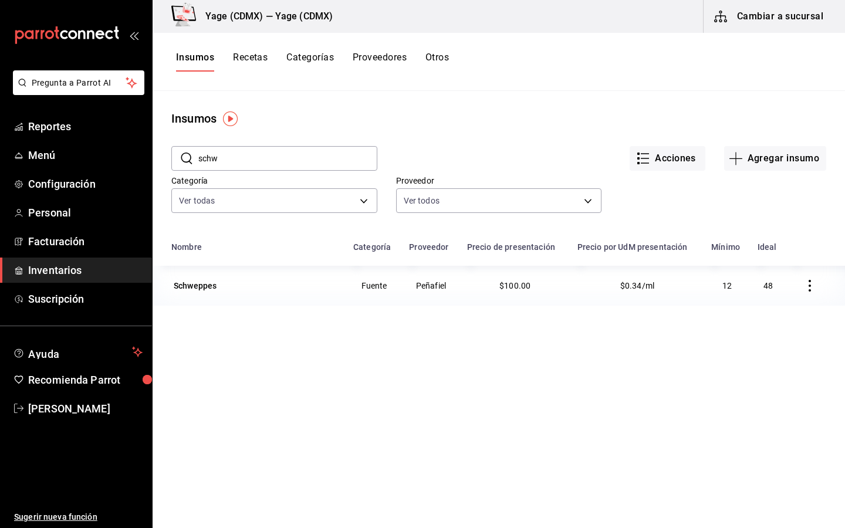
click at [632, 288] on span "$0.34/ml" at bounding box center [638, 285] width 34 height 9
click at [192, 289] on div "Schweppes" at bounding box center [195, 286] width 43 height 12
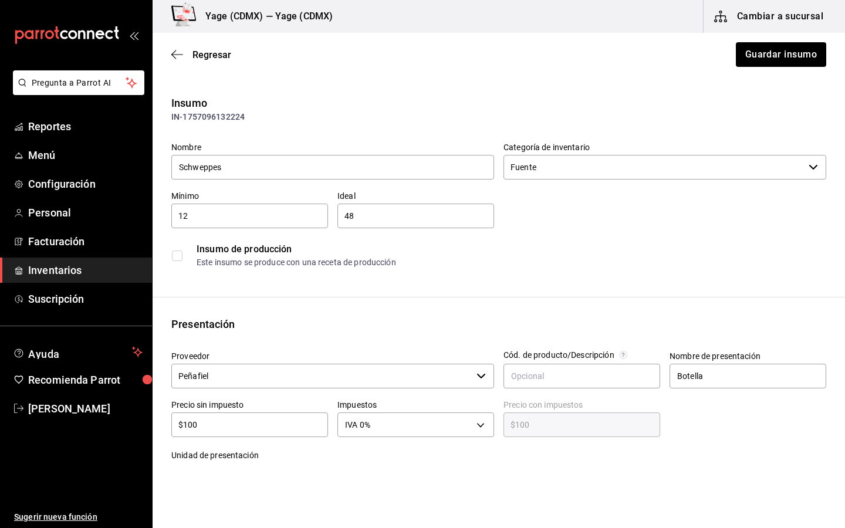
scroll to position [62, 0]
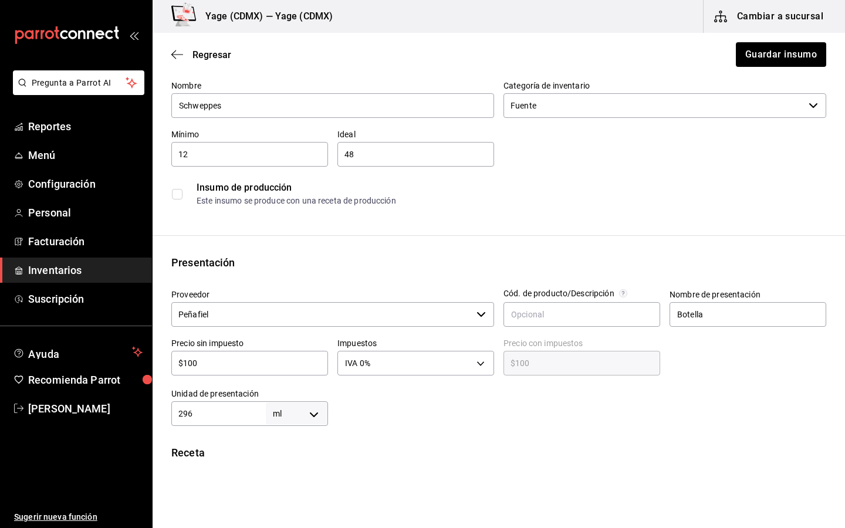
click at [273, 358] on input "$100" at bounding box center [249, 363] width 157 height 14
click at [261, 102] on input "Schweppes" at bounding box center [332, 105] width 323 height 25
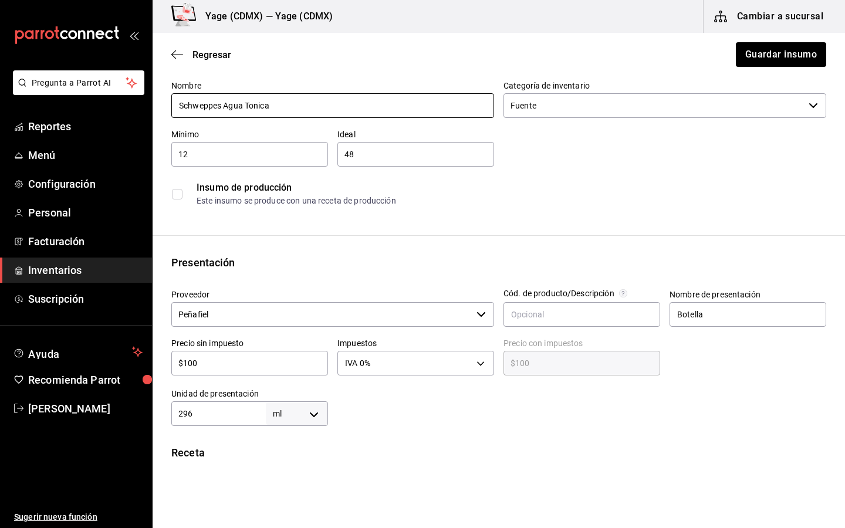
type input "Schweppes Agua Tonica"
click at [205, 370] on div "$100 ​" at bounding box center [249, 363] width 157 height 25
click at [207, 356] on div "$100 ​" at bounding box center [249, 363] width 157 height 25
type input "$2"
type input "$2.00"
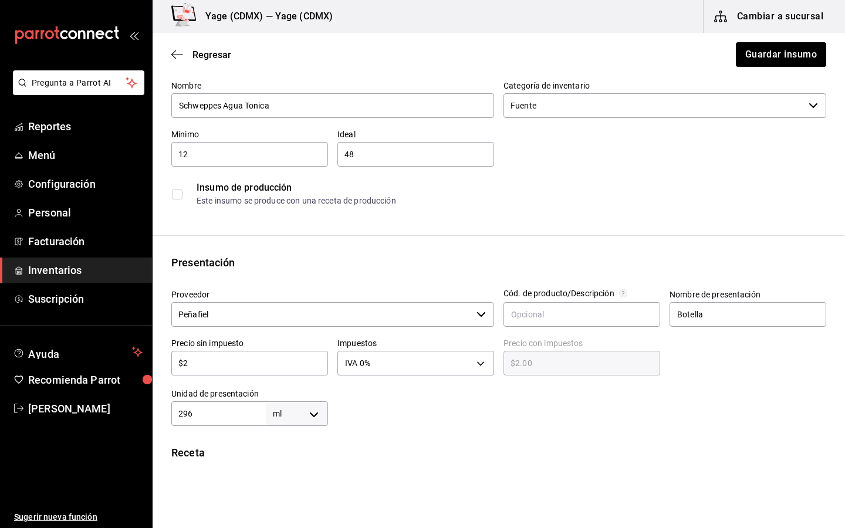
type input "$25"
type input "$25.00"
type input "$255"
type input "$255.00"
type input "$255.5"
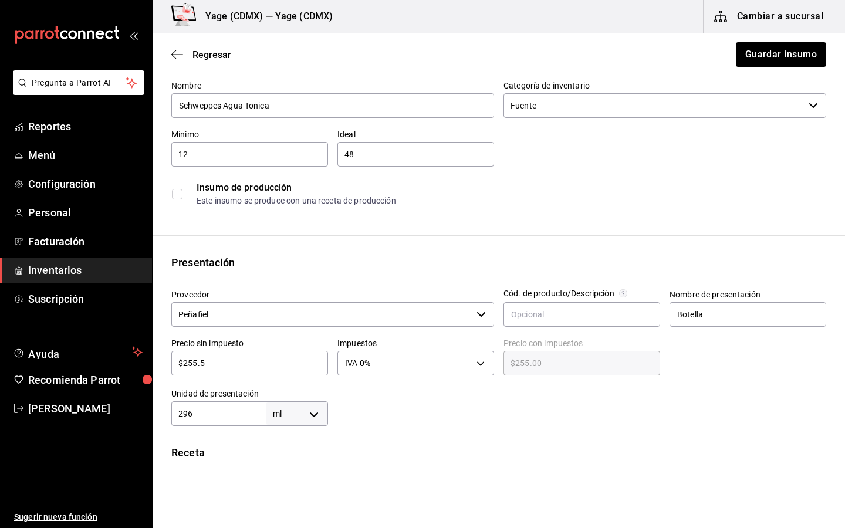
type input "$255.50"
type input "$255.52"
click at [756, 53] on button "Guardar insumo" at bounding box center [781, 54] width 92 height 25
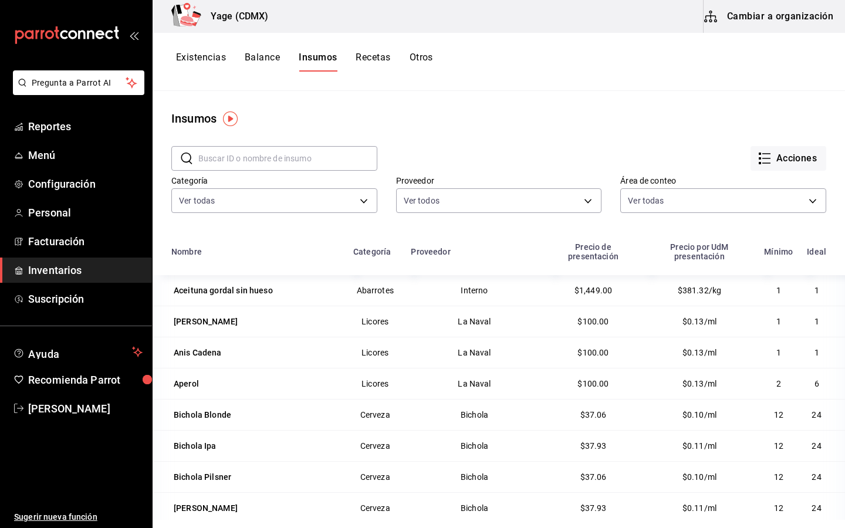
click at [308, 150] on input "text" at bounding box center [287, 158] width 179 height 23
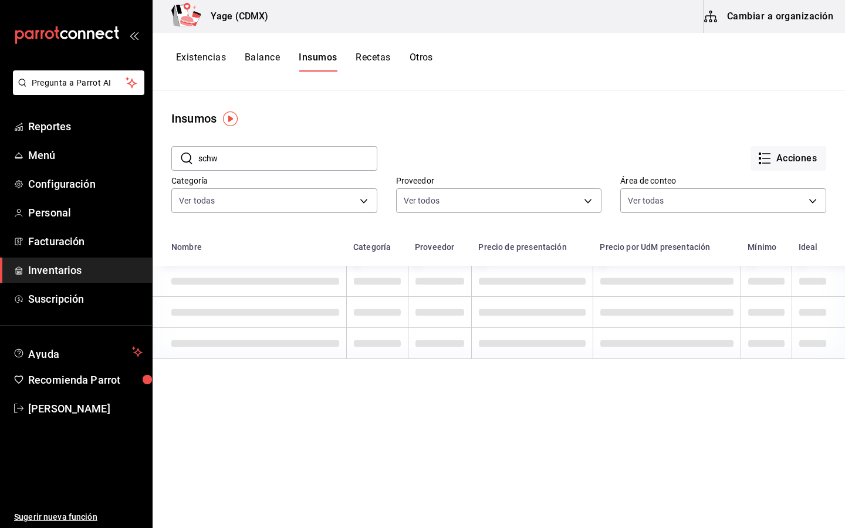
type input "schw"
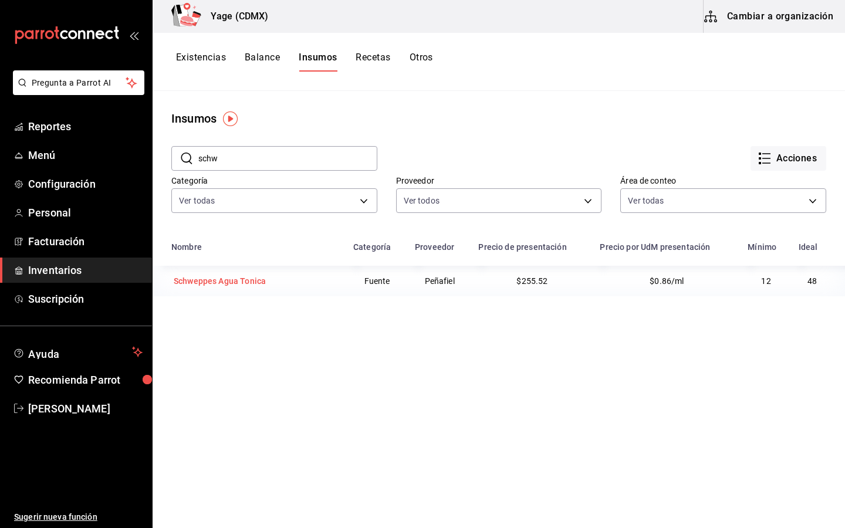
click at [219, 279] on div "Schweppes Agua Tonica" at bounding box center [220, 281] width 92 height 12
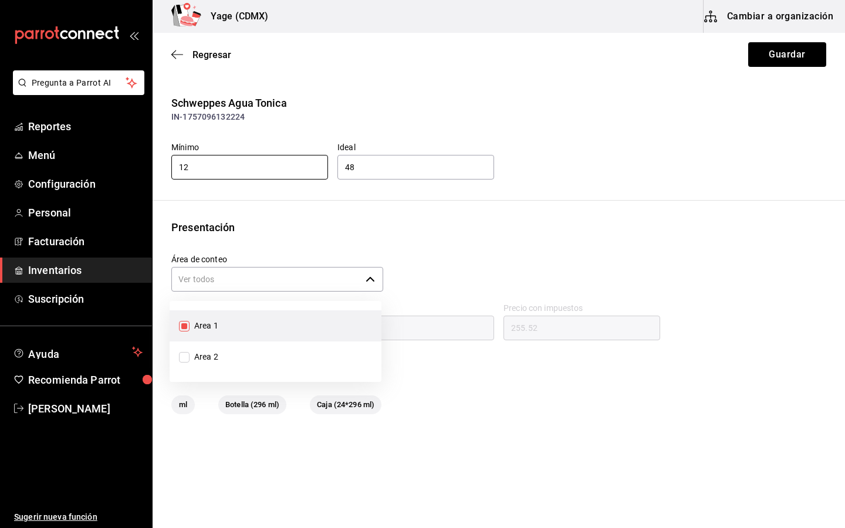
click at [374, 282] on icon "button" at bounding box center [370, 279] width 9 height 9
click at [500, 269] on div "Área de conteo ​" at bounding box center [494, 269] width 665 height 49
click at [478, 392] on div "Presentación Área de conteo ​ Precio sin impuesto 255.52 Impuestos IVA 0% Preci…" at bounding box center [499, 317] width 693 height 195
drag, startPoint x: 540, startPoint y: 193, endPoint x: 717, endPoint y: 72, distance: 214.3
click at [541, 191] on div "Schweppes Agua Tonica IN-1757096132224 Mínimo 12 Ideal 48 Presentación Área de …" at bounding box center [499, 254] width 693 height 319
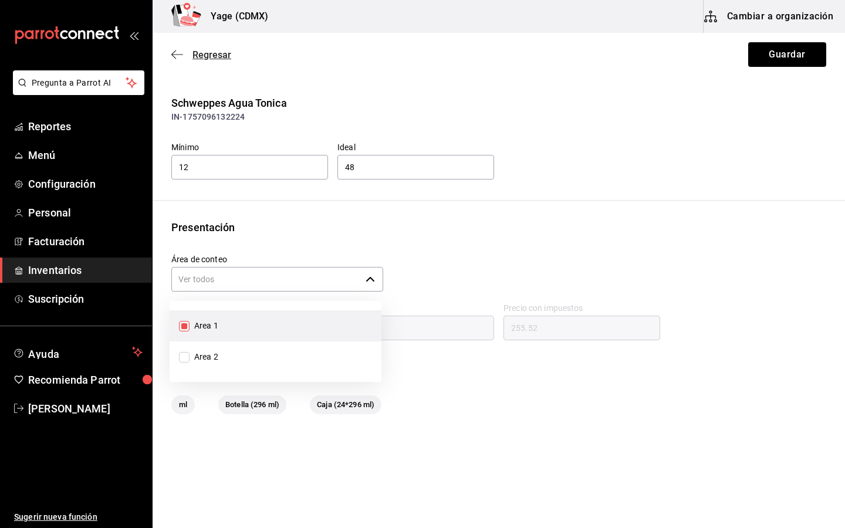
click at [199, 55] on span "Regresar" at bounding box center [212, 54] width 39 height 11
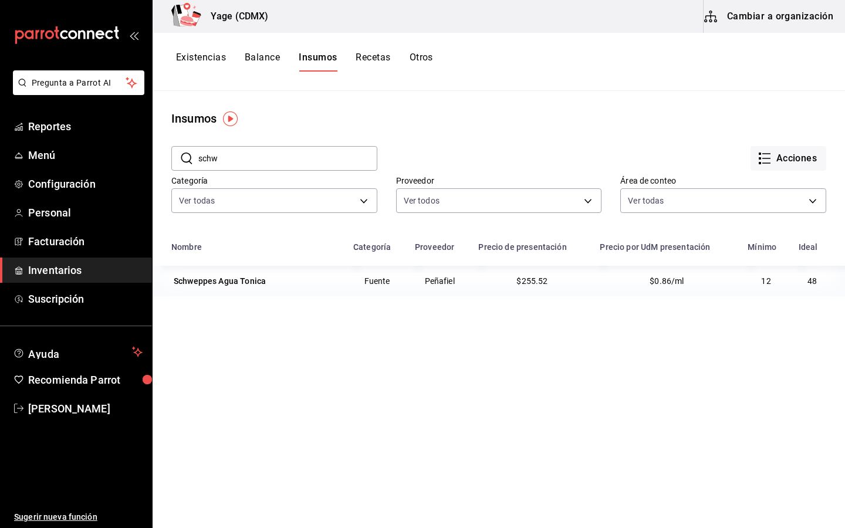
click at [790, 18] on button "Cambiar a organización" at bounding box center [770, 16] width 132 height 33
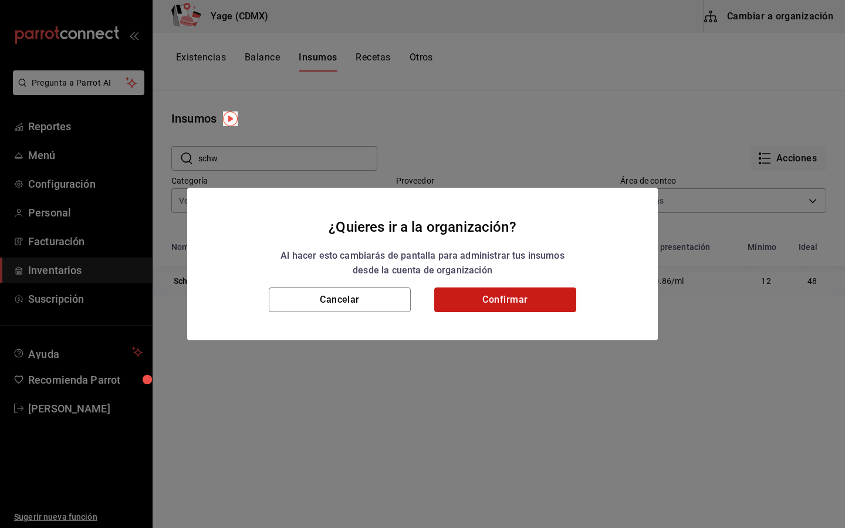
click at [521, 298] on button "Confirmar" at bounding box center [505, 300] width 142 height 25
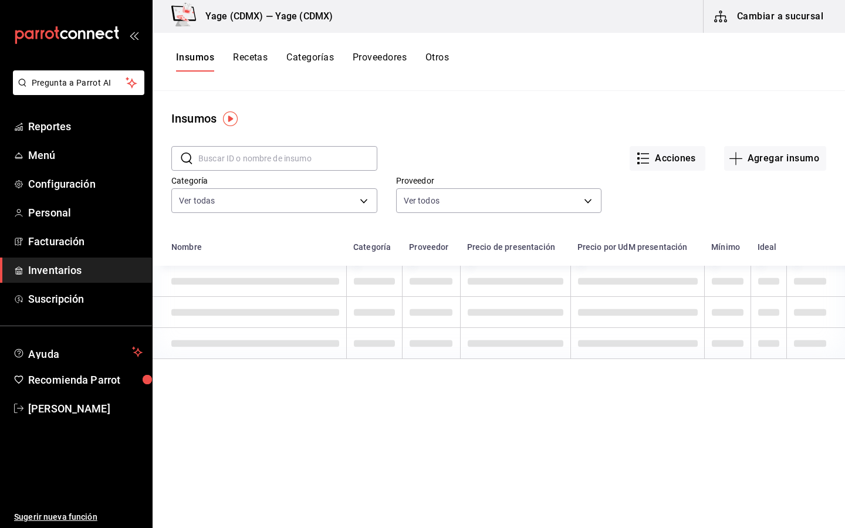
click at [312, 156] on input "text" at bounding box center [287, 158] width 179 height 23
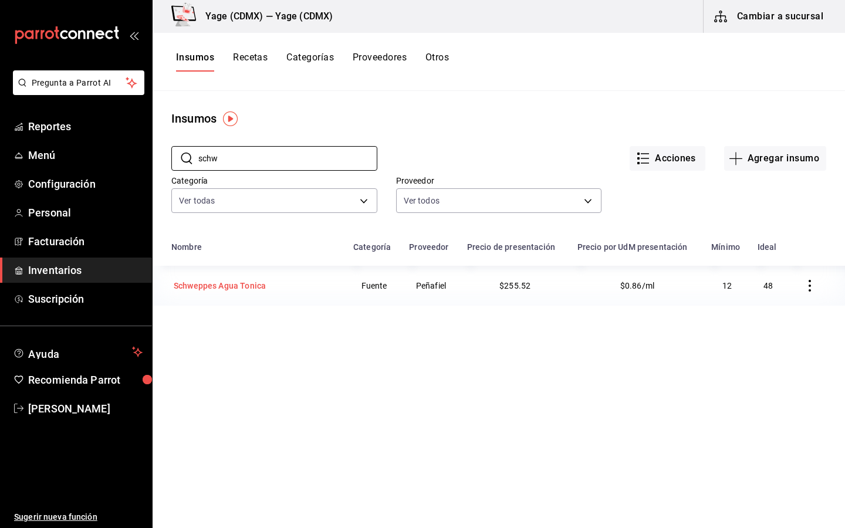
type input "schw"
click at [251, 285] on div "Schweppes Agua Tonica" at bounding box center [220, 286] width 92 height 12
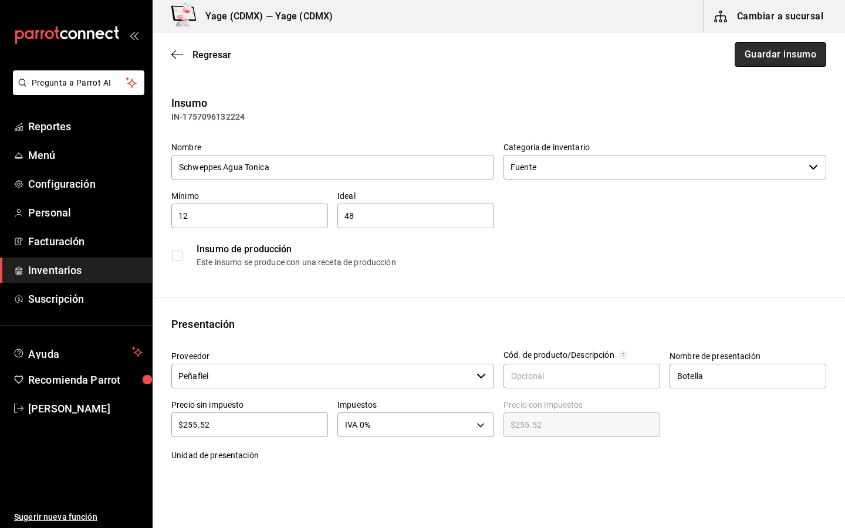
click at [761, 62] on button "Guardar insumo" at bounding box center [781, 54] width 92 height 25
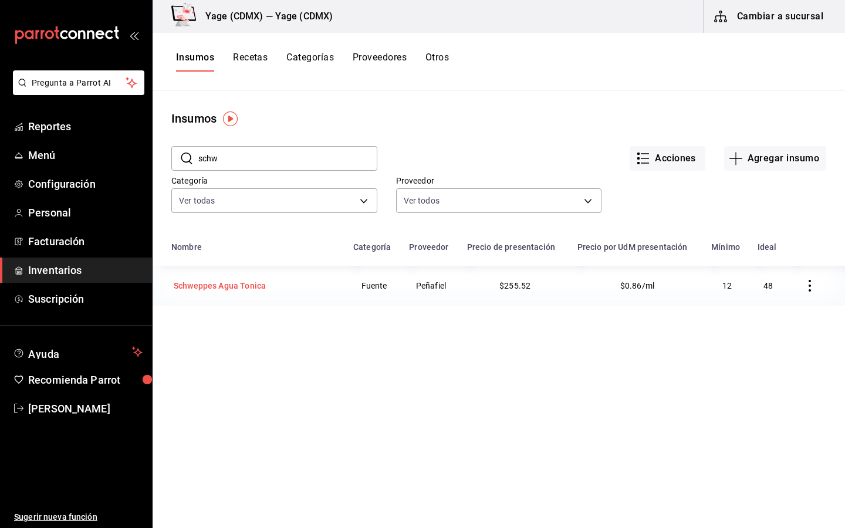
click at [231, 278] on div "Schweppes Agua Tonica" at bounding box center [219, 286] width 97 height 16
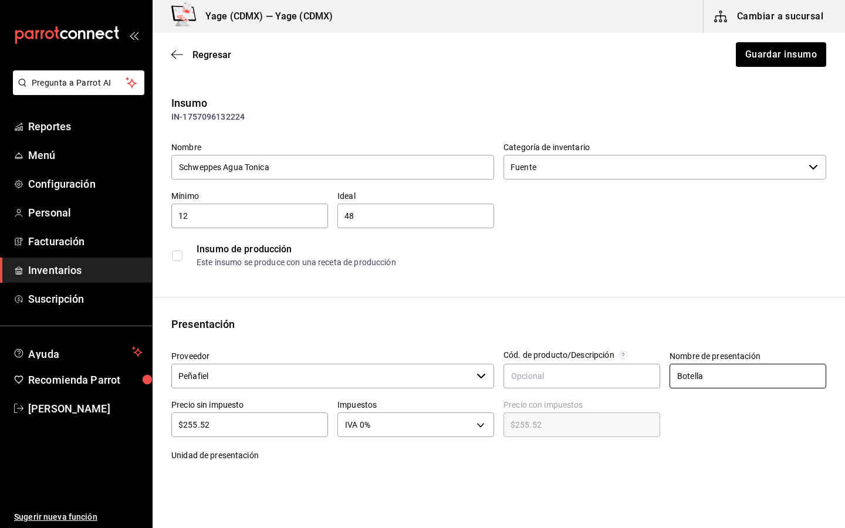
click at [742, 375] on input "Botella" at bounding box center [748, 376] width 157 height 25
type input "Caja"
click at [691, 439] on div at bounding box center [744, 415] width 166 height 50
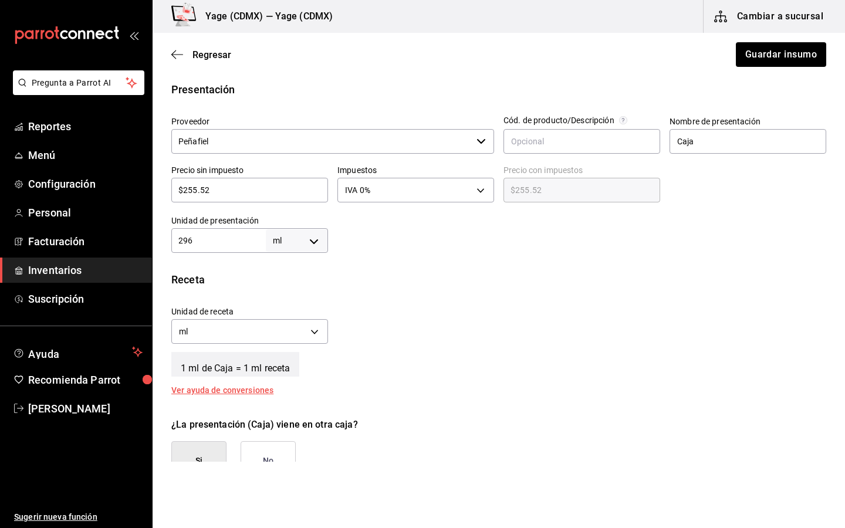
scroll to position [237, 0]
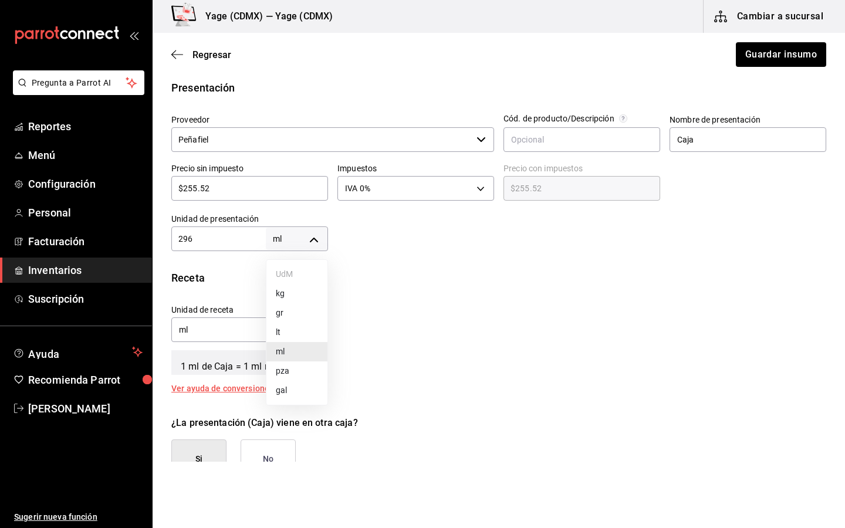
click at [281, 238] on body "Pregunta a Parrot AI Reportes Menú Configuración Personal Facturación Inventari…" at bounding box center [422, 231] width 845 height 462
click at [271, 354] on li "ml" at bounding box center [297, 351] width 61 height 19
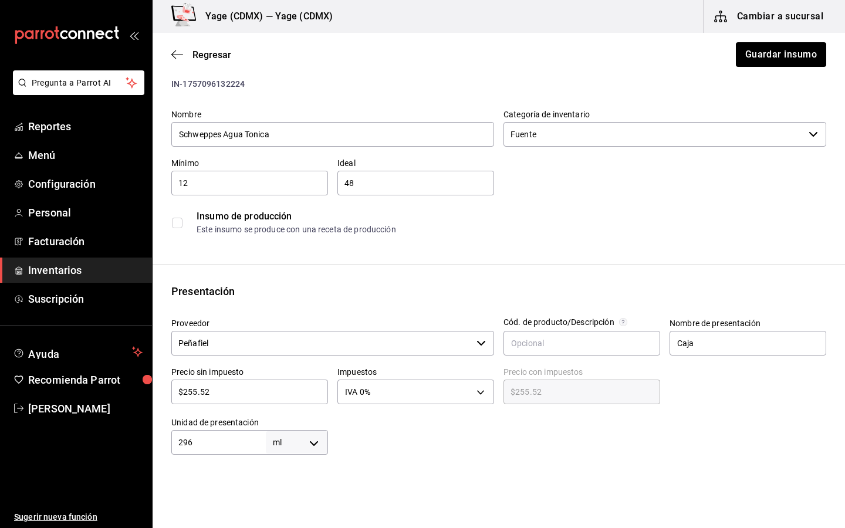
scroll to position [0, 0]
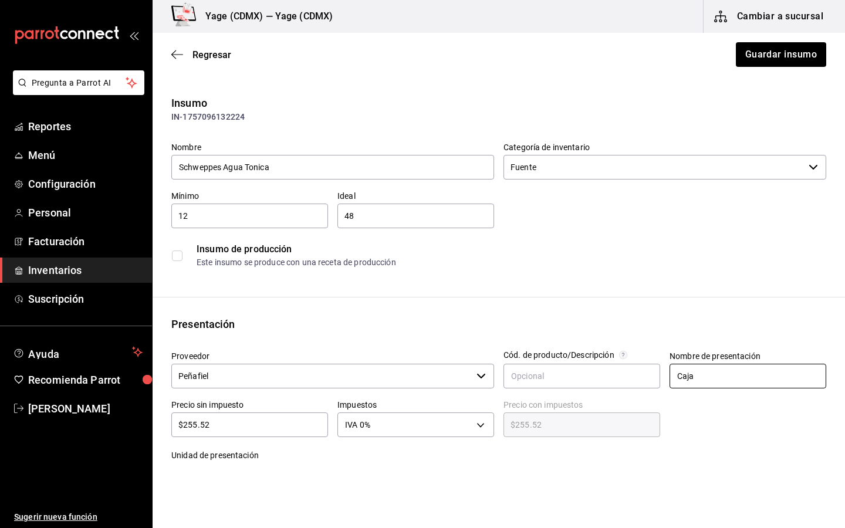
click at [705, 379] on input "Caja" at bounding box center [748, 376] width 157 height 25
click at [723, 373] on input "text" at bounding box center [748, 376] width 157 height 25
type input "Botella"
click at [735, 373] on input "Botella" at bounding box center [748, 376] width 157 height 25
click at [723, 405] on div at bounding box center [744, 415] width 166 height 50
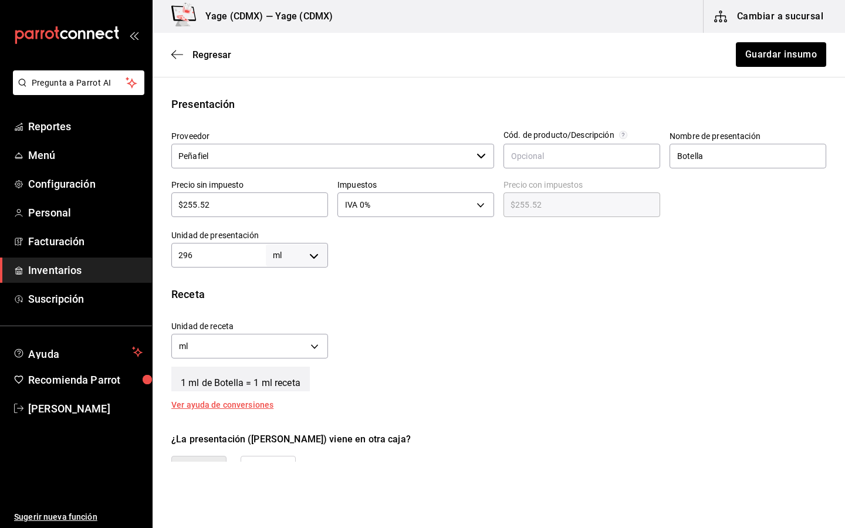
scroll to position [223, 0]
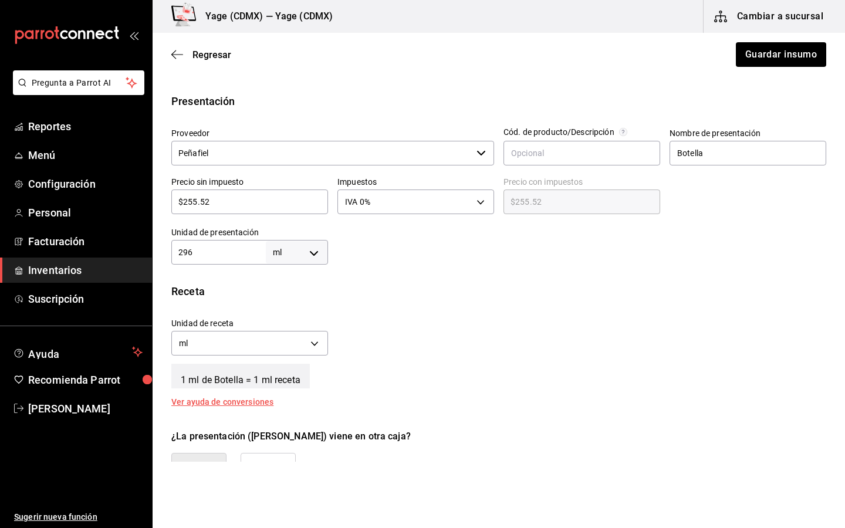
click at [241, 252] on input "296" at bounding box center [218, 252] width 95 height 14
click at [313, 246] on body "Pregunta a Parrot AI Reportes Menú Configuración Personal Facturación Inventari…" at bounding box center [422, 231] width 845 height 462
click at [293, 383] on li "pza" at bounding box center [297, 384] width 61 height 19
type input "UNIT"
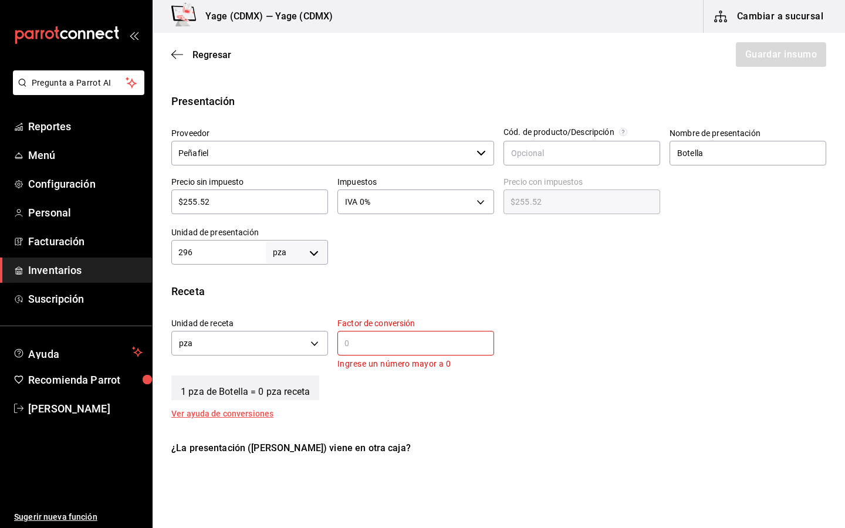
click at [242, 251] on input "296" at bounding box center [218, 252] width 95 height 14
type input "24"
click at [314, 342] on body "Pregunta a Parrot AI Reportes Menú Configuración Personal Facturación Inventari…" at bounding box center [422, 231] width 845 height 462
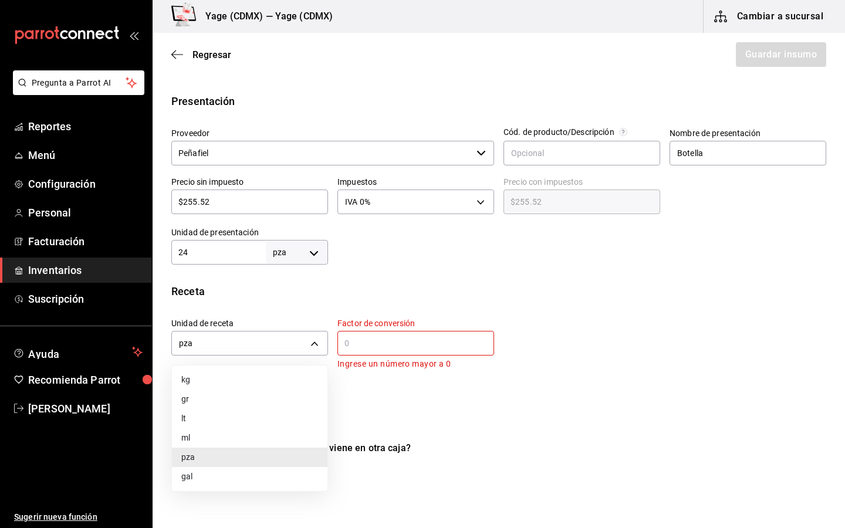
click at [223, 448] on li "pza" at bounding box center [250, 457] width 156 height 19
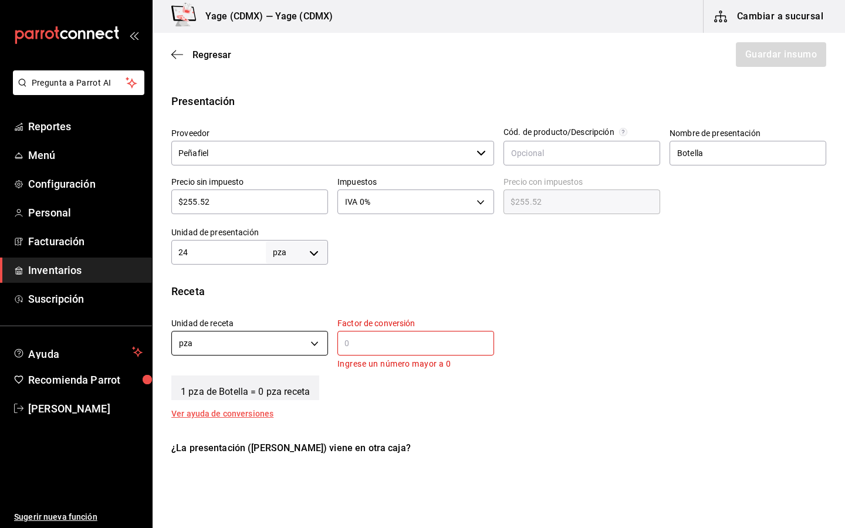
click at [291, 343] on body "Pregunta a Parrot AI Reportes Menú Configuración Personal Facturación Inventari…" at bounding box center [422, 231] width 845 height 462
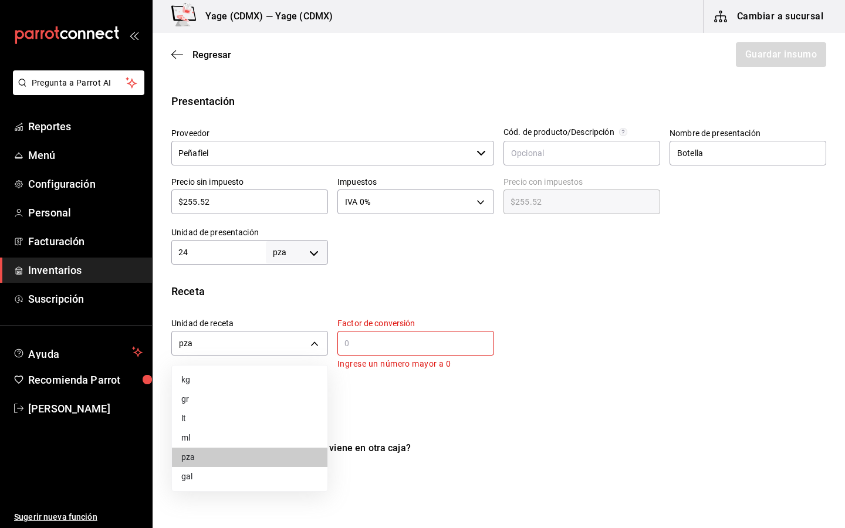
click at [180, 441] on li "ml" at bounding box center [250, 438] width 156 height 19
type input "MILLILITER"
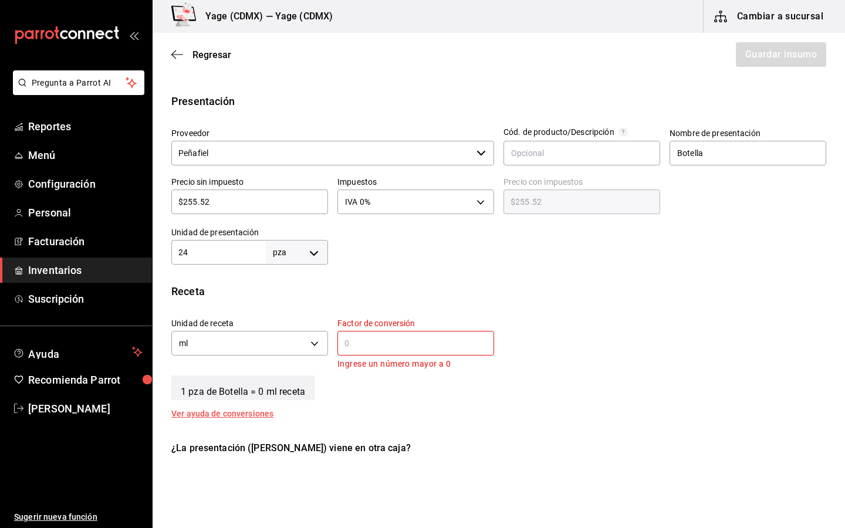
click at [375, 338] on input "text" at bounding box center [416, 343] width 157 height 14
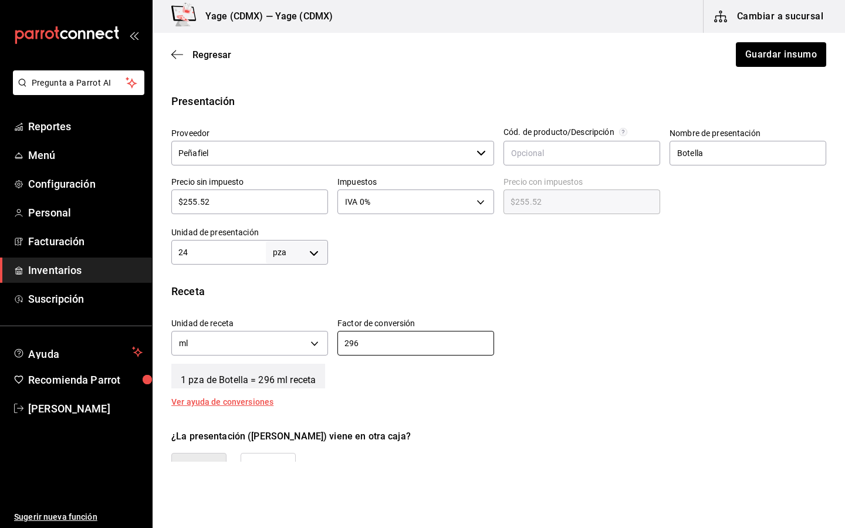
type input "296"
click at [567, 373] on div "1 pza de Botella = 296 ml receta" at bounding box center [498, 373] width 655 height 29
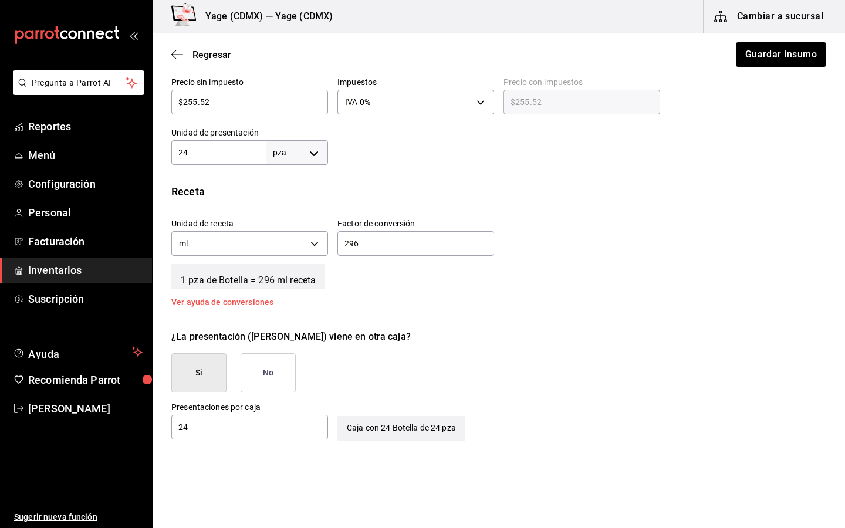
scroll to position [220, 0]
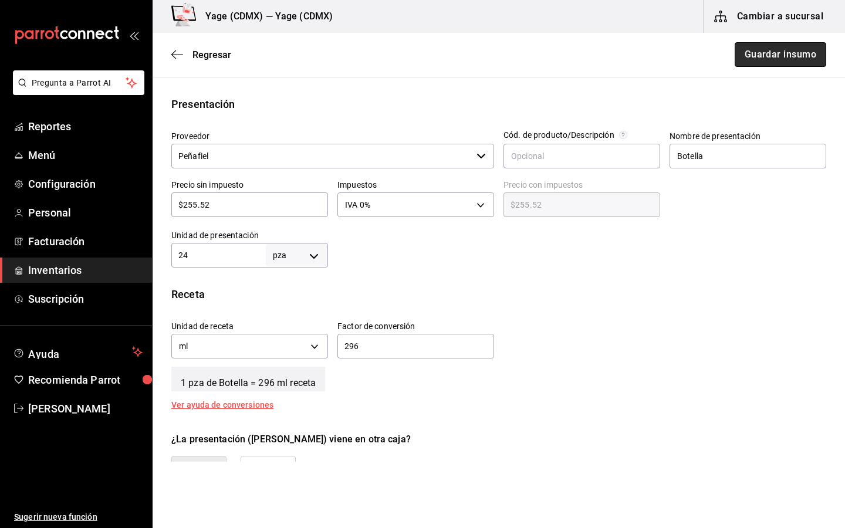
click at [794, 60] on button "Guardar insumo" at bounding box center [781, 54] width 92 height 25
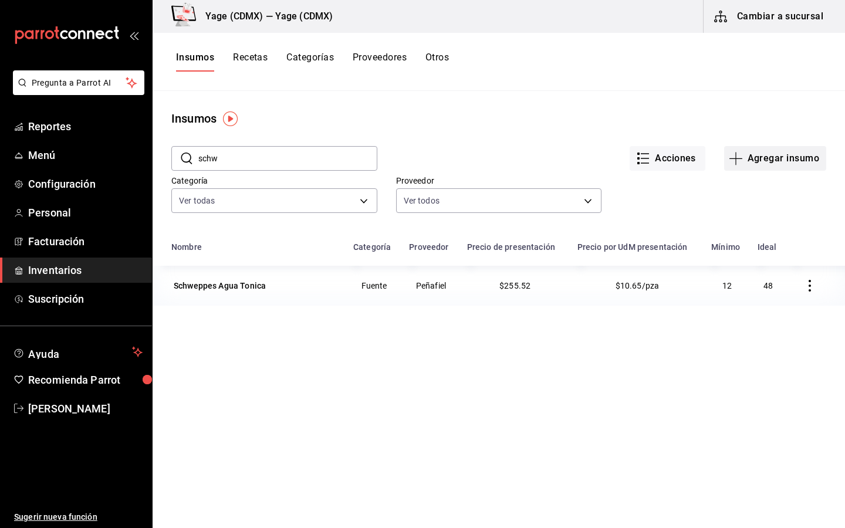
click at [749, 161] on button "Agregar insumo" at bounding box center [776, 158] width 102 height 25
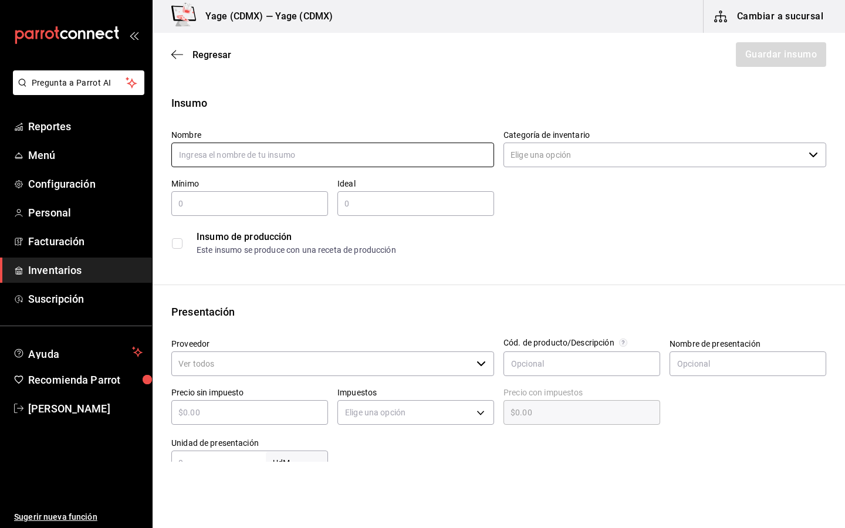
click at [373, 159] on input "text" at bounding box center [332, 155] width 323 height 25
type input "Limon"
click at [324, 149] on input "Limon" at bounding box center [332, 155] width 323 height 25
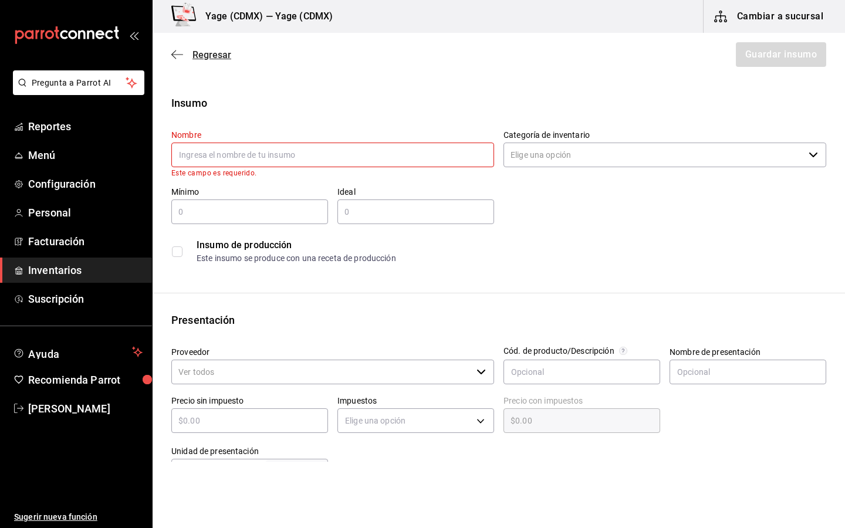
click at [185, 54] on span "Regresar" at bounding box center [201, 54] width 60 height 11
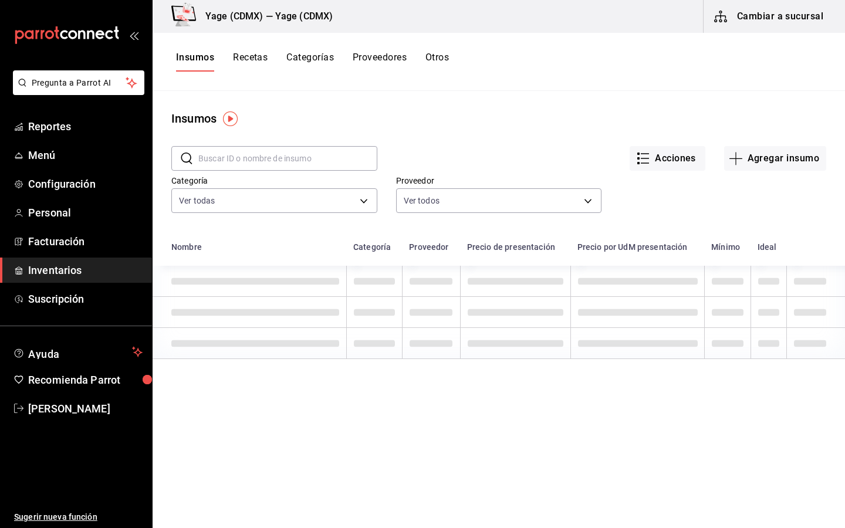
click at [326, 153] on input "text" at bounding box center [287, 158] width 179 height 23
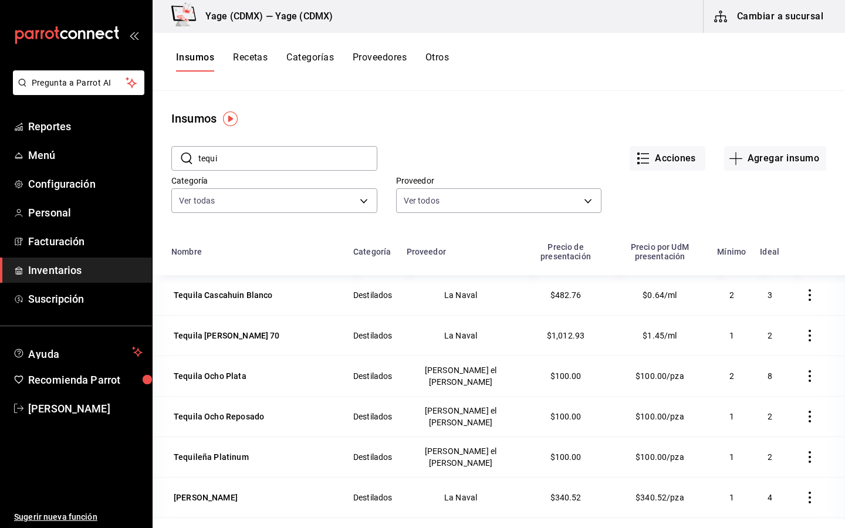
type input "tequileño"
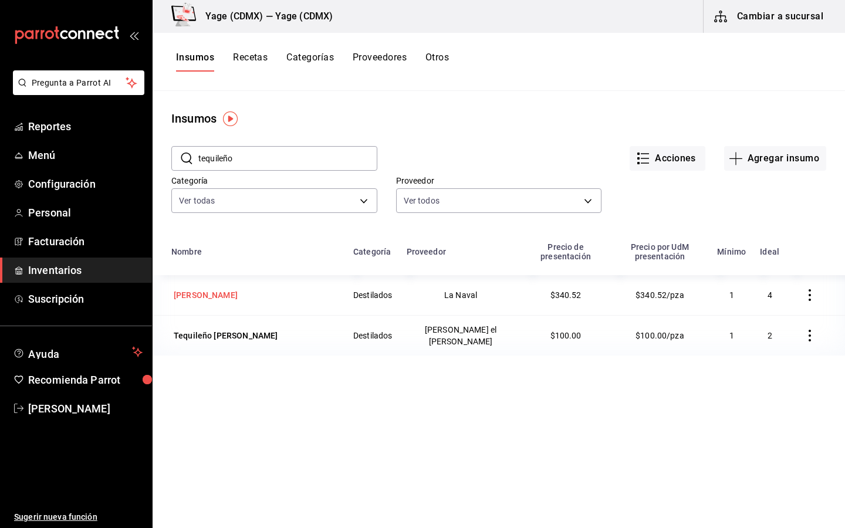
click at [218, 291] on div "[PERSON_NAME]" at bounding box center [206, 295] width 64 height 12
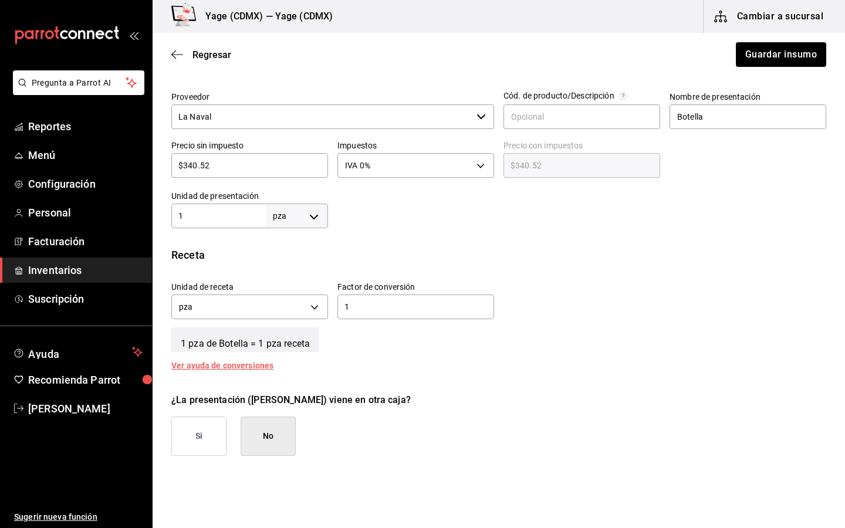
scroll to position [257, 0]
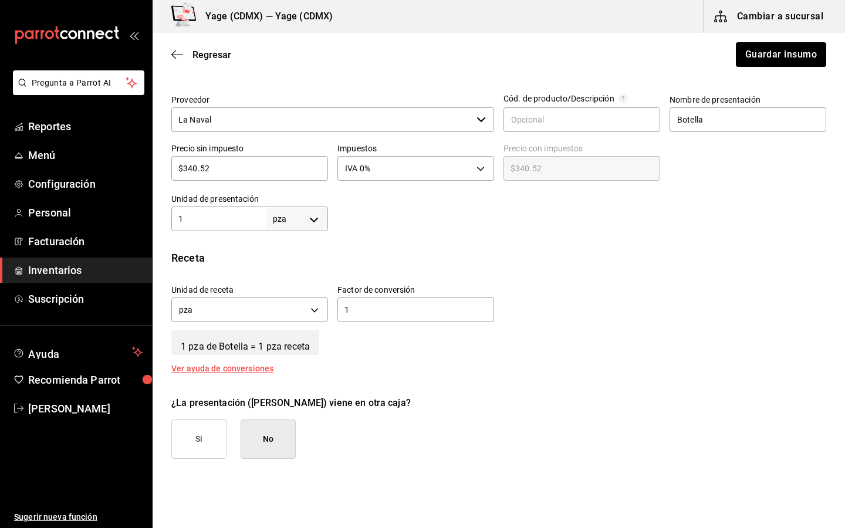
click at [223, 224] on input "1" at bounding box center [218, 219] width 95 height 14
type input "750"
click at [308, 227] on body "Pregunta a Parrot AI Reportes Menú Configuración Personal Facturación Inventari…" at bounding box center [422, 231] width 845 height 462
click at [287, 325] on li "ml" at bounding box center [297, 331] width 61 height 19
type input "MILLILITER"
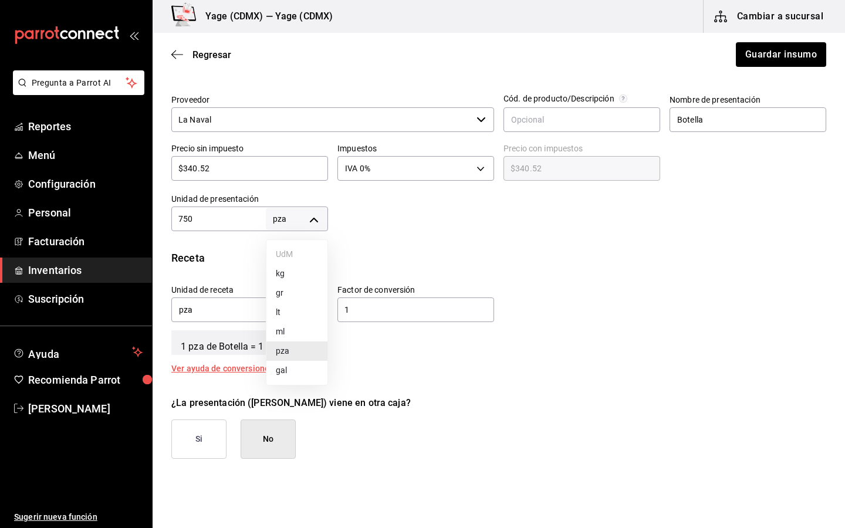
type input "MILLILITER"
type input "750"
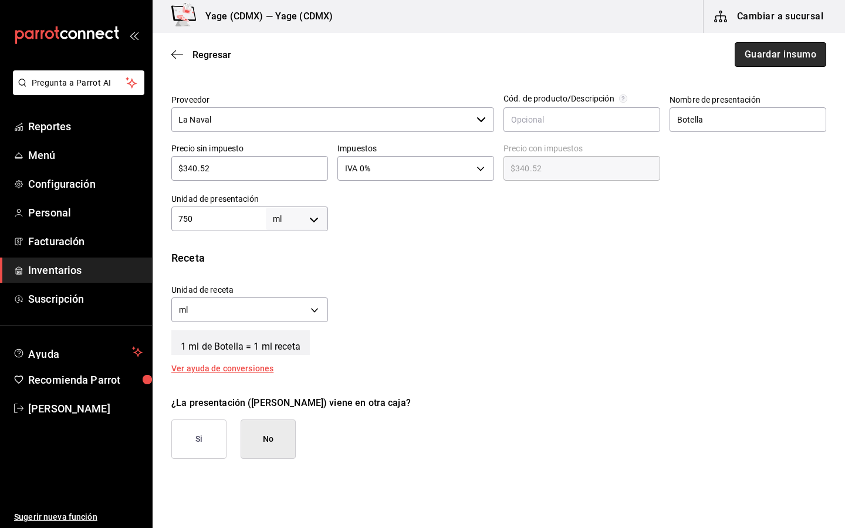
click at [792, 51] on button "Guardar insumo" at bounding box center [781, 54] width 92 height 25
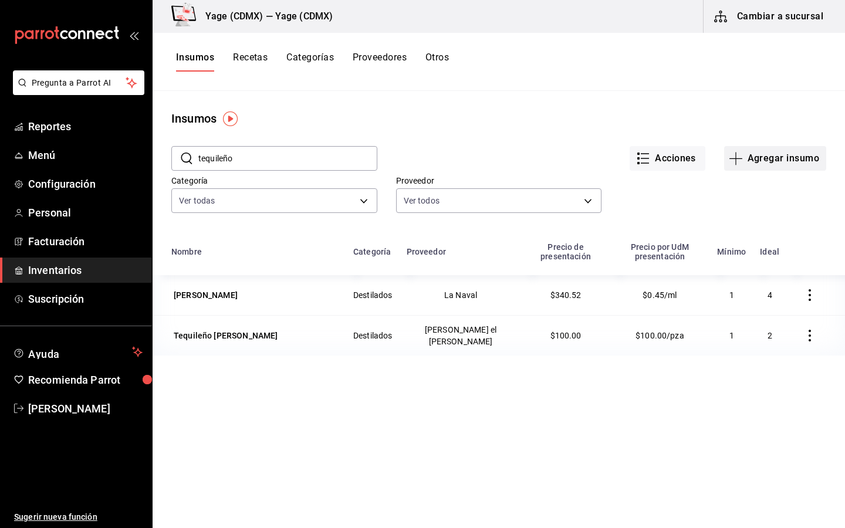
click at [766, 166] on button "Agregar insumo" at bounding box center [776, 158] width 102 height 25
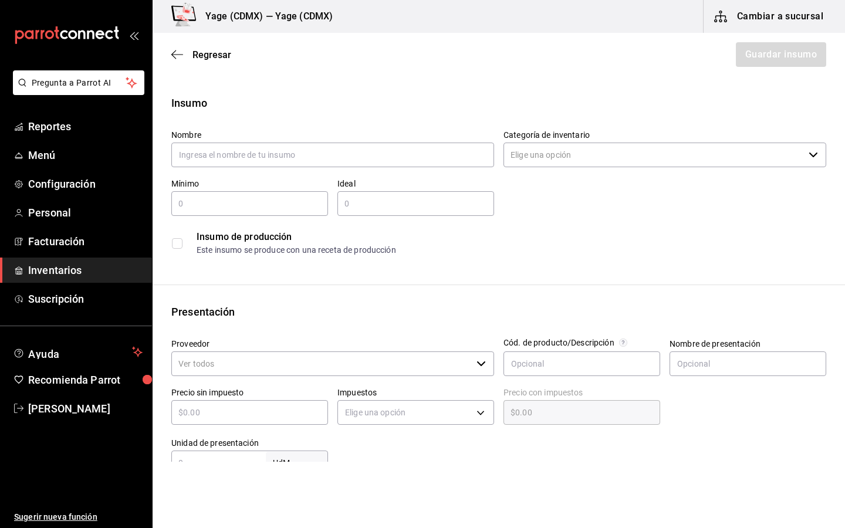
click at [624, 159] on input "Categoría de inventario" at bounding box center [654, 155] width 301 height 25
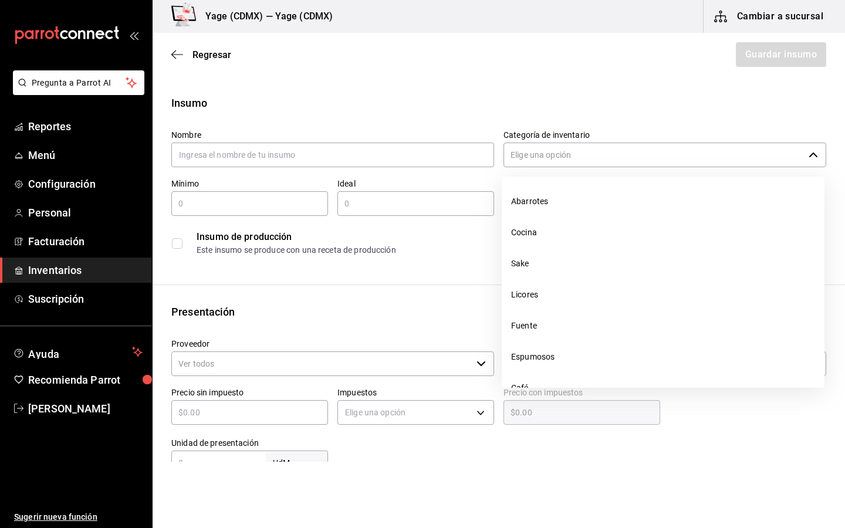
click at [624, 159] on input "Categoría de inventario" at bounding box center [654, 155] width 301 height 25
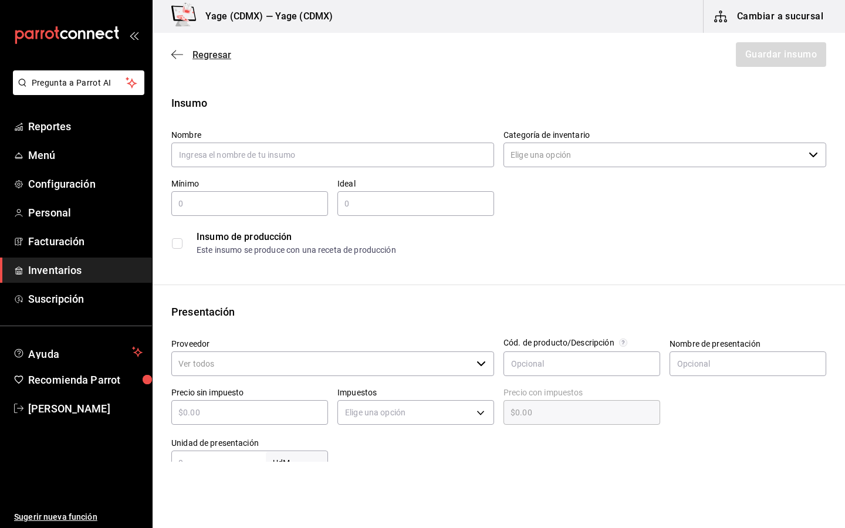
click at [177, 52] on icon "button" at bounding box center [177, 54] width 12 height 11
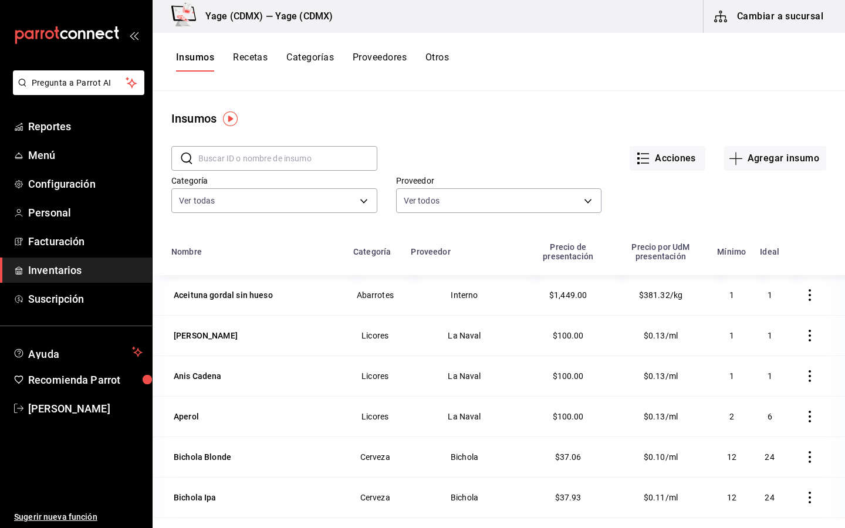
click at [253, 59] on button "Recetas" at bounding box center [250, 62] width 35 height 20
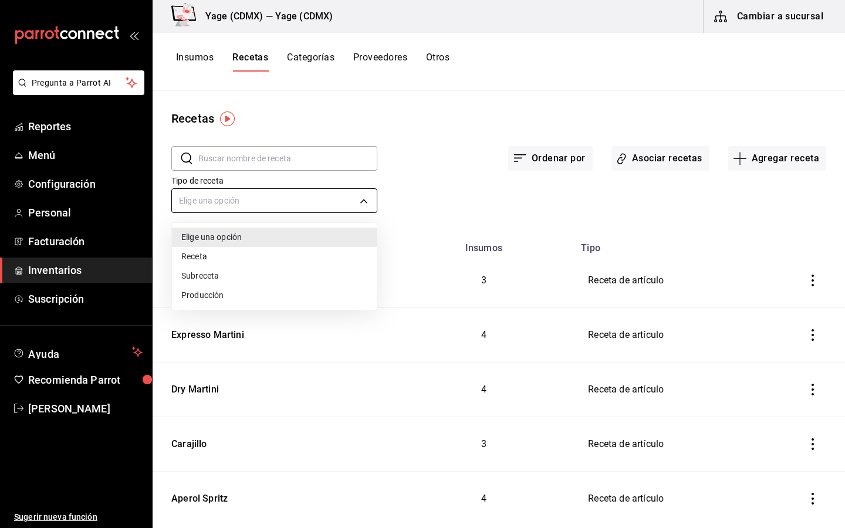
click at [347, 203] on body "Pregunta a Parrot AI Reportes Menú Configuración Personal Facturación Inventari…" at bounding box center [422, 260] width 845 height 520
drag, startPoint x: 215, startPoint y: 285, endPoint x: 213, endPoint y: 279, distance: 6.3
click at [213, 279] on ul "Elige una opción Receta Subreceta Producción" at bounding box center [274, 266] width 205 height 87
click at [213, 279] on li "Subreceta" at bounding box center [274, 276] width 205 height 19
type input "SUBRECIPE"
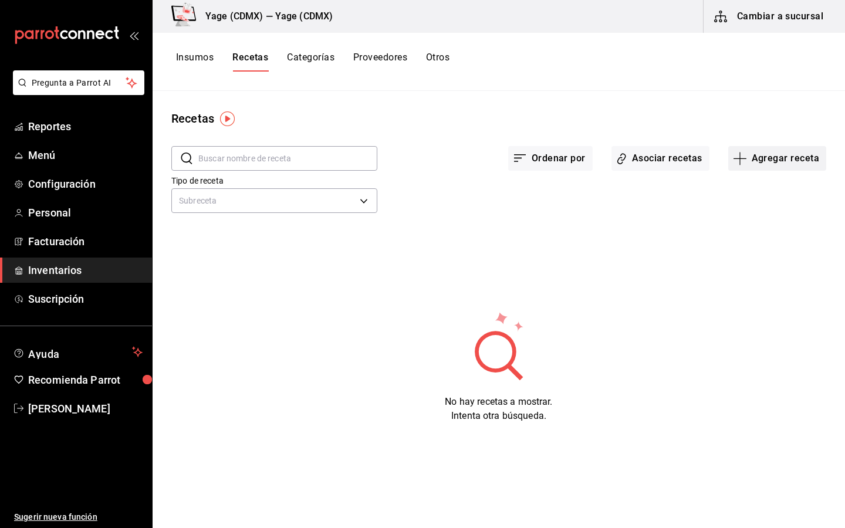
click at [754, 161] on button "Agregar receta" at bounding box center [778, 158] width 98 height 25
click at [754, 225] on span "Subreceta" at bounding box center [777, 222] width 99 height 12
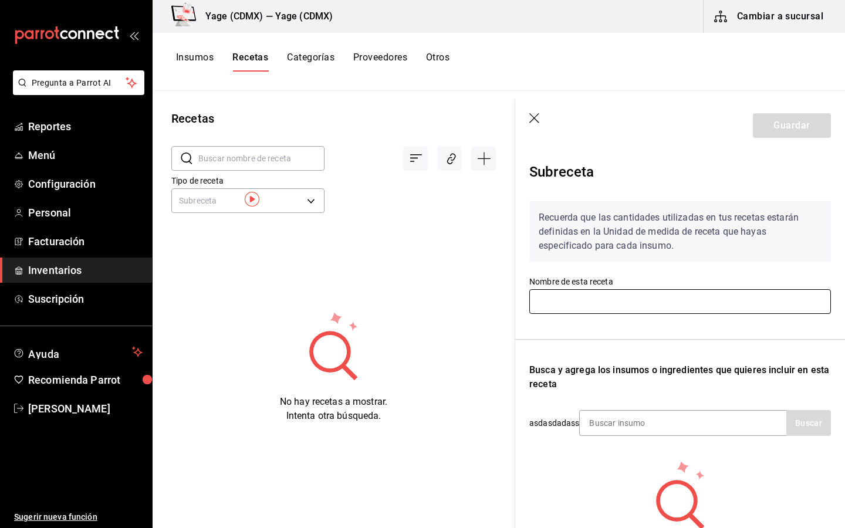
click at [611, 293] on input "text" at bounding box center [681, 301] width 302 height 25
type input "[PERSON_NAME]"
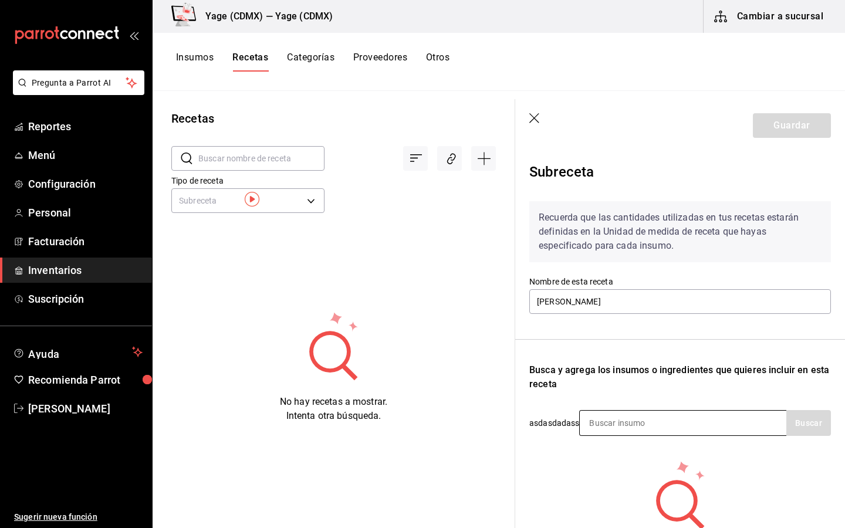
click at [633, 426] on input at bounding box center [638, 423] width 117 height 25
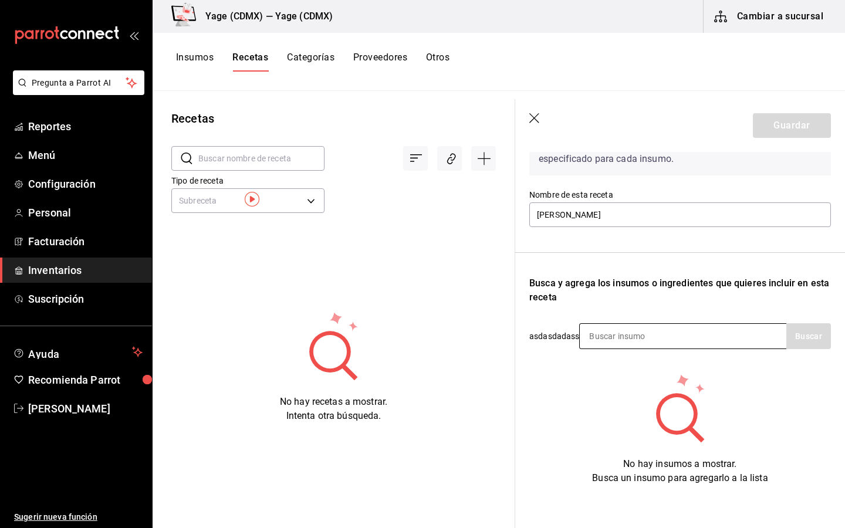
scroll to position [91, 0]
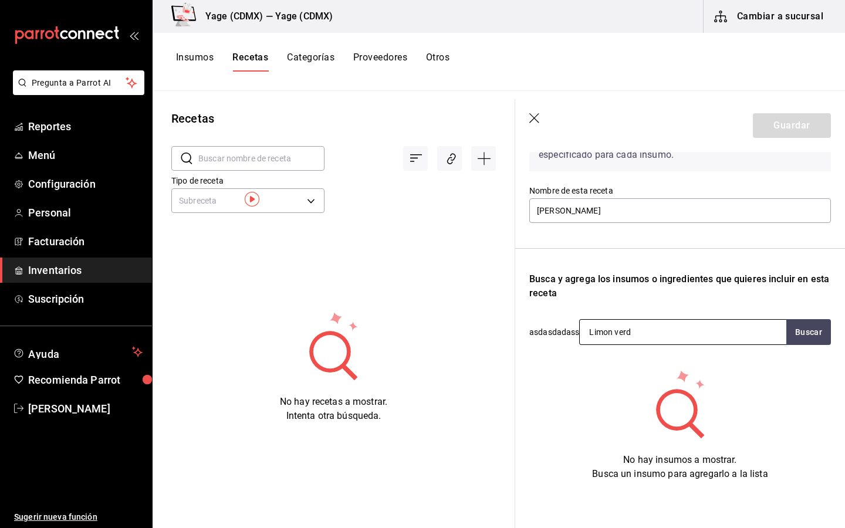
type input "Limon verde"
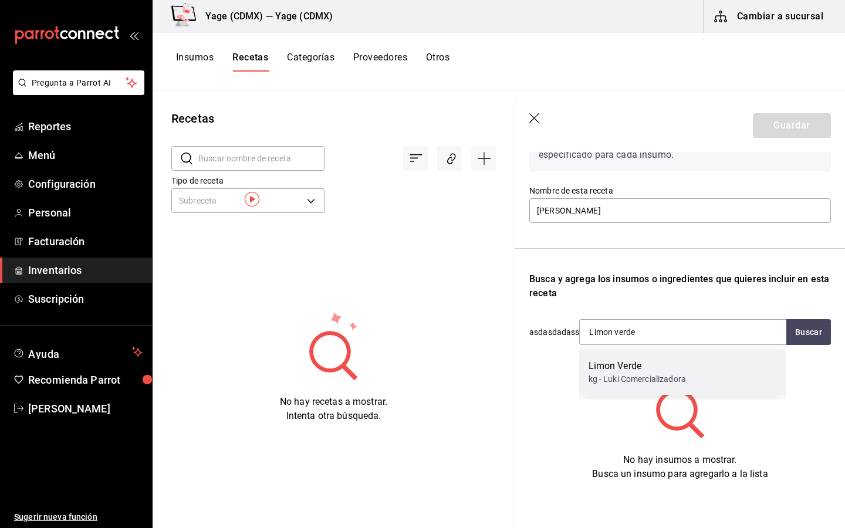
click at [622, 360] on div "Limon Verde" at bounding box center [637, 366] width 97 height 14
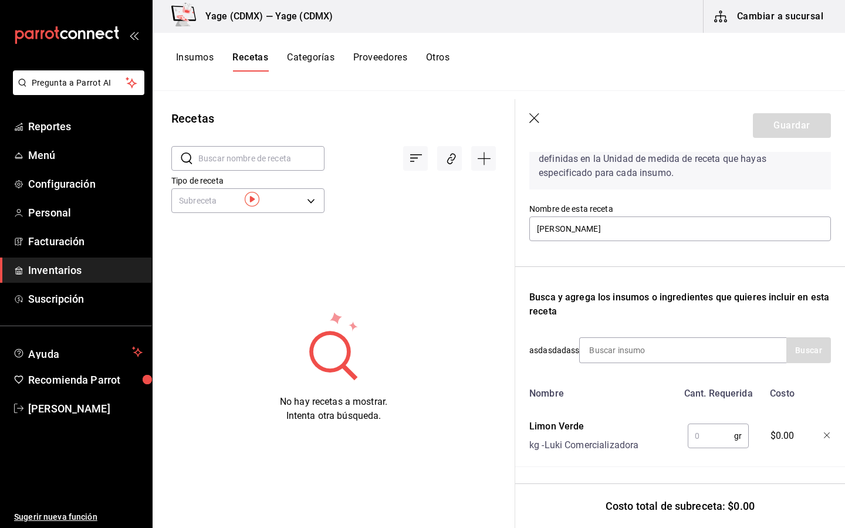
click at [535, 116] on icon "button" at bounding box center [536, 119] width 12 height 12
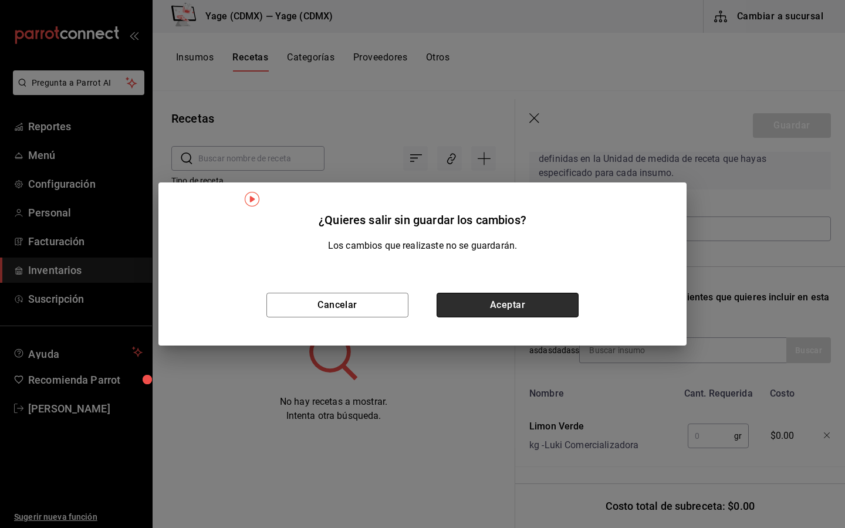
click at [518, 304] on button "Aceptar" at bounding box center [508, 305] width 142 height 25
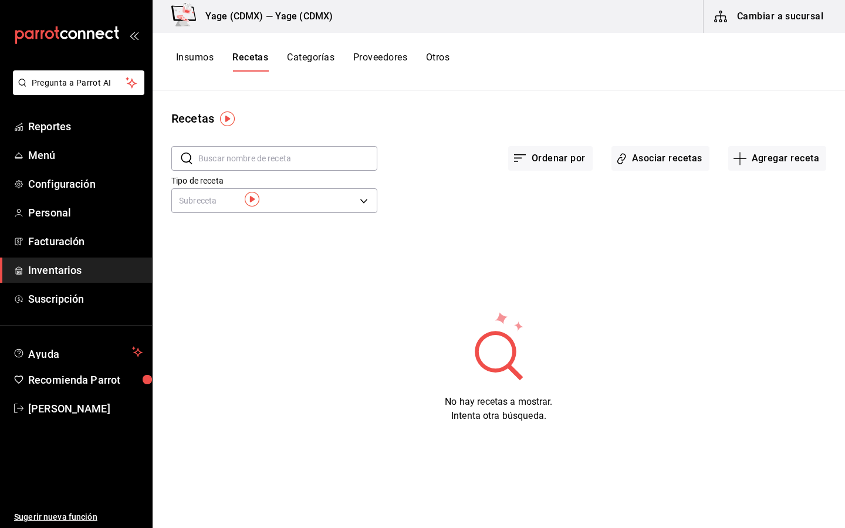
click at [347, 161] on input "text" at bounding box center [287, 158] width 179 height 23
click at [200, 55] on button "Insumos" at bounding box center [195, 62] width 38 height 20
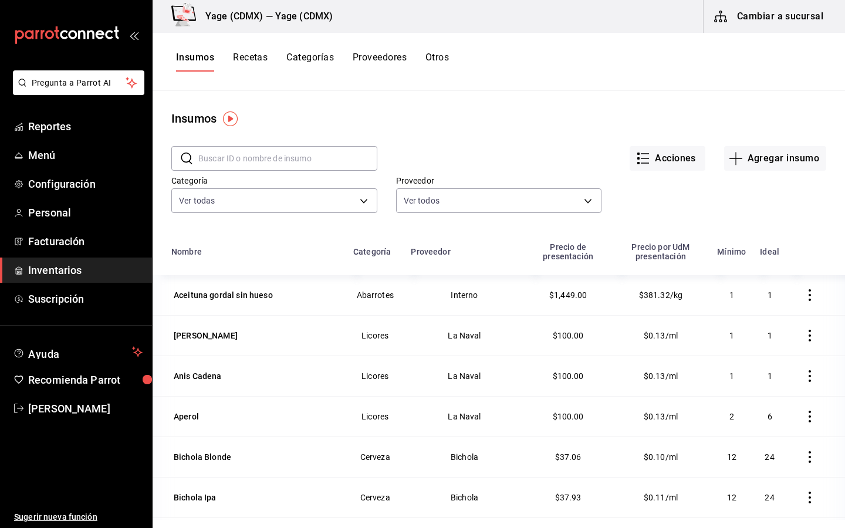
click at [247, 52] on button "Recetas" at bounding box center [250, 62] width 35 height 20
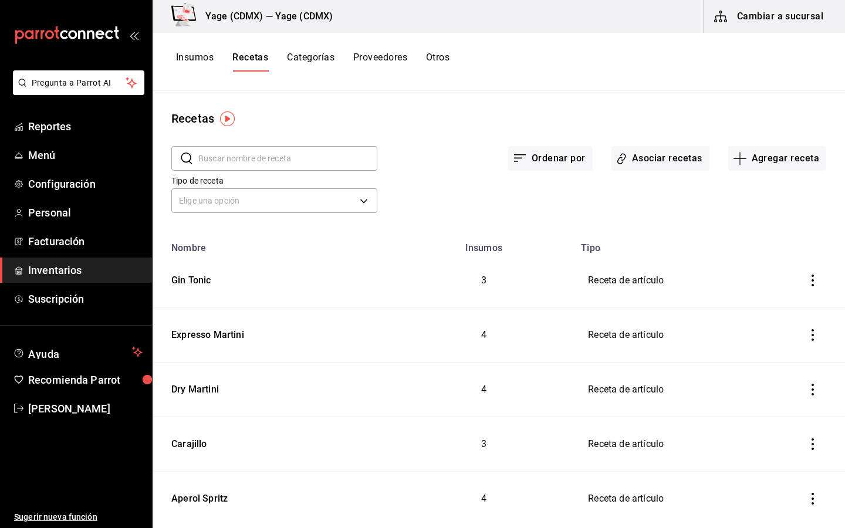
click at [275, 155] on input "text" at bounding box center [287, 158] width 179 height 23
type input "limon"
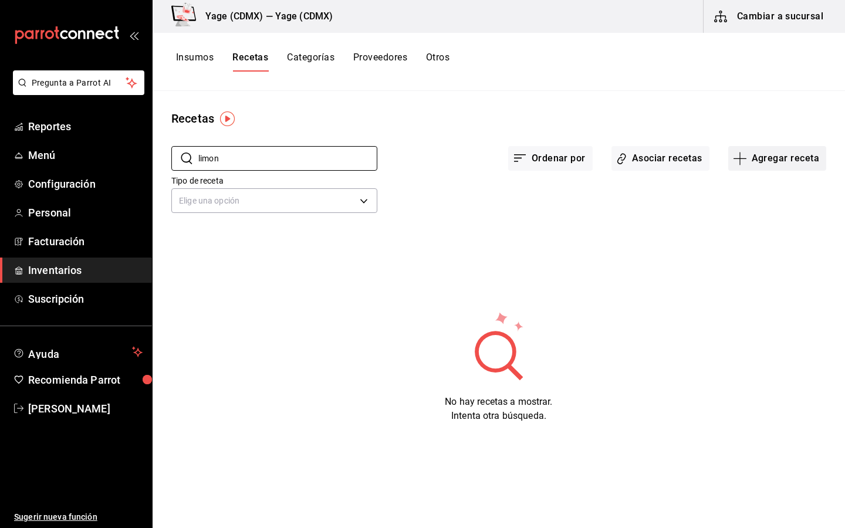
click at [773, 160] on button "Agregar receta" at bounding box center [778, 158] width 98 height 25
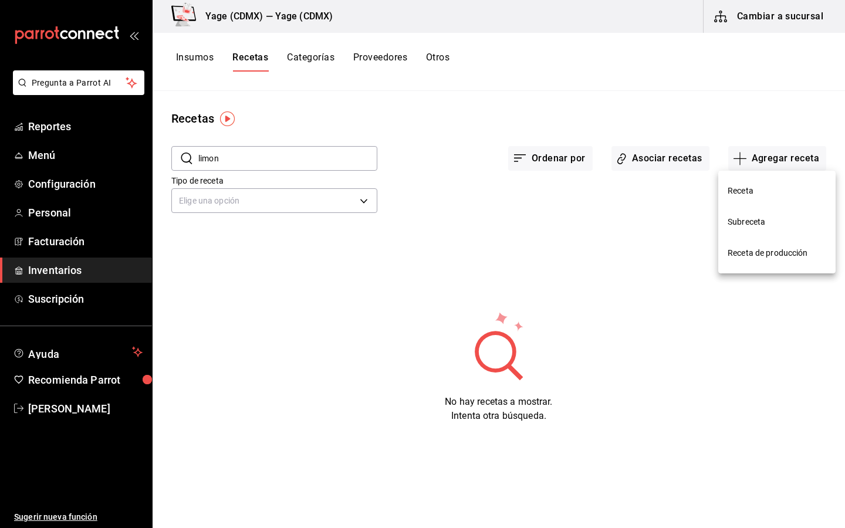
click at [696, 117] on div at bounding box center [422, 264] width 845 height 528
click at [676, 156] on button "Asociar recetas" at bounding box center [661, 158] width 98 height 25
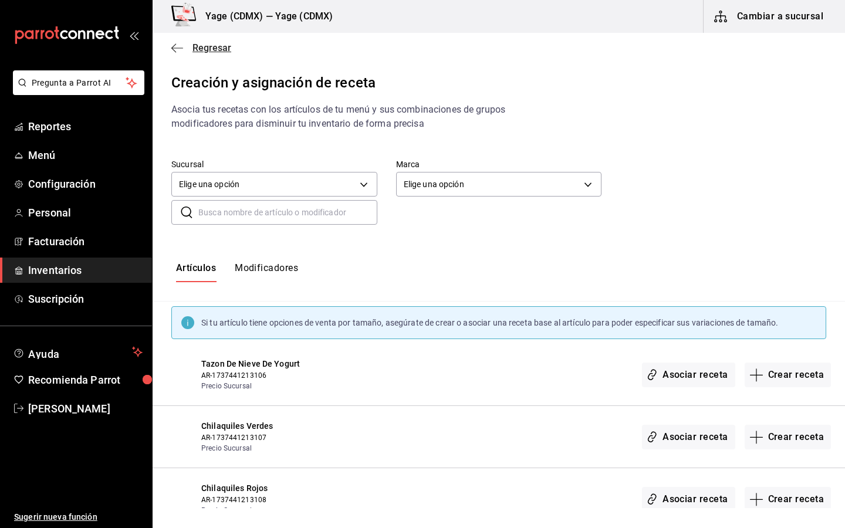
click at [171, 48] on icon "button" at bounding box center [177, 48] width 12 height 11
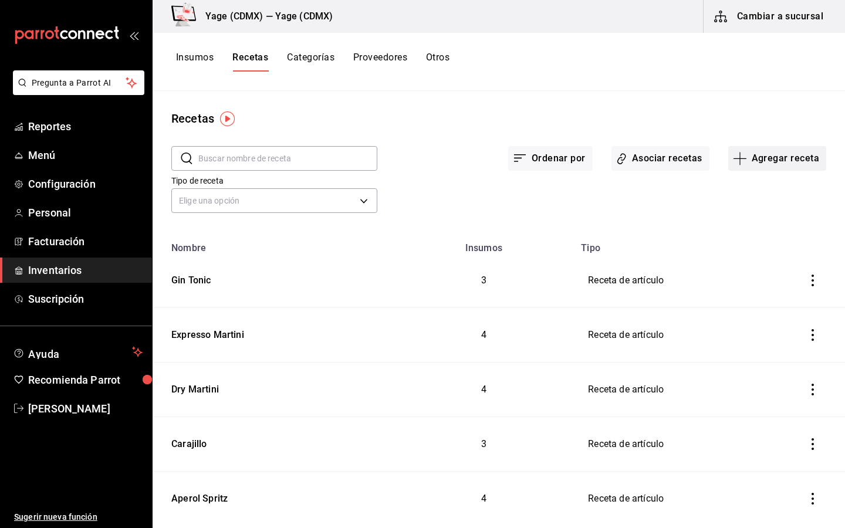
click at [785, 156] on button "Agregar receta" at bounding box center [778, 158] width 98 height 25
click at [766, 252] on span "Receta de producción" at bounding box center [777, 253] width 99 height 12
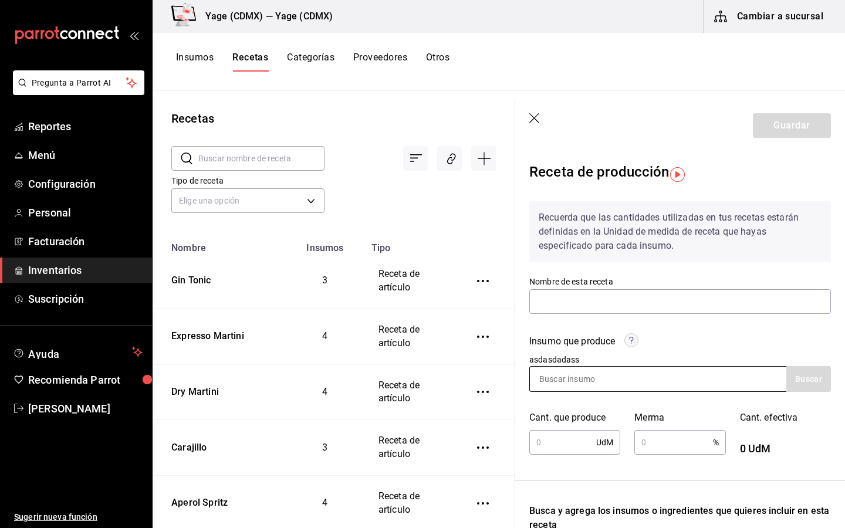
click at [571, 380] on input at bounding box center [588, 379] width 117 height 25
click at [626, 306] on input "text" at bounding box center [681, 301] width 302 height 25
click at [676, 176] on img "button" at bounding box center [678, 174] width 15 height 15
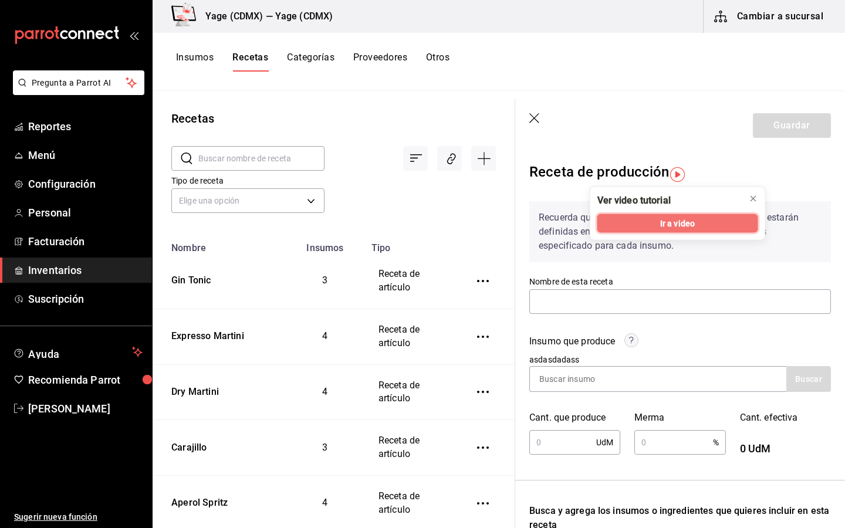
click at [661, 220] on span "Ir a video" at bounding box center [678, 223] width 35 height 12
click at [534, 119] on icon "button" at bounding box center [536, 119] width 12 height 12
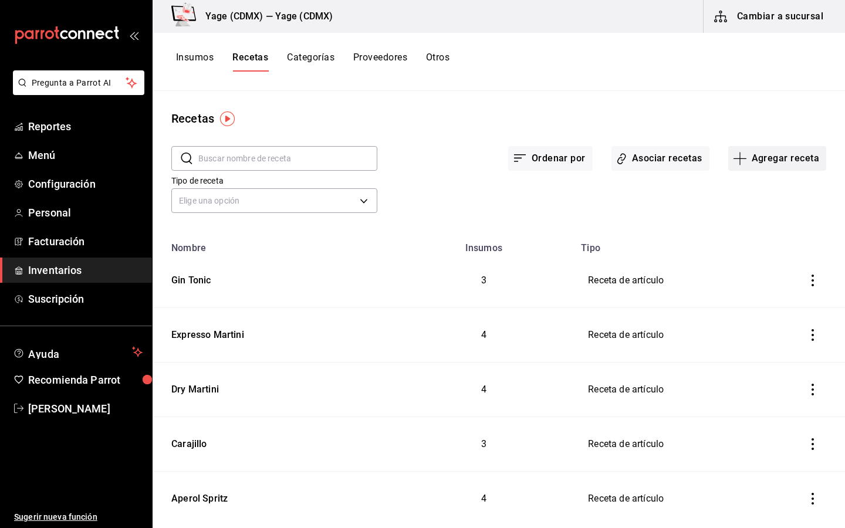
click at [771, 160] on button "Agregar receta" at bounding box center [778, 158] width 98 height 25
click at [746, 225] on span "Subreceta" at bounding box center [777, 222] width 99 height 12
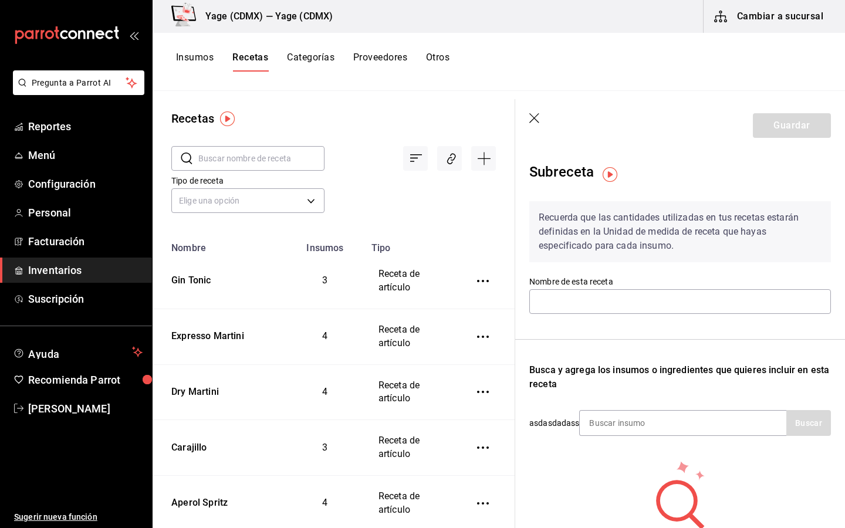
click at [608, 173] on img "button" at bounding box center [610, 174] width 15 height 15
click at [605, 227] on span "Ir a video" at bounding box center [610, 223] width 35 height 12
click at [612, 292] on input "text" at bounding box center [681, 301] width 302 height 25
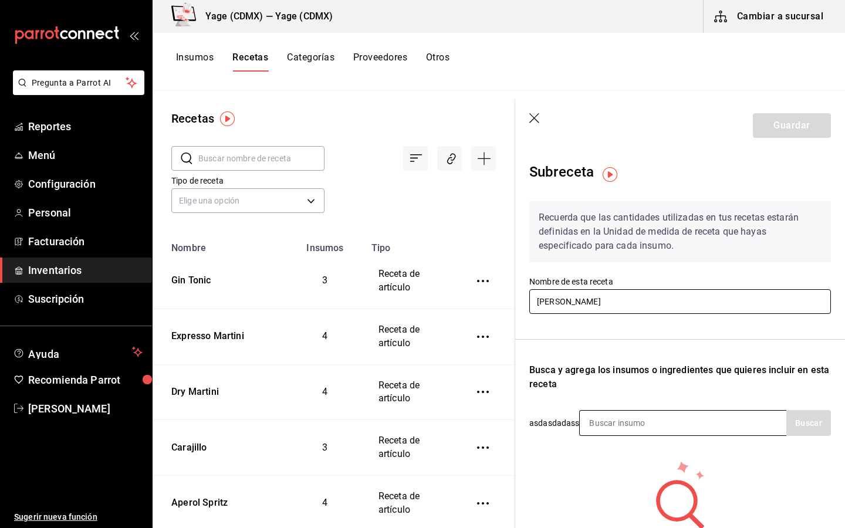
type input "[PERSON_NAME]"
click at [671, 435] on input at bounding box center [638, 423] width 117 height 25
type input "limon"
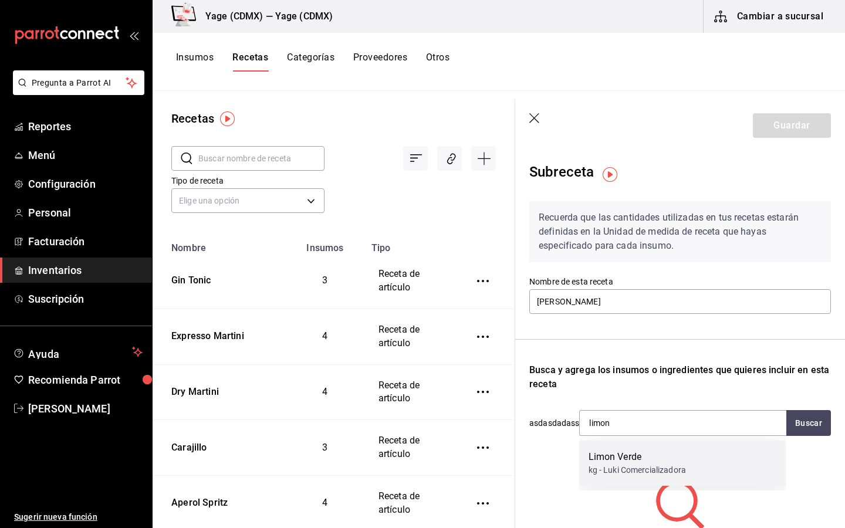
click at [628, 464] on div "kg - Luki Comercializadora" at bounding box center [637, 470] width 97 height 12
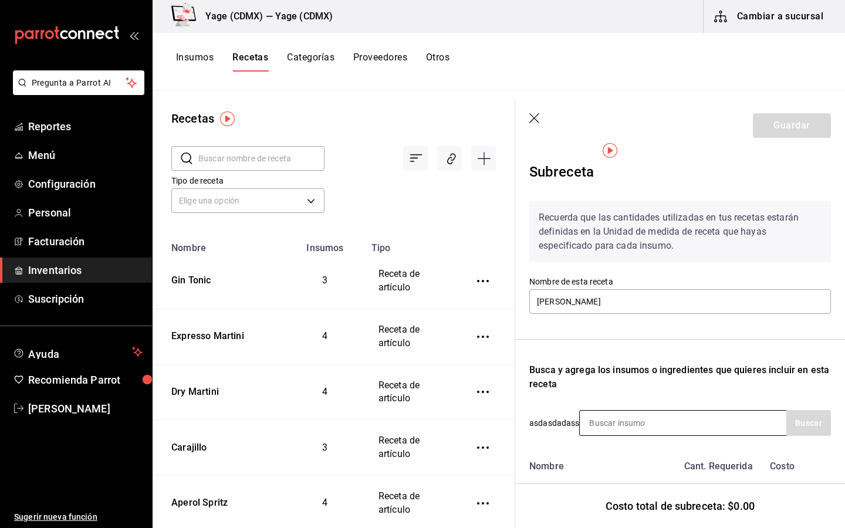
scroll to position [73, 0]
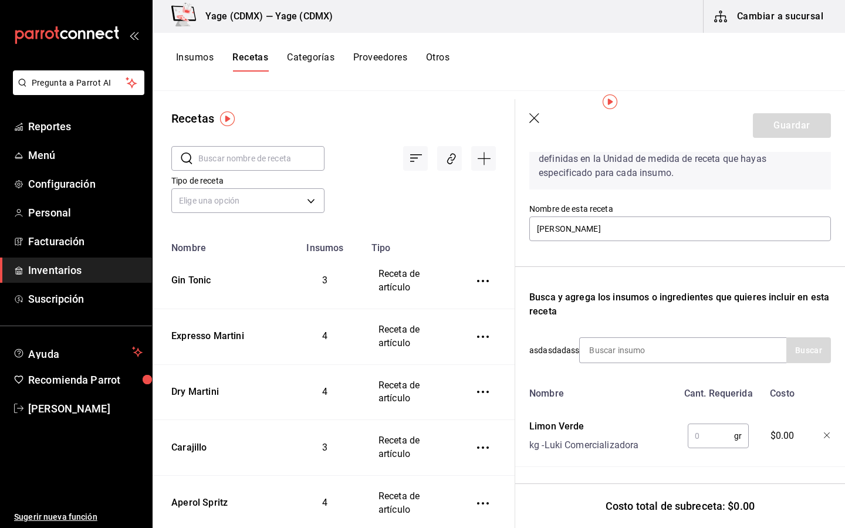
click at [708, 436] on input "text" at bounding box center [711, 436] width 46 height 23
type input "1,000"
click at [739, 436] on div "1,000 gr ​" at bounding box center [718, 436] width 61 height 25
click at [801, 130] on button "Guardar" at bounding box center [792, 125] width 78 height 25
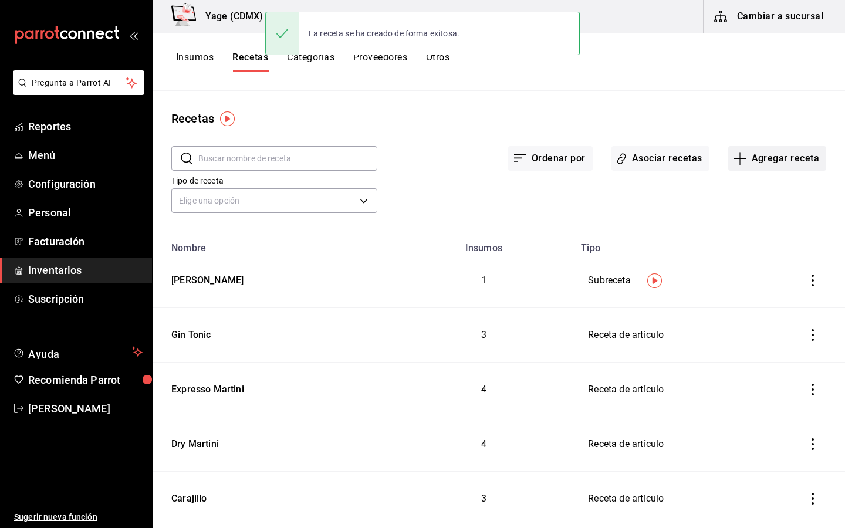
click at [767, 158] on button "Agregar receta" at bounding box center [778, 158] width 98 height 25
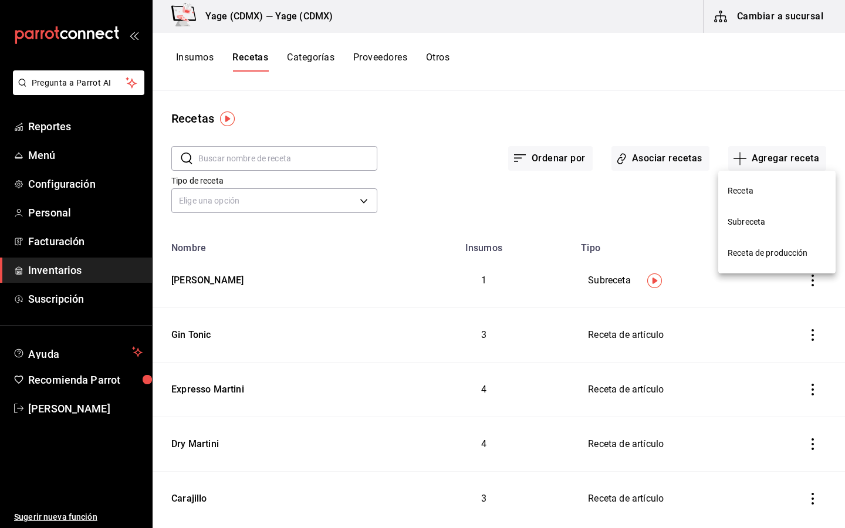
click at [746, 254] on span "Receta de producción" at bounding box center [777, 253] width 99 height 12
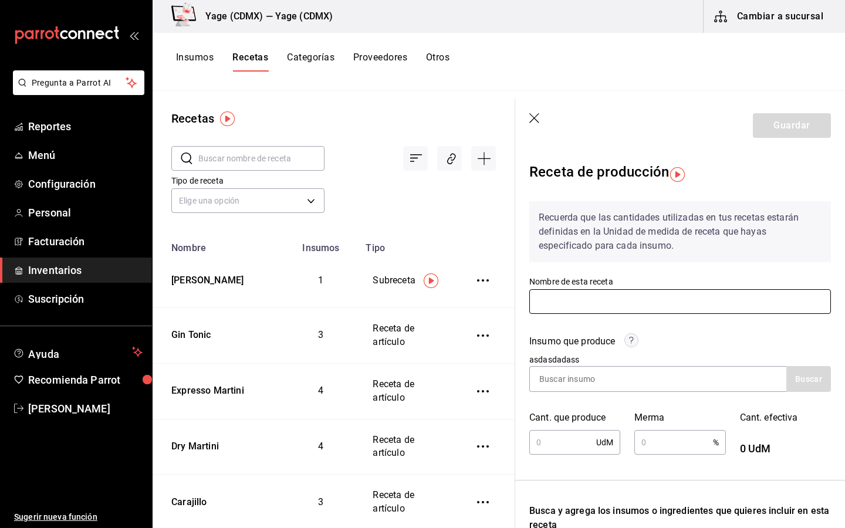
click at [617, 305] on input "text" at bounding box center [681, 301] width 302 height 25
type input "[PERSON_NAME]"
click at [587, 378] on input at bounding box center [588, 379] width 117 height 25
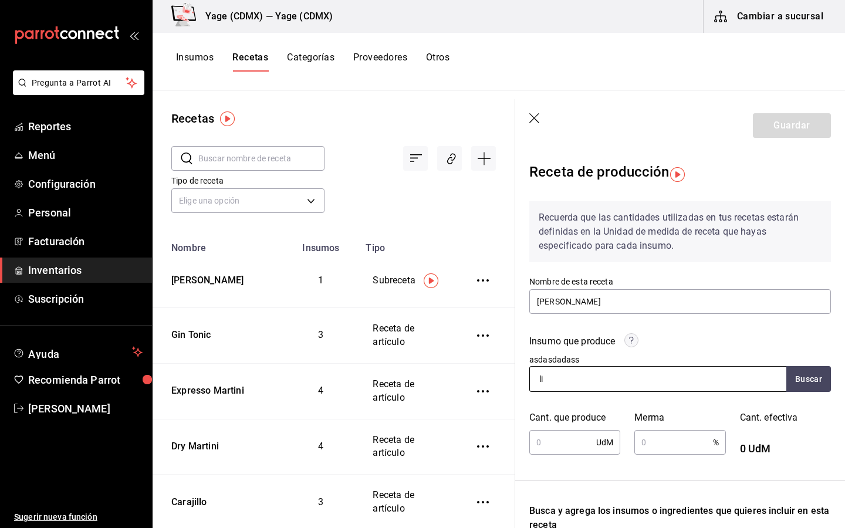
type input "l"
type input "[PERSON_NAME]"
click at [562, 439] on input "text" at bounding box center [563, 442] width 67 height 23
click at [604, 442] on div "750 UdM ​" at bounding box center [575, 442] width 91 height 25
type input "750"
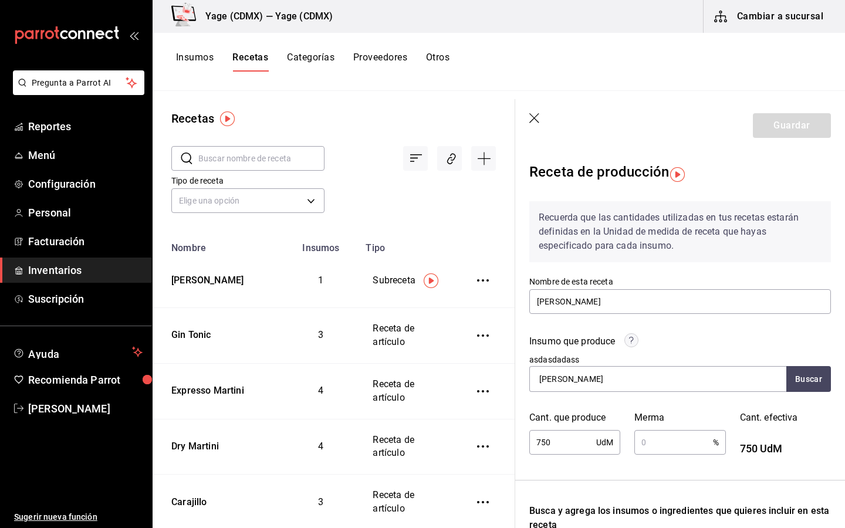
click at [603, 432] on div "750 UdM ​" at bounding box center [575, 442] width 91 height 25
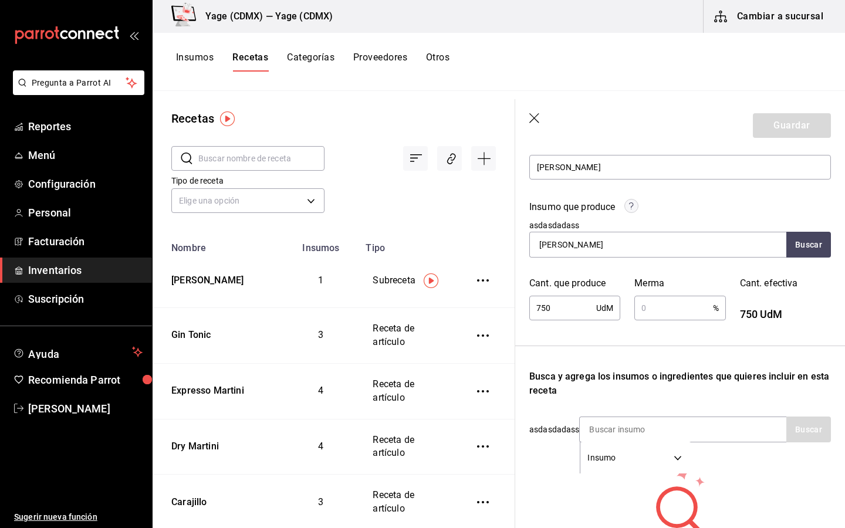
scroll to position [139, 0]
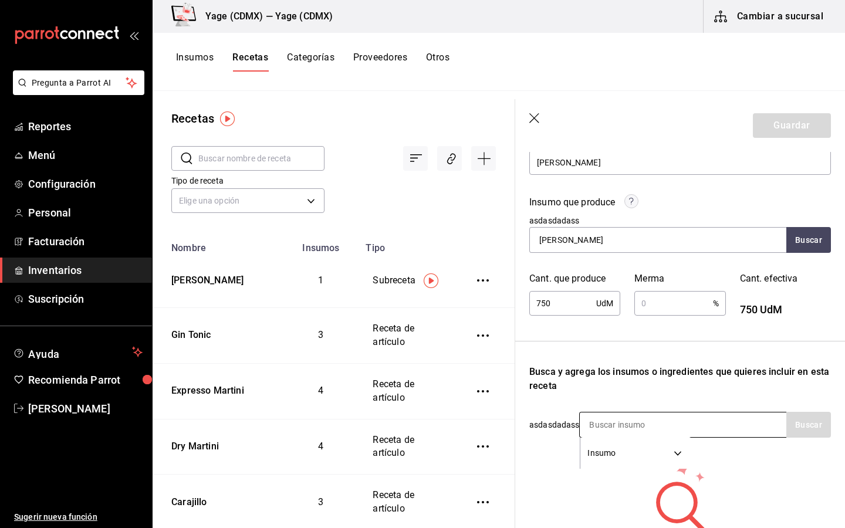
click at [626, 423] on input at bounding box center [638, 425] width 117 height 25
type input "limo"
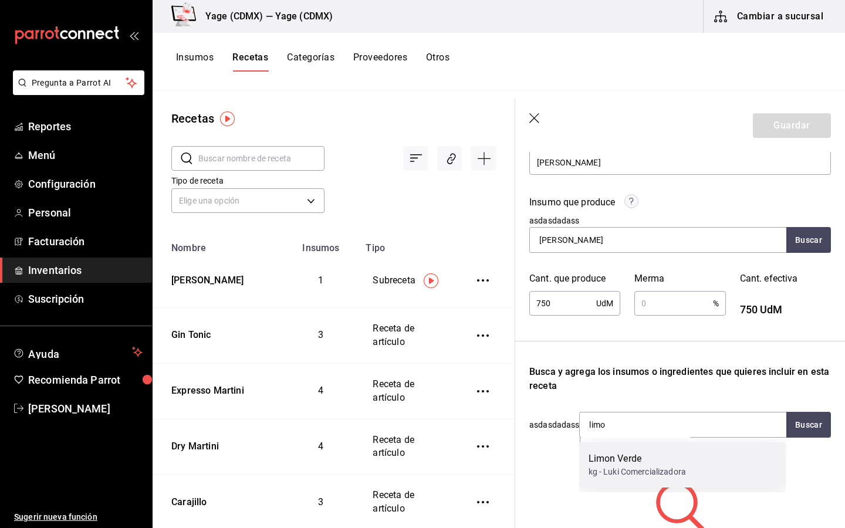
click at [622, 457] on div "Limon Verde" at bounding box center [637, 459] width 97 height 14
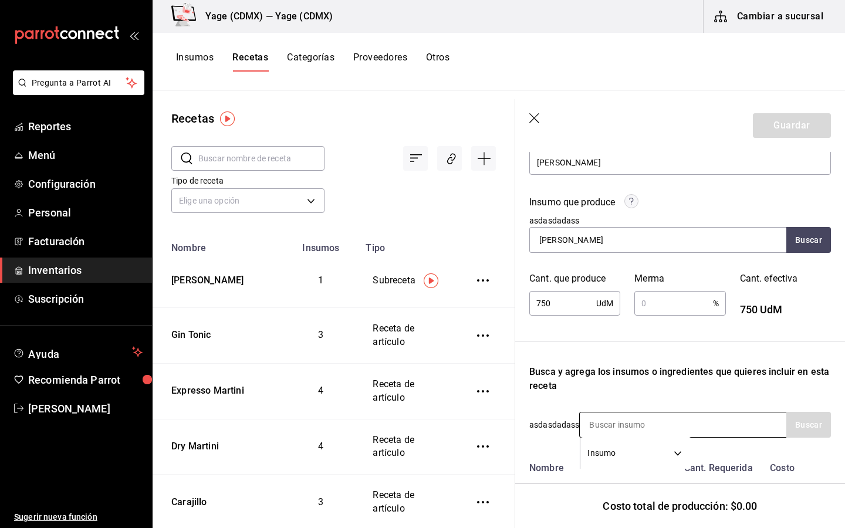
scroll to position [214, 0]
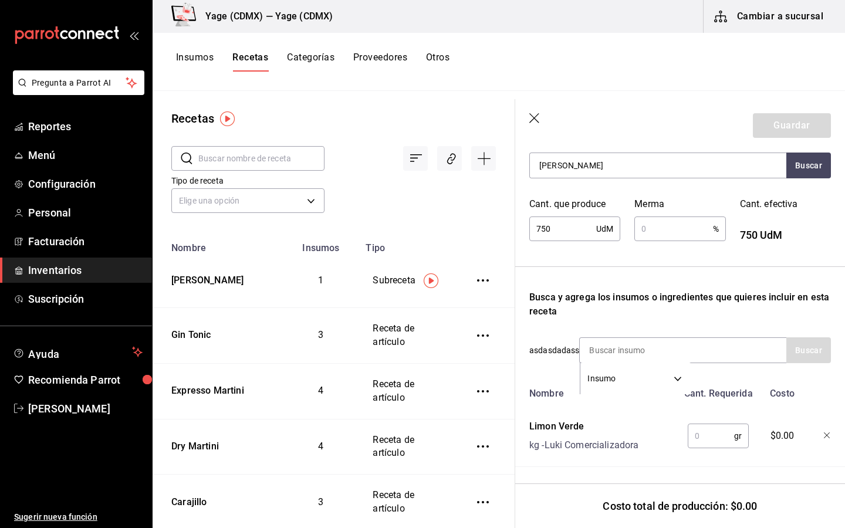
click at [712, 439] on input "text" at bounding box center [711, 436] width 46 height 23
type input "1,000"
click at [615, 231] on div "750 UdM ​" at bounding box center [575, 229] width 91 height 25
click at [657, 267] on div at bounding box center [680, 267] width 349 height 1
click at [661, 236] on input "text" at bounding box center [674, 228] width 78 height 23
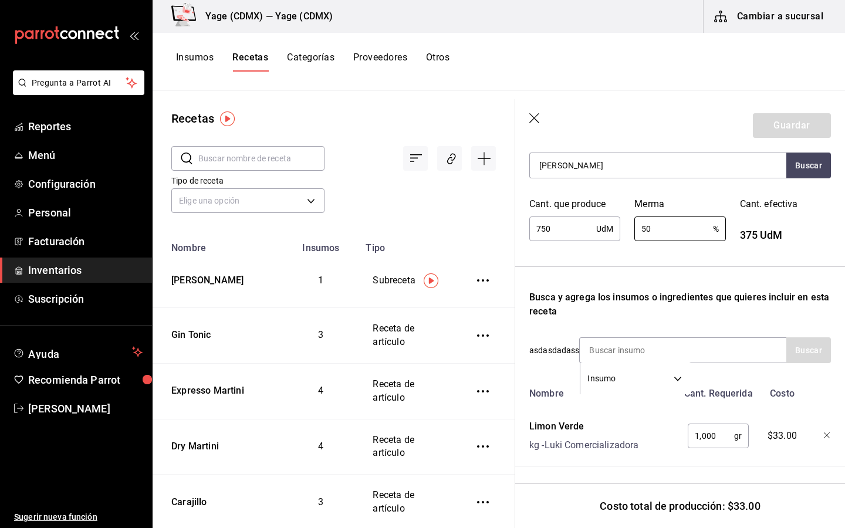
type input "50"
click at [584, 227] on input "750" at bounding box center [563, 228] width 67 height 23
type input "7"
type input "1,000"
click at [666, 228] on input "50" at bounding box center [674, 228] width 78 height 23
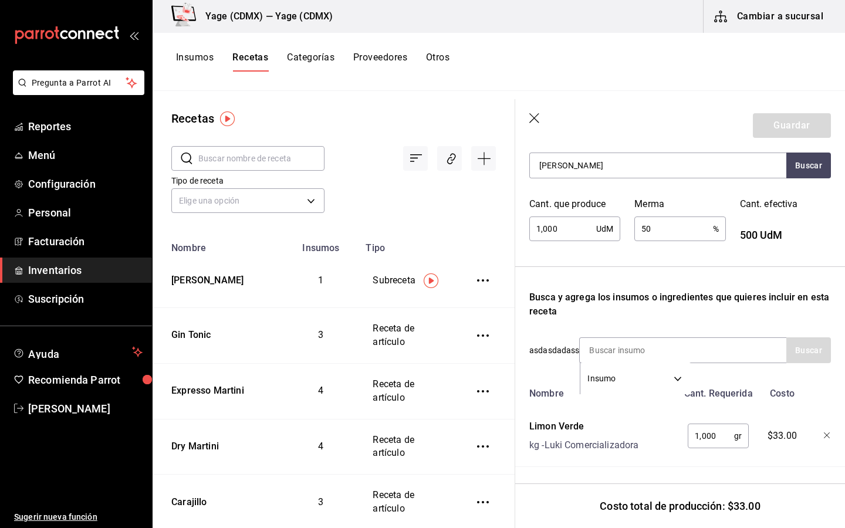
type input "5"
click at [735, 260] on div "Recuerda que las cantidades utilizadas en tus recetas estarán definidas en la U…" at bounding box center [681, 222] width 302 height 489
click at [736, 438] on div "1,000 gr ​" at bounding box center [718, 436] width 61 height 25
click at [790, 254] on div "Recuerda que las cantidades utilizadas en tus recetas estarán definidas en la U…" at bounding box center [681, 222] width 302 height 489
click at [726, 130] on header "Guardar" at bounding box center [681, 125] width 330 height 53
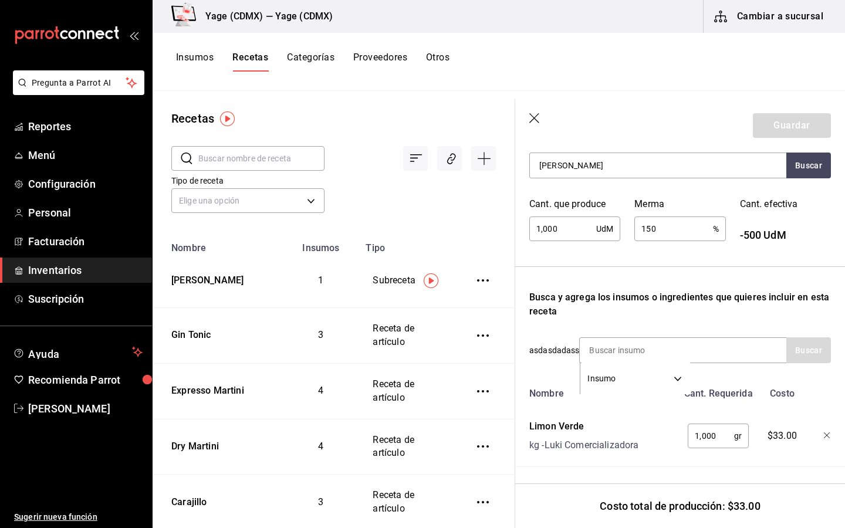
click at [762, 321] on div "Recuerda que las cantidades utilizadas en tus recetas estarán definidas en la U…" at bounding box center [681, 222] width 302 height 489
click at [638, 276] on div "Recuerda que las cantidades utilizadas en tus recetas estarán definidas en la U…" at bounding box center [681, 222] width 302 height 489
click at [804, 123] on header "Guardar" at bounding box center [681, 125] width 330 height 53
click at [664, 227] on input "150" at bounding box center [674, 228] width 78 height 23
type input "1"
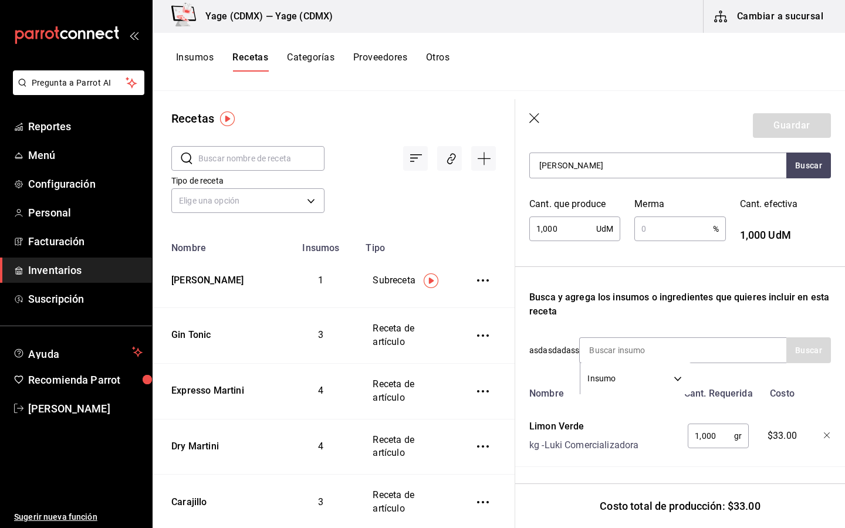
click at [818, 225] on div "Cant. efectiva 1,000 UdM" at bounding box center [778, 213] width 105 height 60
click at [659, 230] on input "text" at bounding box center [674, 228] width 78 height 23
click at [537, 119] on icon "button" at bounding box center [536, 119] width 12 height 12
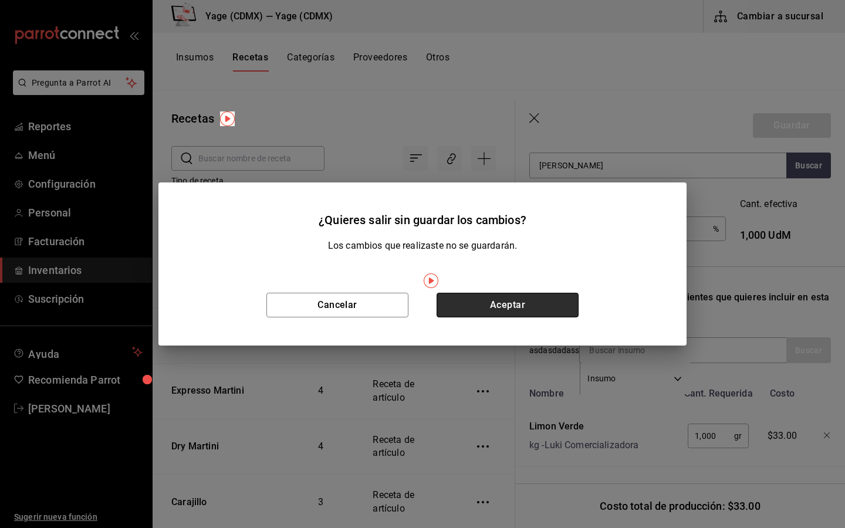
click at [507, 300] on button "Aceptar" at bounding box center [508, 305] width 142 height 25
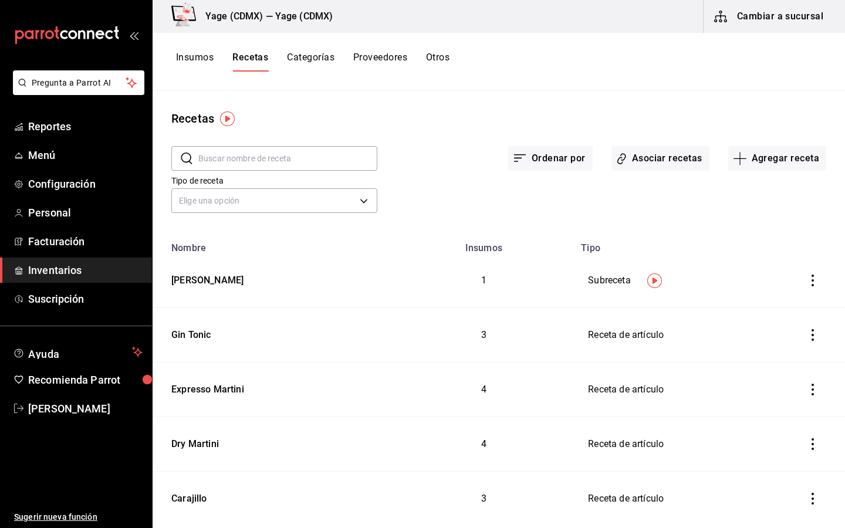
click at [204, 58] on button "Insumos" at bounding box center [195, 62] width 38 height 20
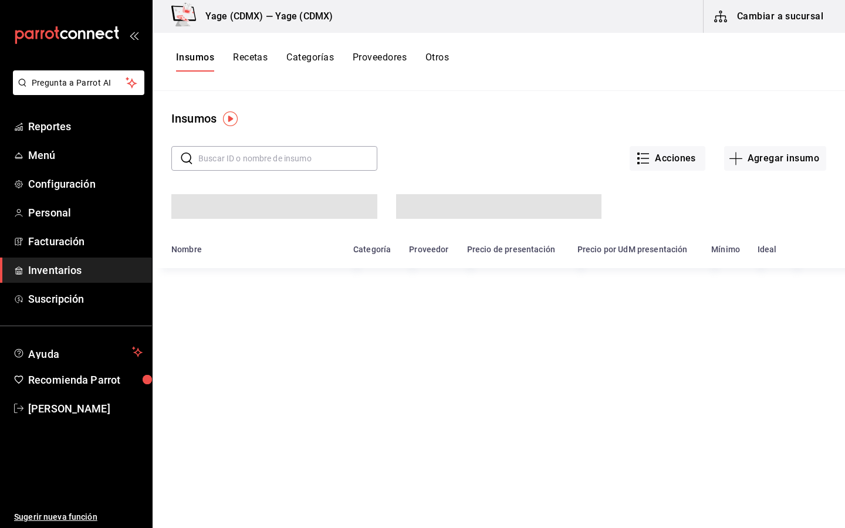
click at [268, 156] on input "text" at bounding box center [287, 158] width 179 height 23
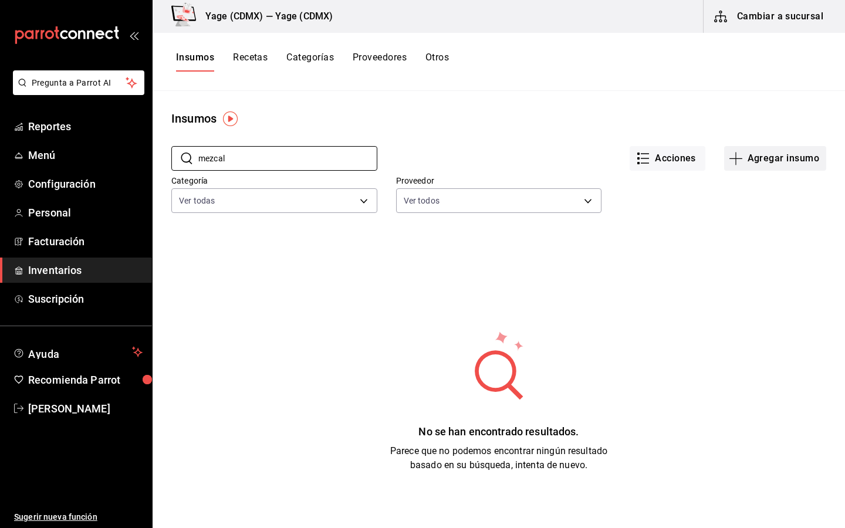
type input "mezcal"
click at [763, 163] on button "Agregar insumo" at bounding box center [776, 158] width 102 height 25
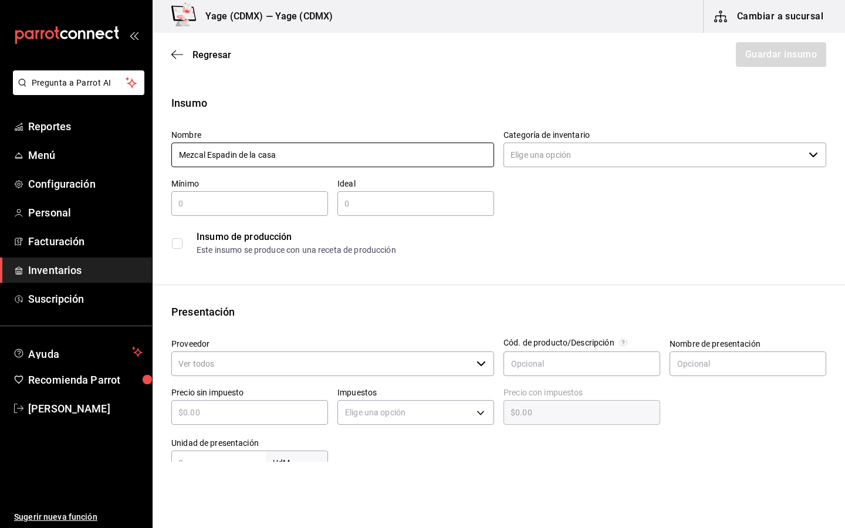
click at [210, 154] on input "Mezcal Espadin de la casa" at bounding box center [332, 155] width 323 height 25
click at [234, 153] on input "[PERSON_NAME] espadin de la casa" at bounding box center [332, 155] width 323 height 25
type input "Mezcal espadín de la casa"
click at [625, 158] on input "Categoría de inventario" at bounding box center [654, 155] width 301 height 25
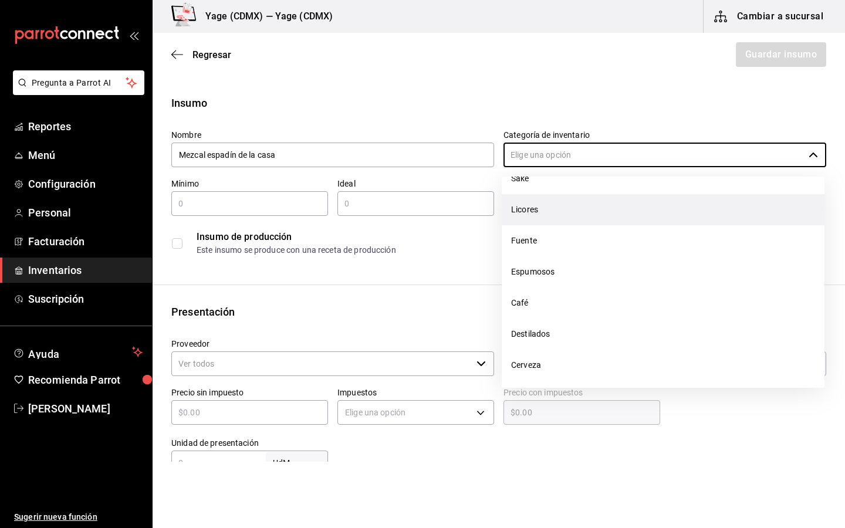
scroll to position [87, 0]
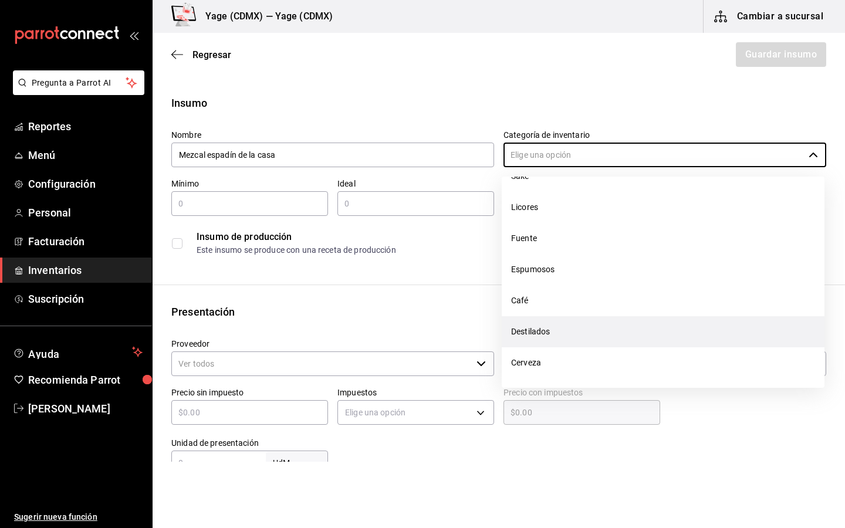
click at [548, 340] on li "Destilados" at bounding box center [663, 331] width 323 height 31
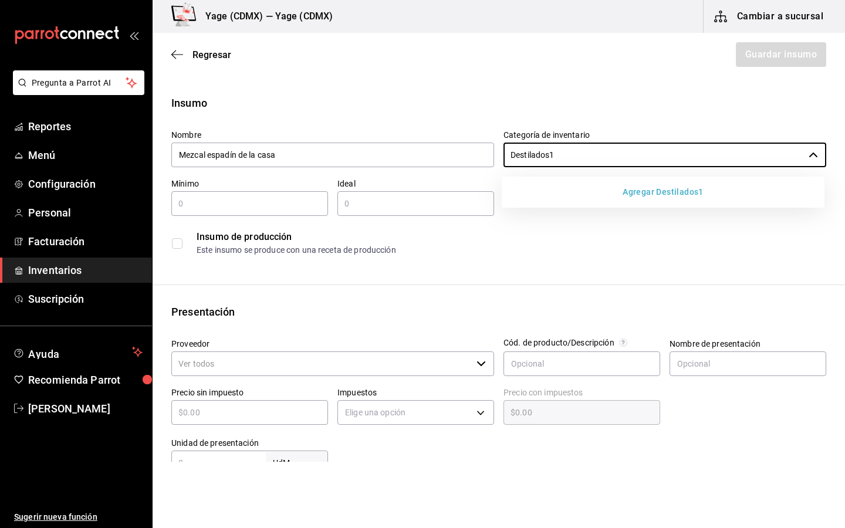
type input "Destilados"
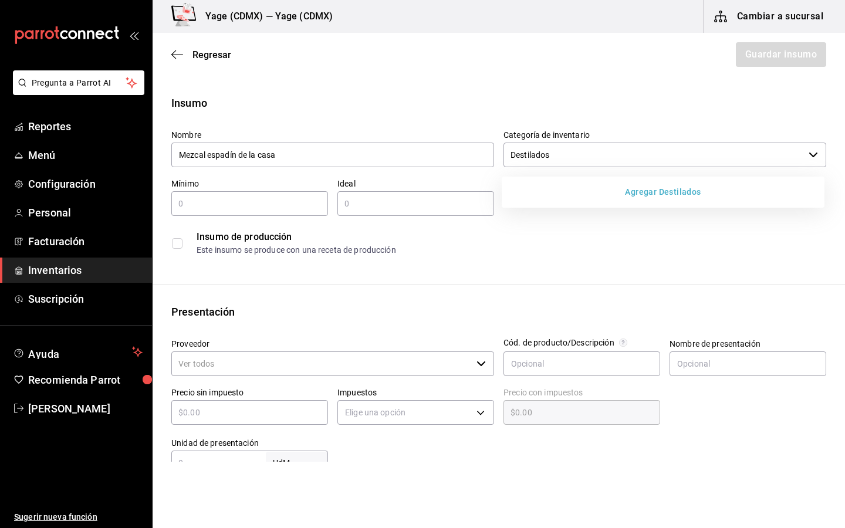
click at [294, 214] on div "​" at bounding box center [249, 203] width 157 height 25
type input "1"
click at [355, 207] on input "text" at bounding box center [416, 204] width 157 height 14
type input "2"
click at [252, 212] on div "1 ​" at bounding box center [249, 203] width 157 height 25
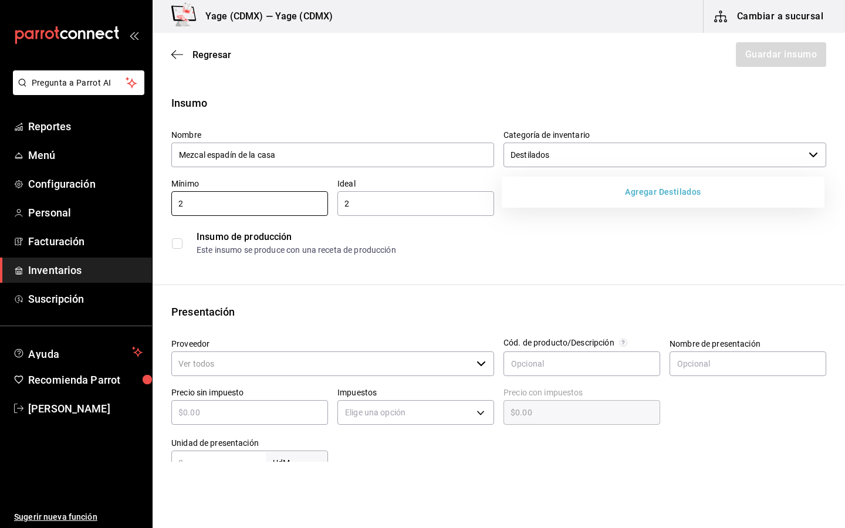
type input "2"
click at [363, 195] on div "2 ​" at bounding box center [416, 203] width 157 height 25
type input "5"
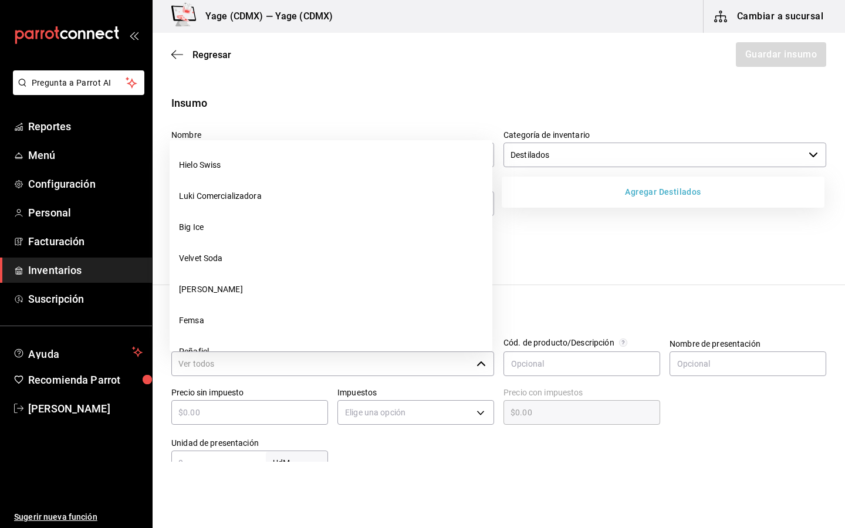
click at [404, 358] on input "Proveedor" at bounding box center [321, 364] width 301 height 25
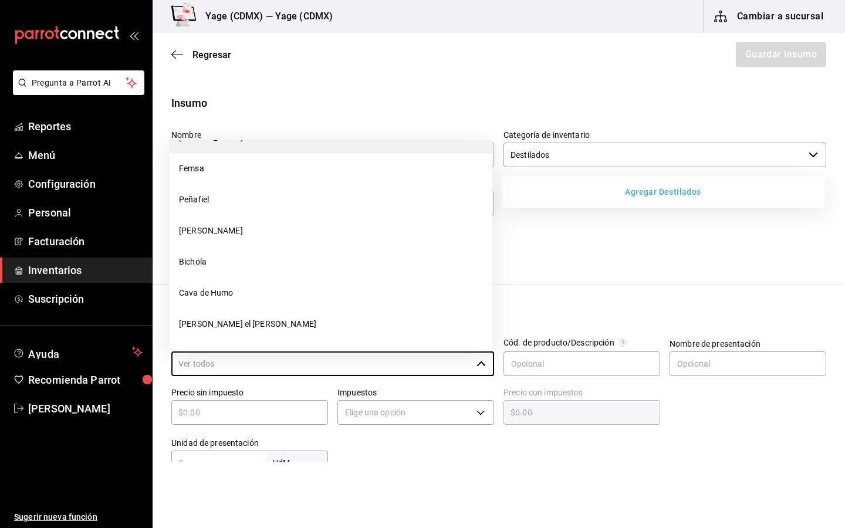
scroll to position [305, 0]
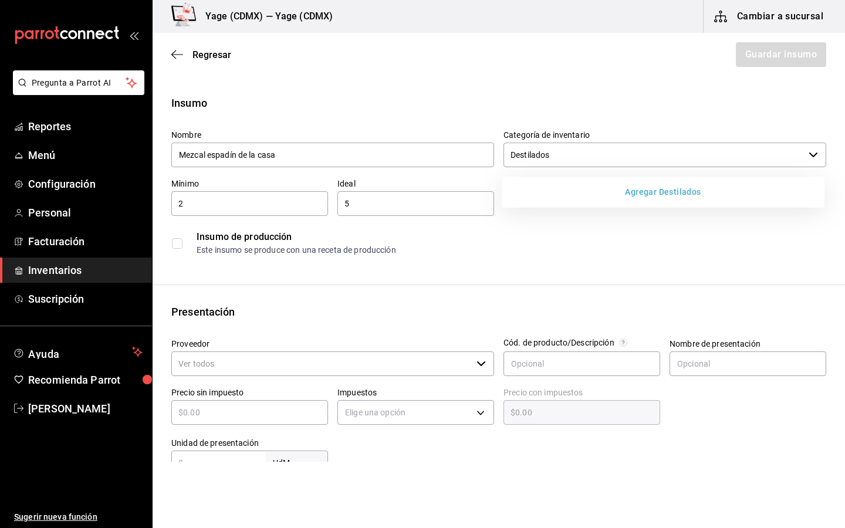
click at [279, 374] on input "Proveedor" at bounding box center [321, 364] width 301 height 25
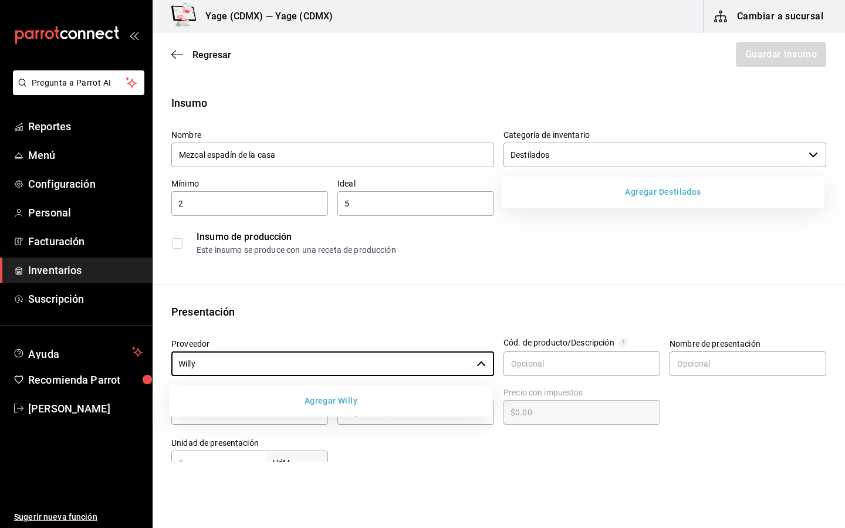
type input "Willy"
click at [377, 405] on button "Agregar Willy" at bounding box center [331, 401] width 314 height 22
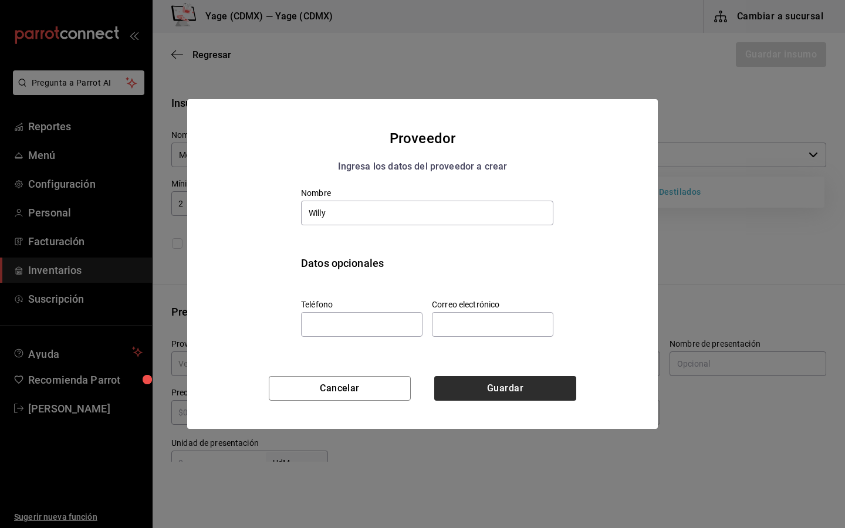
type input "Willy"
click at [499, 383] on button "Guardar" at bounding box center [505, 388] width 142 height 25
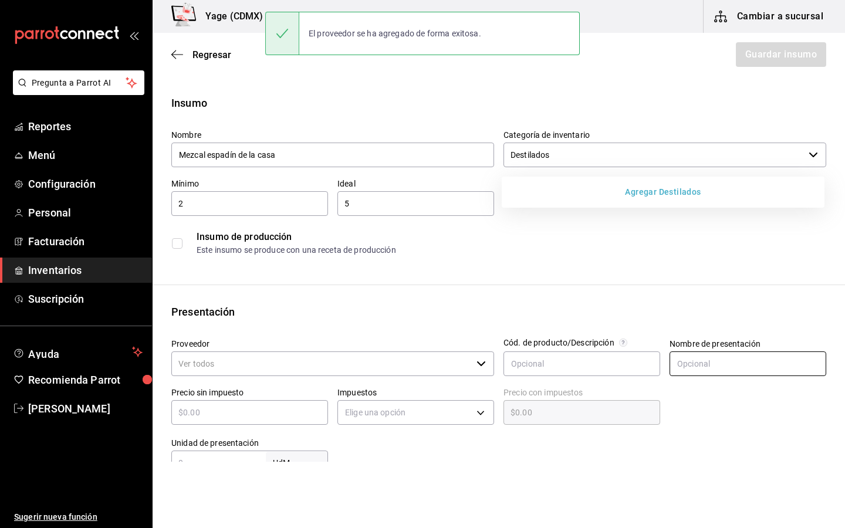
click at [767, 365] on input "text" at bounding box center [748, 364] width 157 height 25
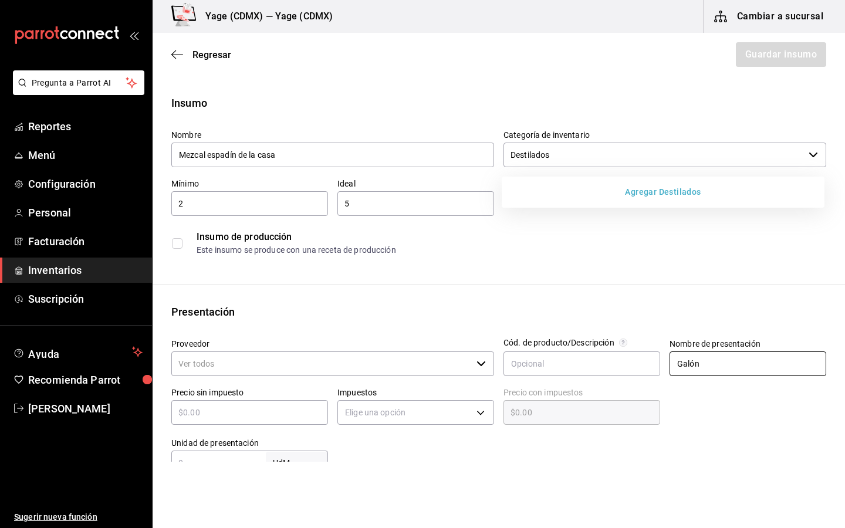
type input "Galón"
click at [288, 410] on input "text" at bounding box center [249, 413] width 157 height 14
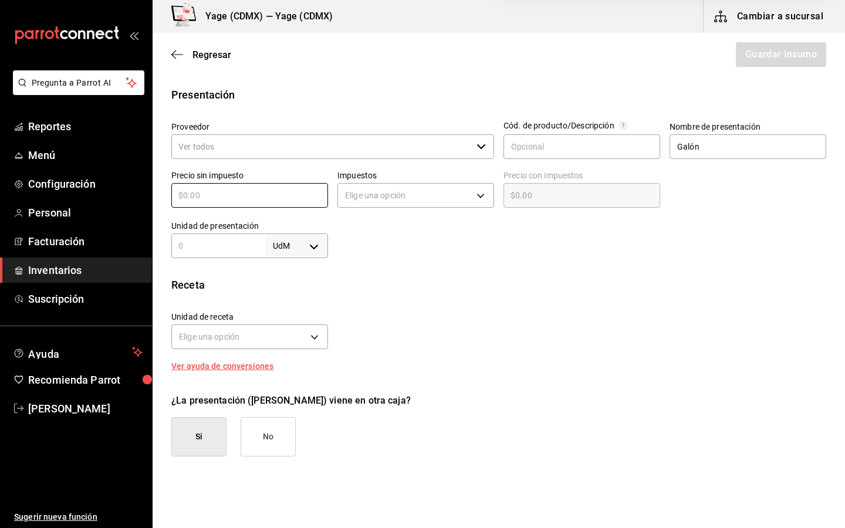
scroll to position [218, 0]
type input "$5"
type input "$5.00"
type input "$50"
type input "$50.00"
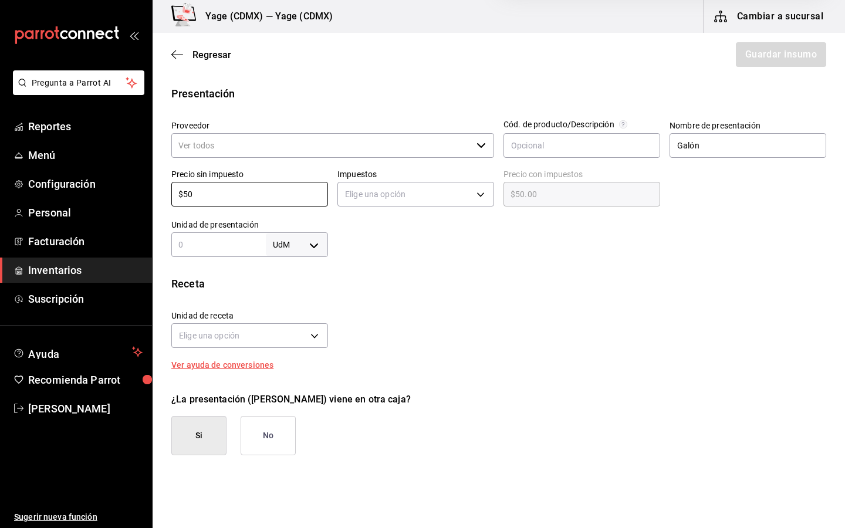
type input "$500"
type input "$500.00"
type input "$500"
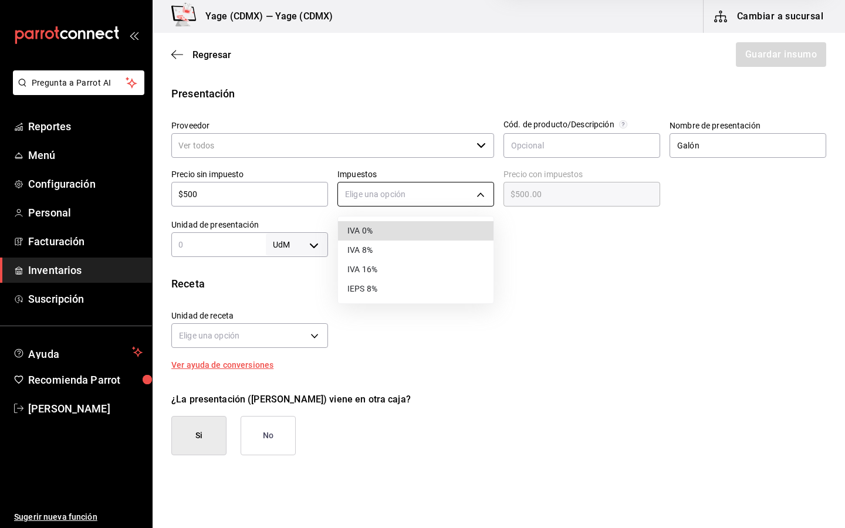
click at [392, 190] on body "Pregunta a Parrot AI Reportes Menú Configuración Personal Facturación Inventari…" at bounding box center [422, 231] width 845 height 462
click at [379, 234] on li "IVA 0%" at bounding box center [416, 230] width 156 height 19
type input "IVA_0"
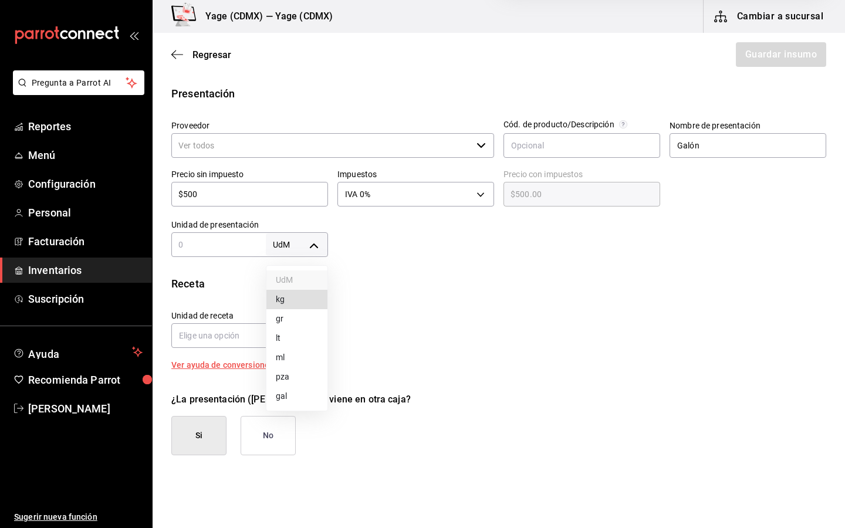
click at [283, 247] on body "Pregunta a Parrot AI Reportes Menú Configuración Personal Facturación Inventari…" at bounding box center [422, 231] width 845 height 462
click at [279, 344] on li "lt" at bounding box center [297, 338] width 61 height 19
type input "LITER"
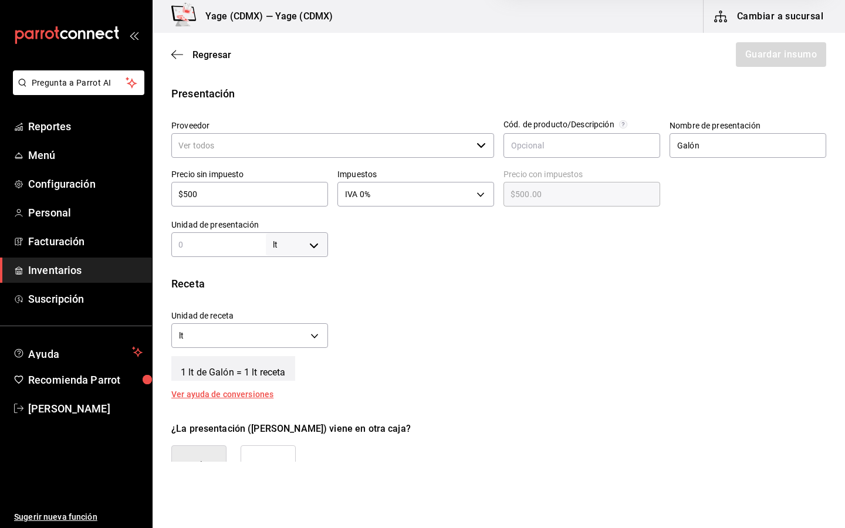
click at [238, 255] on div "lt LITER ​" at bounding box center [249, 245] width 157 height 25
type input "1"
click at [369, 334] on div "Unidad de receta lt LITER Factor de conversión 1 ​" at bounding box center [494, 326] width 665 height 50
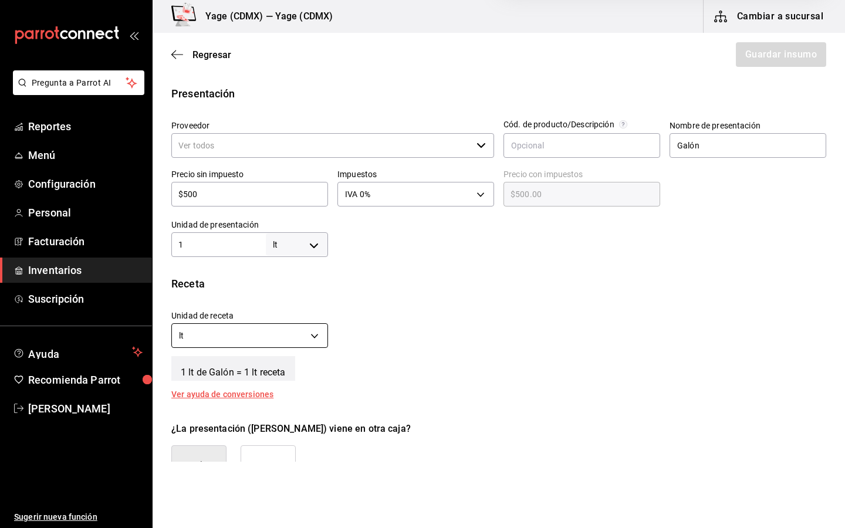
click at [318, 338] on body "Pregunta a Parrot AI Reportes Menú Configuración Personal Facturación Inventari…" at bounding box center [422, 231] width 845 height 462
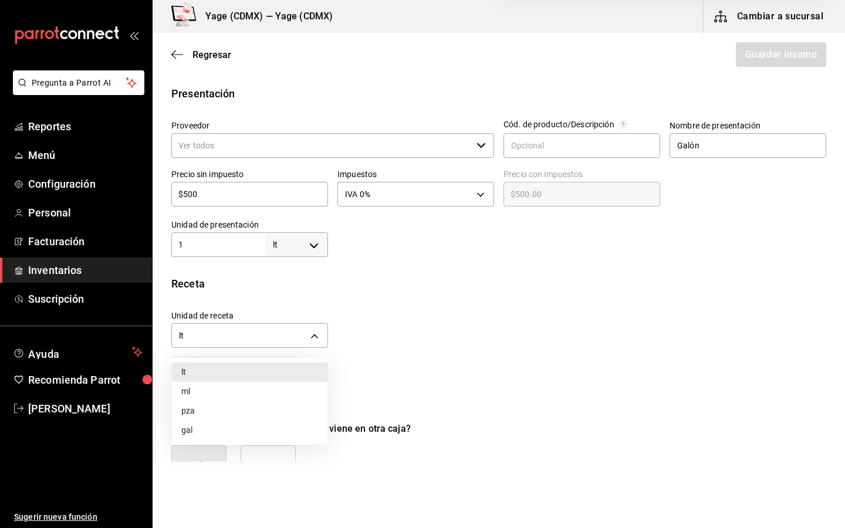
click at [272, 390] on li "ml" at bounding box center [250, 391] width 156 height 19
type input "MILLILITER"
type input "1,000"
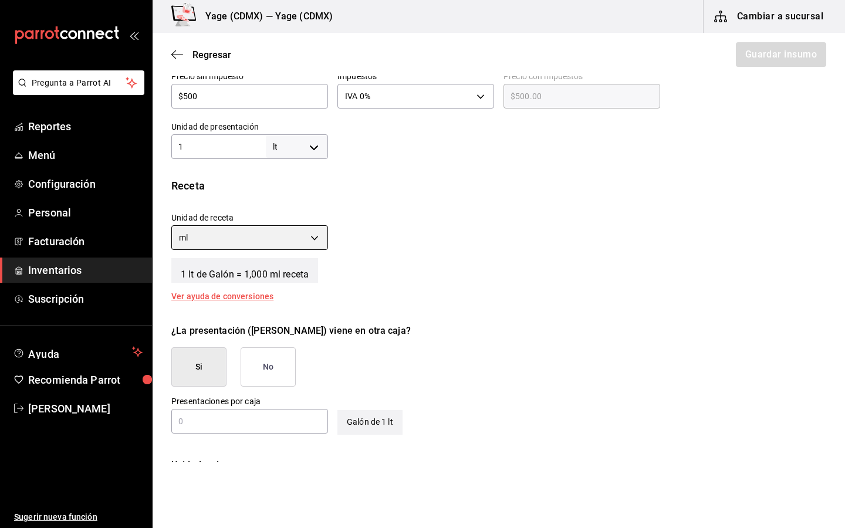
scroll to position [312, 0]
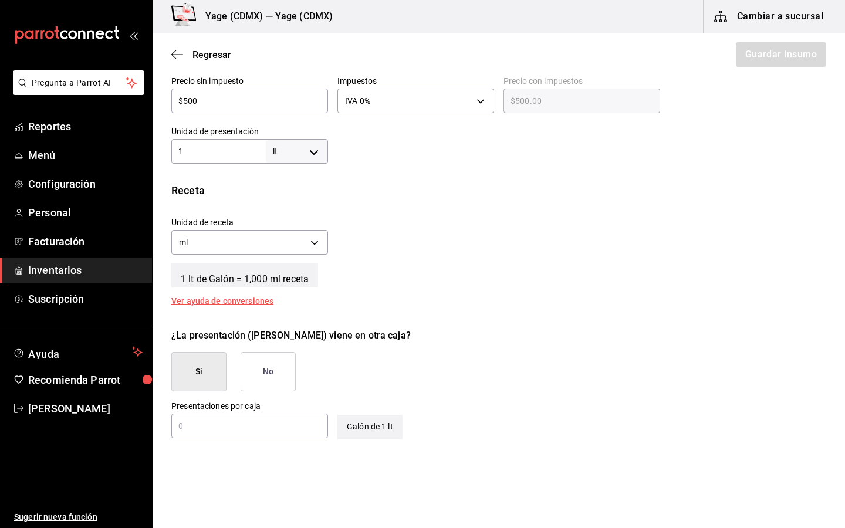
click at [271, 375] on button "No" at bounding box center [268, 371] width 55 height 39
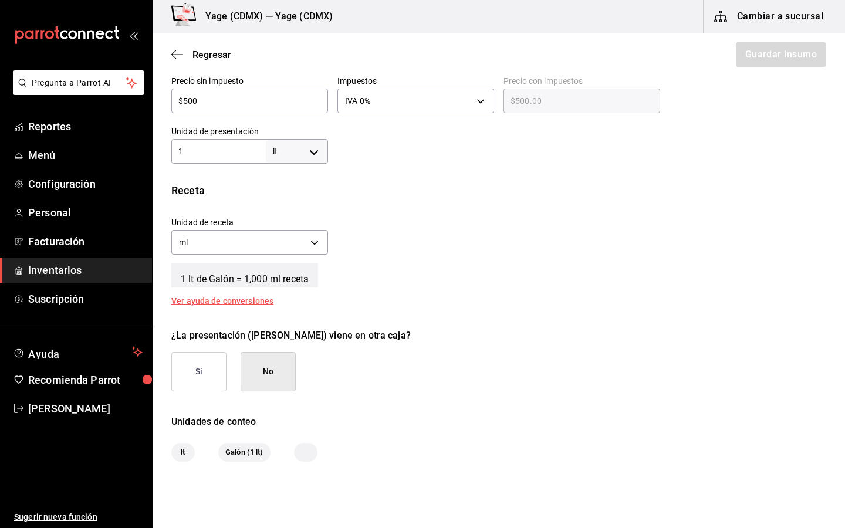
click at [203, 154] on input "1" at bounding box center [218, 151] width 95 height 14
click at [198, 154] on input "1" at bounding box center [218, 151] width 95 height 14
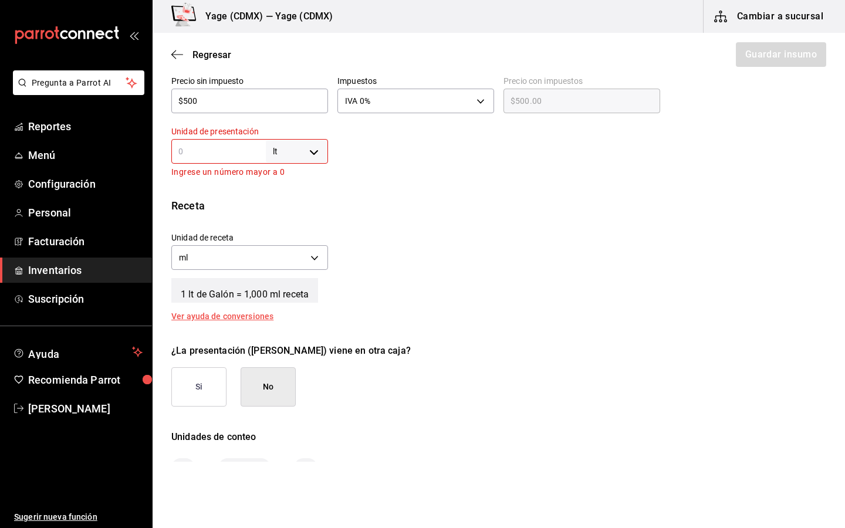
click at [201, 147] on input "text" at bounding box center [218, 151] width 95 height 14
type input "3"
type input "3,000"
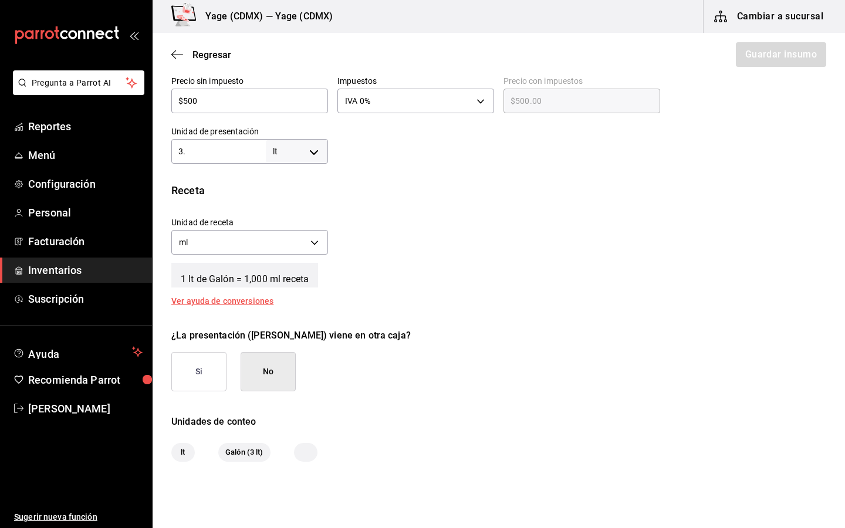
type input "3.7"
type input "3,700"
type input "3.78"
type input "3,780"
type input "3.78"
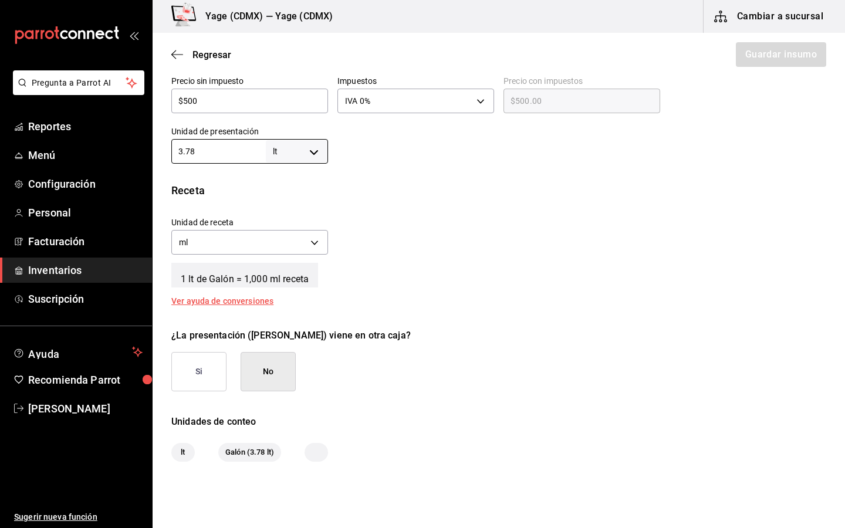
click at [403, 226] on div "Unidad de receta ml MILLILITER Factor de conversión 3,780 ​" at bounding box center [494, 233] width 665 height 50
click at [284, 367] on button "No" at bounding box center [268, 371] width 55 height 39
click at [481, 234] on div "Unidad de receta ml MILLILITER Factor de conversión 3,780 ​" at bounding box center [494, 233] width 665 height 50
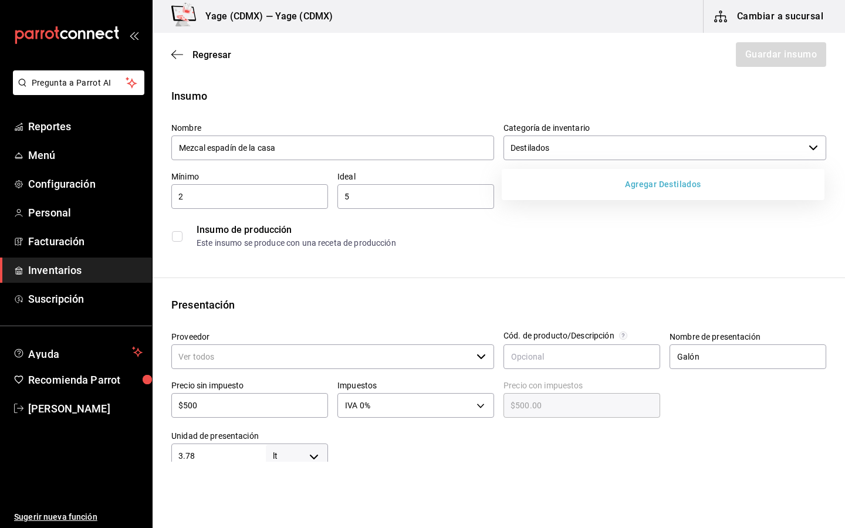
scroll to position [5, 0]
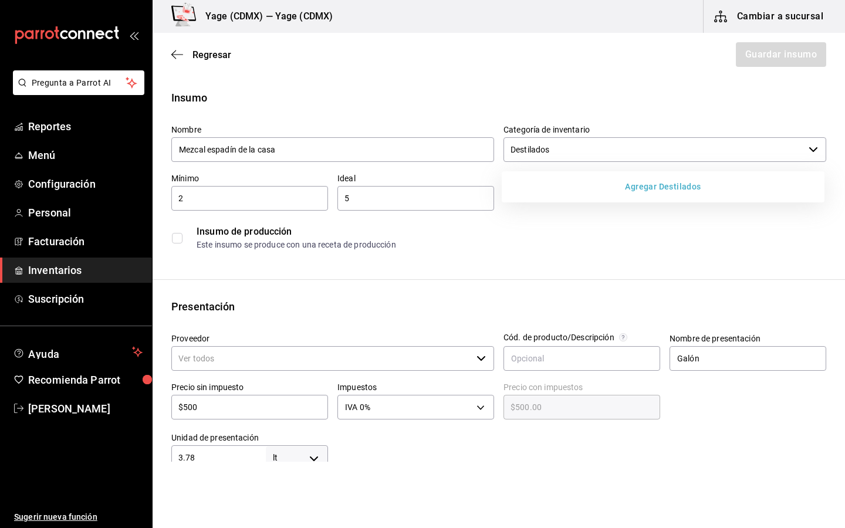
click at [572, 196] on button "Agregar Destilados" at bounding box center [664, 187] width 314 height 22
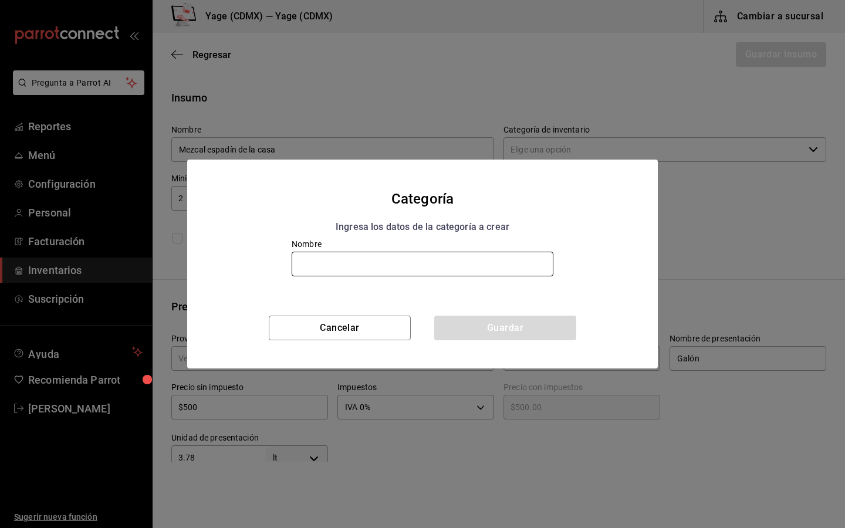
click at [408, 268] on input "text" at bounding box center [423, 264] width 262 height 25
click at [733, 220] on div "Categoría Ingresa los datos de la categoría a crear Nombre Cancelar Guardar" at bounding box center [422, 264] width 845 height 528
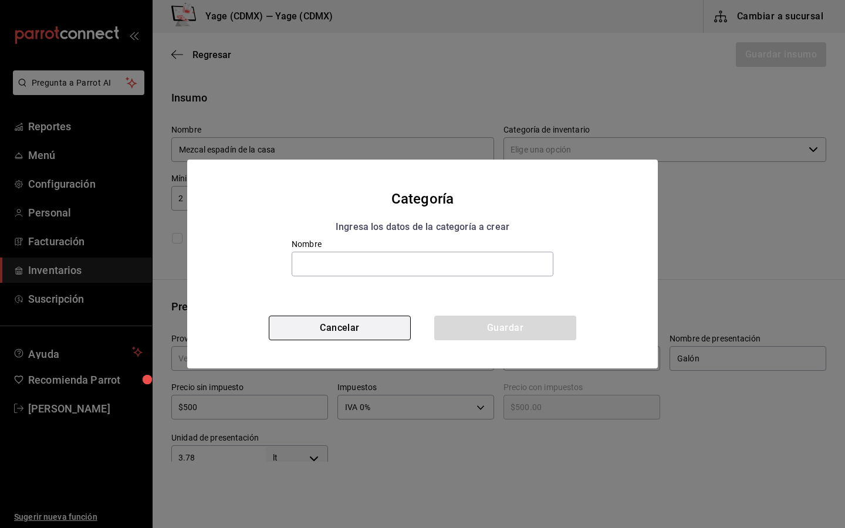
click at [361, 326] on button "Cancelar" at bounding box center [340, 328] width 142 height 25
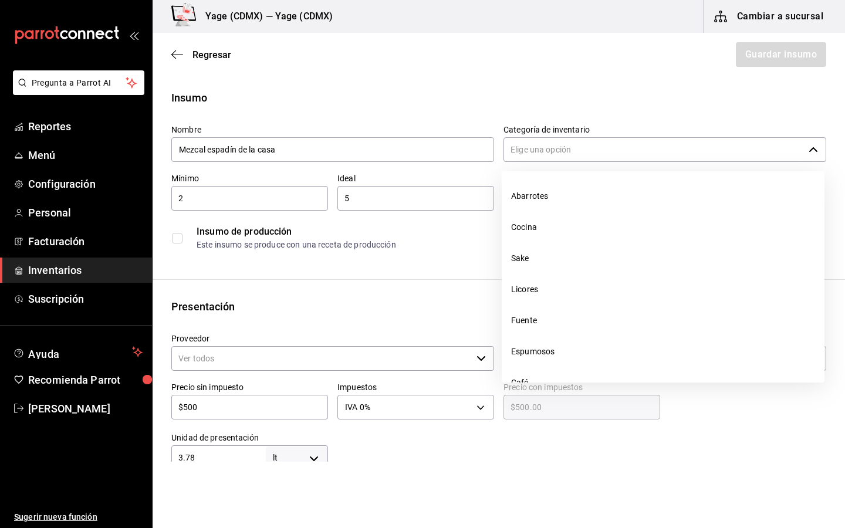
click at [643, 153] on input "Categoría de inventario" at bounding box center [654, 149] width 301 height 25
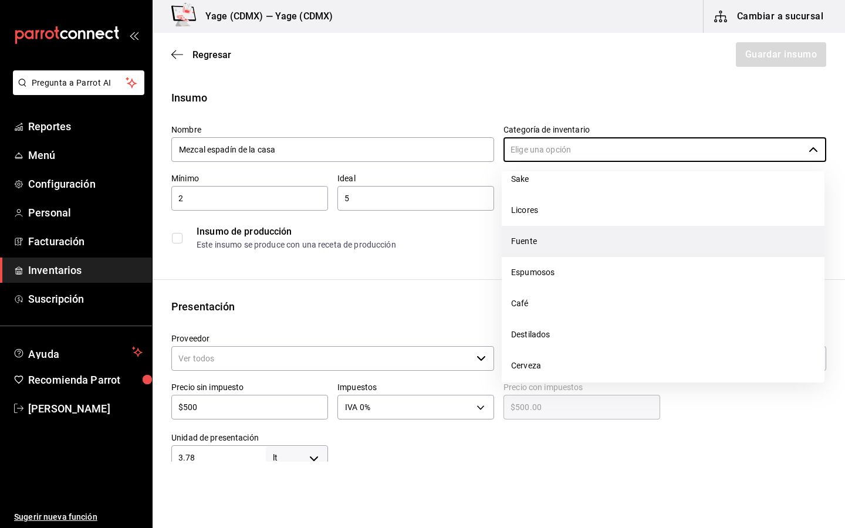
scroll to position [87, 0]
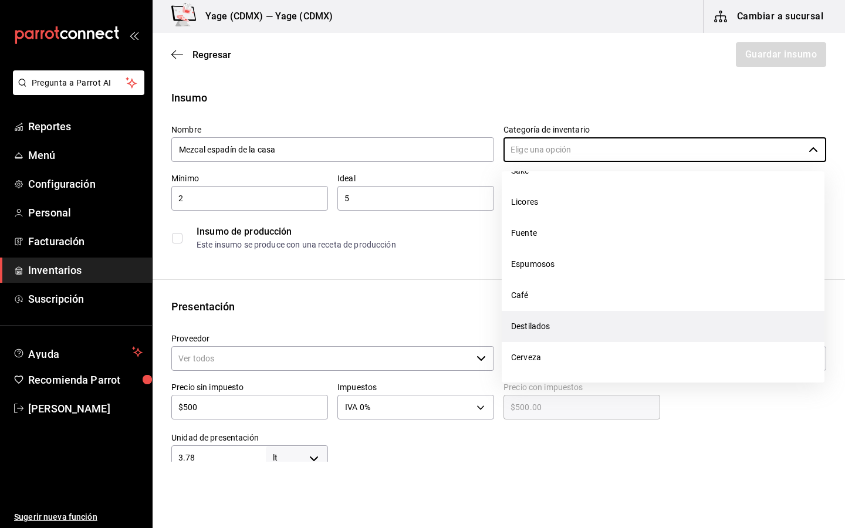
click at [539, 324] on li "Destilados" at bounding box center [663, 326] width 323 height 31
type input "Destilados"
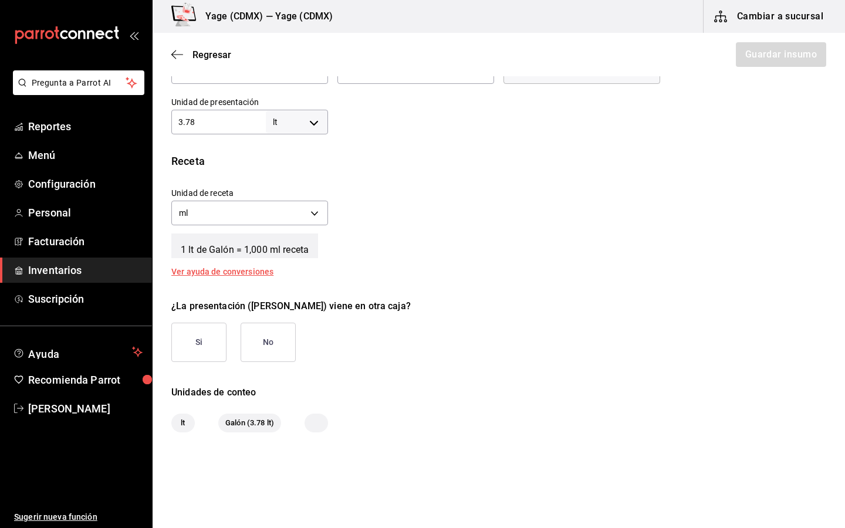
scroll to position [368, 0]
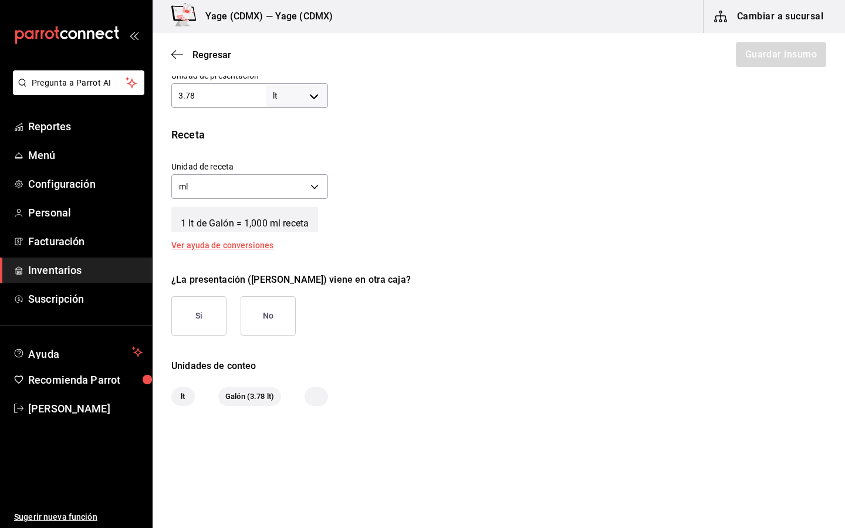
click at [586, 167] on div "Unidad de receta ml MILLILITER Factor de conversión 3,780 ​" at bounding box center [494, 177] width 665 height 50
click at [267, 302] on button "No" at bounding box center [268, 316] width 55 height 39
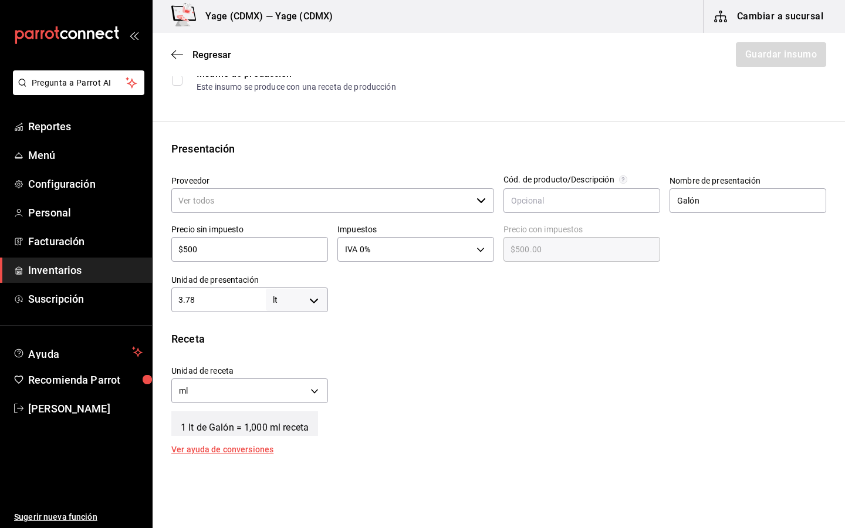
scroll to position [0, 0]
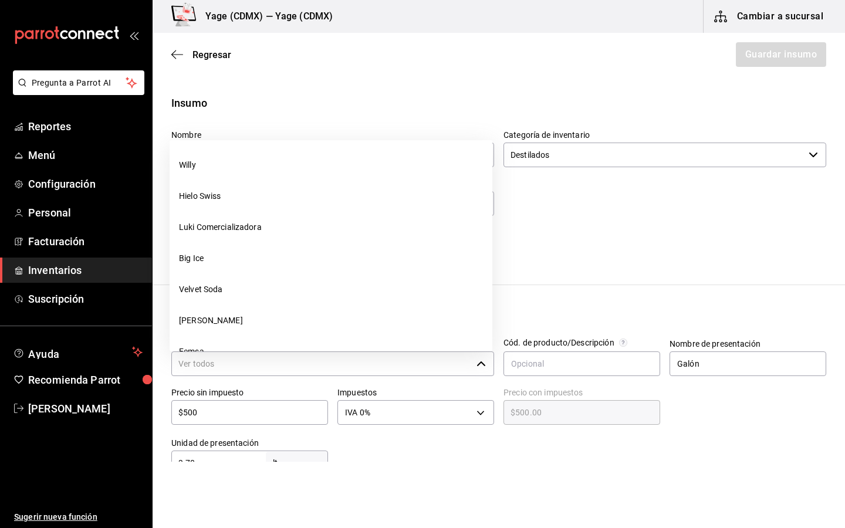
click at [379, 363] on input "Proveedor" at bounding box center [321, 364] width 301 height 25
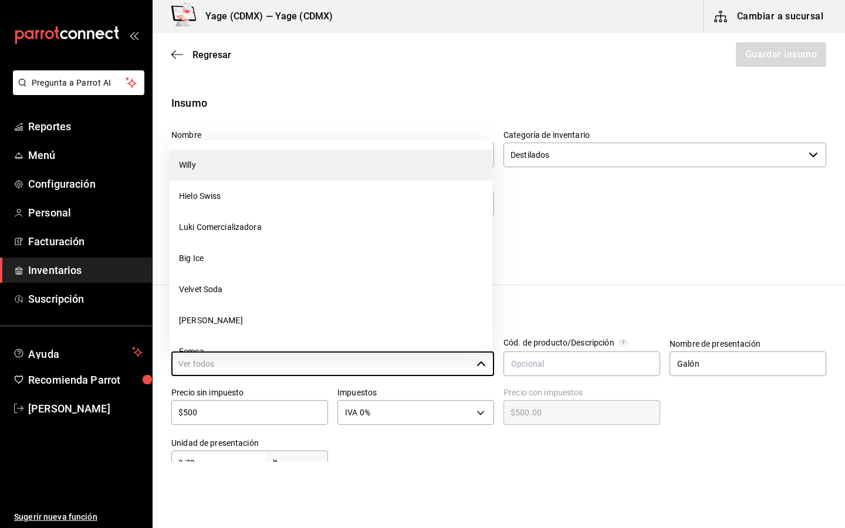
click at [331, 151] on li "Willy" at bounding box center [331, 165] width 323 height 31
type input "Willy"
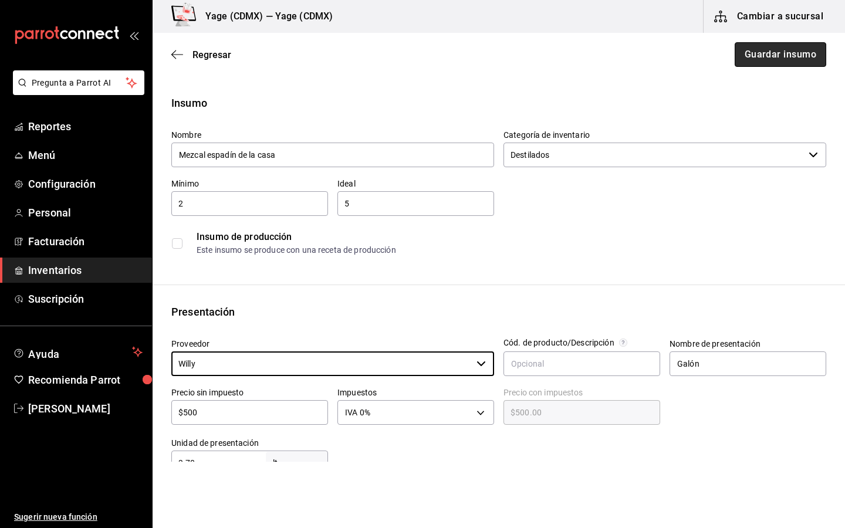
click at [776, 59] on button "Guardar insumo" at bounding box center [781, 54] width 92 height 25
